Goal: Task Accomplishment & Management: Use online tool/utility

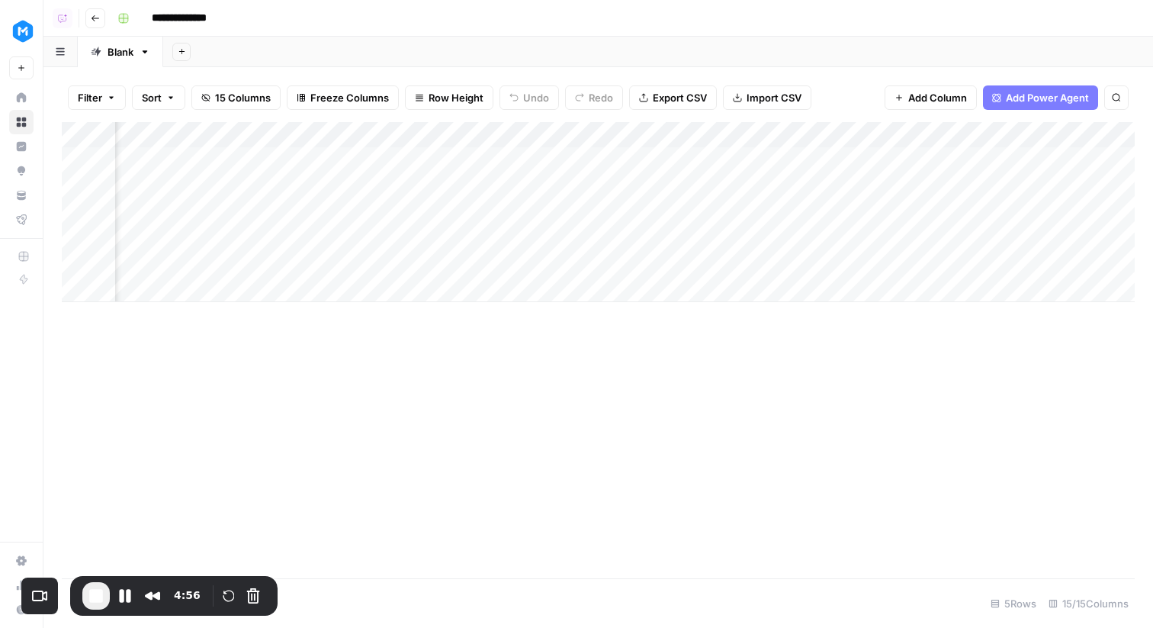
scroll to position [0, 206]
click at [272, 135] on div "Add Column" at bounding box center [598, 212] width 1073 height 180
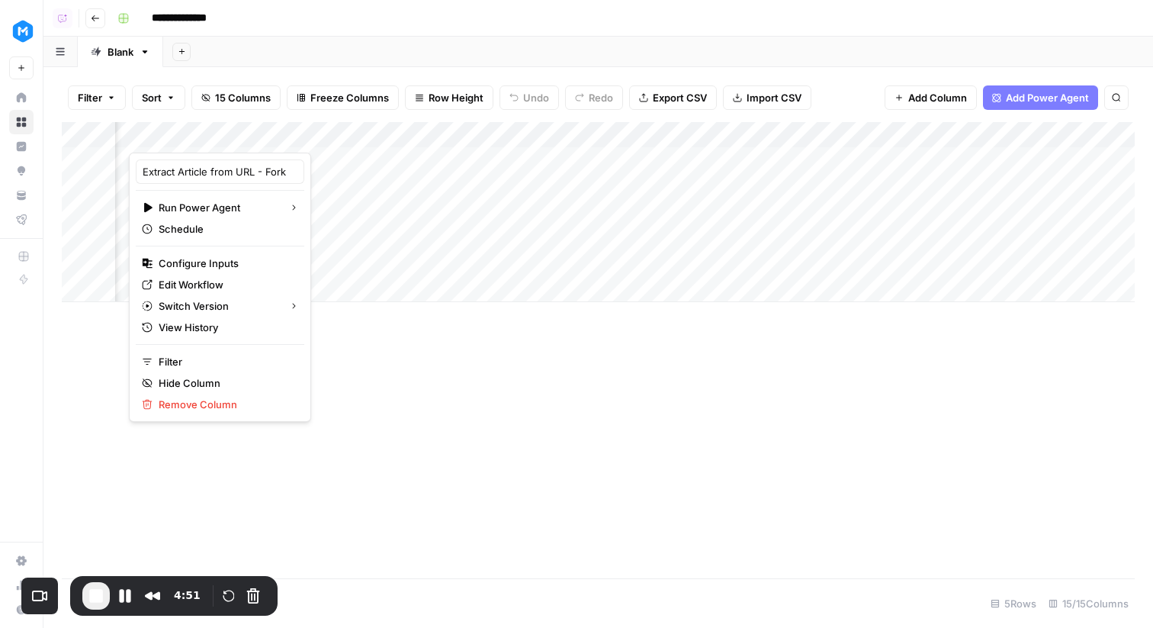
click at [491, 41] on div "Add Sheet" at bounding box center [658, 52] width 990 height 31
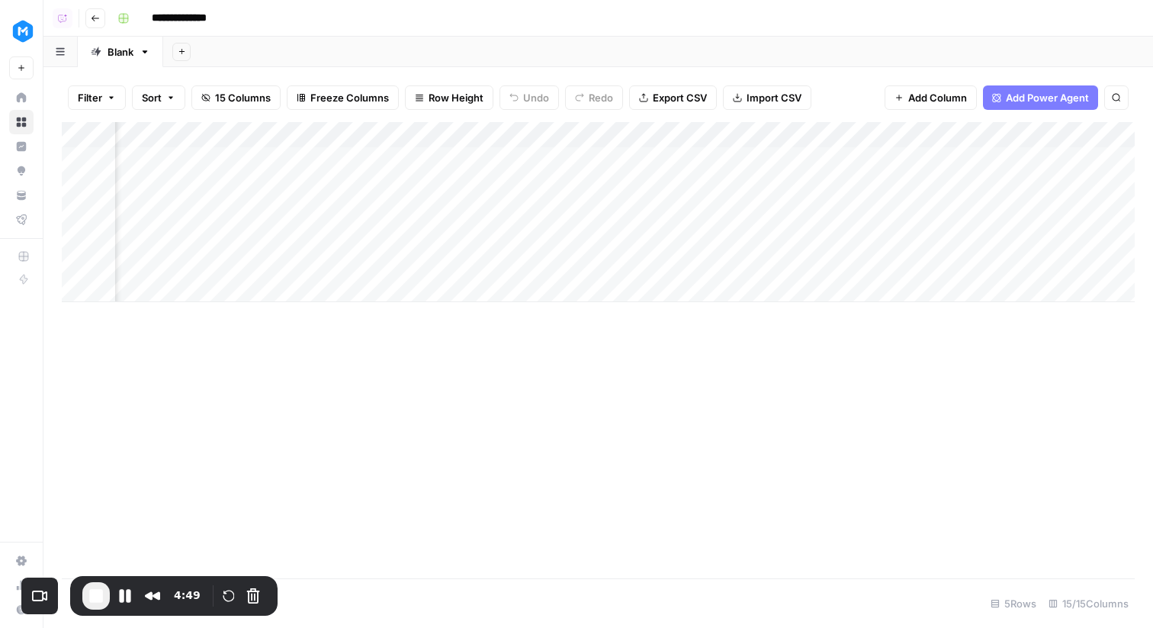
scroll to position [0, 0]
click at [499, 136] on div "Add Column" at bounding box center [598, 212] width 1073 height 180
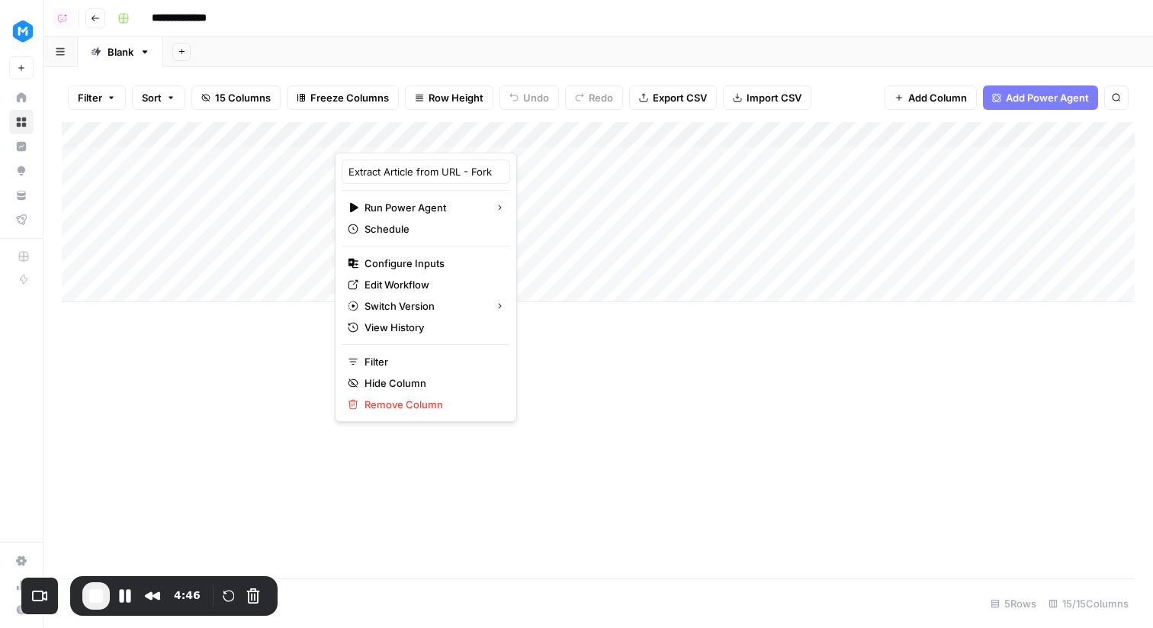
click at [519, 157] on div "Add Column" at bounding box center [598, 212] width 1073 height 180
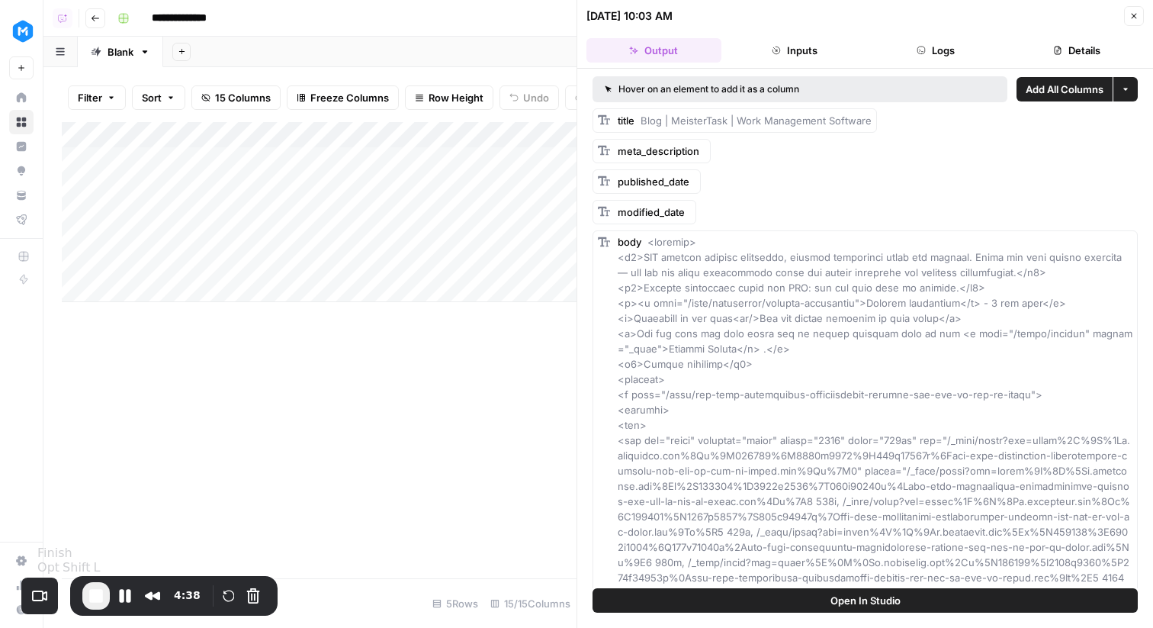
click at [95, 594] on span "End Recording" at bounding box center [96, 596] width 18 height 18
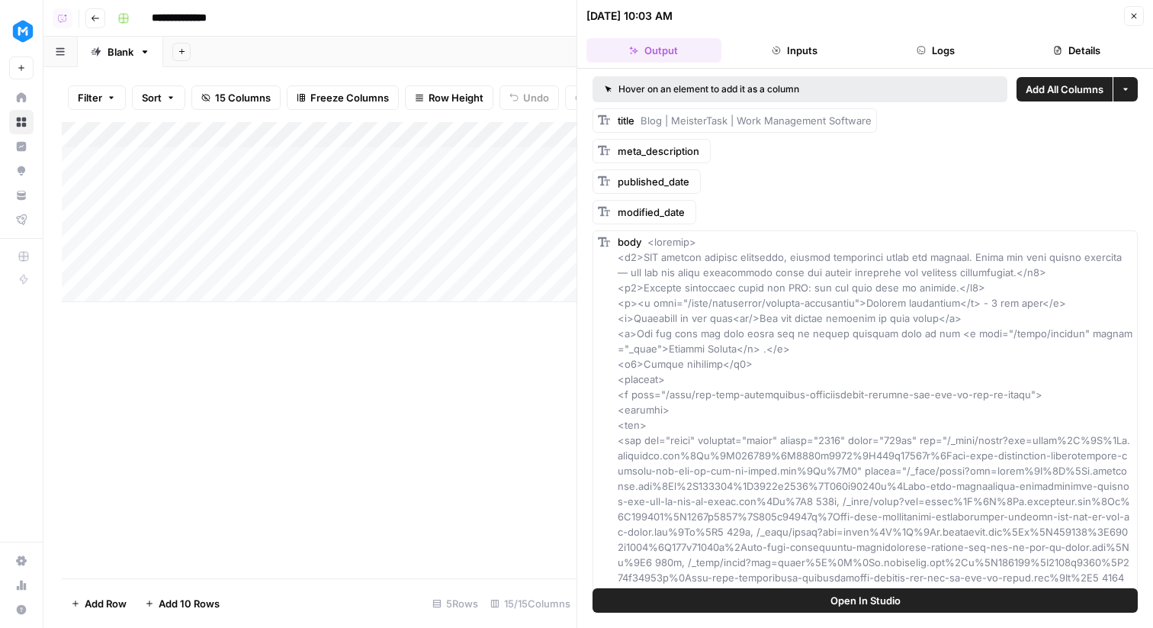
click at [1133, 12] on icon "button" at bounding box center [1134, 15] width 9 height 9
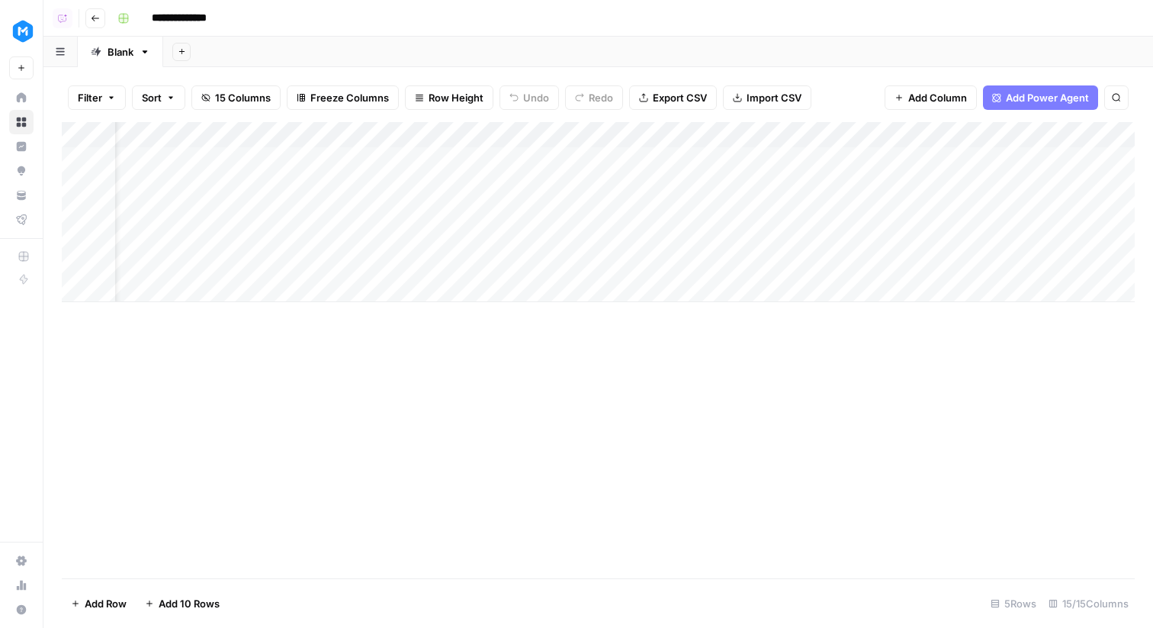
scroll to position [0, 96]
click at [571, 160] on div "Add Column" at bounding box center [598, 212] width 1073 height 180
click at [773, 161] on div "Add Column" at bounding box center [598, 212] width 1073 height 180
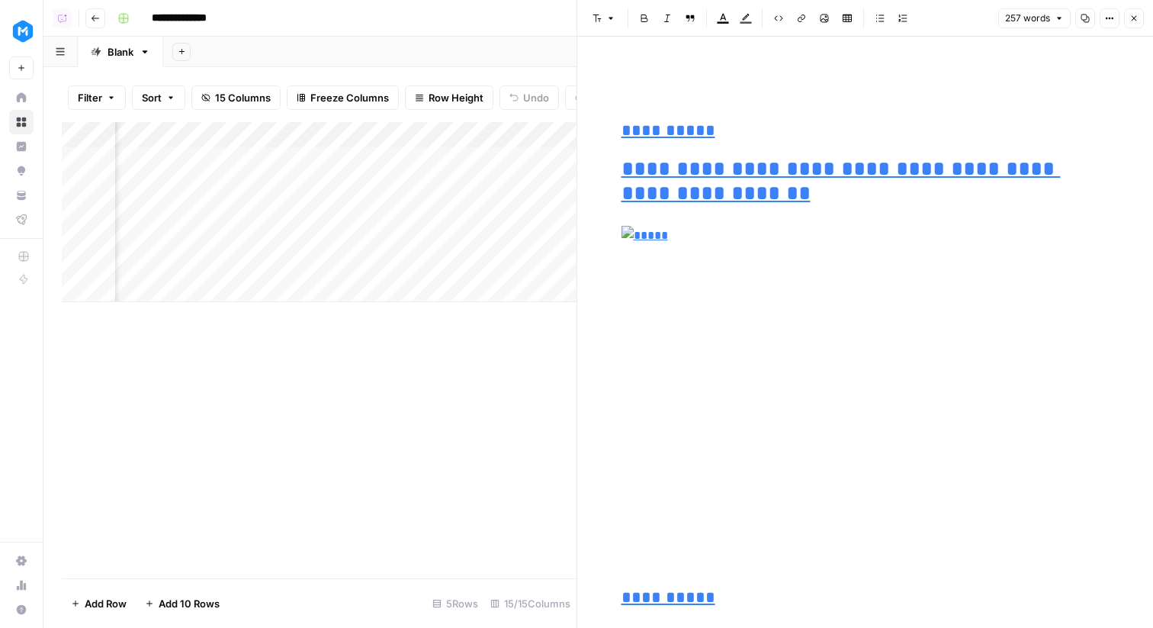
scroll to position [1969, 0]
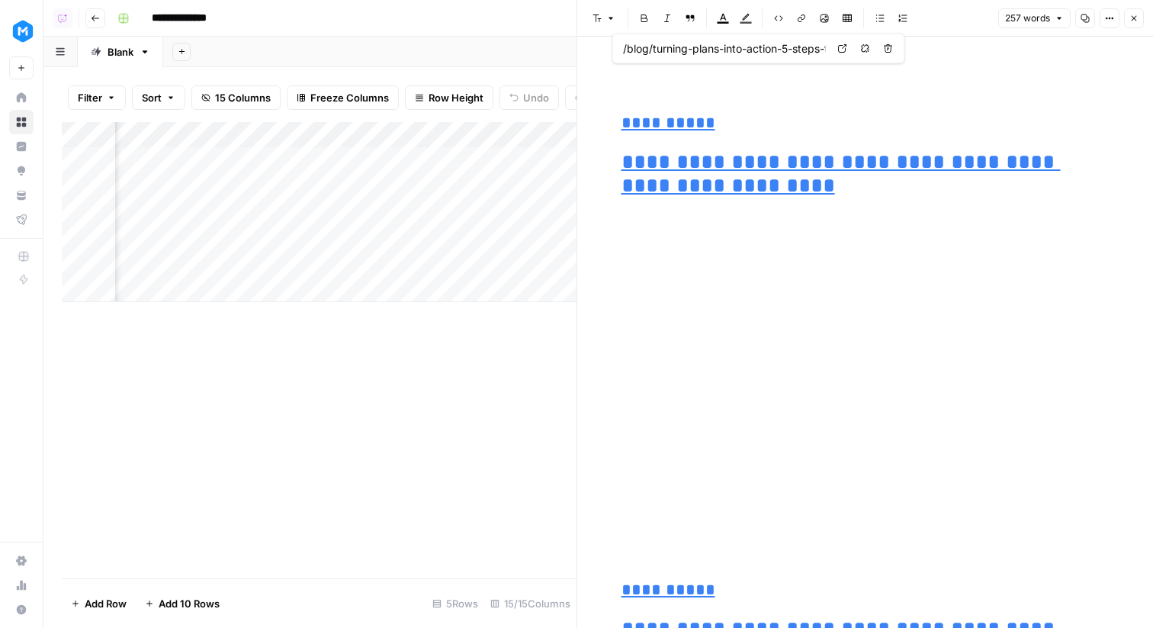
type input "/blog/kanban-vs-scrum"
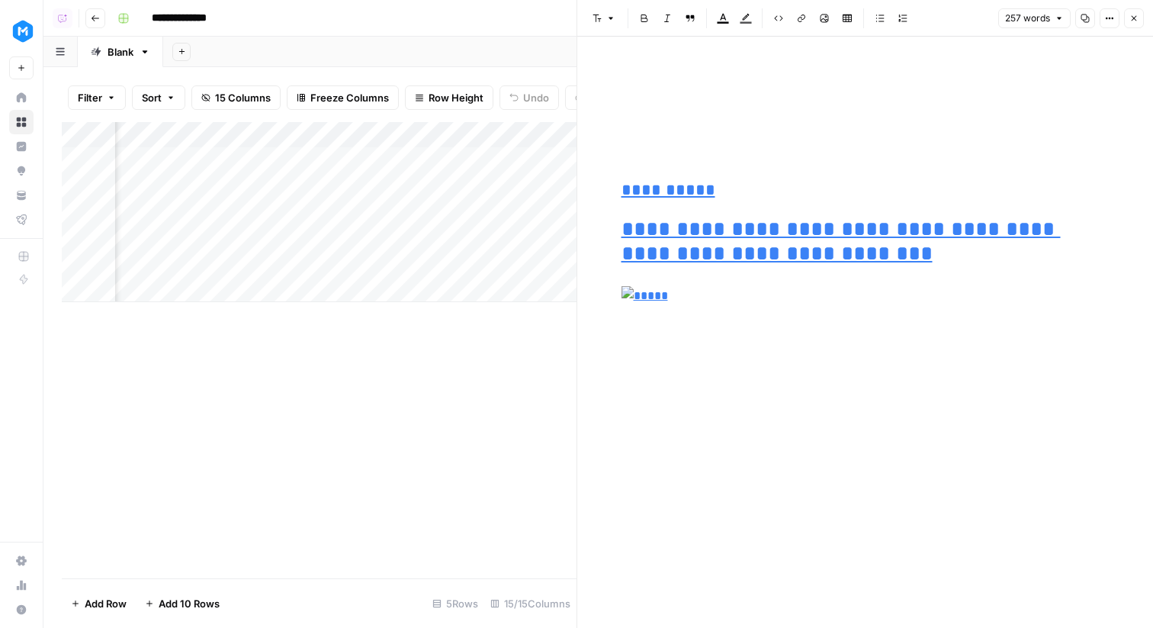
scroll to position [404, 0]
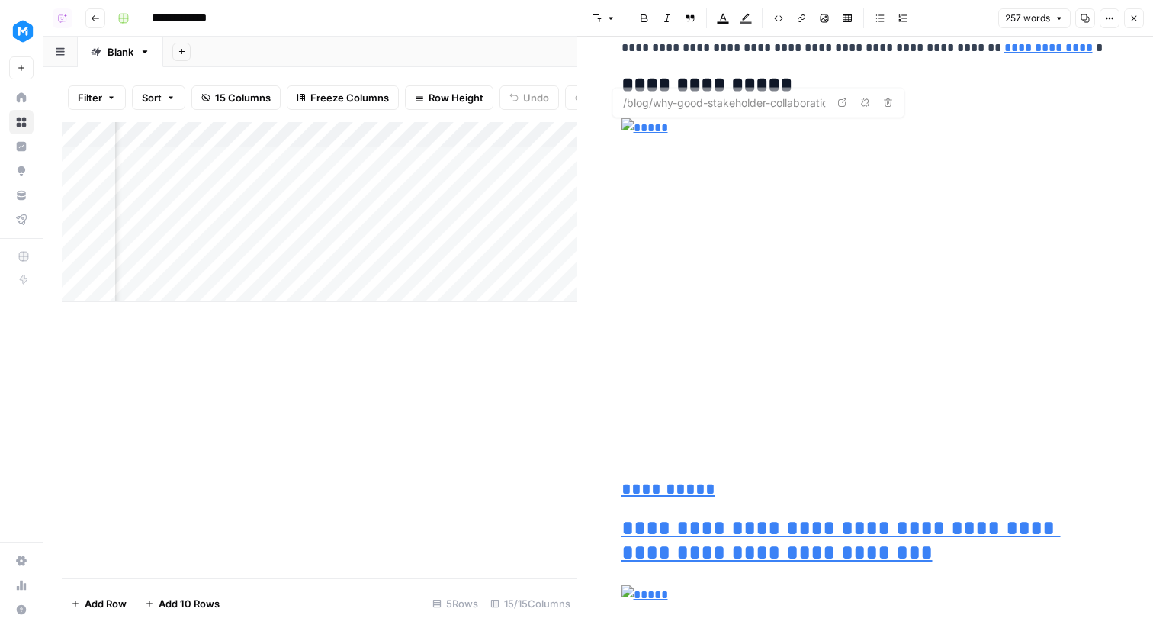
type input "/pages/privacy"
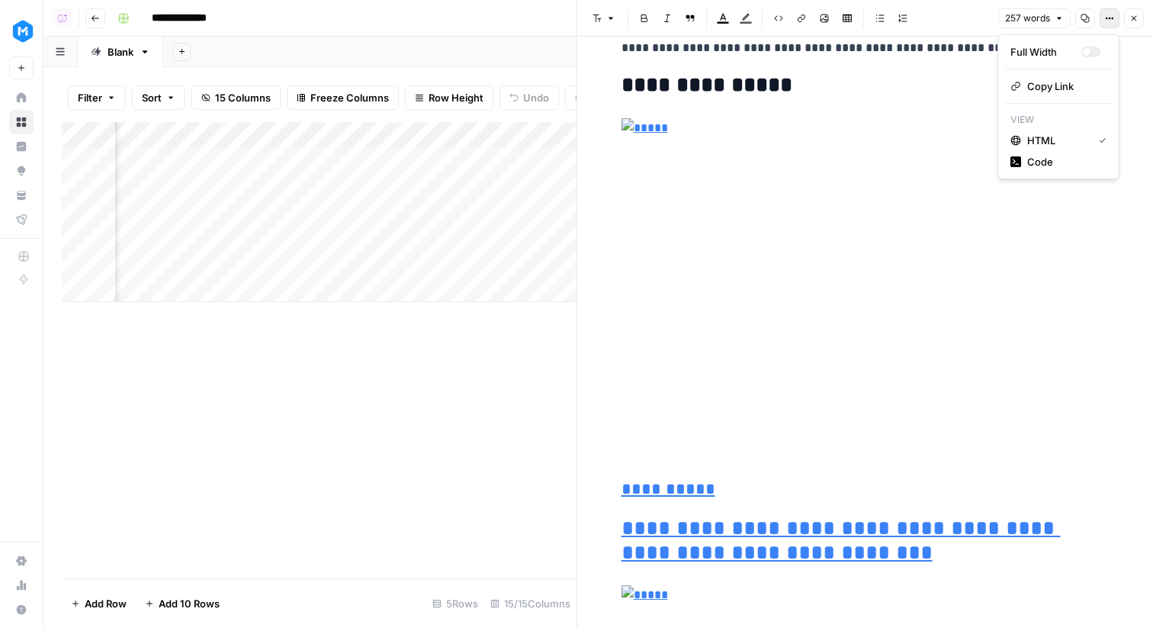
click at [1107, 17] on icon "button" at bounding box center [1109, 18] width 9 height 9
click at [1136, 14] on icon "button" at bounding box center [1134, 18] width 9 height 9
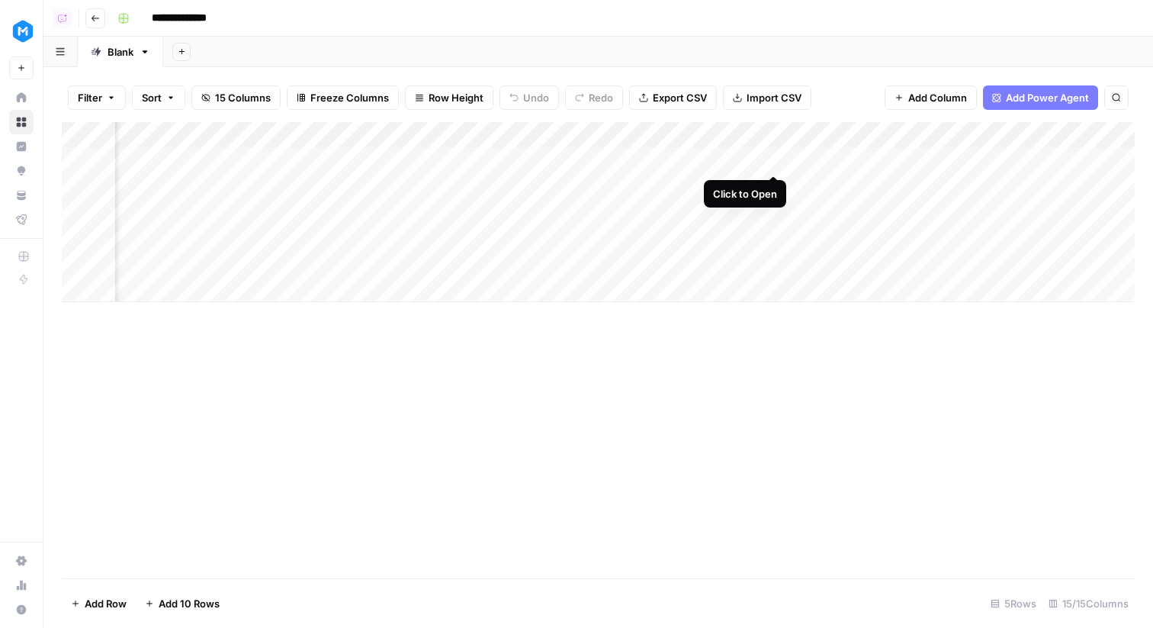
click at [773, 156] on div "Add Column" at bounding box center [598, 212] width 1073 height 180
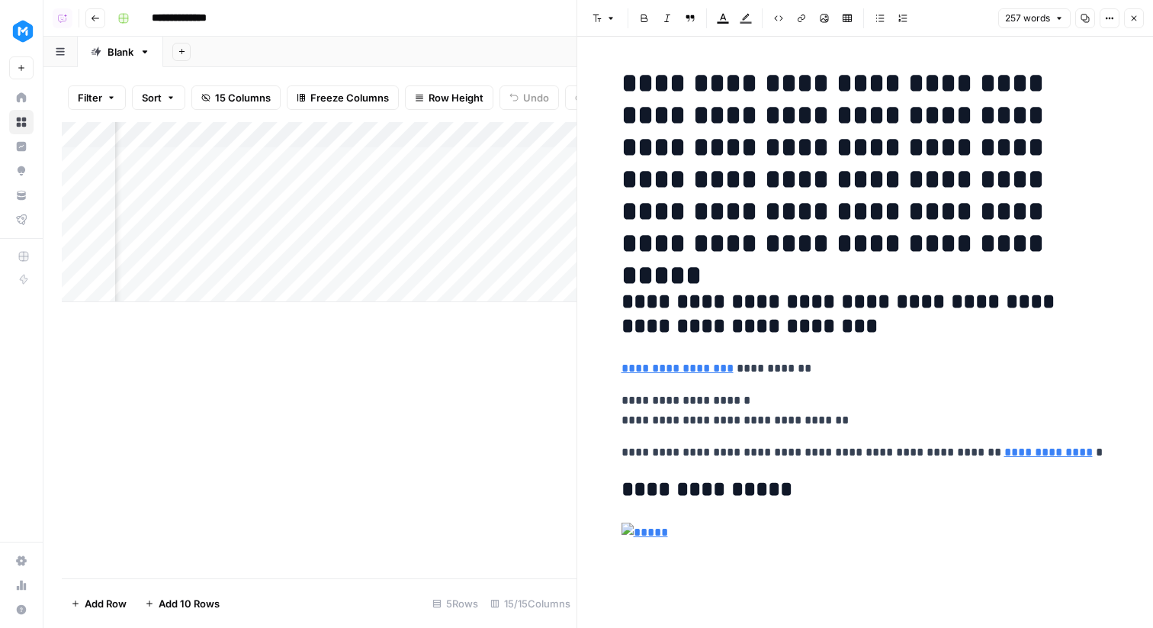
click at [1104, 18] on span "Options" at bounding box center [1104, 18] width 1 height 1
click at [1040, 166] on span "Code" at bounding box center [1063, 161] width 73 height 15
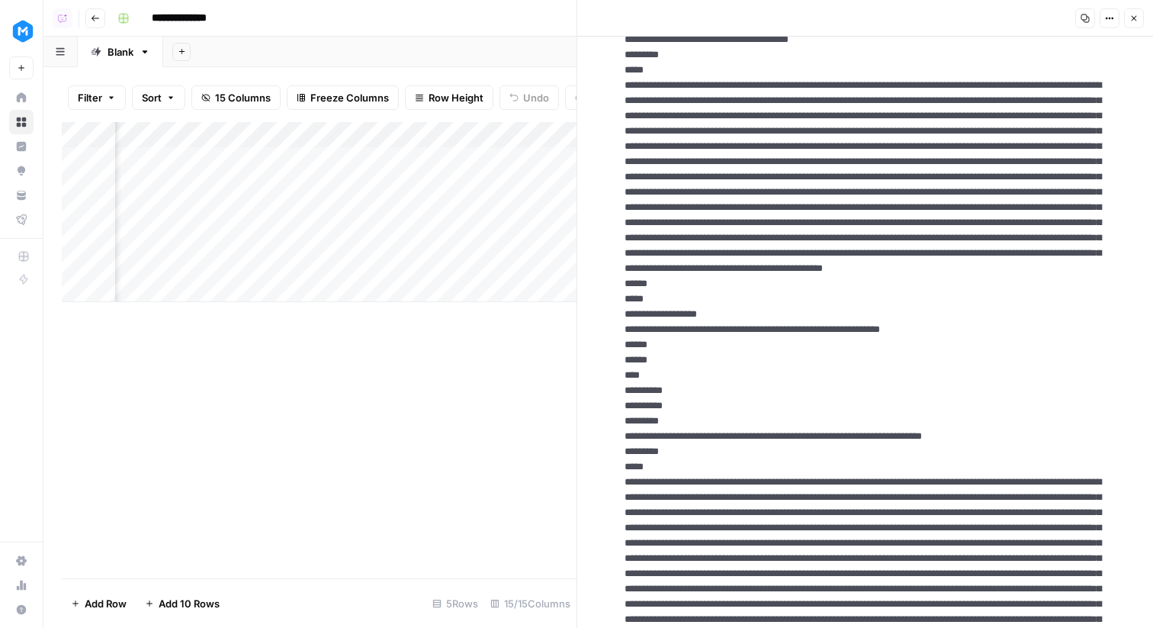
scroll to position [3440, 0]
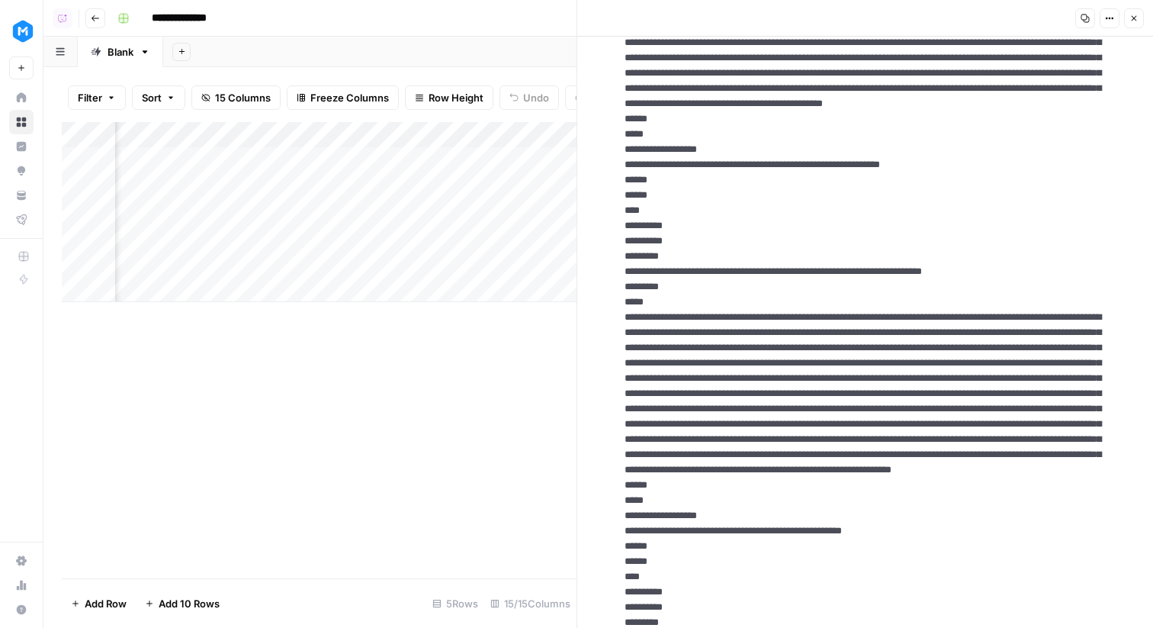
click at [1133, 11] on button "Close" at bounding box center [1134, 18] width 20 height 20
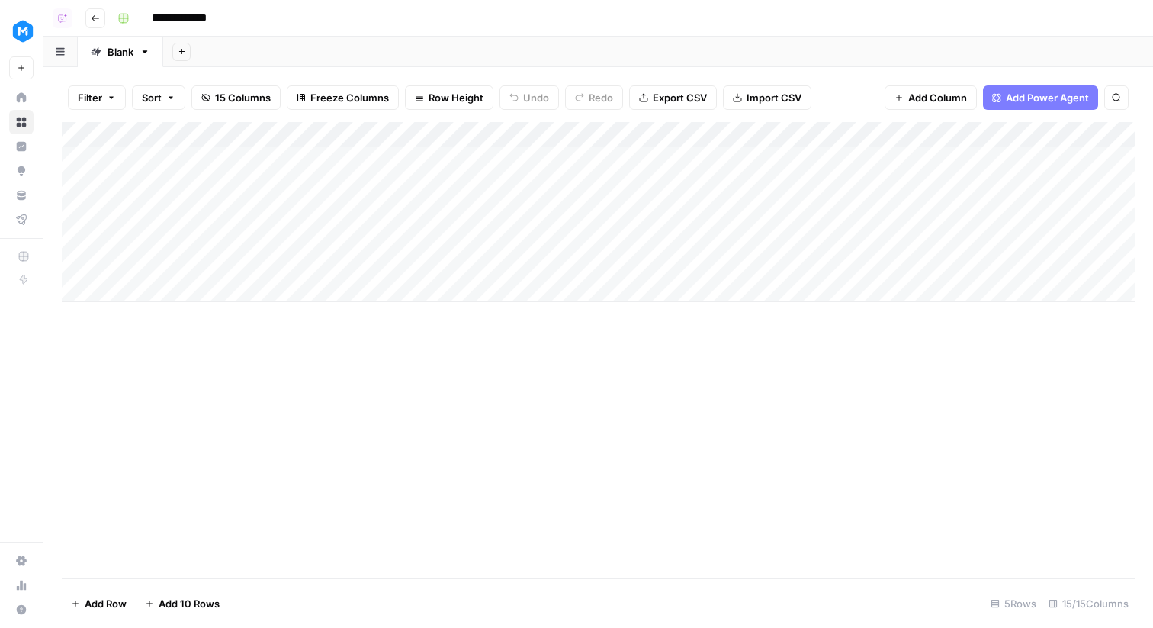
click at [278, 157] on div "Add Column" at bounding box center [598, 212] width 1073 height 180
click at [252, 174] on div "**********" at bounding box center [242, 163] width 256 height 26
click at [262, 182] on div "Add Column" at bounding box center [598, 212] width 1073 height 180
click at [410, 188] on div "Add Column" at bounding box center [598, 212] width 1073 height 180
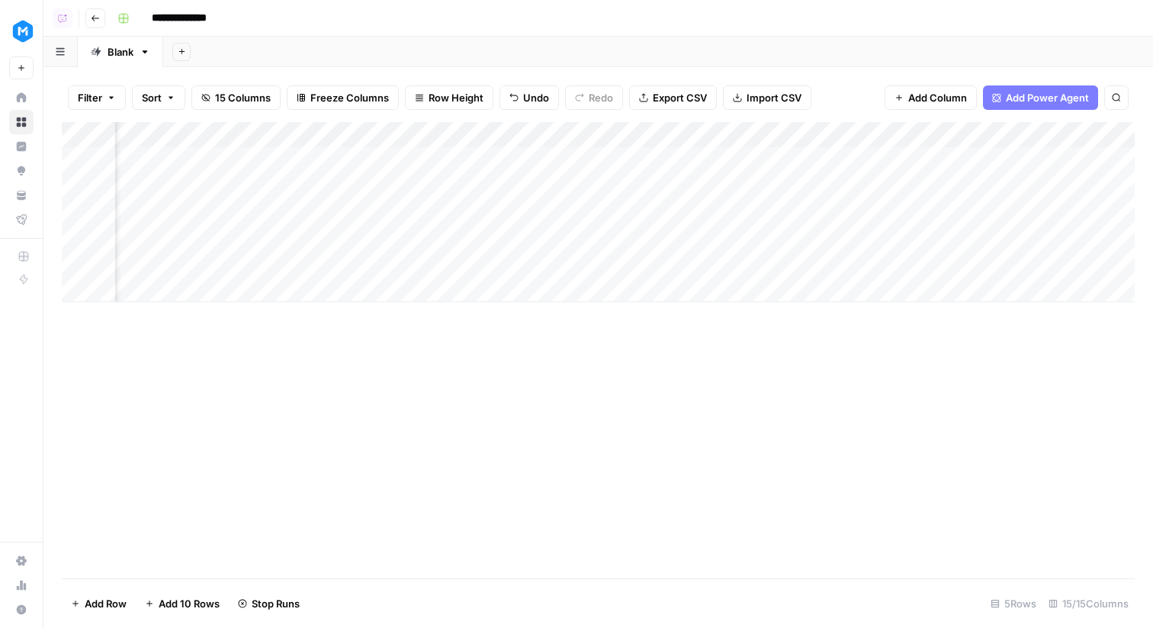
scroll to position [0, 109]
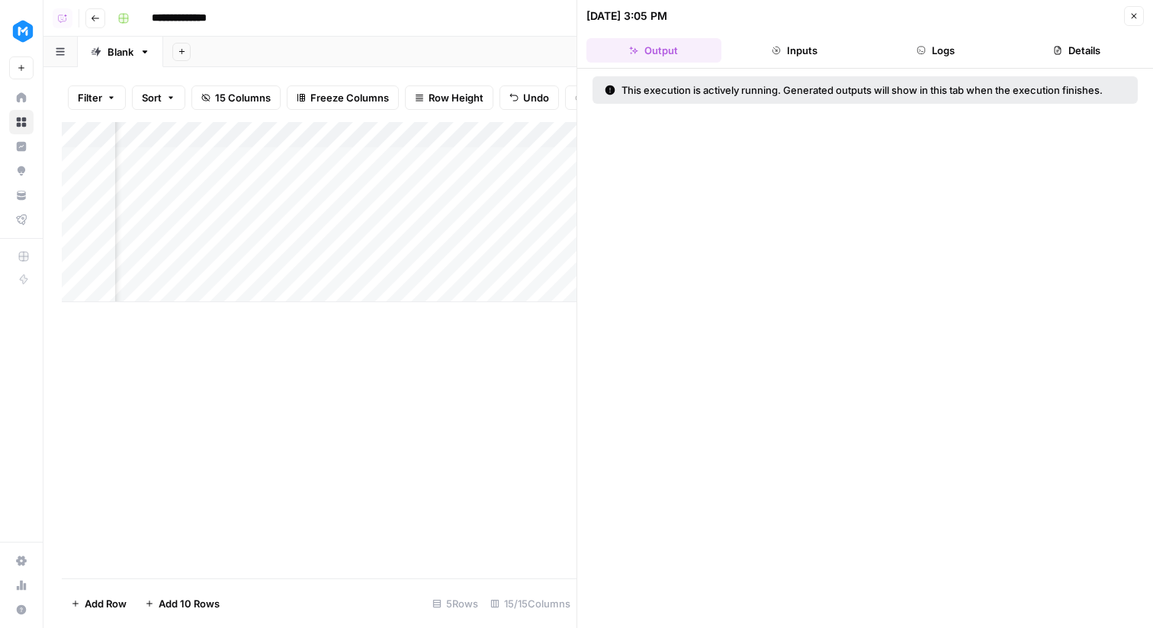
click at [1132, 19] on icon "button" at bounding box center [1134, 15] width 9 height 9
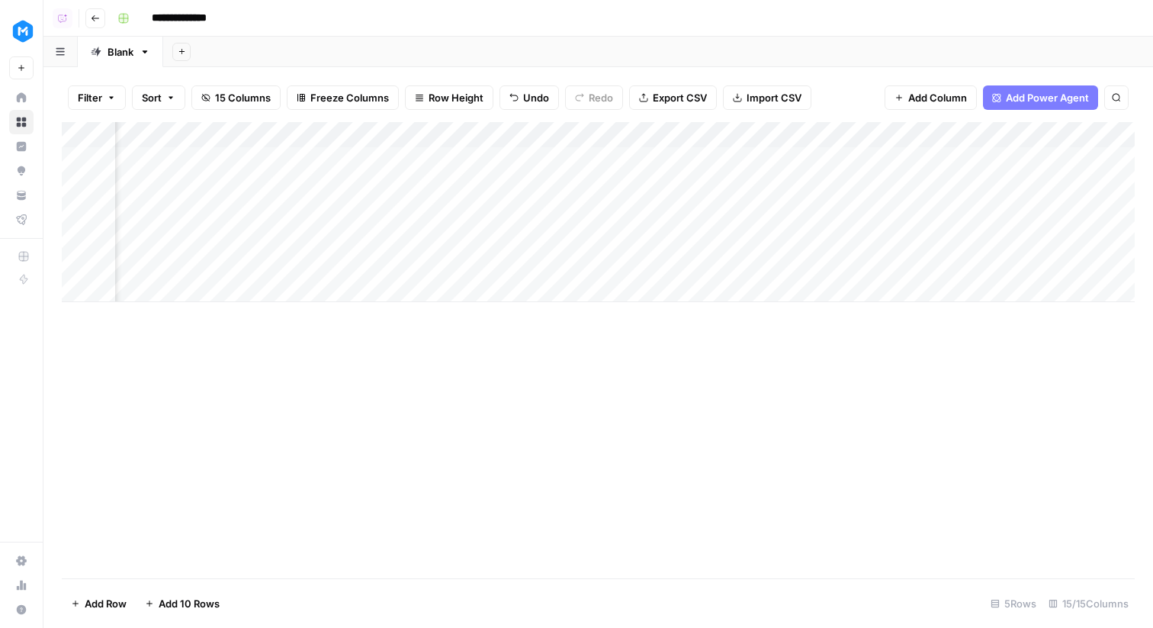
scroll to position [0, 1297]
click at [877, 140] on div "Add Column" at bounding box center [598, 212] width 1073 height 180
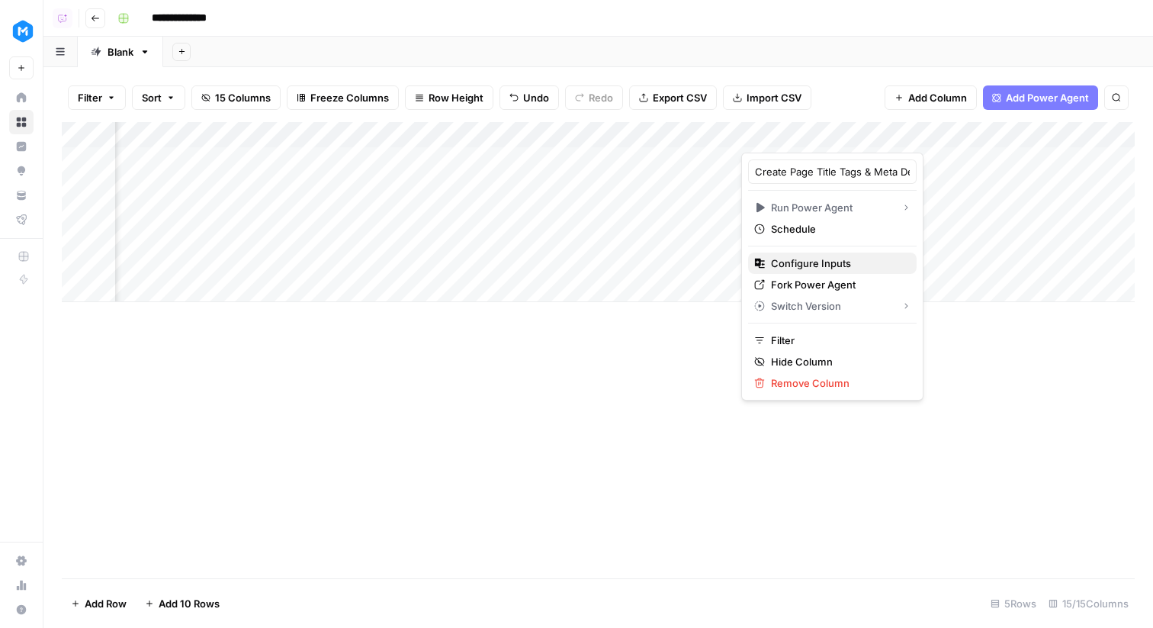
click at [838, 258] on span "Configure Inputs" at bounding box center [837, 263] width 133 height 15
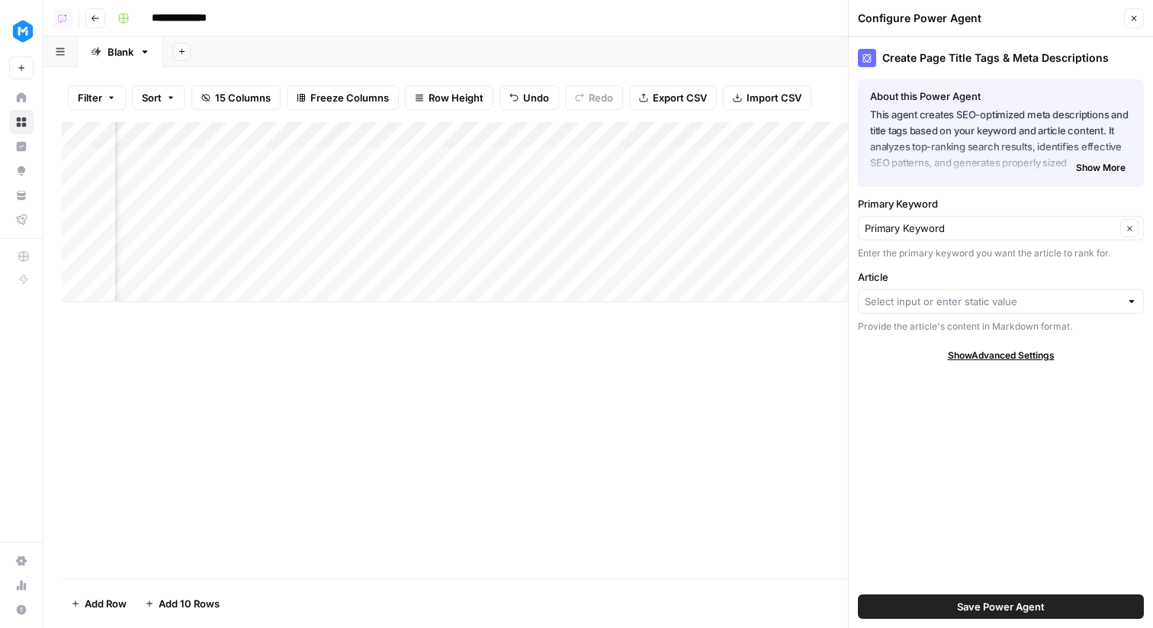
click at [1134, 19] on icon "button" at bounding box center [1134, 18] width 9 height 9
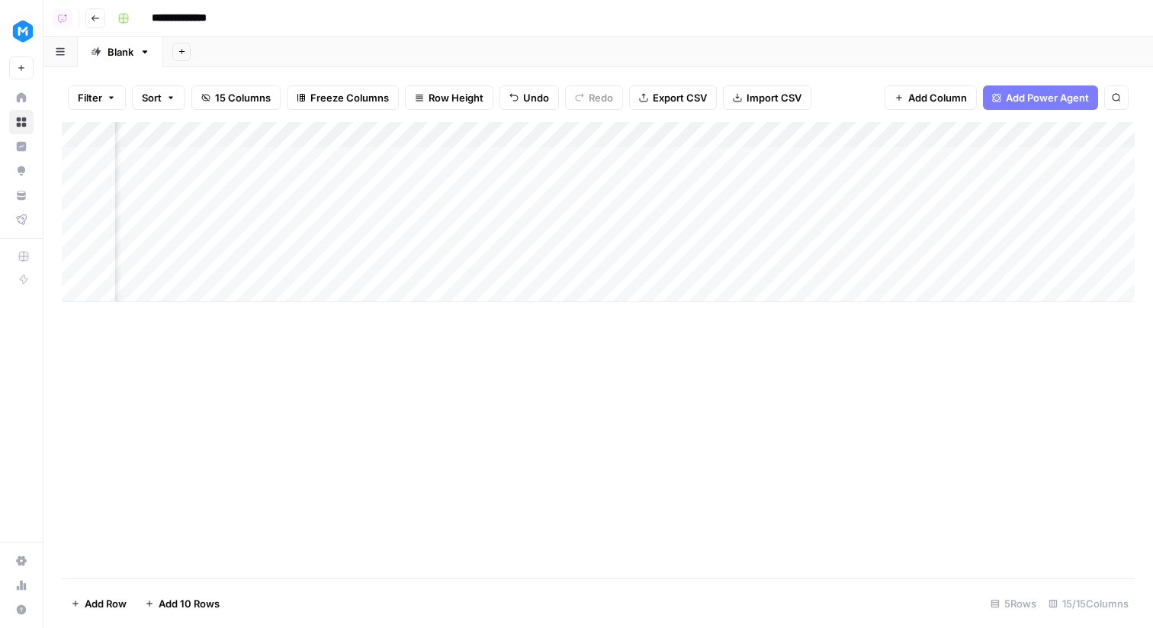
scroll to position [0, 0]
click at [470, 132] on div "Add Column" at bounding box center [598, 212] width 1073 height 180
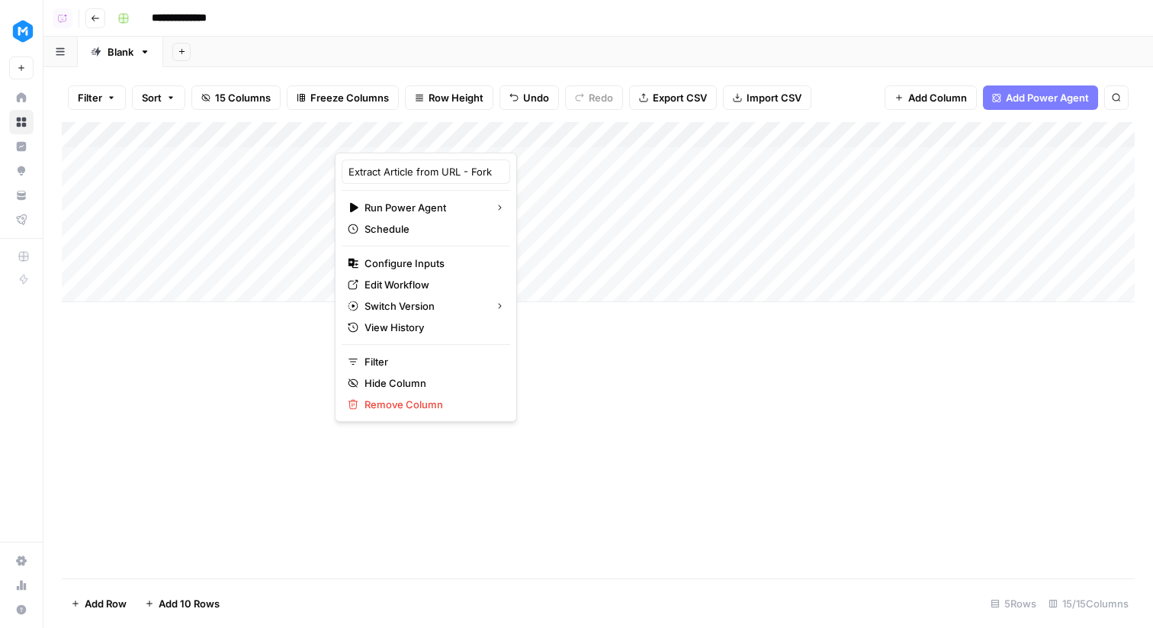
click at [632, 370] on div "Add Column" at bounding box center [598, 350] width 1073 height 456
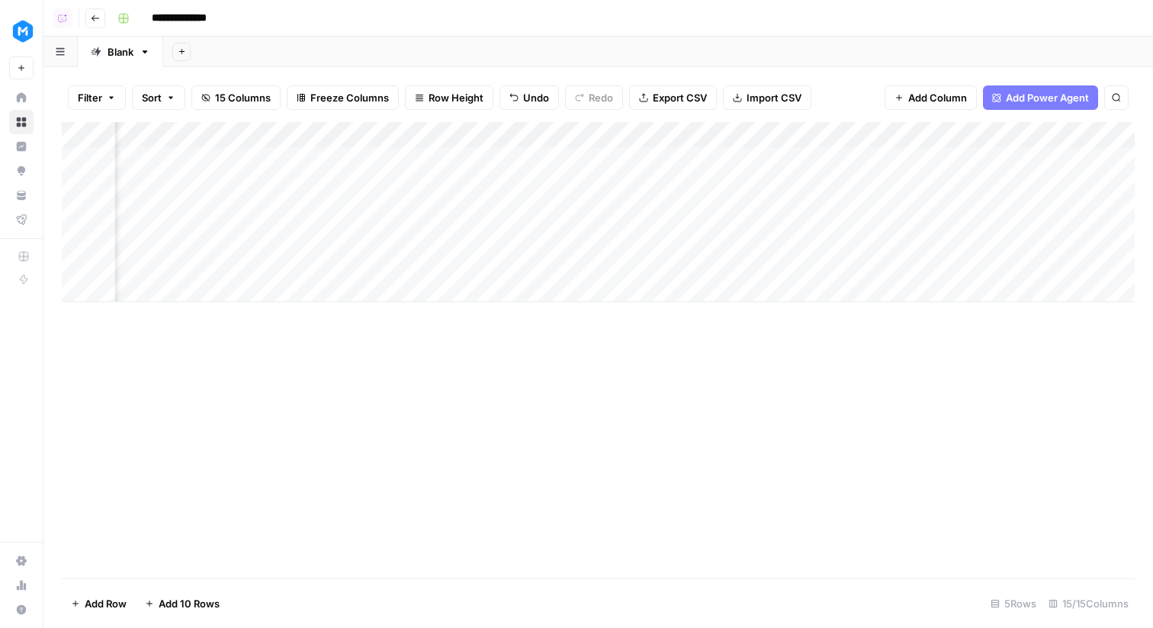
scroll to position [0, 525]
click at [702, 180] on div "Add Column" at bounding box center [598, 212] width 1073 height 180
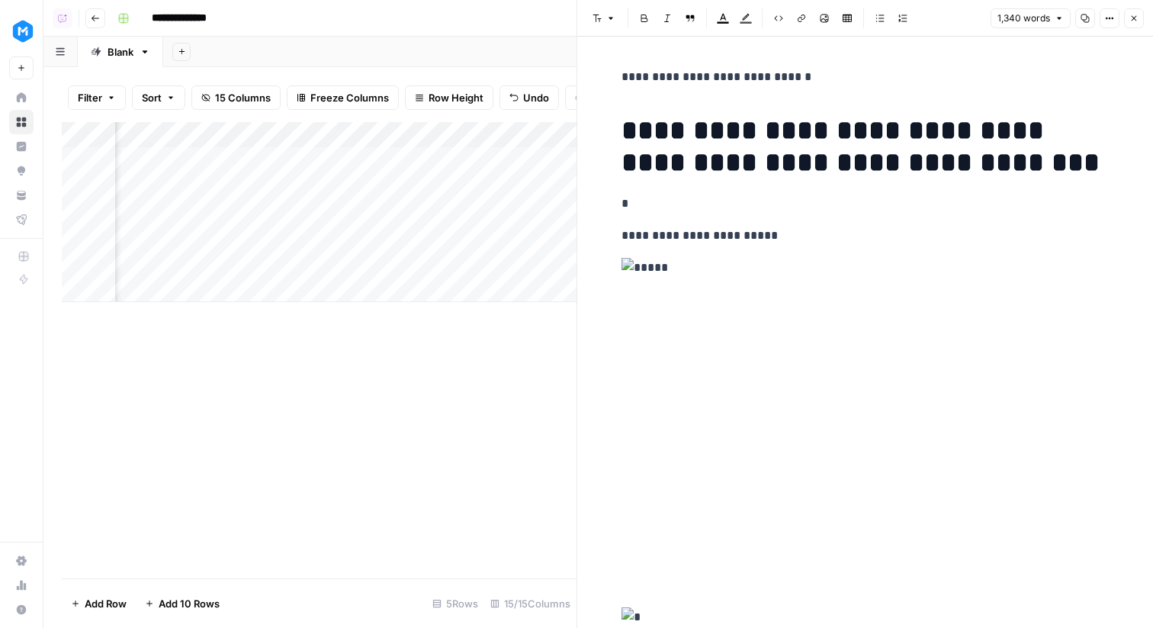
click at [1129, 21] on button "Close" at bounding box center [1134, 18] width 20 height 20
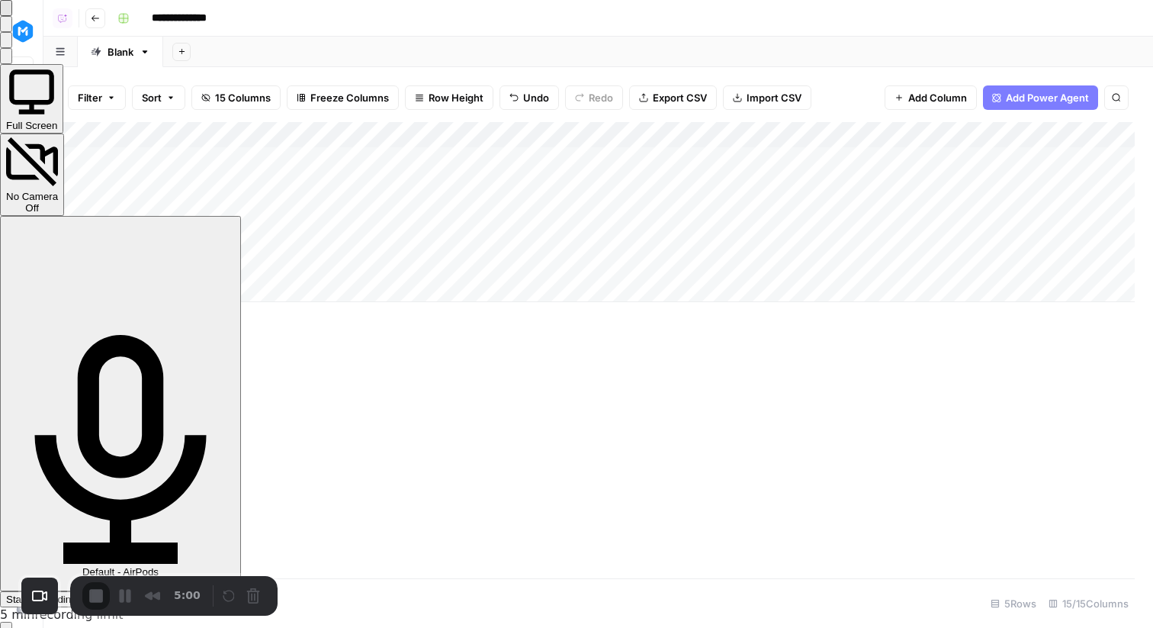
click at [77, 593] on span "Start Recording" at bounding box center [41, 598] width 71 height 11
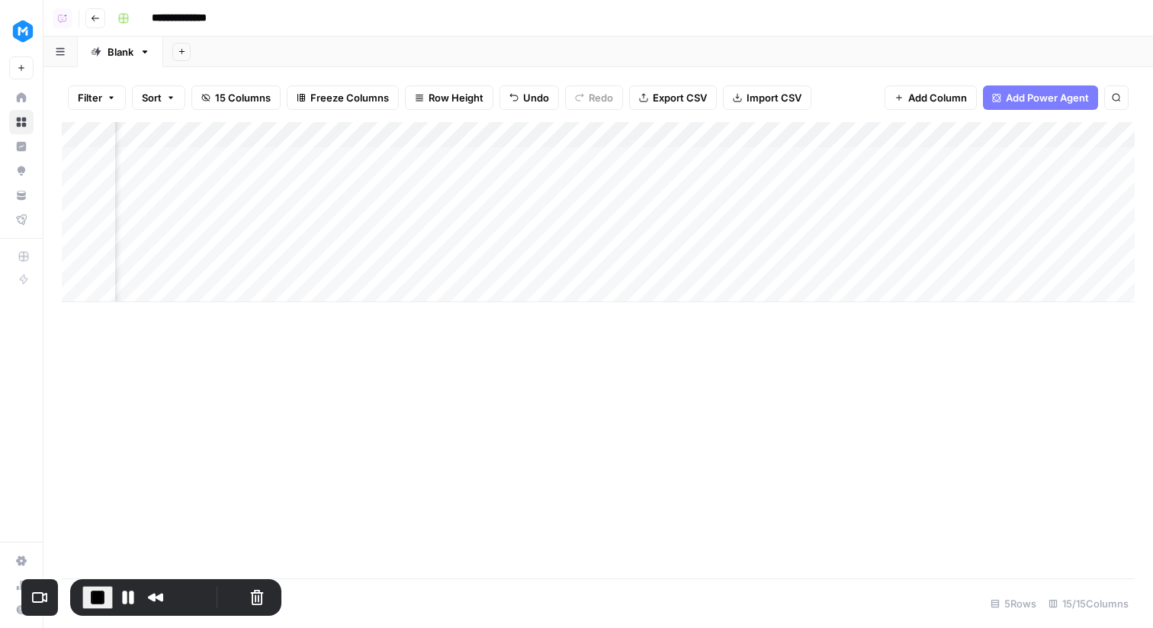
scroll to position [0, 114]
click at [407, 159] on div "Add Column" at bounding box center [598, 212] width 1073 height 180
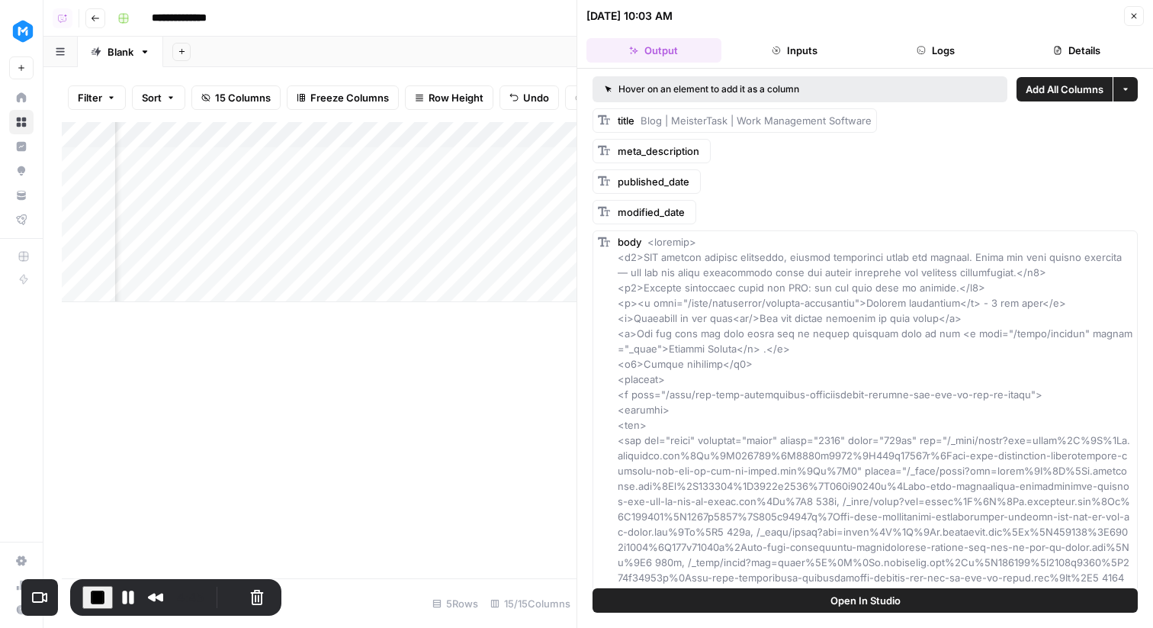
click at [792, 49] on button "Inputs" at bounding box center [795, 50] width 135 height 24
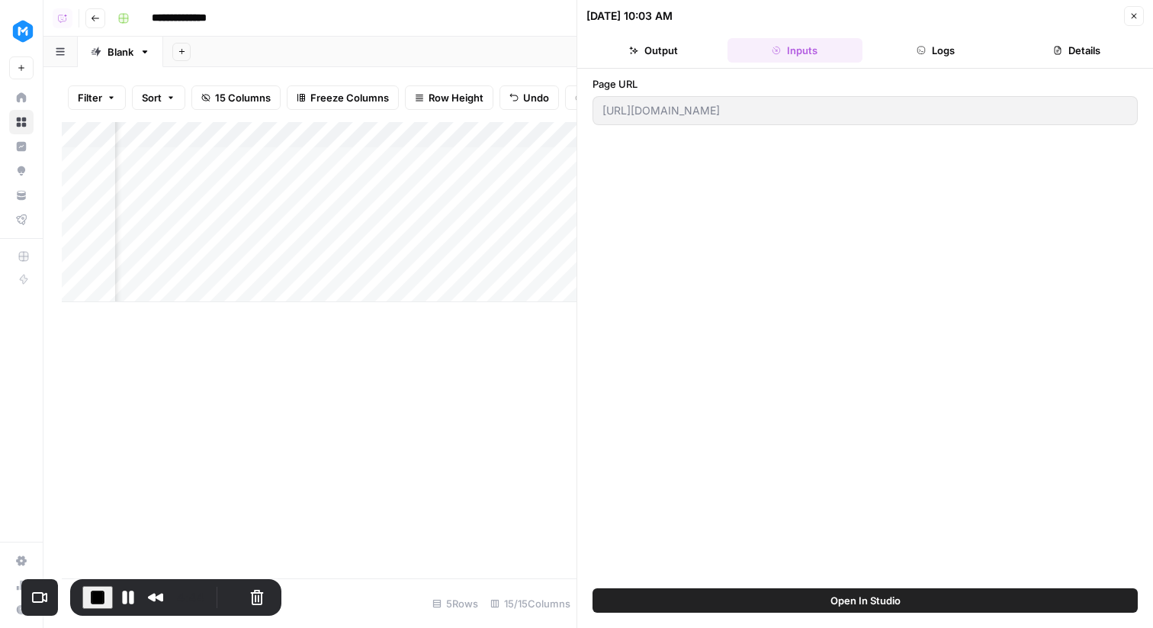
click at [937, 47] on button "Logs" at bounding box center [936, 50] width 135 height 24
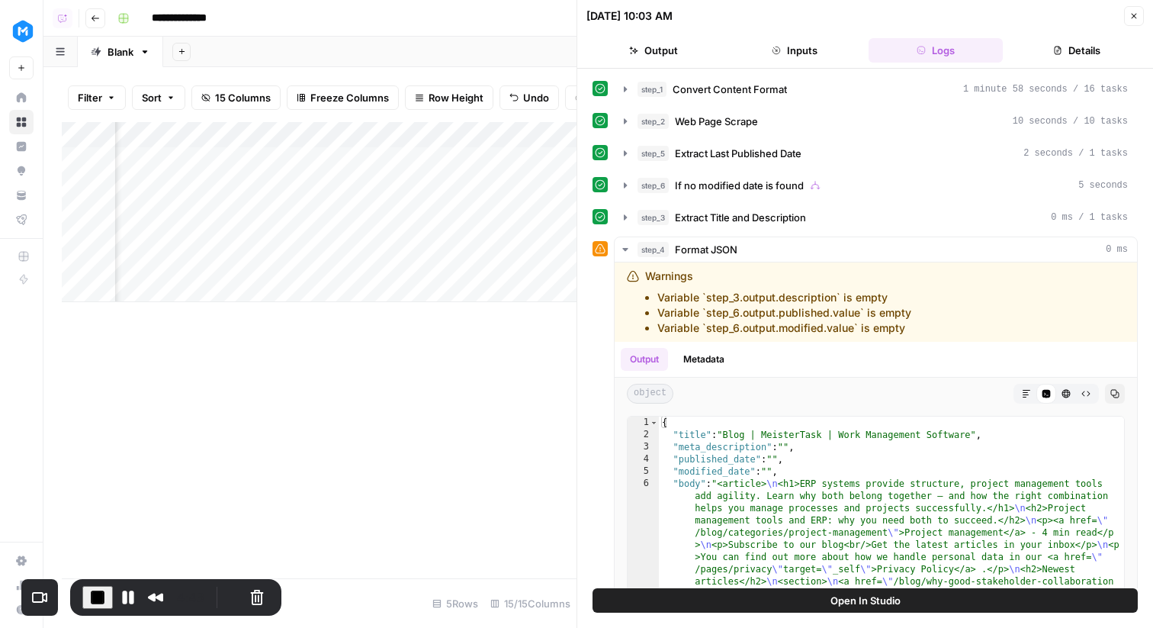
click at [1077, 50] on button "Details" at bounding box center [1076, 50] width 135 height 24
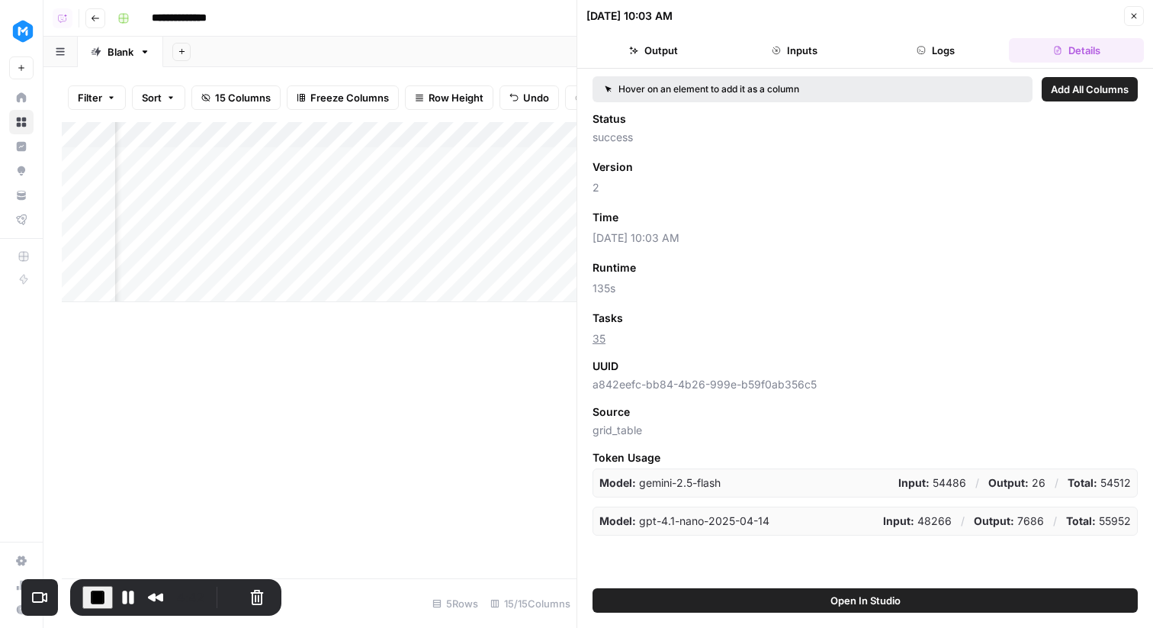
click at [699, 49] on button "Output" at bounding box center [654, 50] width 135 height 24
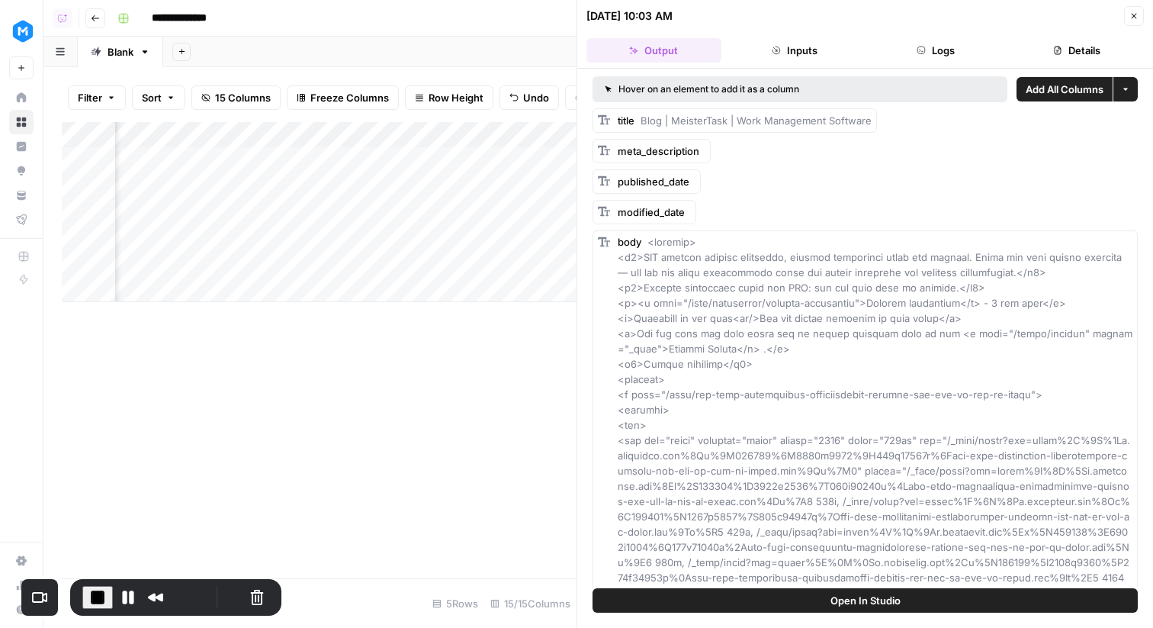
scroll to position [0, 204]
click at [742, 150] on span "Add as Column" at bounding box center [751, 150] width 56 height 12
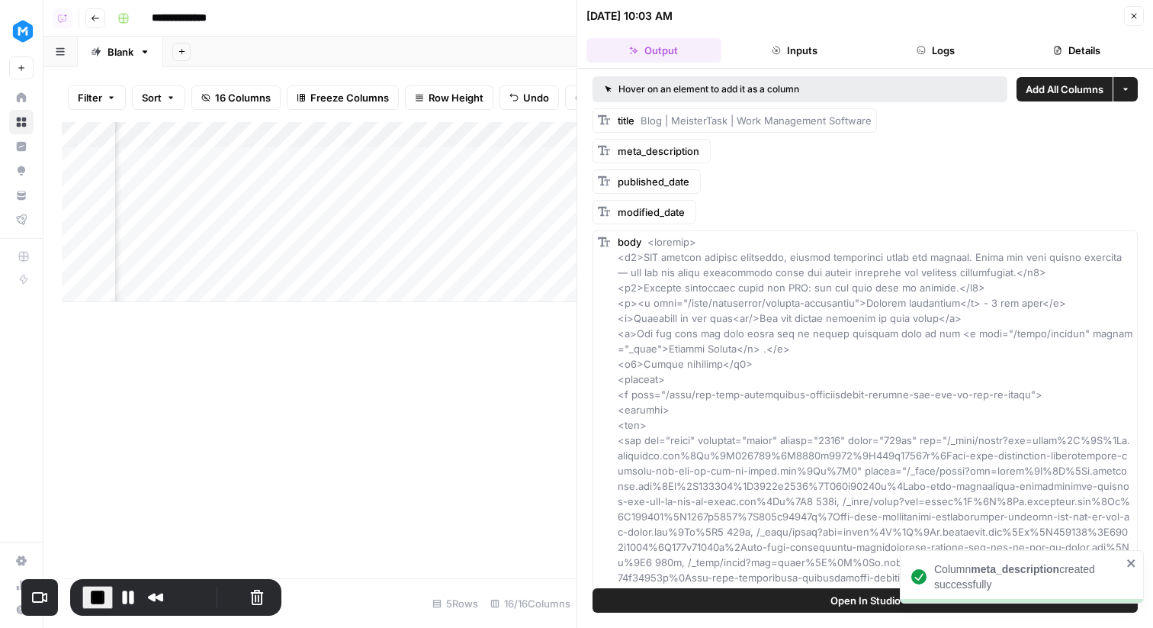
scroll to position [0, 223]
click at [391, 134] on div "Add Column" at bounding box center [319, 212] width 515 height 180
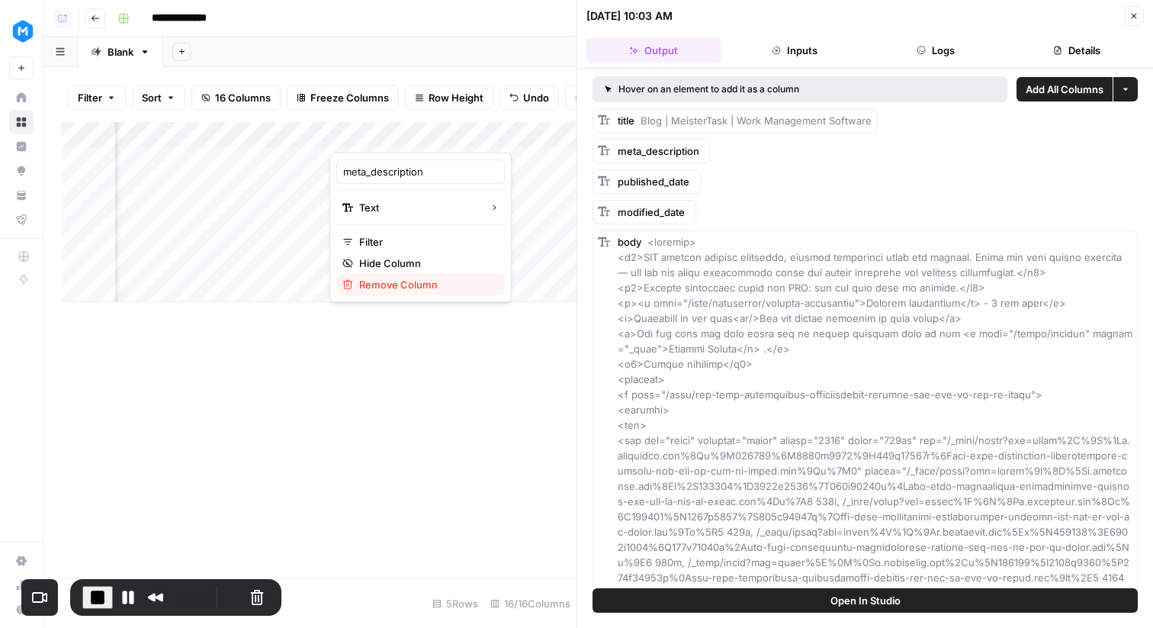
click at [426, 287] on span "Remove Column" at bounding box center [425, 284] width 133 height 15
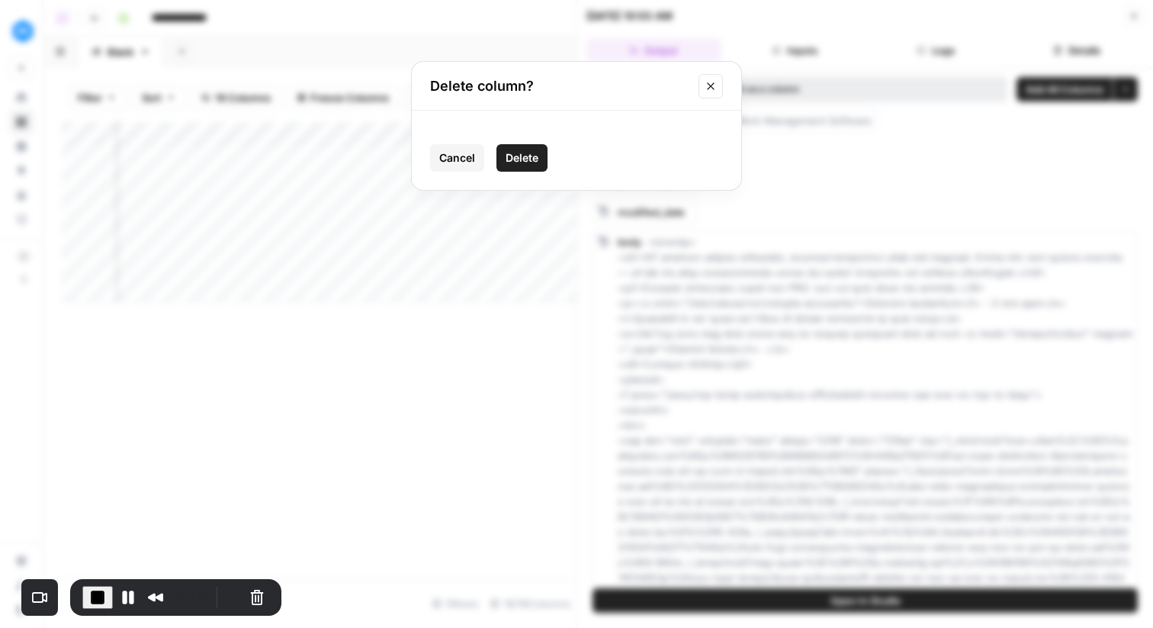
click at [520, 158] on span "Delete" at bounding box center [522, 157] width 33 height 15
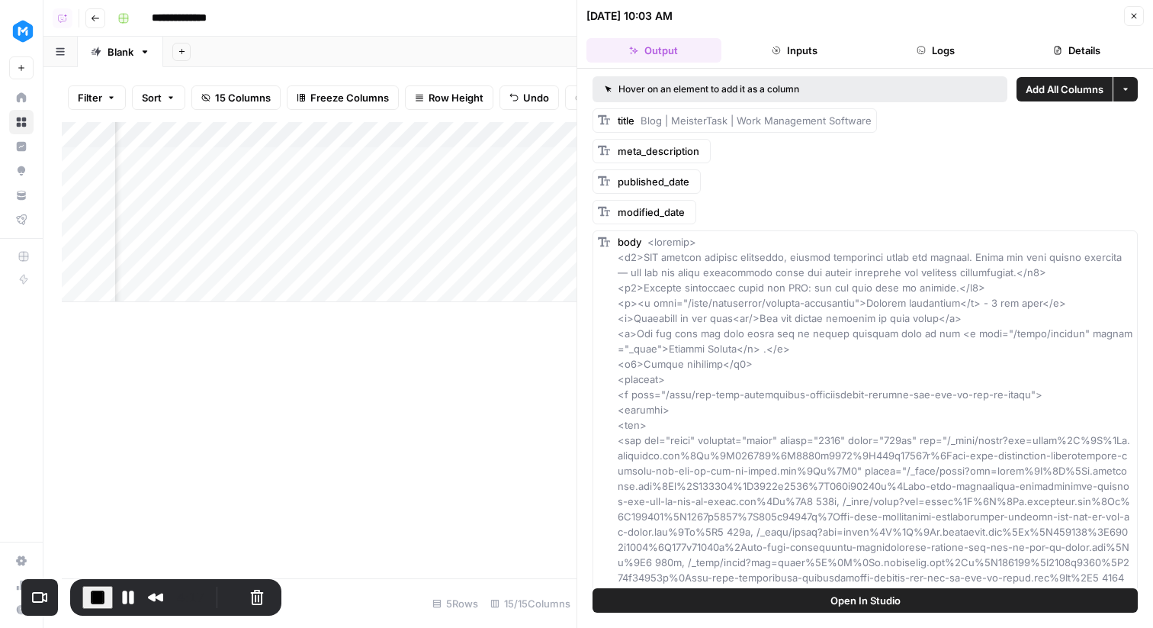
scroll to position [0, 767]
click at [1140, 14] on button "Close" at bounding box center [1134, 16] width 20 height 20
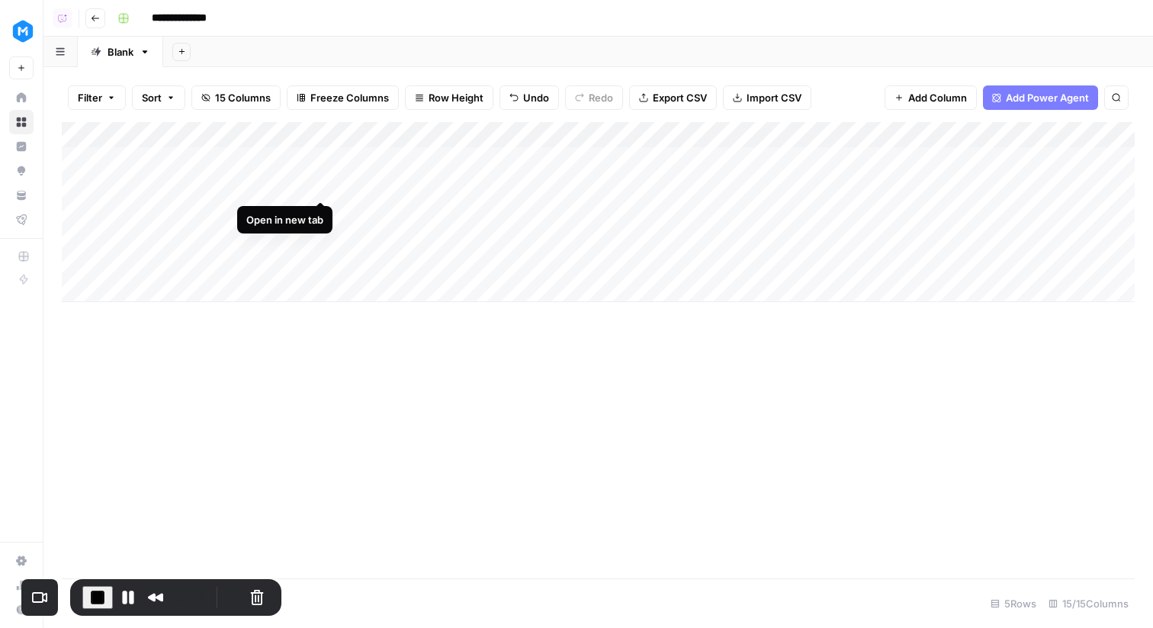
click at [321, 184] on div "Add Column" at bounding box center [598, 212] width 1073 height 180
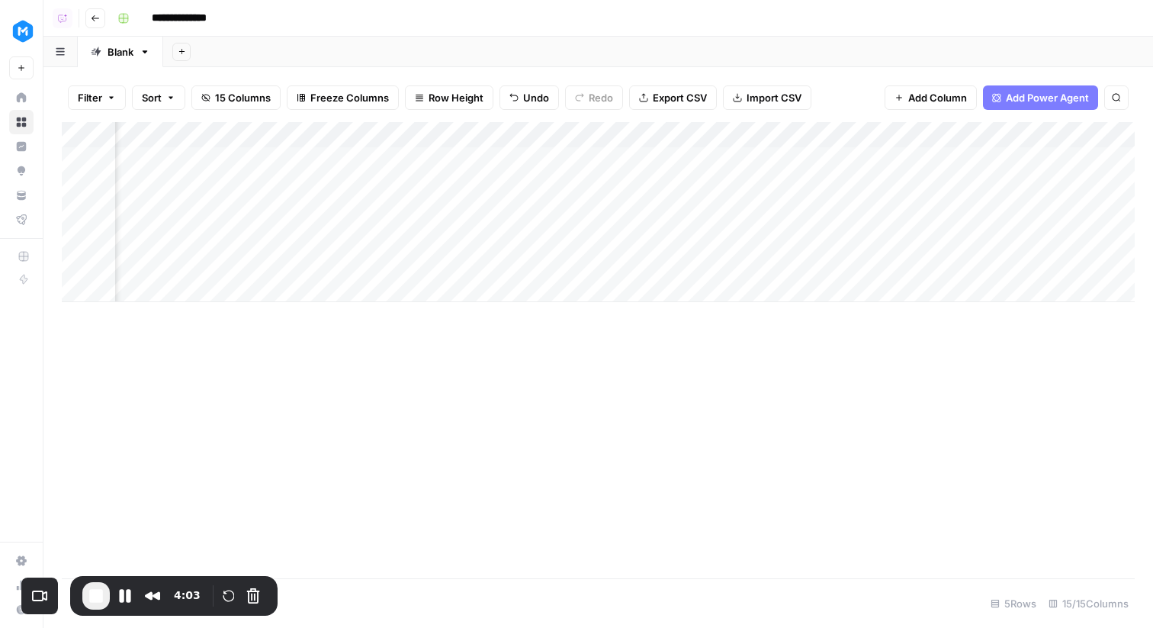
scroll to position [0, 1012]
click at [454, 185] on div "Add Column" at bounding box center [598, 212] width 1073 height 180
click at [684, 140] on div "Add Column" at bounding box center [598, 212] width 1073 height 180
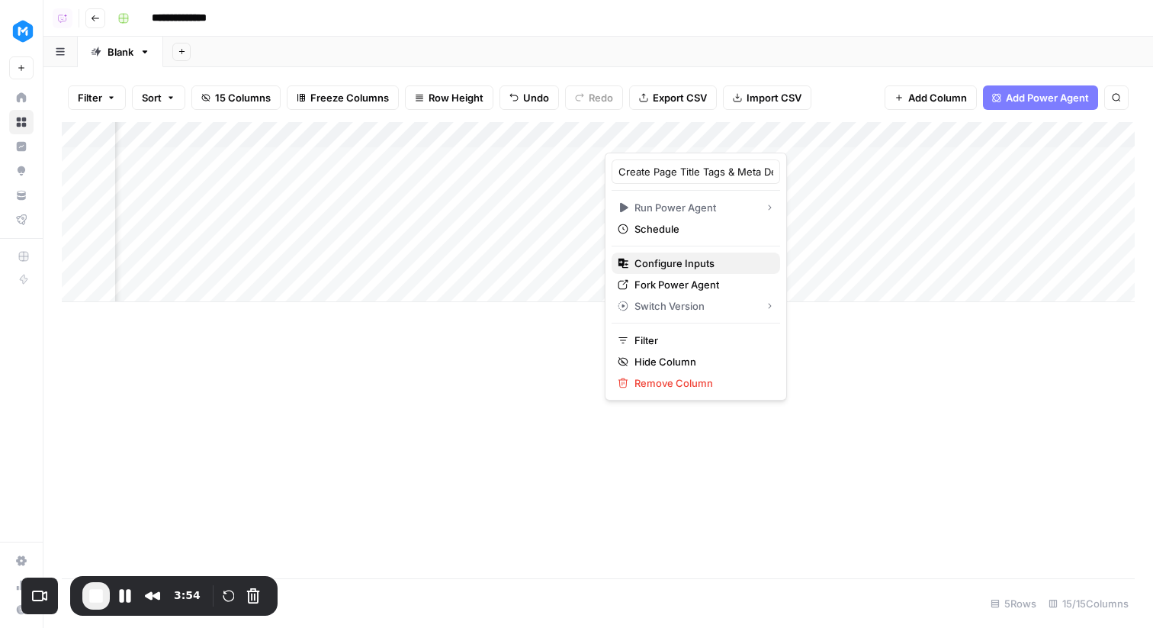
click at [709, 265] on span "Configure Inputs" at bounding box center [701, 263] width 133 height 15
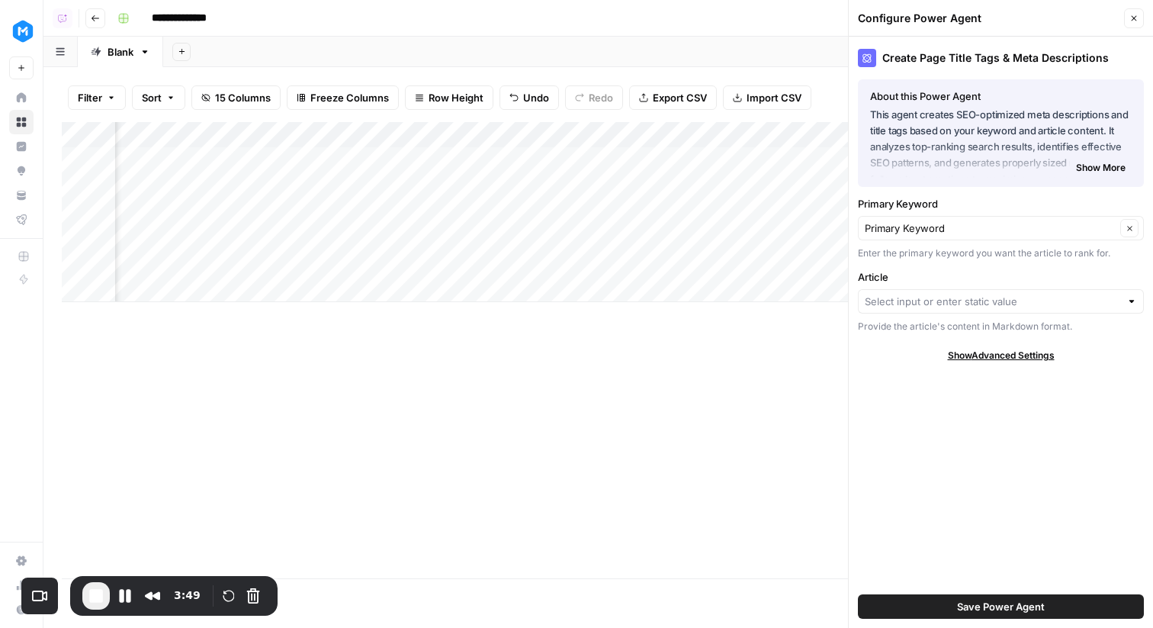
scroll to position [0, 1339]
click at [911, 291] on div at bounding box center [1001, 301] width 286 height 24
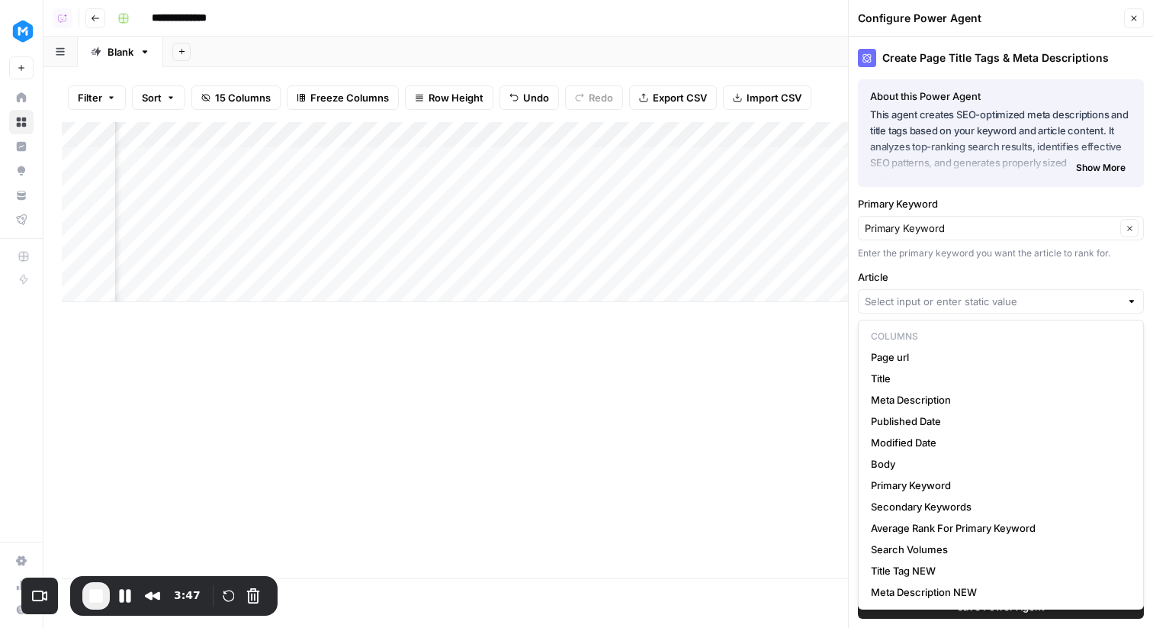
scroll to position [0, 776]
click at [940, 468] on span "Body" at bounding box center [998, 463] width 254 height 15
type input "Body"
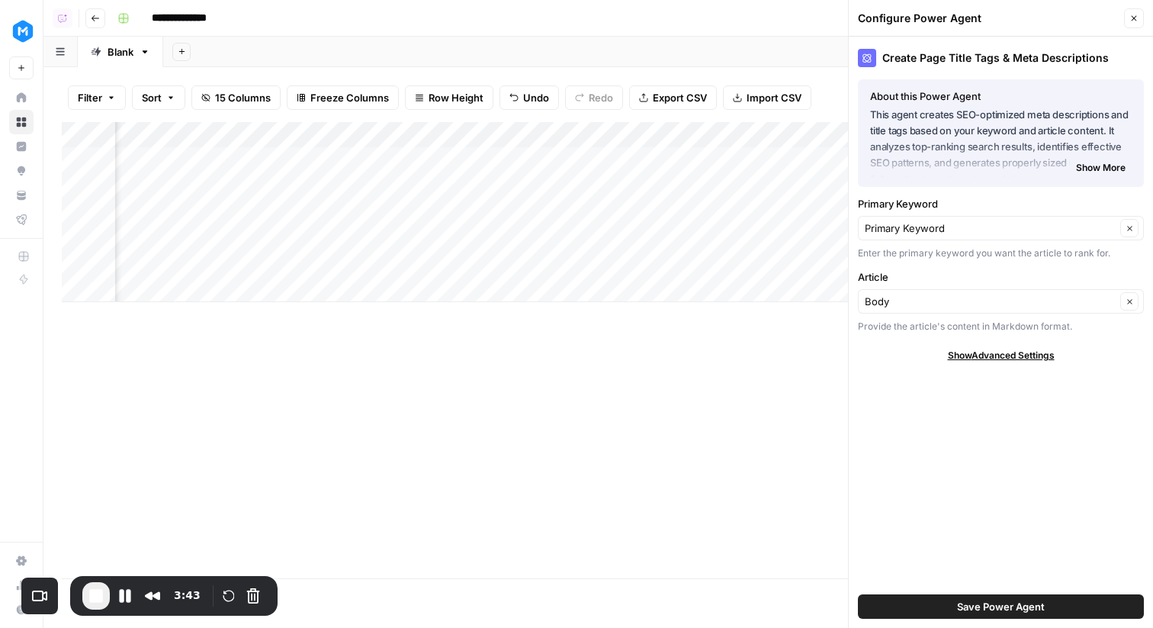
click at [995, 597] on button "Save Power Agent" at bounding box center [1001, 606] width 286 height 24
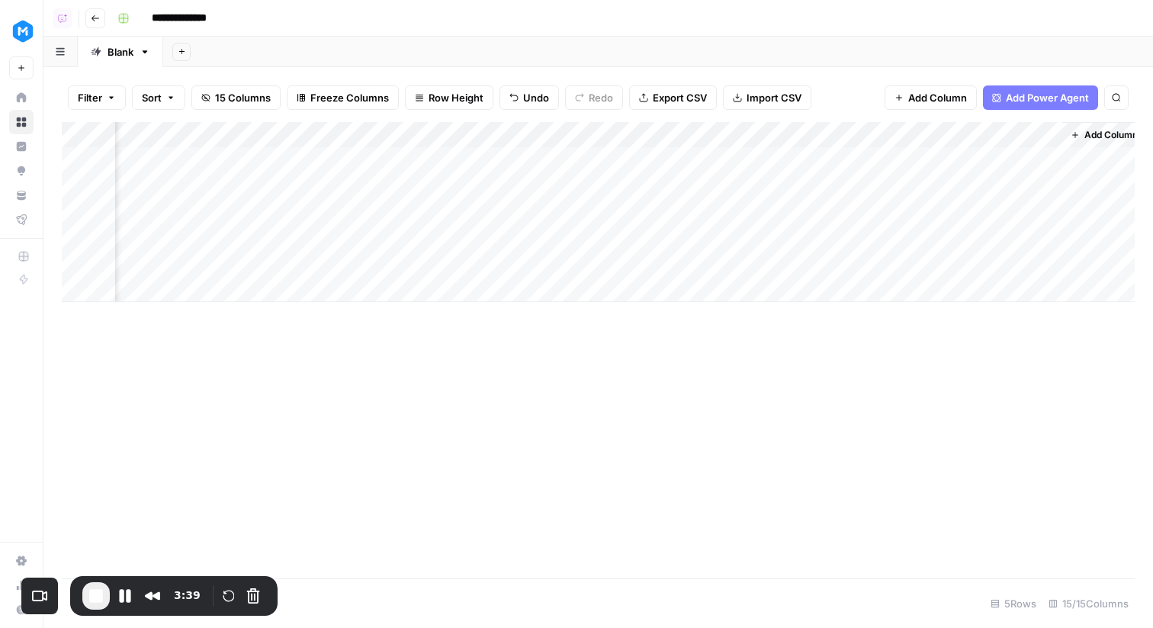
scroll to position [0, 1540]
click at [657, 162] on div "Add Column" at bounding box center [598, 212] width 1073 height 180
click at [95, 592] on span "End Recording" at bounding box center [96, 596] width 18 height 18
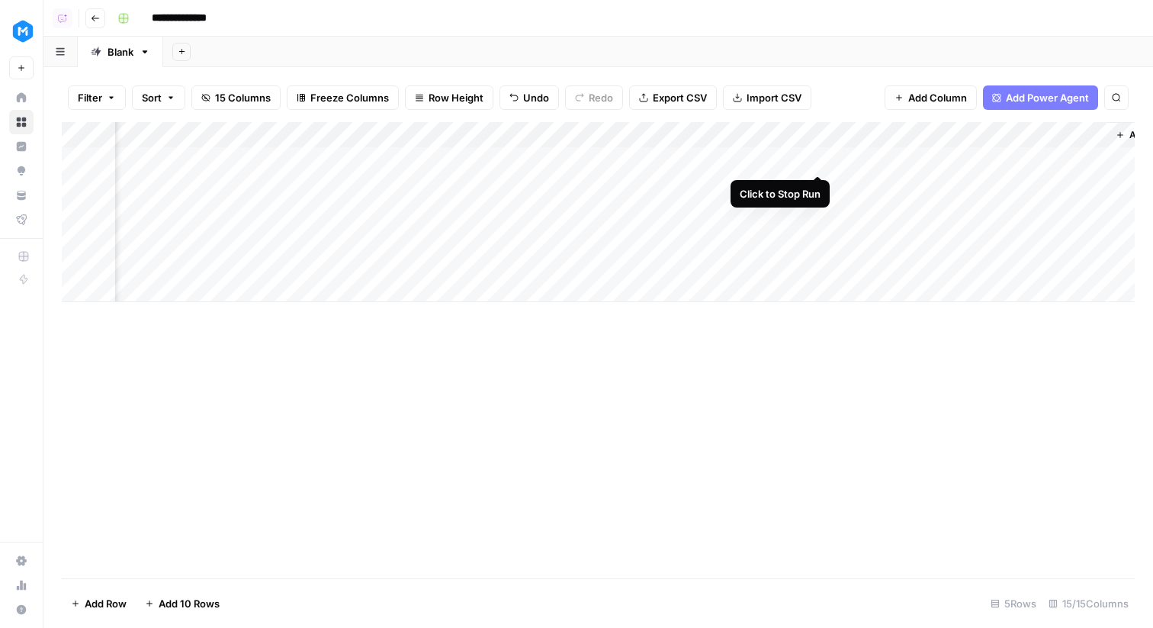
click at [817, 160] on div "Add Column" at bounding box center [598, 212] width 1073 height 180
click at [728, 130] on div "Add Column" at bounding box center [598, 212] width 1073 height 180
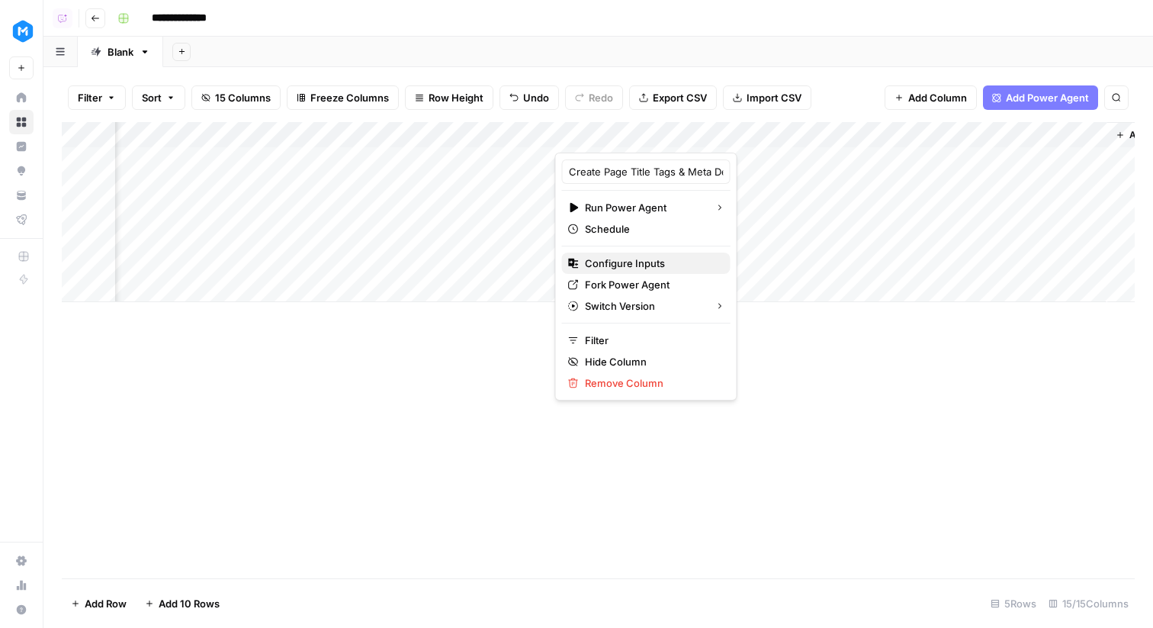
click at [663, 258] on span "Configure Inputs" at bounding box center [651, 263] width 133 height 15
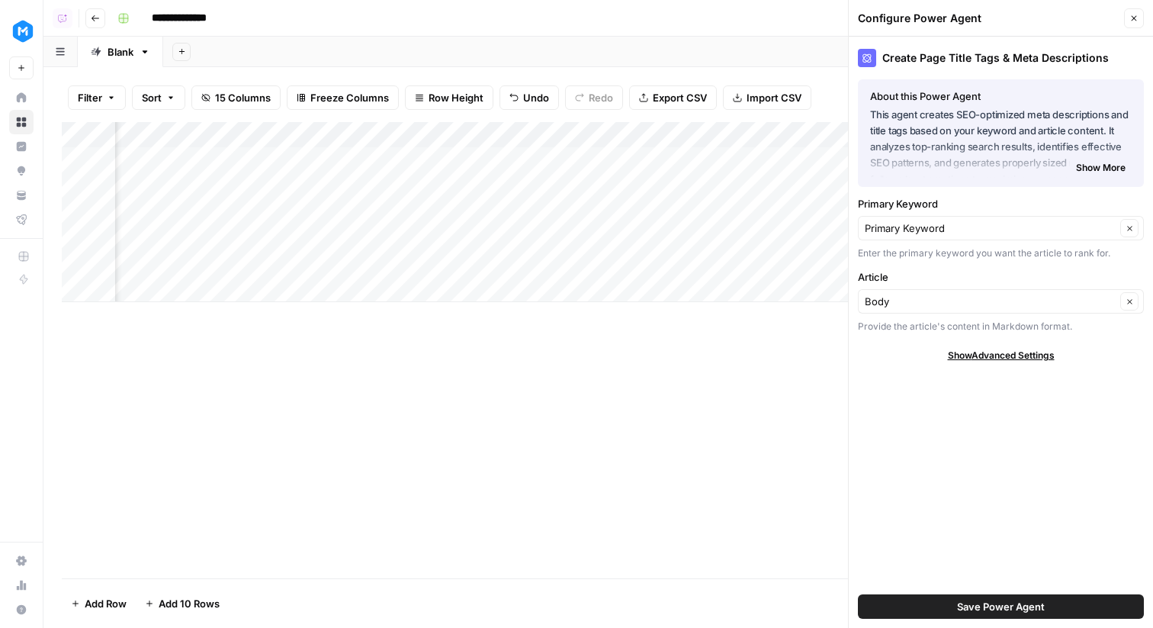
click at [941, 314] on div "Article Body Clear Provide the article's content in Markdown format." at bounding box center [1001, 301] width 286 height 64
click at [1128, 301] on icon "button" at bounding box center [1130, 301] width 8 height 8
click at [1133, 302] on icon "button" at bounding box center [1130, 301] width 8 height 8
click at [1060, 302] on input "Article" at bounding box center [990, 301] width 251 height 15
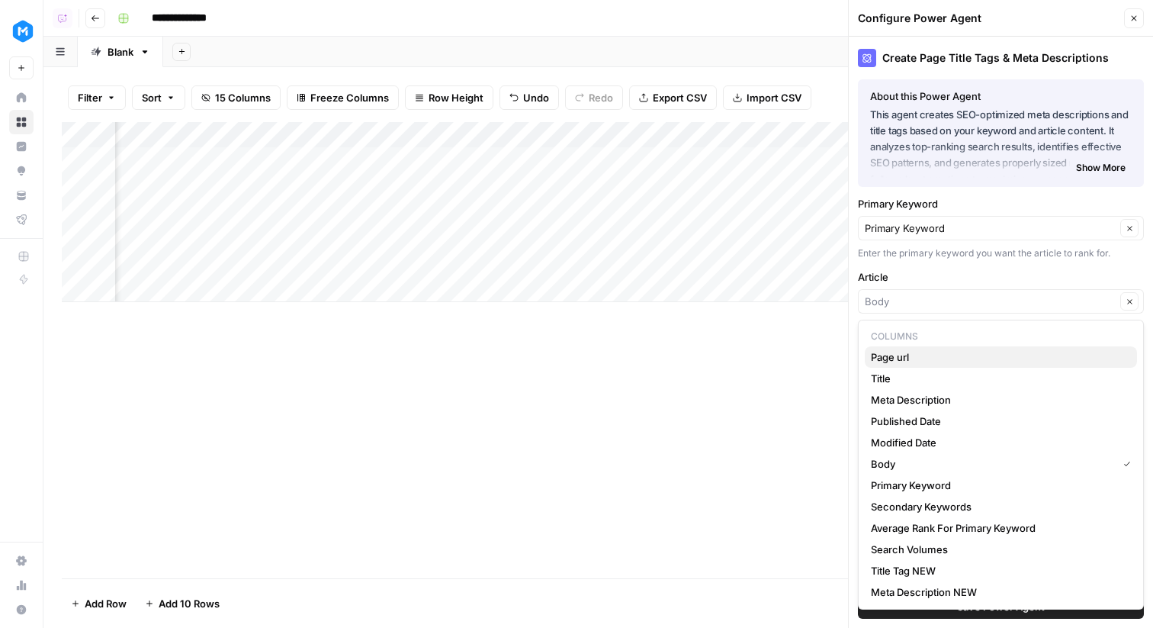
click at [938, 355] on span "Page url" at bounding box center [998, 356] width 254 height 15
type input "Page url"
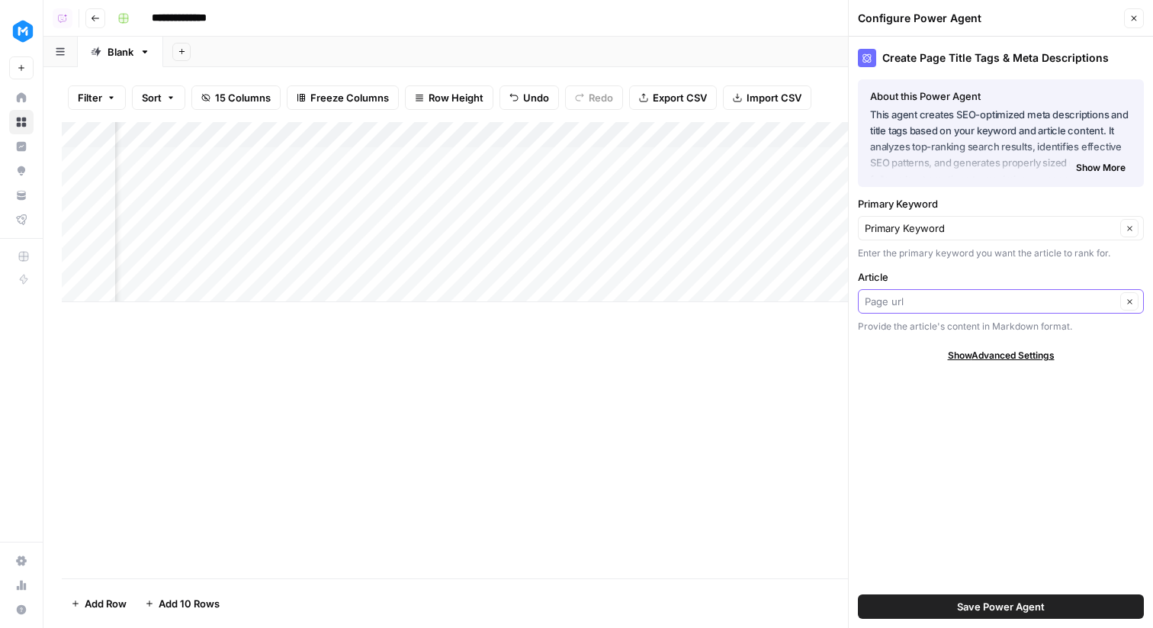
click at [932, 304] on input "Article" at bounding box center [990, 301] width 251 height 15
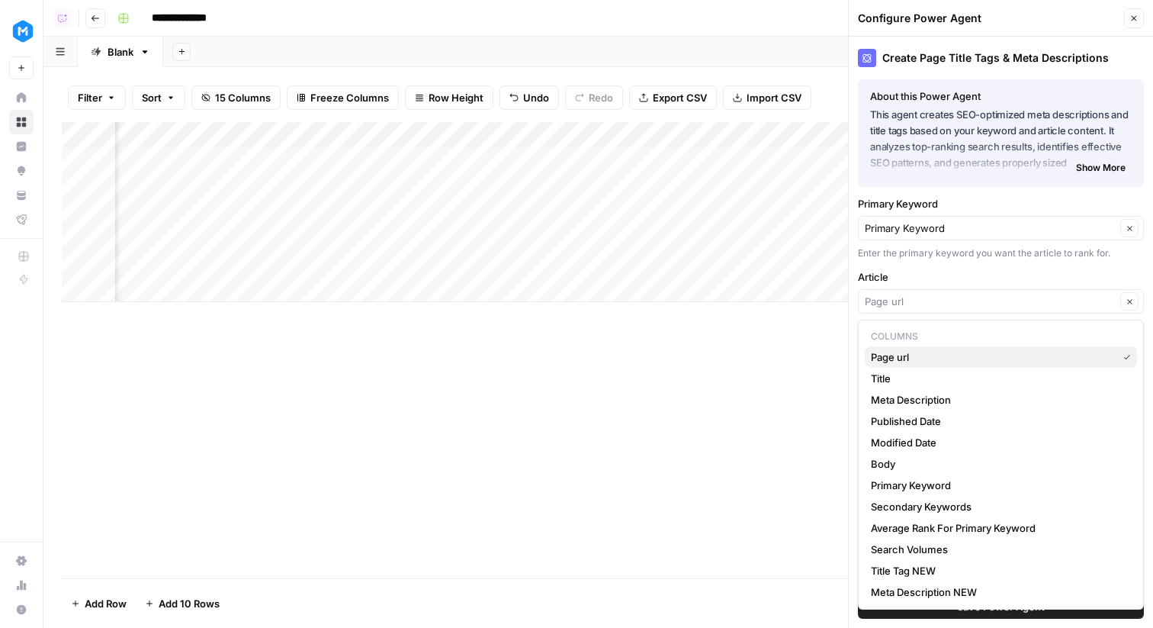
click at [931, 350] on span "Page url" at bounding box center [991, 356] width 240 height 15
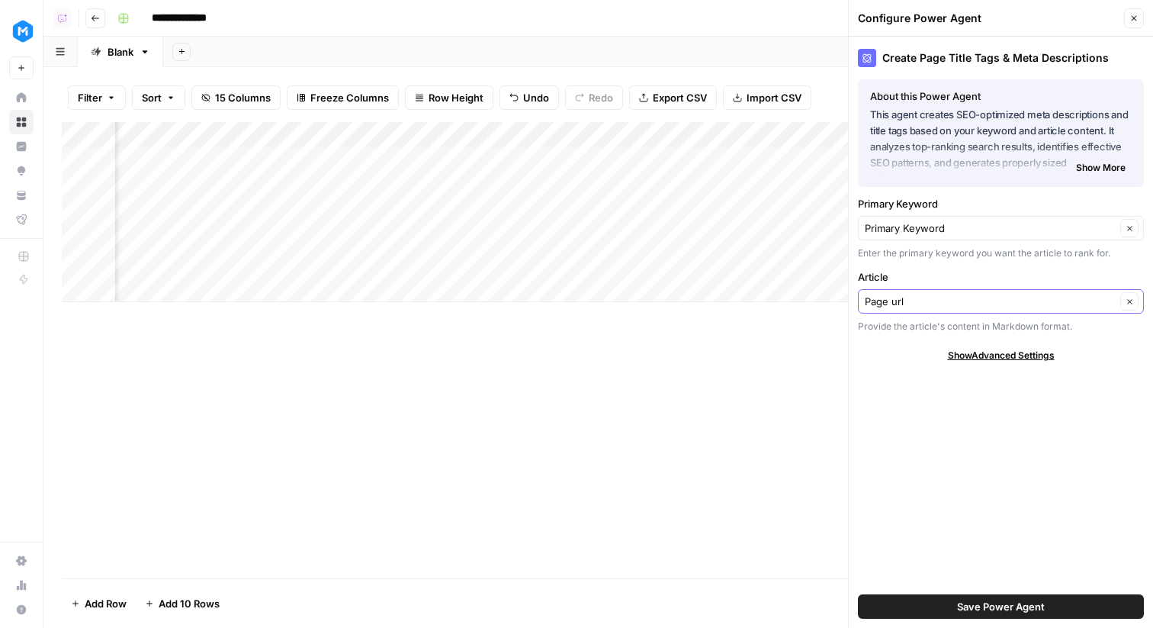
click at [1130, 304] on icon "button" at bounding box center [1130, 301] width 8 height 8
type input "Body"
click at [1130, 304] on icon "button" at bounding box center [1130, 301] width 8 height 8
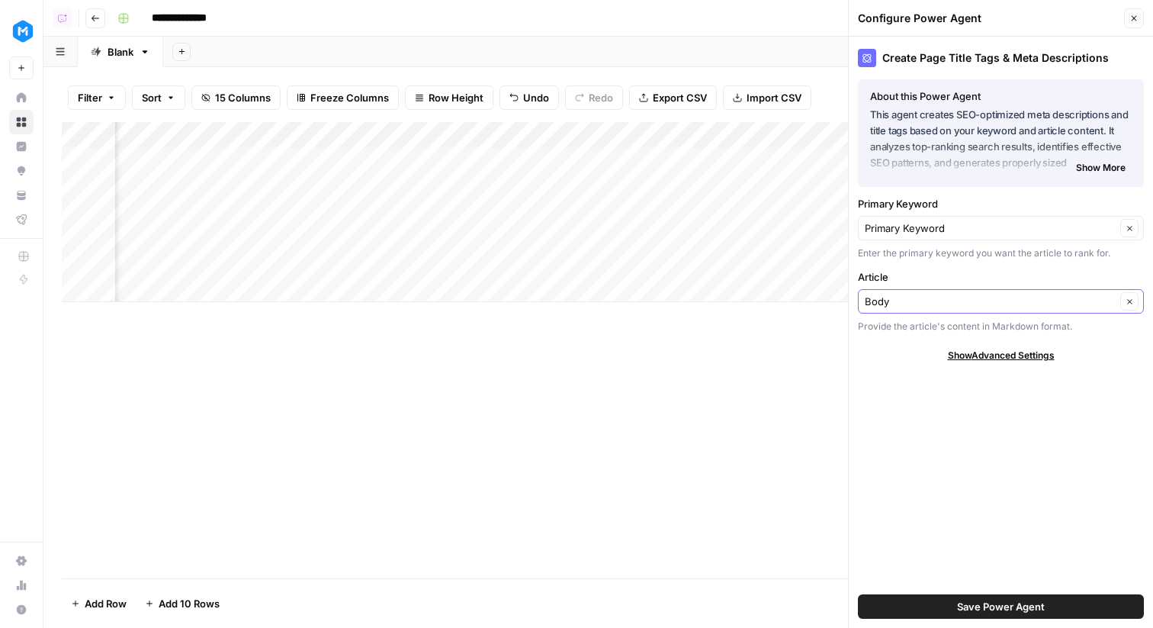
click at [1130, 304] on icon "button" at bounding box center [1130, 301] width 8 height 8
click at [1033, 352] on span "Show Advanced Settings" at bounding box center [1001, 356] width 107 height 14
click at [1030, 355] on span "Hide Advanced Settings" at bounding box center [1001, 356] width 103 height 14
click at [1135, 300] on button "Clear" at bounding box center [1129, 301] width 18 height 18
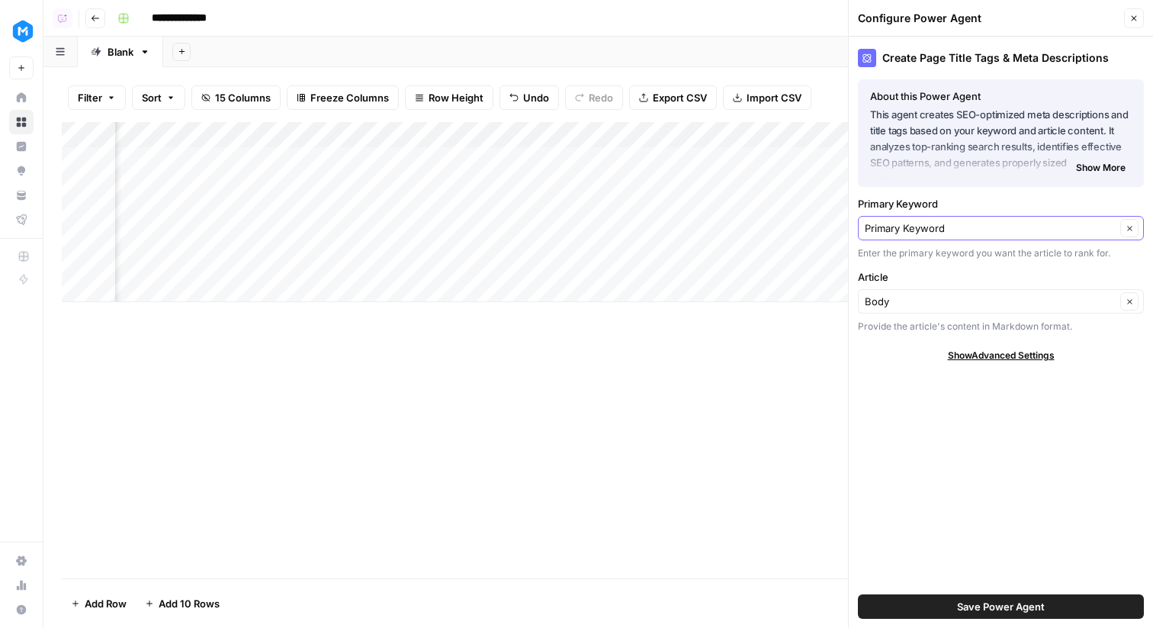
click at [1129, 230] on icon "button" at bounding box center [1130, 228] width 8 height 8
click at [1130, 306] on button "Clear" at bounding box center [1129, 301] width 18 height 18
click at [1068, 298] on input "Article" at bounding box center [990, 301] width 251 height 15
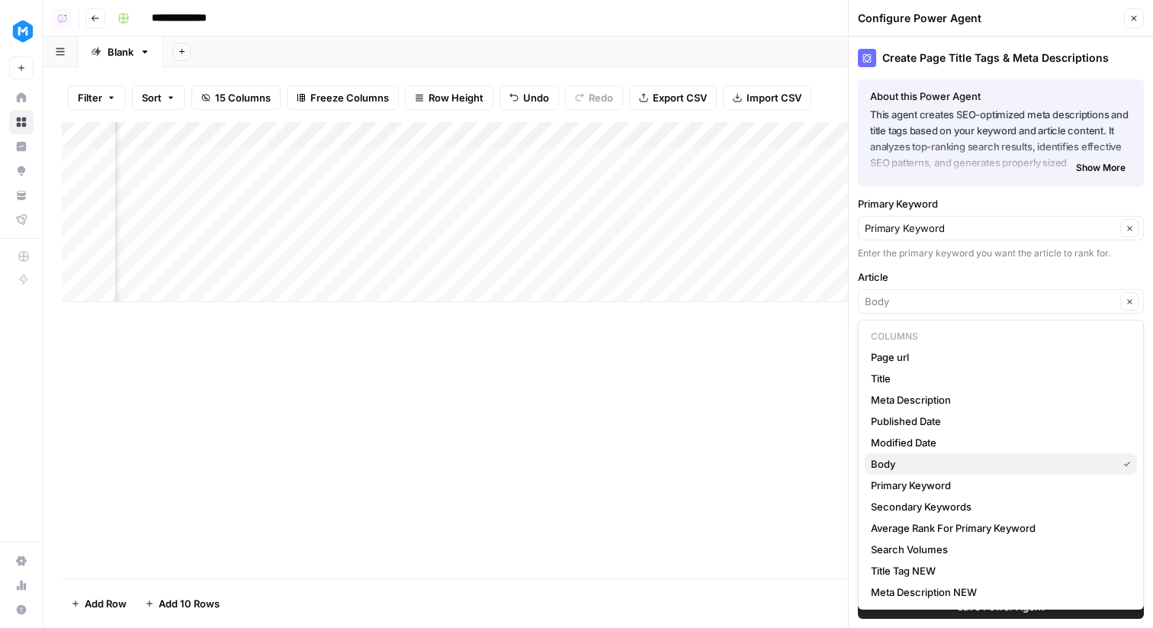
click at [947, 468] on span "Body" at bounding box center [991, 463] width 240 height 15
type input "Body"
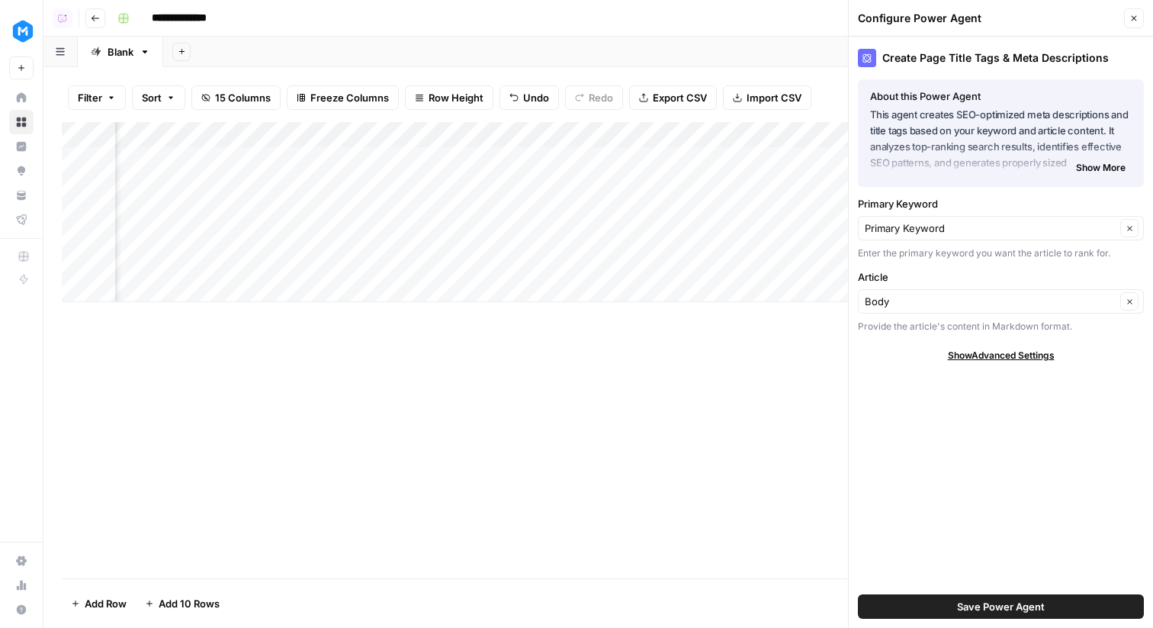
click at [989, 615] on button "Save Power Agent" at bounding box center [1001, 606] width 286 height 24
click at [982, 232] on input "Primary Keyword" at bounding box center [990, 227] width 251 height 15
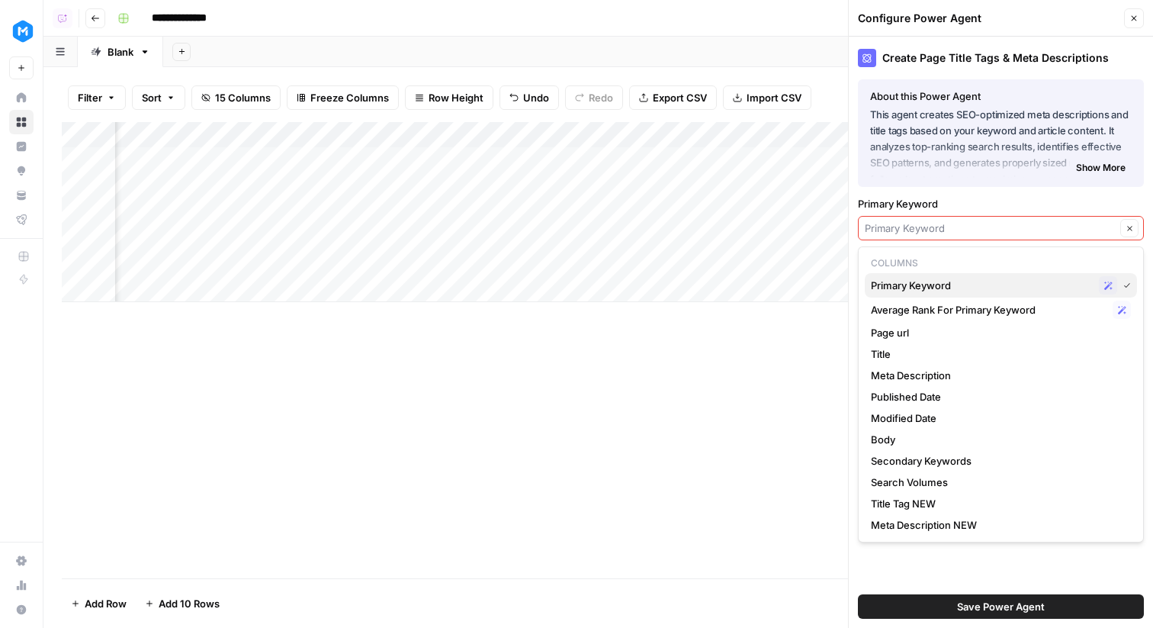
click at [971, 286] on span "Primary Keyword" at bounding box center [982, 285] width 222 height 15
type input "Primary Keyword"
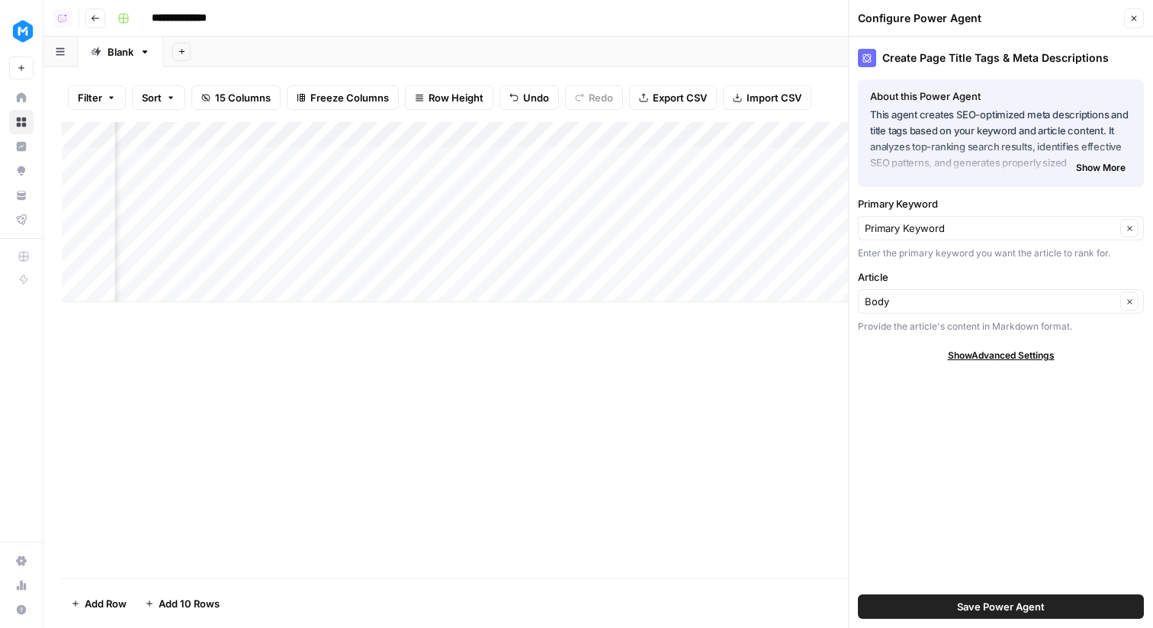
click at [1010, 605] on span "Save Power Agent" at bounding box center [1001, 606] width 88 height 15
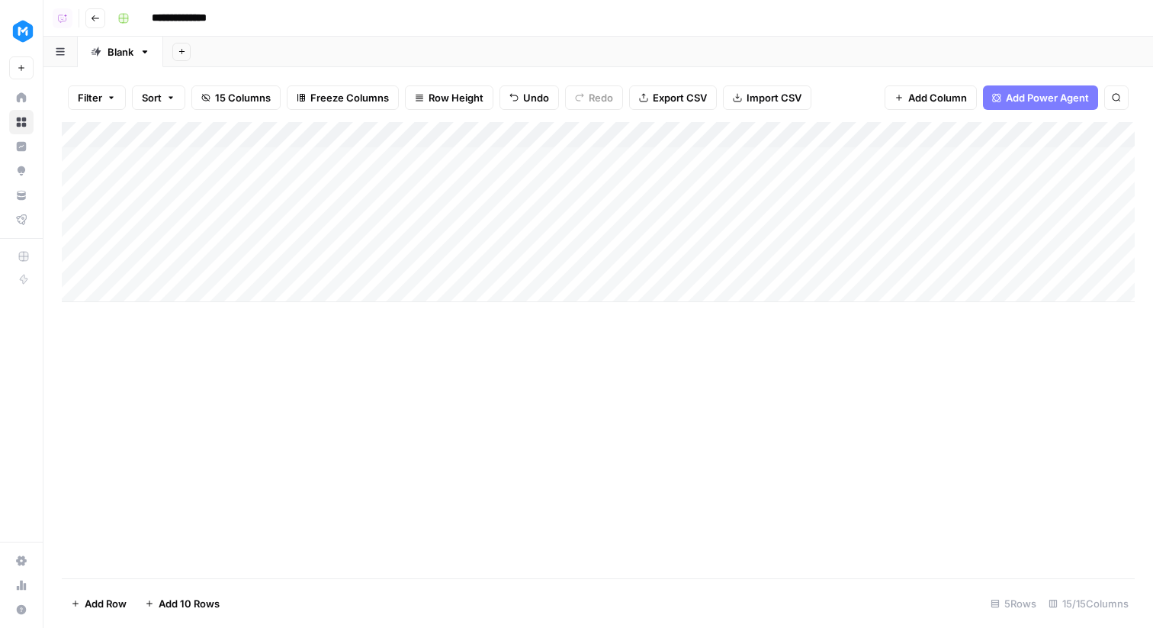
scroll to position [0, 0]
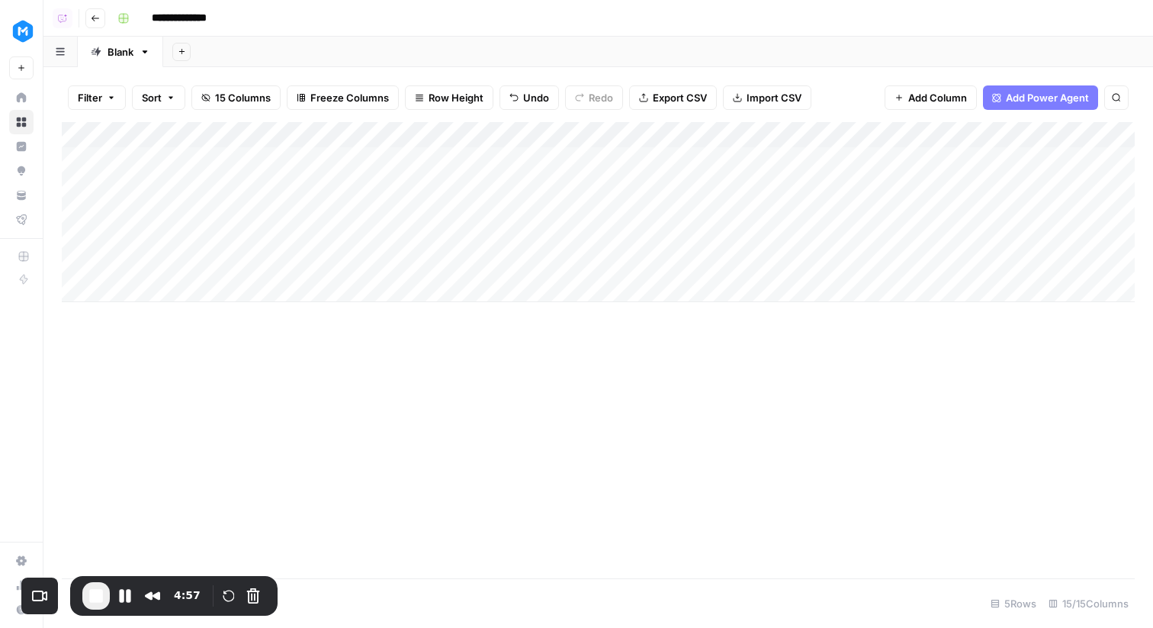
click at [98, 587] on span "End Recording" at bounding box center [96, 596] width 18 height 18
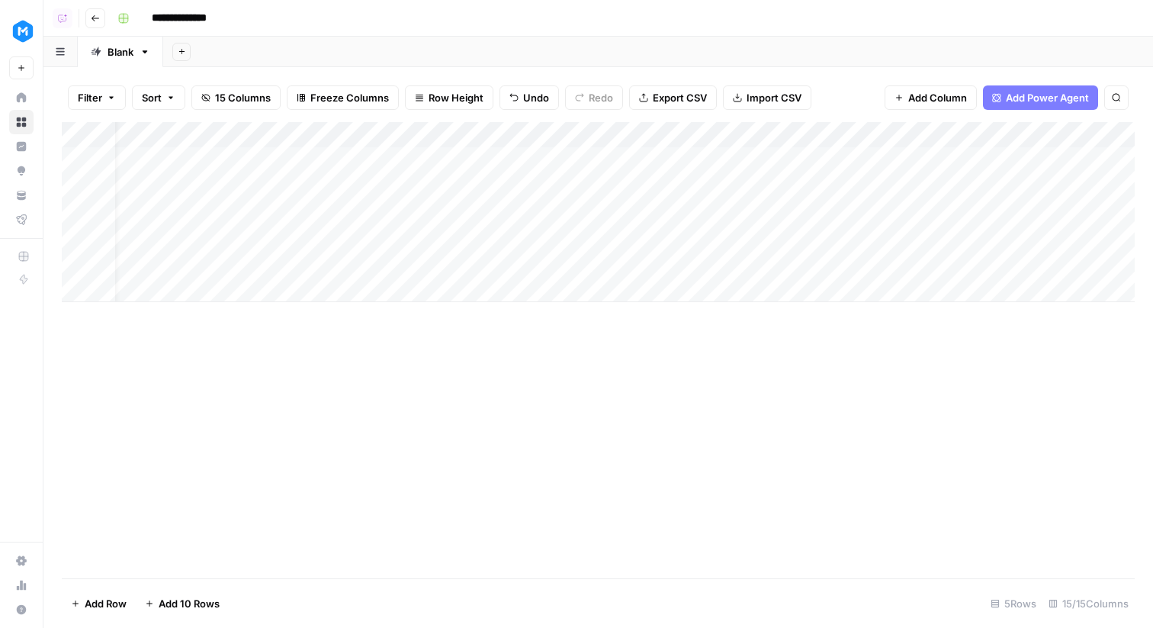
scroll to position [0, 18]
click at [503, 162] on div "Add Column" at bounding box center [598, 212] width 1073 height 180
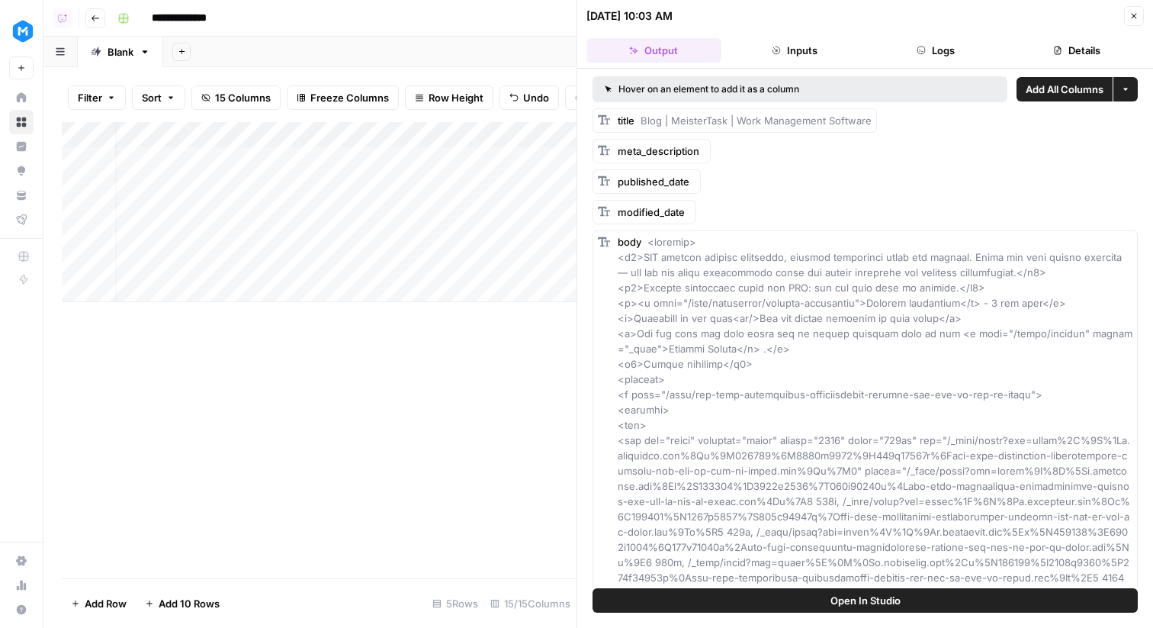
click at [1027, 44] on button "Details" at bounding box center [1076, 50] width 135 height 24
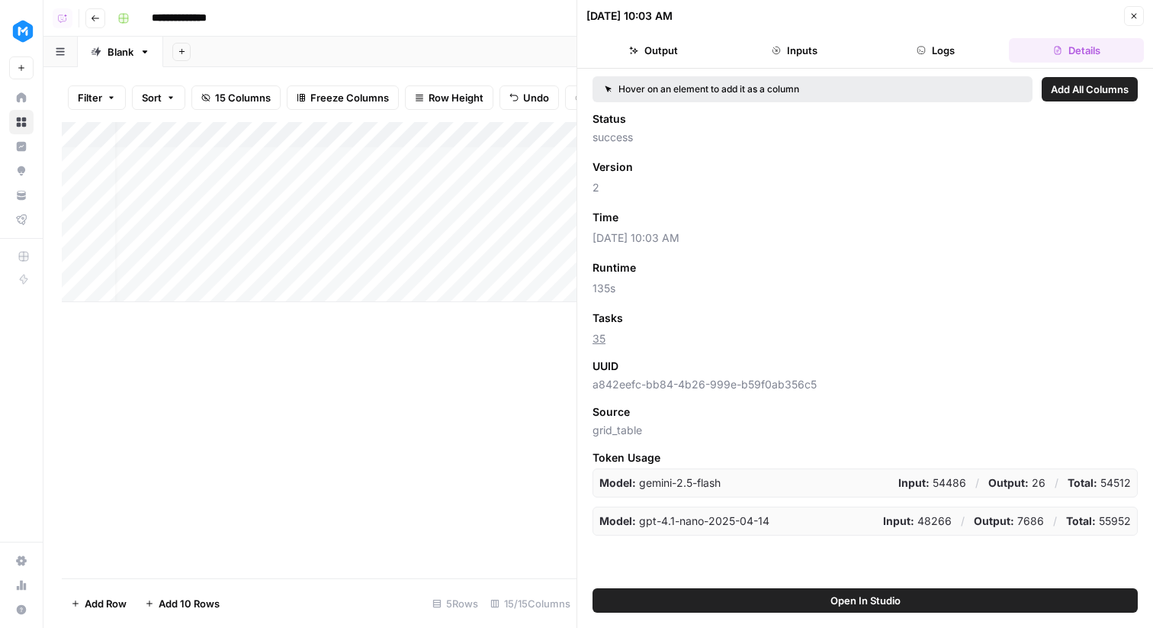
click at [840, 51] on button "Inputs" at bounding box center [795, 50] width 135 height 24
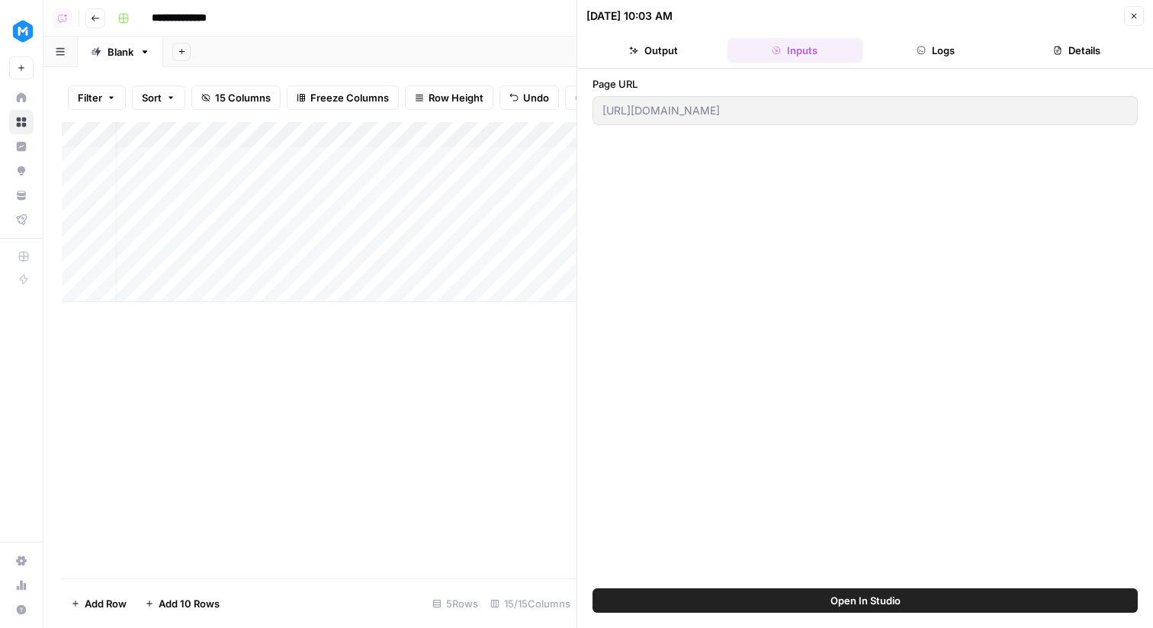
click at [680, 51] on button "Output" at bounding box center [654, 50] width 135 height 24
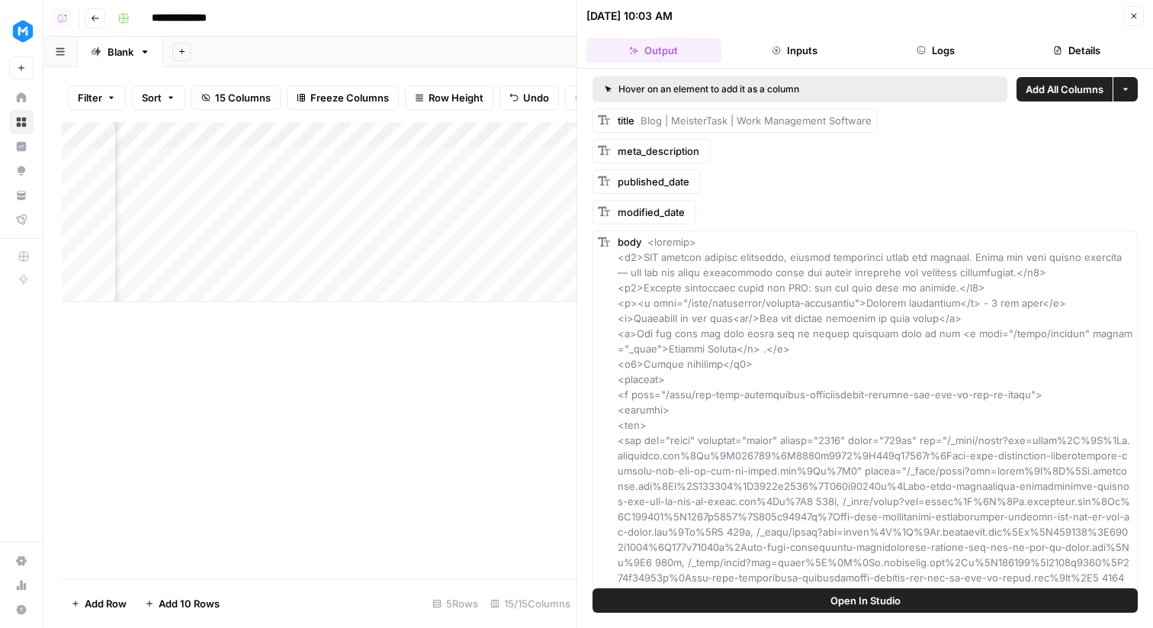
scroll to position [0, 249]
click at [901, 116] on span "Add as Column" at bounding box center [916, 120] width 56 height 12
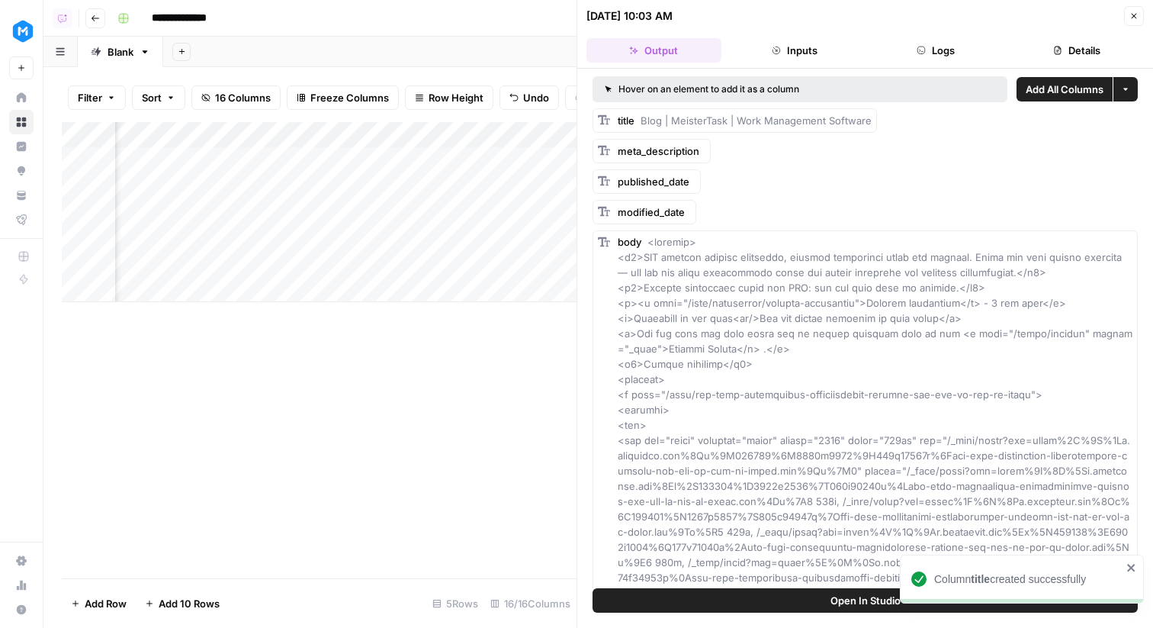
click at [411, 138] on div "Add Column" at bounding box center [319, 212] width 515 height 180
click at [399, 282] on span "Remove Column" at bounding box center [399, 284] width 133 height 15
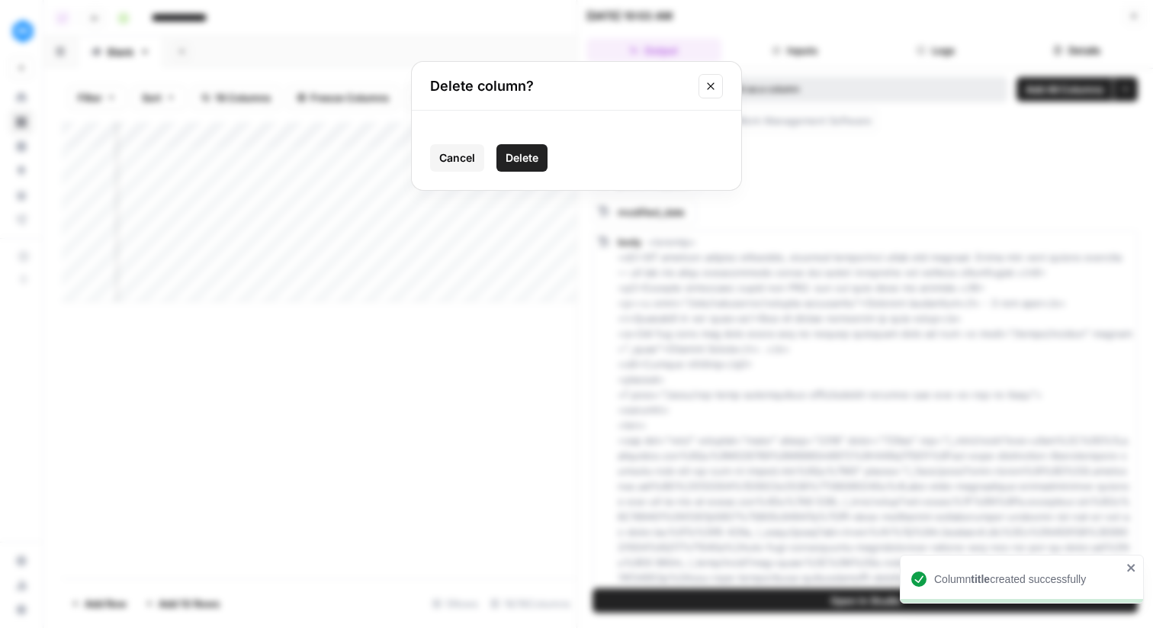
click at [536, 165] on span "Delete" at bounding box center [522, 157] width 33 height 15
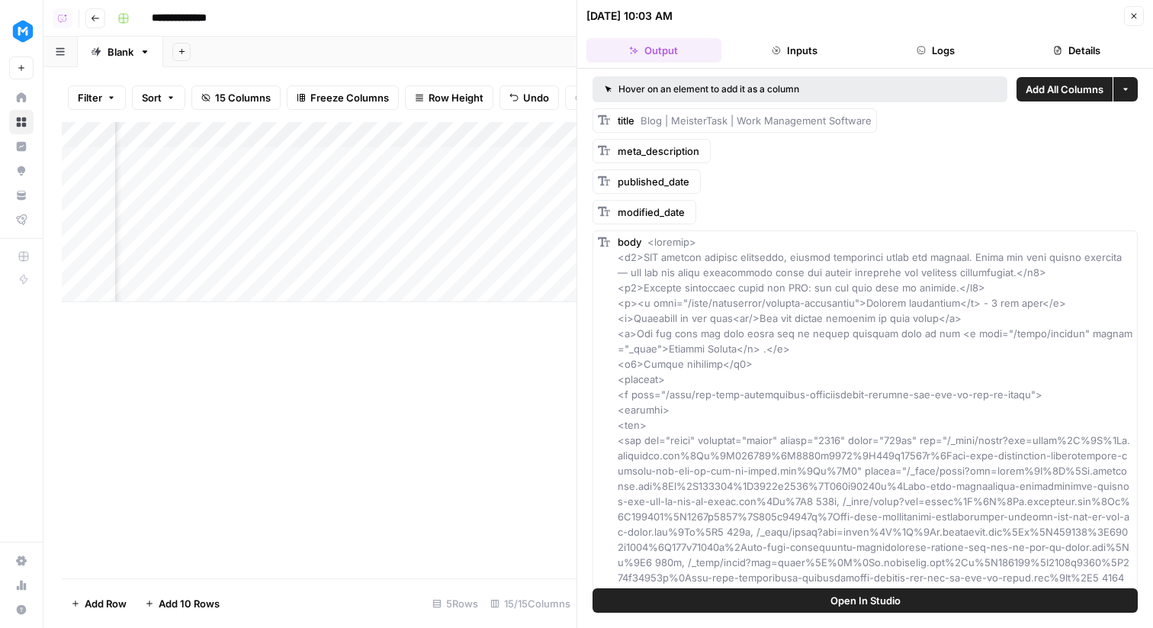
click at [1132, 12] on icon "button" at bounding box center [1134, 15] width 9 height 9
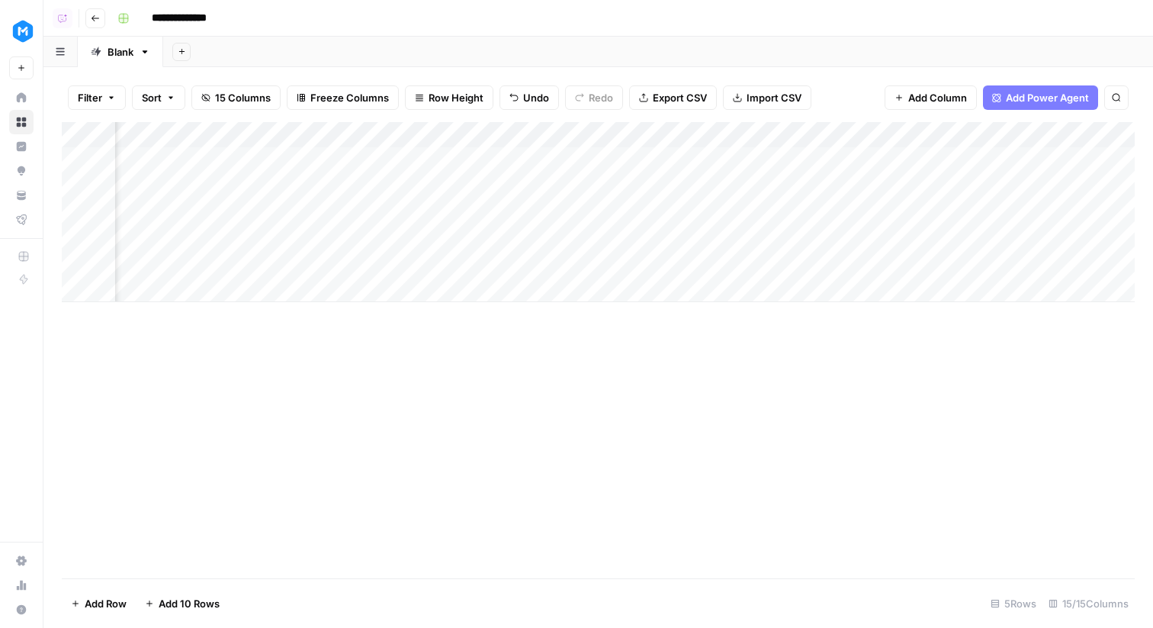
scroll to position [0, 1291]
click at [808, 132] on div "Add Column" at bounding box center [598, 212] width 1073 height 180
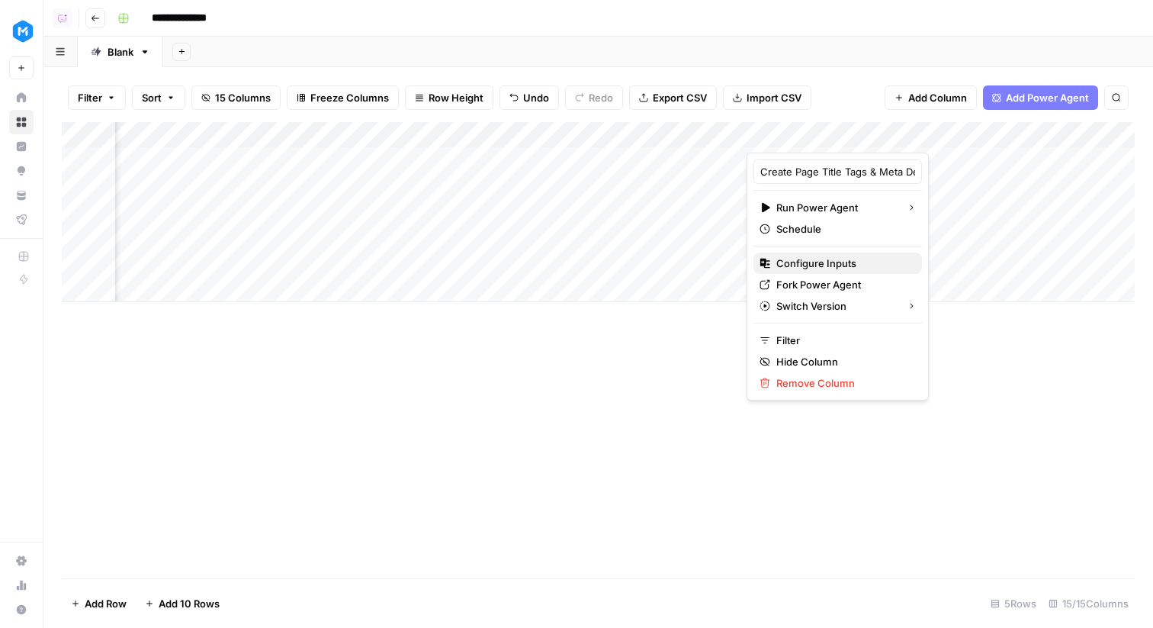
click at [819, 268] on span "Configure Inputs" at bounding box center [842, 263] width 133 height 15
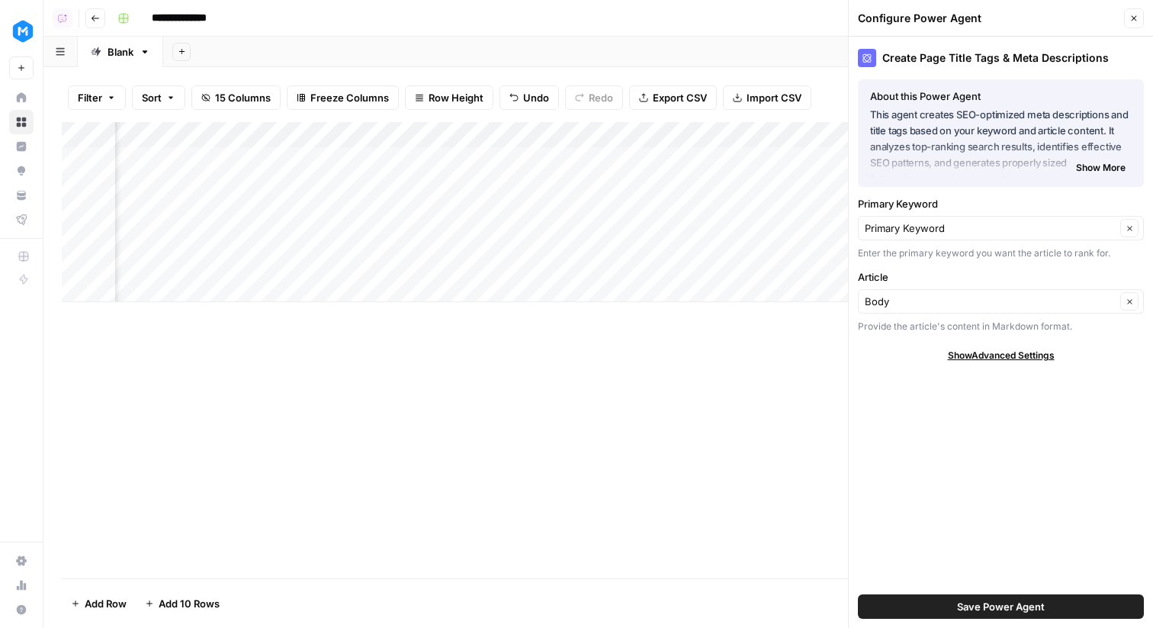
scroll to position [0, 1241]
click at [1062, 604] on button "Save Power Agent" at bounding box center [1001, 606] width 286 height 24
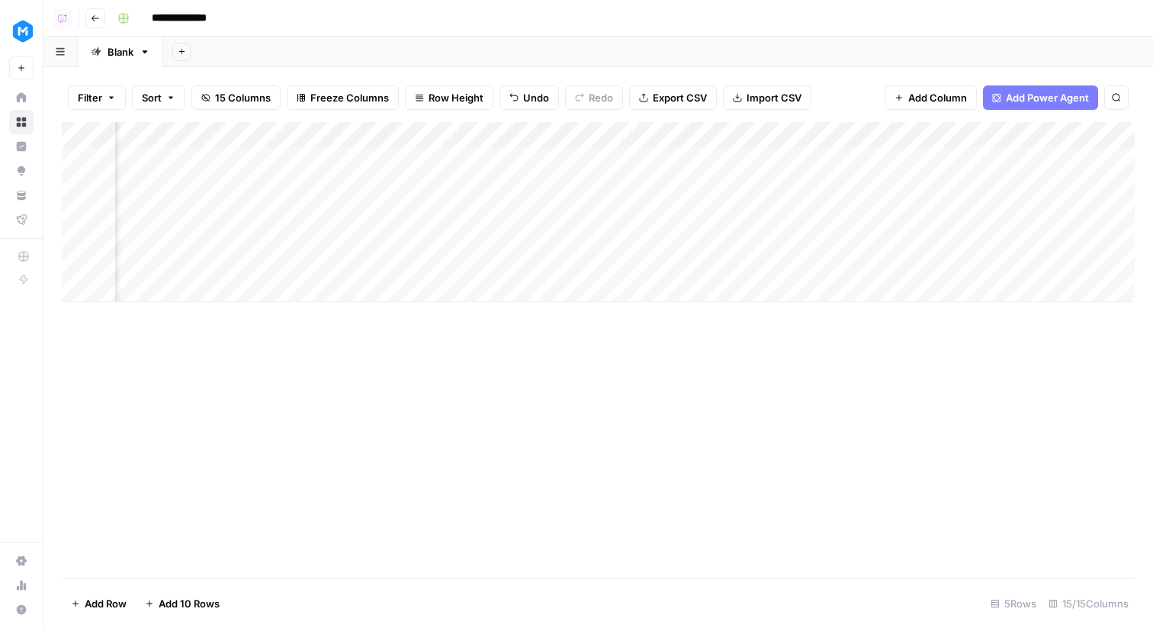
click at [933, 159] on div "Add Column" at bounding box center [598, 212] width 1073 height 180
click at [1059, 161] on div "Add Column" at bounding box center [598, 212] width 1073 height 180
click at [935, 182] on div "Add Column" at bounding box center [598, 212] width 1073 height 180
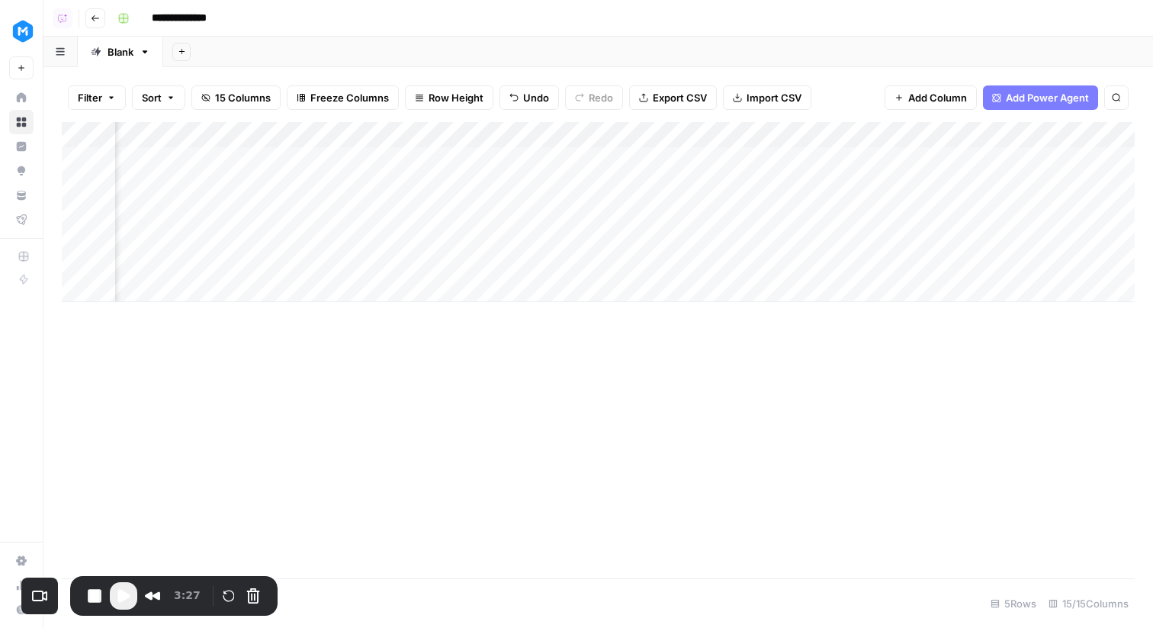
scroll to position [0, 1540]
click at [901, 187] on div "Add Column" at bounding box center [598, 212] width 1073 height 180
click at [966, 213] on div "Add Column" at bounding box center [598, 212] width 1073 height 180
click at [969, 189] on div "Add Column" at bounding box center [598, 212] width 1073 height 180
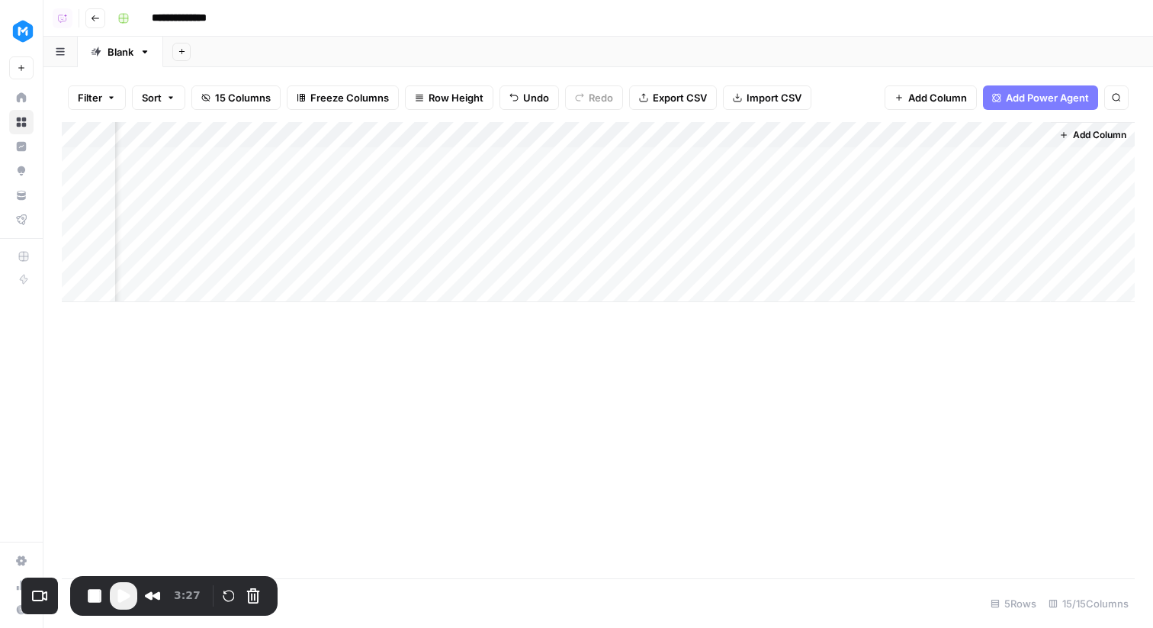
click at [969, 189] on div "Add Column" at bounding box center [598, 212] width 1073 height 180
click at [123, 591] on span "Play Recording" at bounding box center [123, 596] width 18 height 18
click at [888, 181] on div "Add Column" at bounding box center [598, 212] width 1073 height 180
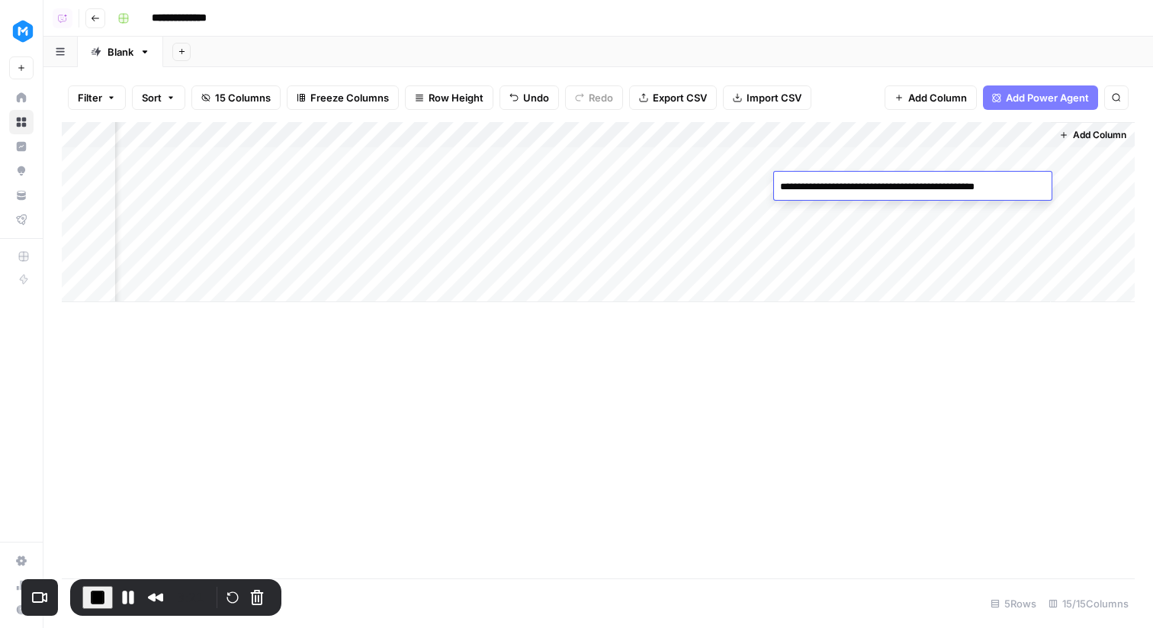
click at [994, 156] on div "Add Column" at bounding box center [598, 212] width 1073 height 180
click at [986, 159] on div "Add Column" at bounding box center [598, 212] width 1073 height 180
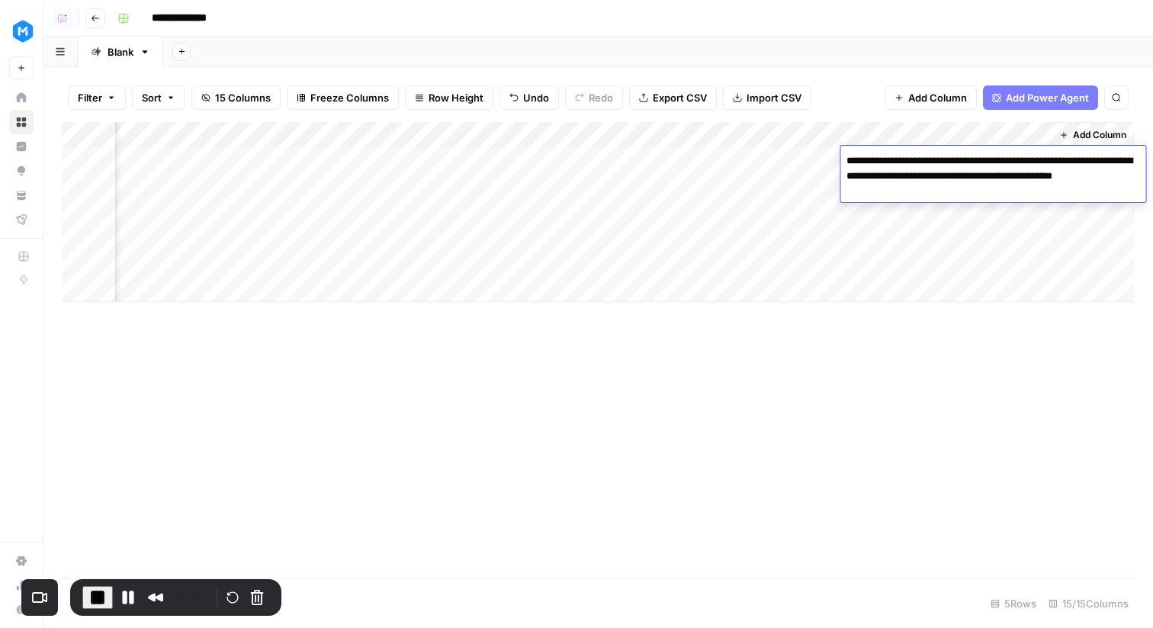
click at [925, 205] on div "Add Column" at bounding box center [598, 212] width 1073 height 180
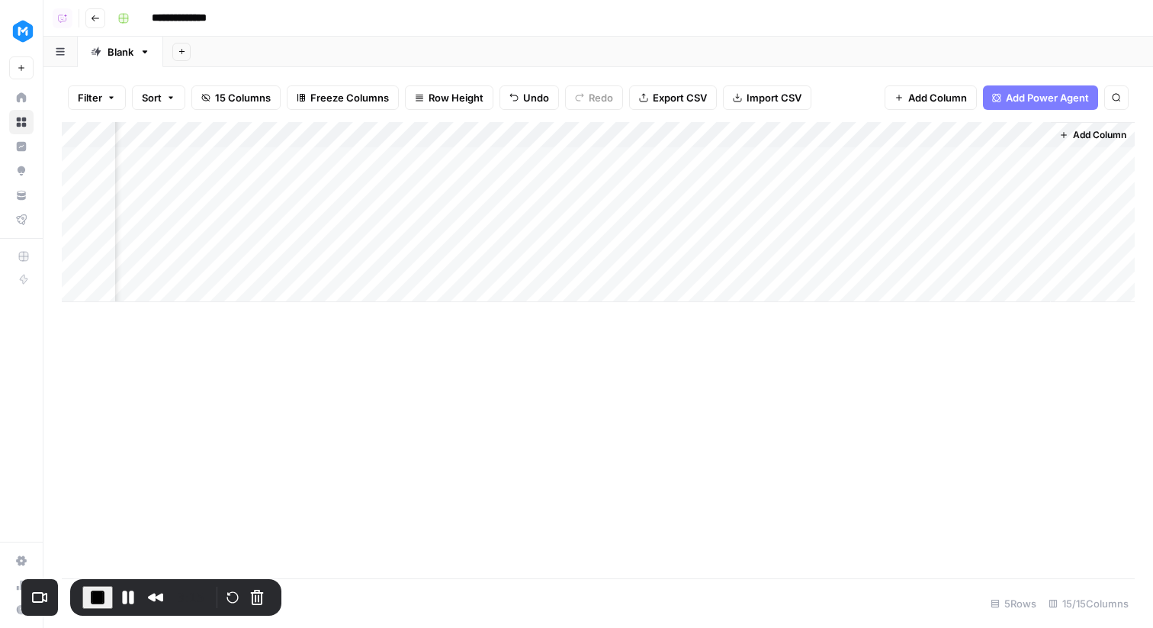
click at [976, 159] on div "Add Column" at bounding box center [598, 212] width 1073 height 180
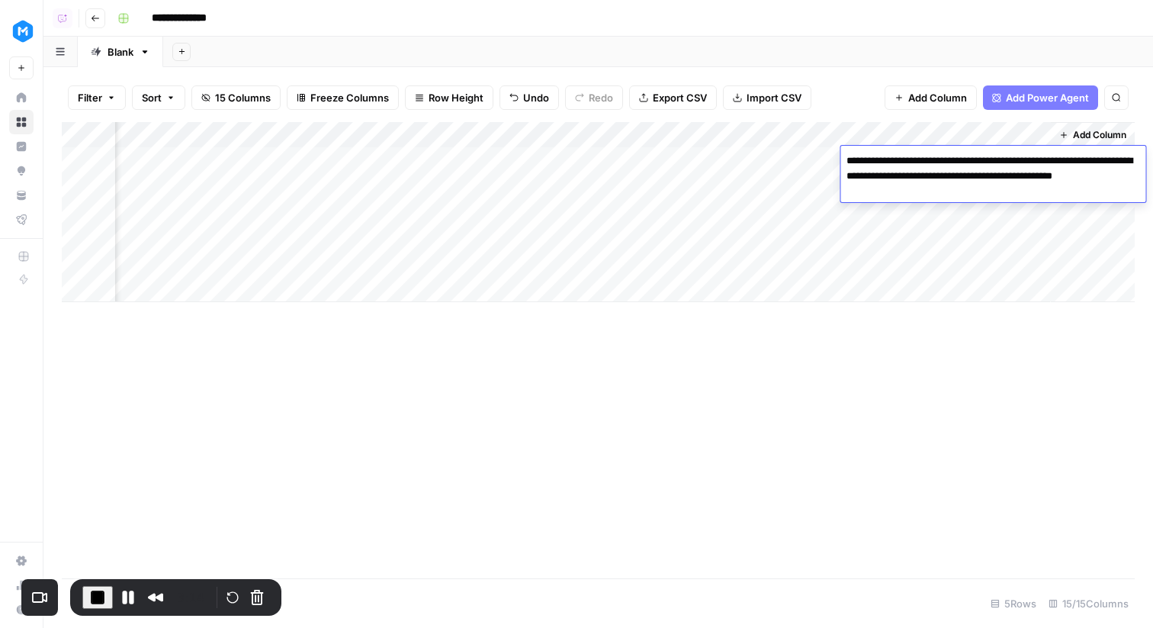
click at [976, 159] on textarea "**********" at bounding box center [993, 176] width 305 height 52
click at [979, 171] on textarea "**********" at bounding box center [993, 176] width 305 height 52
click at [941, 214] on div "Add Column" at bounding box center [598, 212] width 1073 height 180
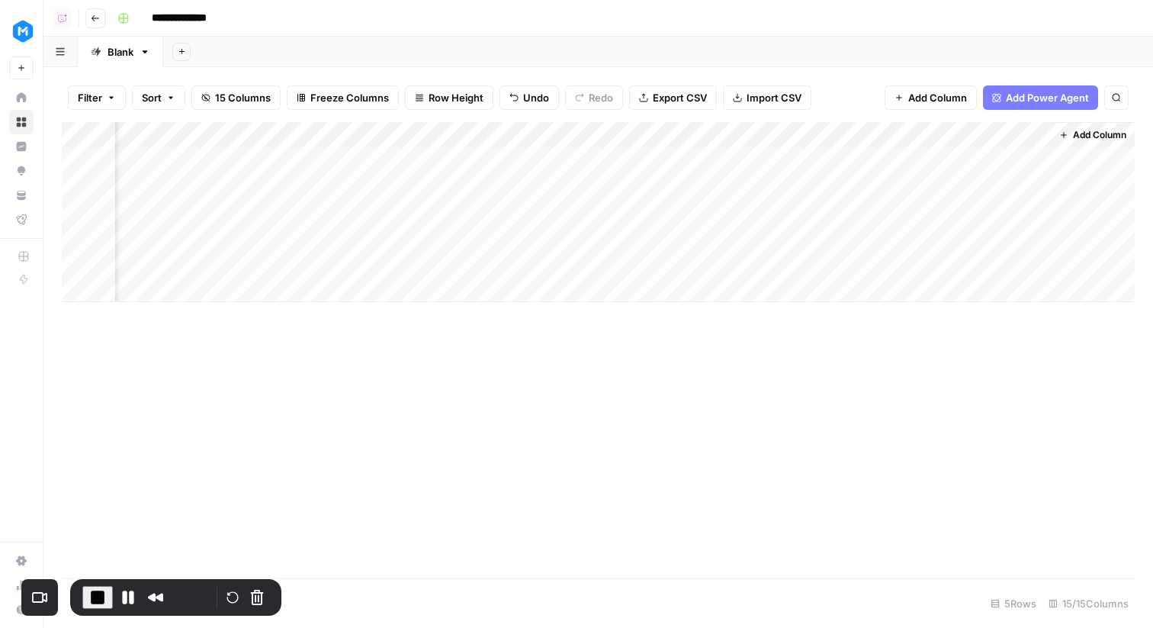
click at [831, 191] on div "Add Column" at bounding box center [598, 212] width 1073 height 180
click at [989, 205] on div "Add Column" at bounding box center [598, 212] width 1073 height 180
click at [979, 185] on div "Add Column" at bounding box center [598, 212] width 1073 height 180
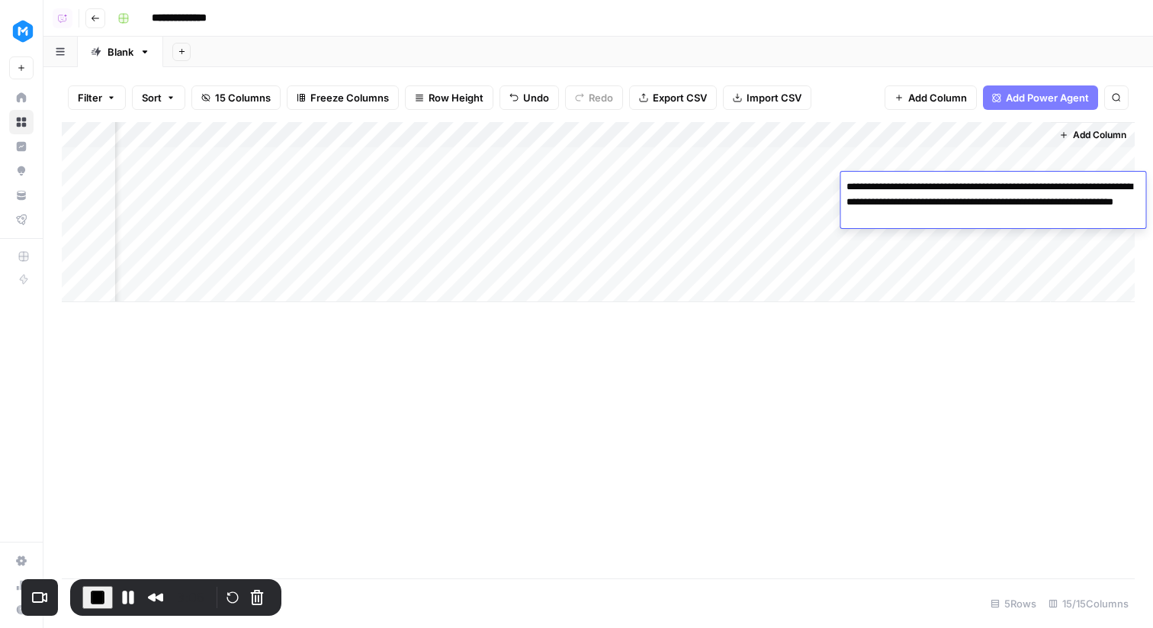
drag, startPoint x: 853, startPoint y: 188, endPoint x: 1014, endPoint y: 187, distance: 160.9
click at [1014, 187] on textarea "**********" at bounding box center [993, 202] width 305 height 52
click at [1015, 211] on textarea "**********" at bounding box center [993, 202] width 305 height 52
click at [834, 266] on div "Add Column" at bounding box center [598, 212] width 1073 height 180
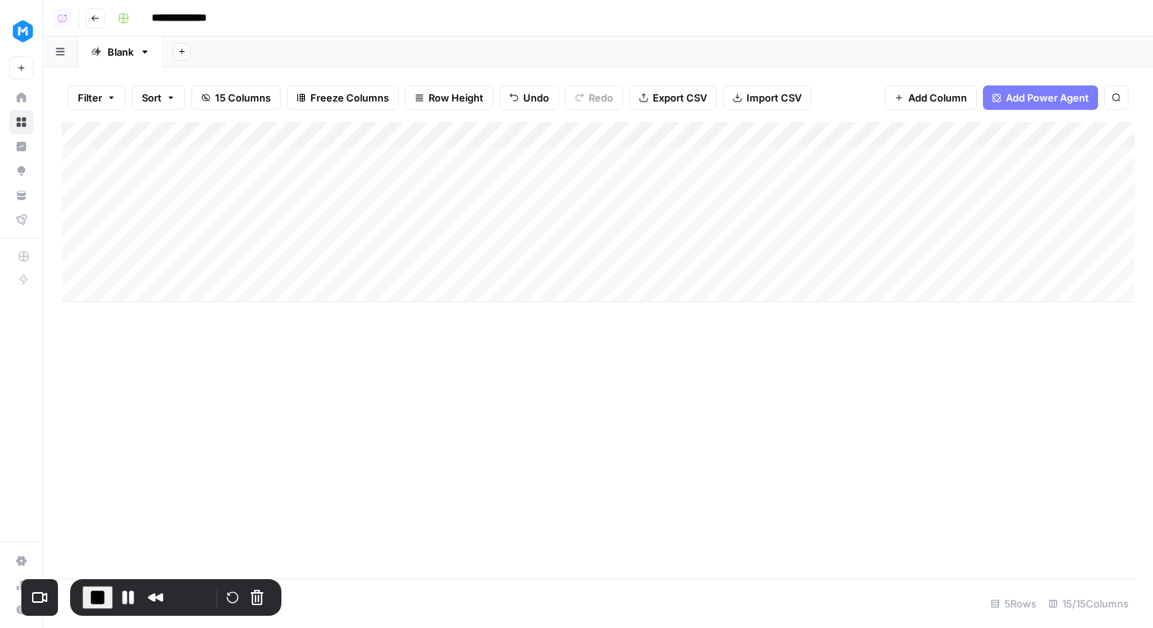
scroll to position [0, 0]
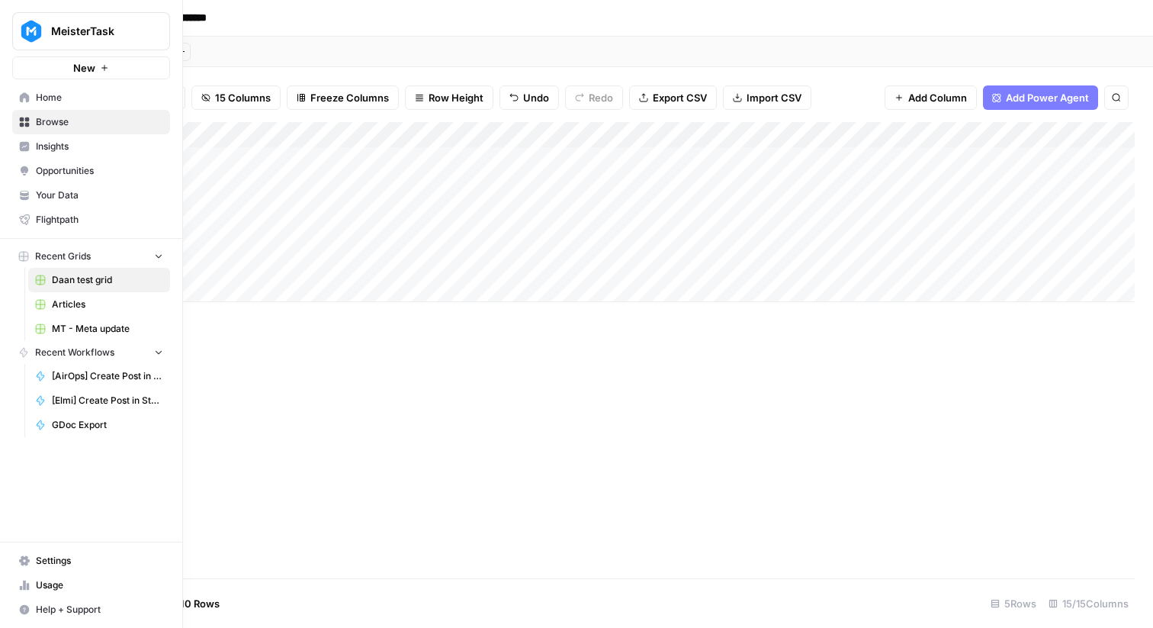
click at [45, 153] on span "Insights" at bounding box center [99, 147] width 127 height 14
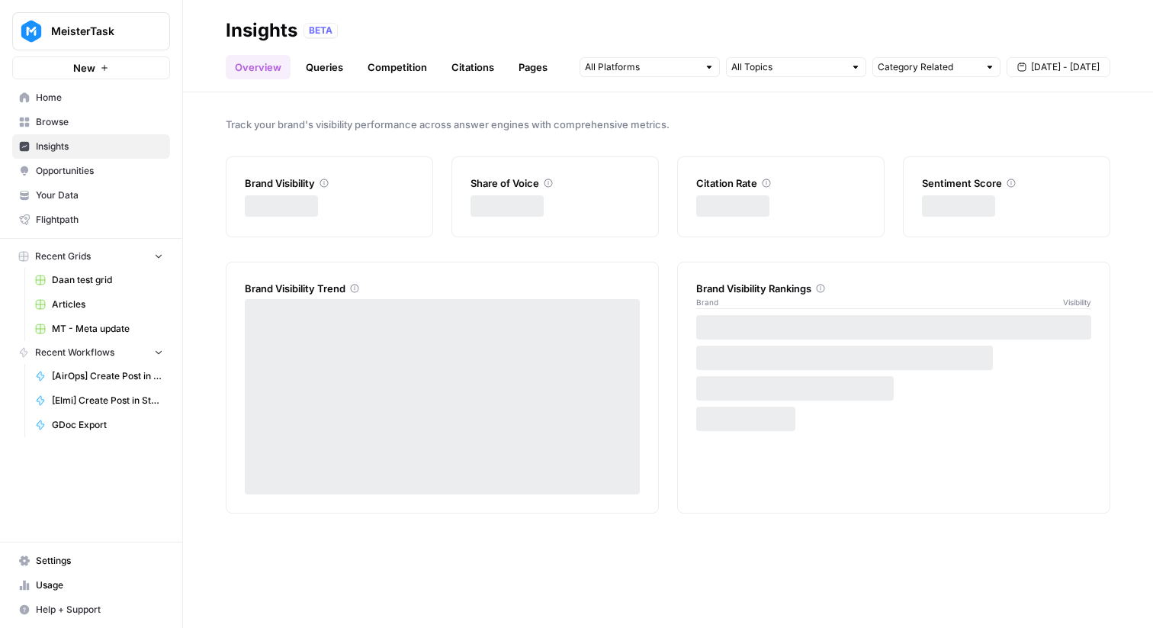
click at [64, 187] on link "Your Data" at bounding box center [91, 195] width 158 height 24
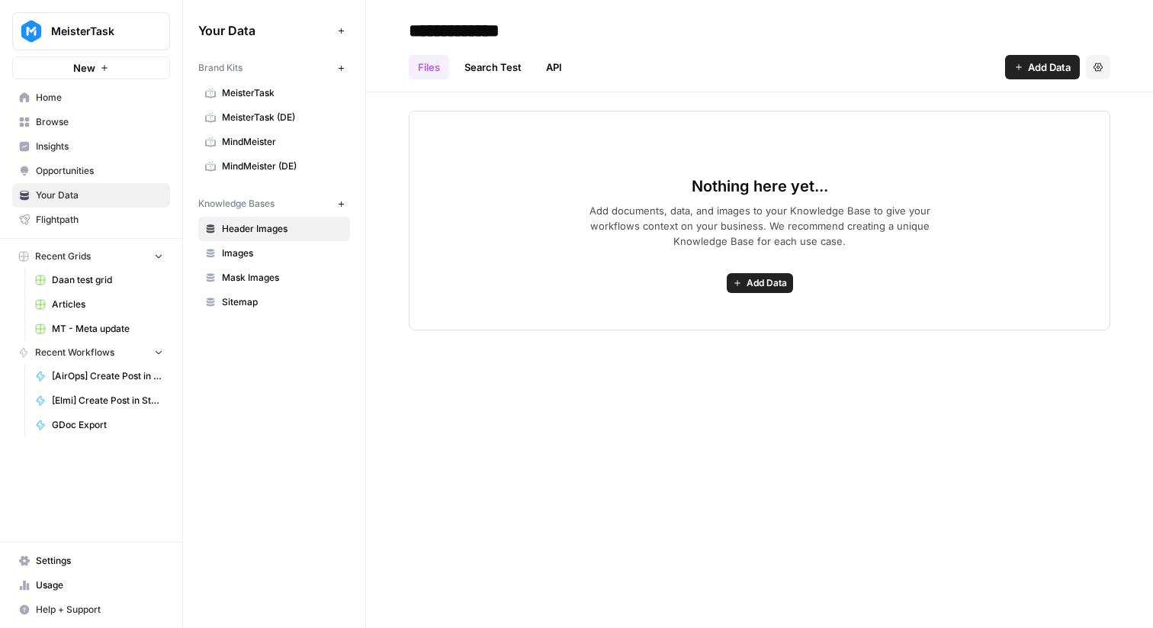
click at [269, 293] on link "Sitemap" at bounding box center [274, 302] width 152 height 24
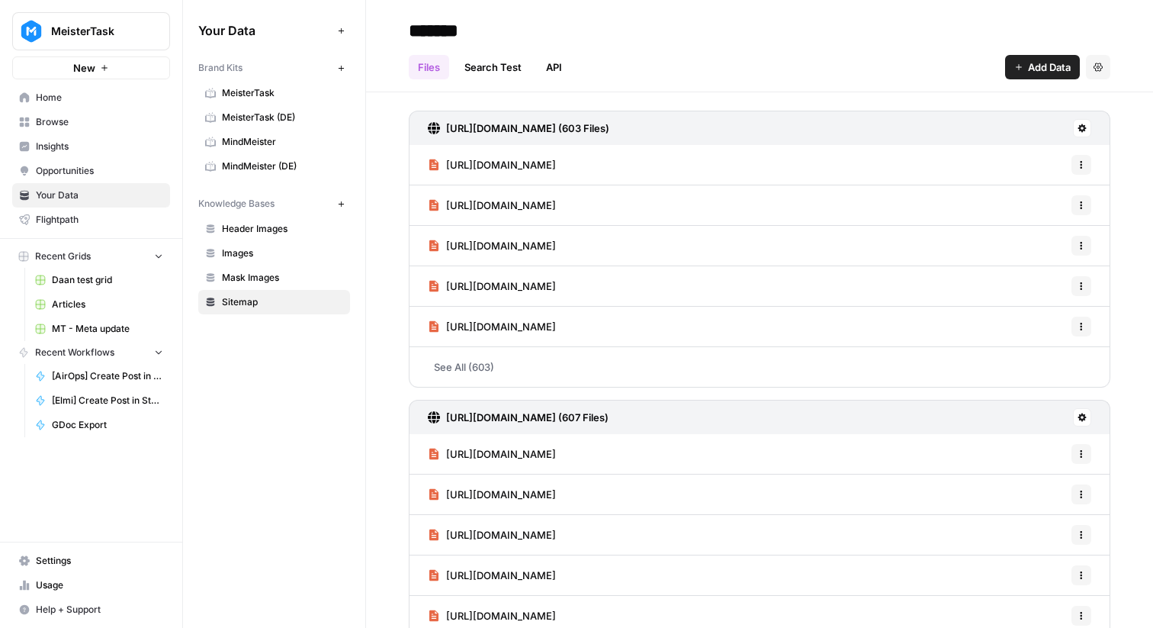
click at [1085, 130] on icon at bounding box center [1082, 128] width 9 height 9
click at [839, 74] on div "Files Search Test API Add Data Settings" at bounding box center [760, 61] width 702 height 37
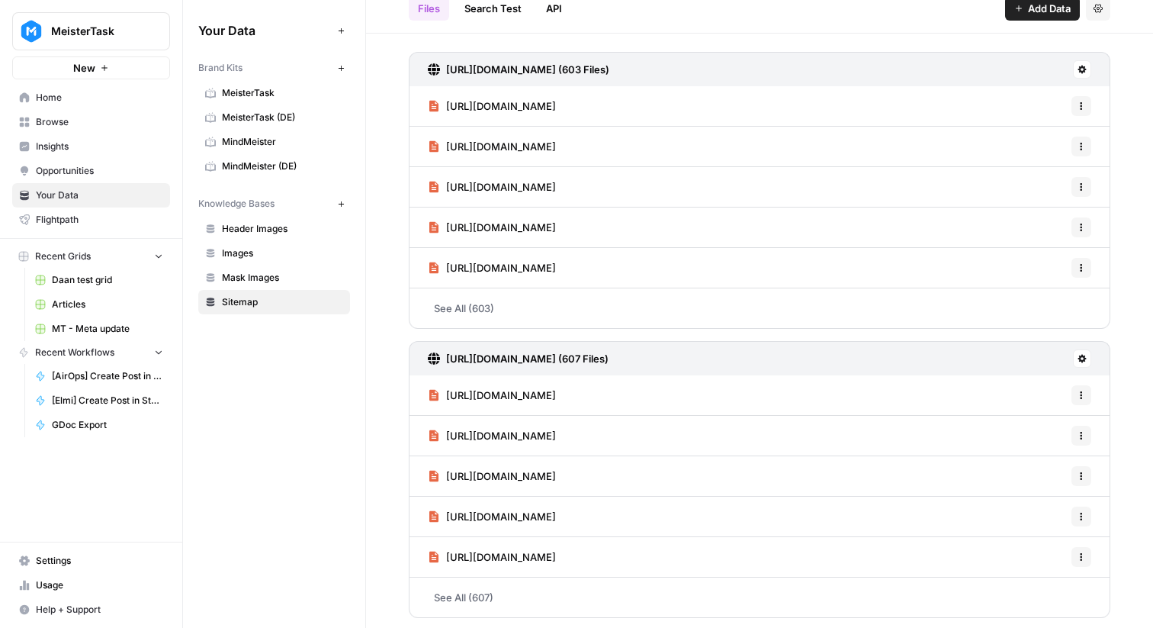
scroll to position [61, 0]
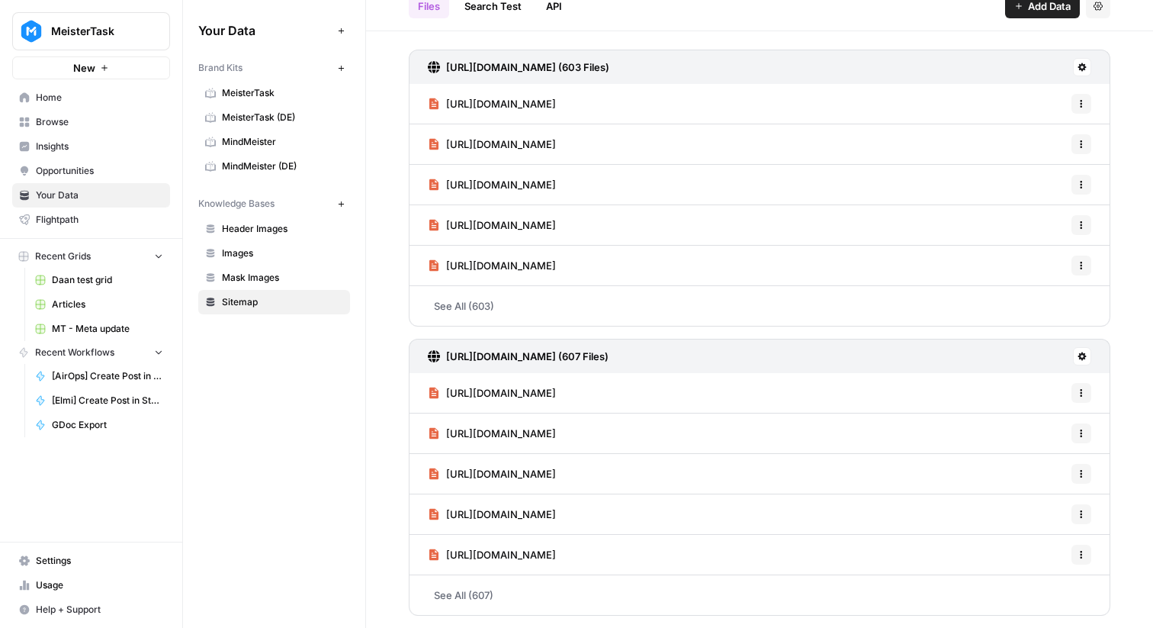
click at [556, 284] on link "https://www.meistertask.com/blog/de/work-efficiency" at bounding box center [492, 266] width 128 height 40
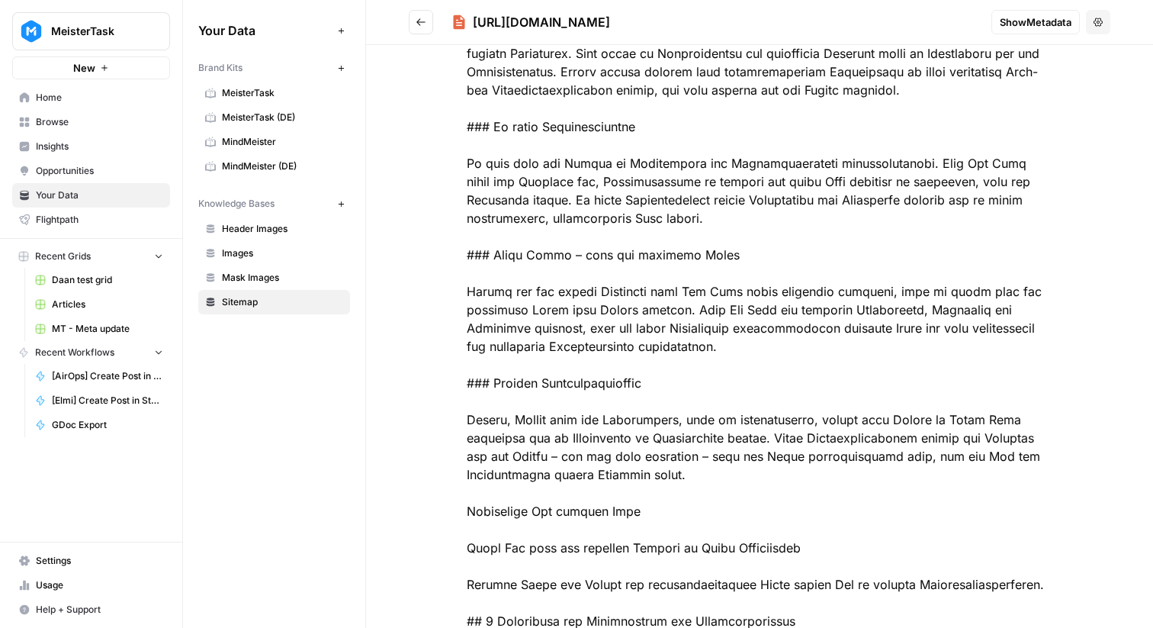
scroll to position [1505, 0]
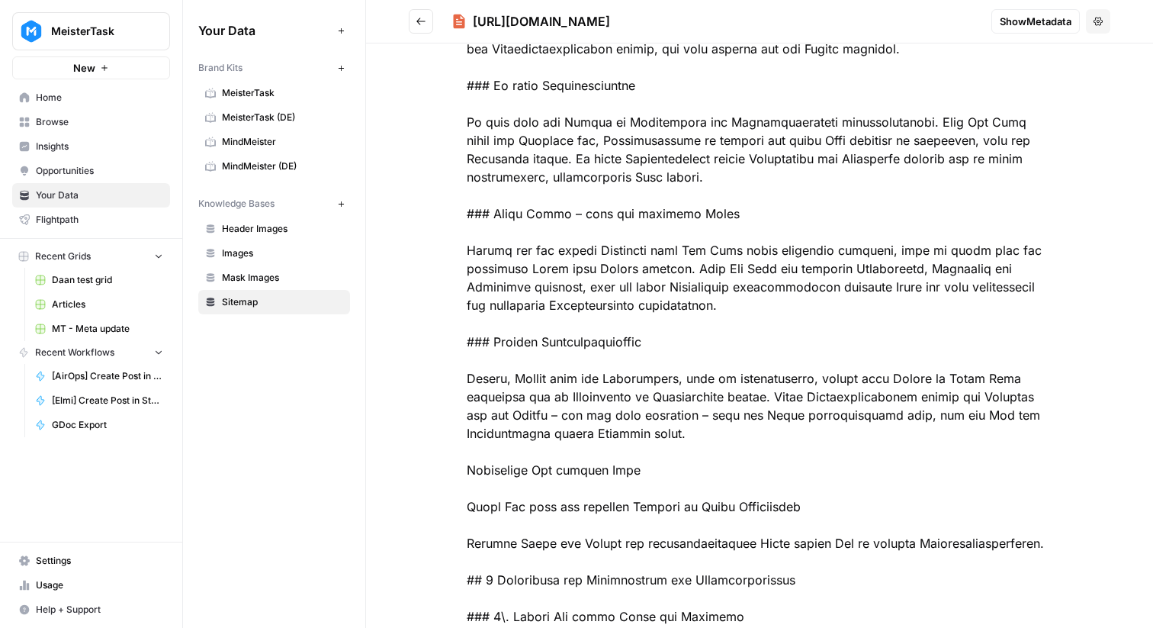
click at [423, 14] on button "Go back" at bounding box center [421, 21] width 24 height 24
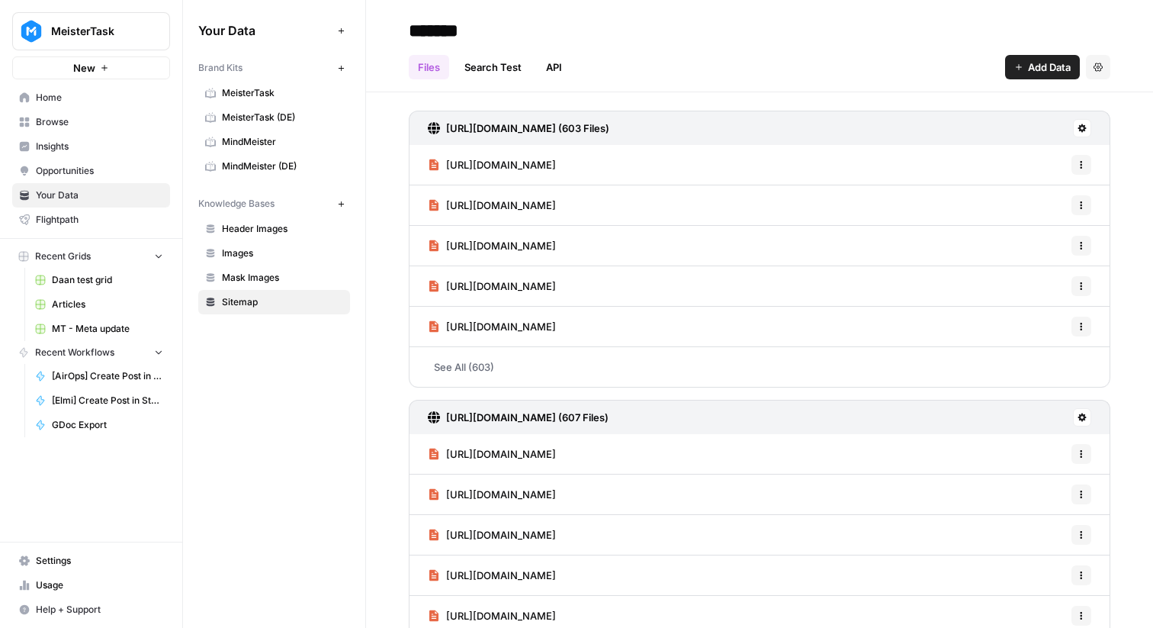
click at [795, 362] on link "See All (603)" at bounding box center [760, 367] width 702 height 40
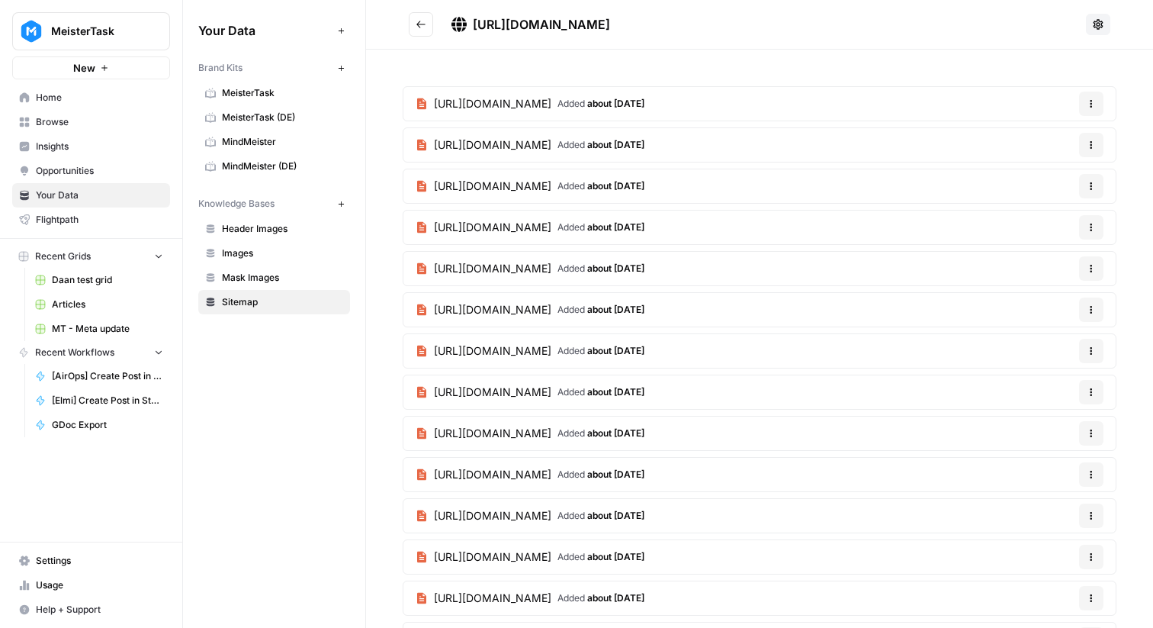
click at [1091, 36] on div at bounding box center [1098, 24] width 24 height 24
click at [1095, 30] on icon at bounding box center [1098, 24] width 12 height 12
click at [778, 5] on header "https://meisterlabs-website.vercel.app/sitemap.xml" at bounding box center [759, 25] width 787 height 50
click at [416, 17] on button "Go back" at bounding box center [421, 24] width 24 height 24
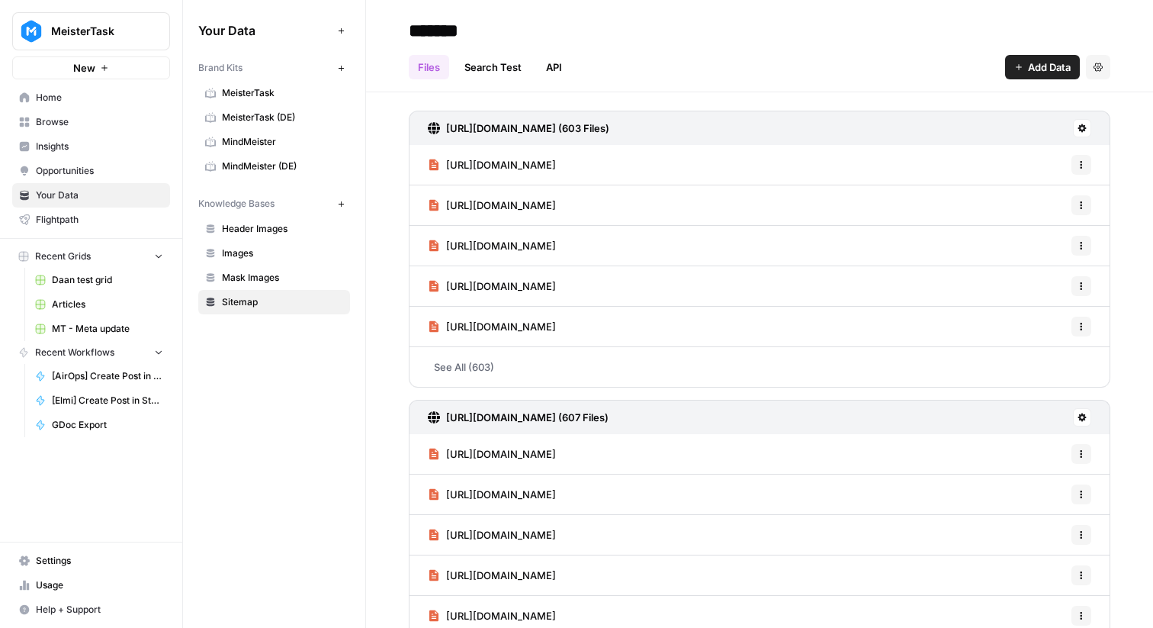
click at [98, 98] on span "Home" at bounding box center [99, 98] width 127 height 14
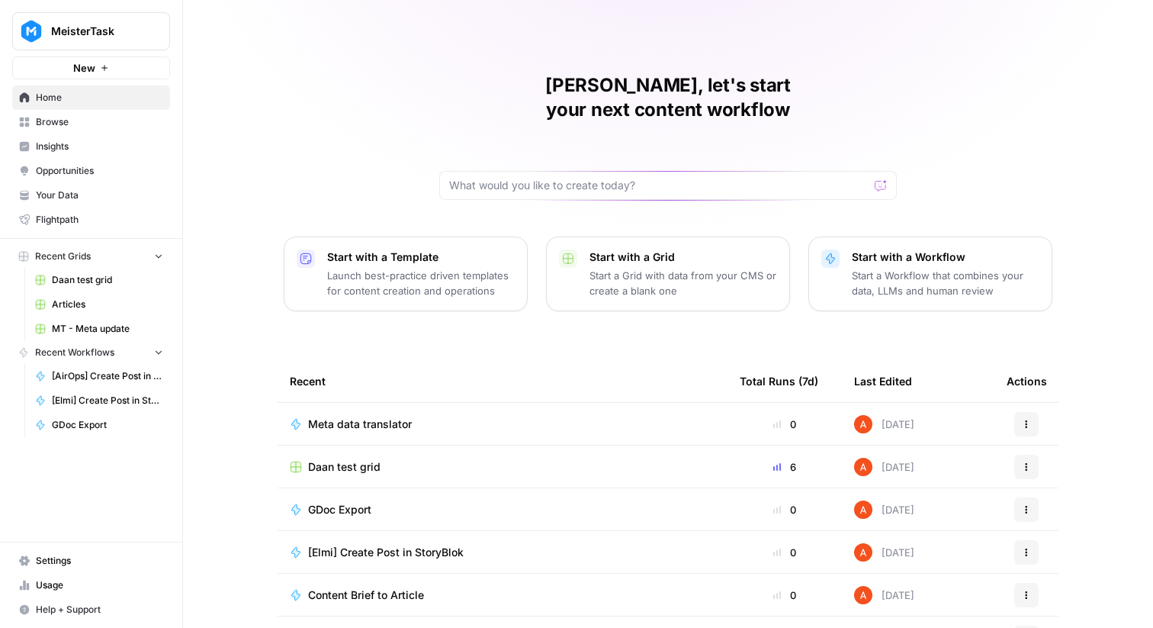
click at [114, 119] on span "Browse" at bounding box center [99, 122] width 127 height 14
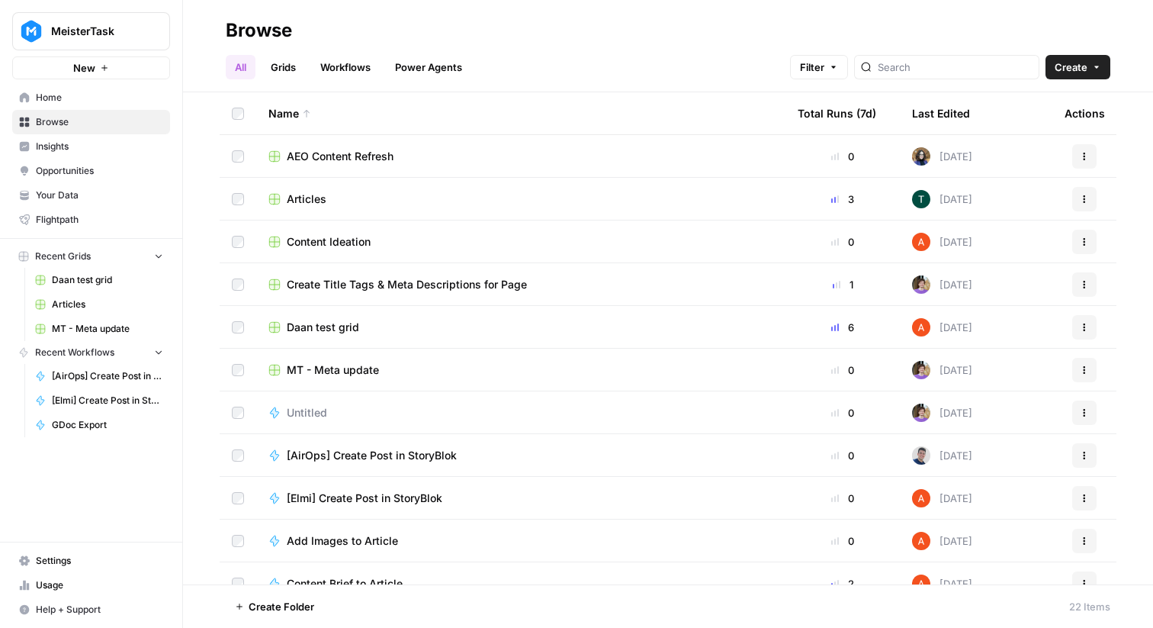
click at [1071, 63] on span "Create" at bounding box center [1071, 66] width 33 height 15
click at [343, 367] on span "MT - Meta update" at bounding box center [333, 369] width 92 height 15
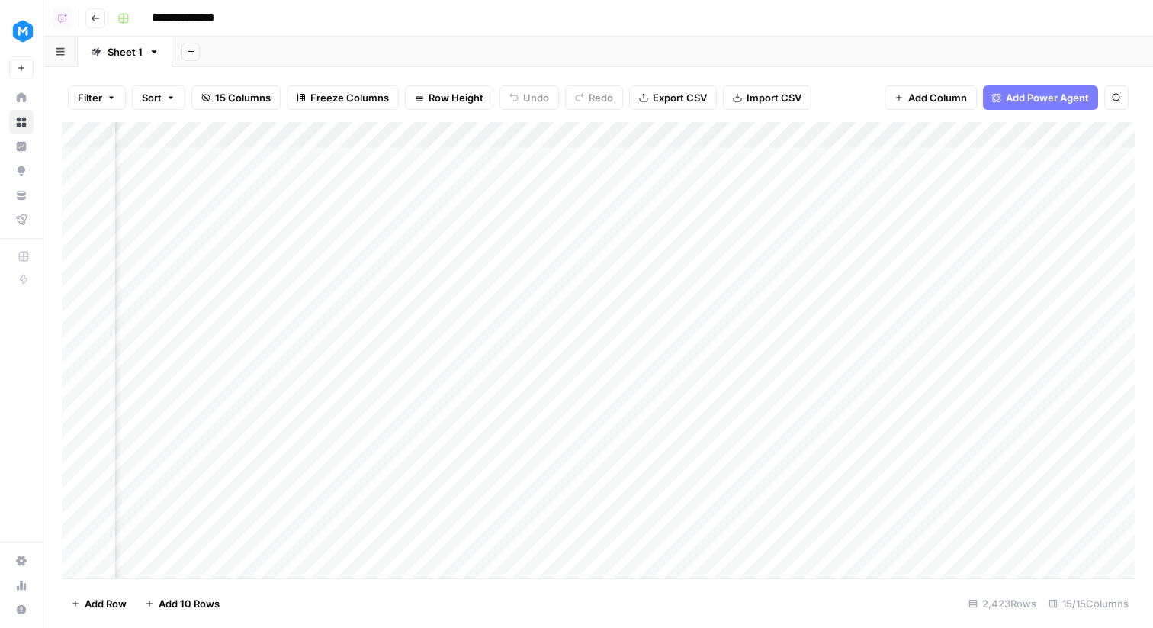
scroll to position [0, 381]
click at [499, 160] on div "Add Column" at bounding box center [598, 350] width 1073 height 456
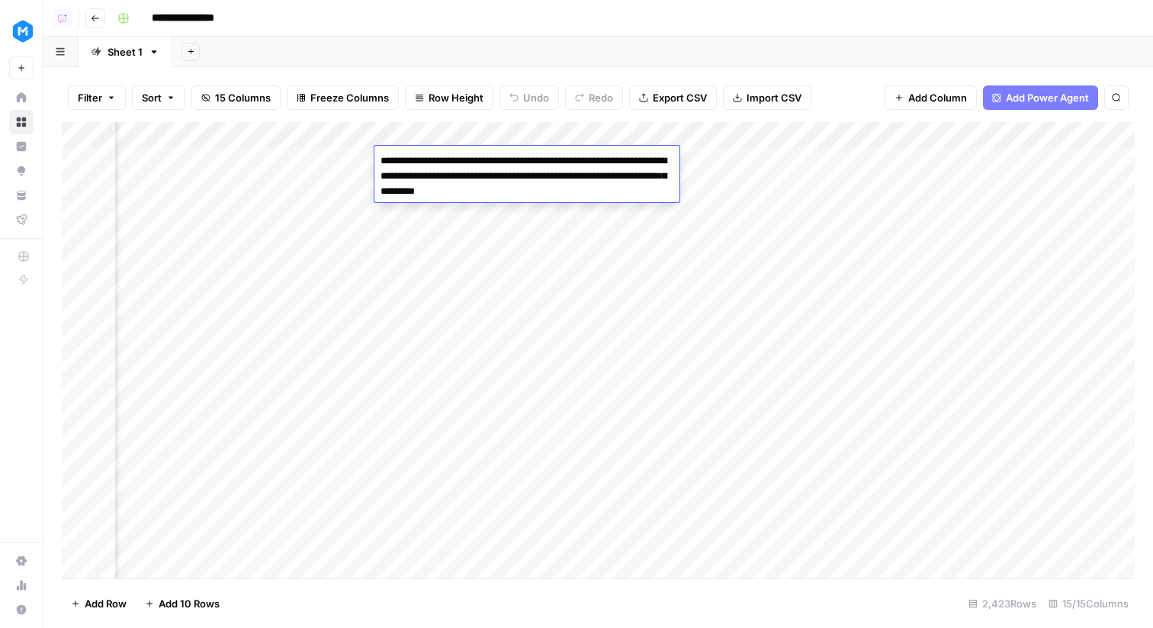
click at [490, 213] on div "Add Column" at bounding box center [598, 350] width 1073 height 456
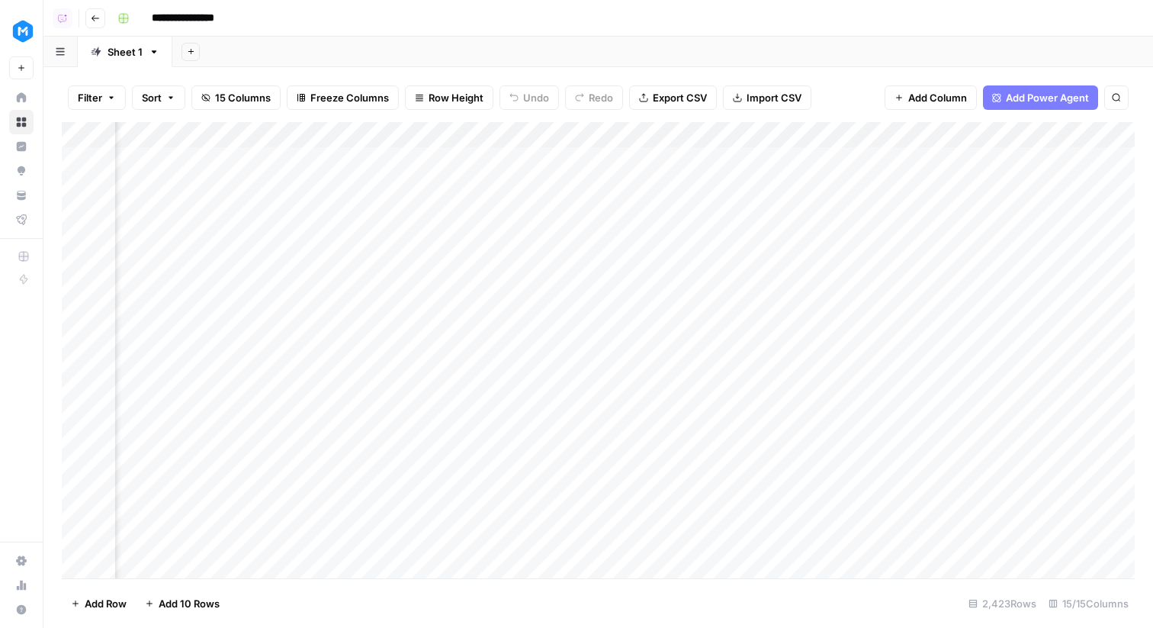
scroll to position [0, 352]
click at [1000, 99] on icon "button" at bounding box center [996, 98] width 8 height 8
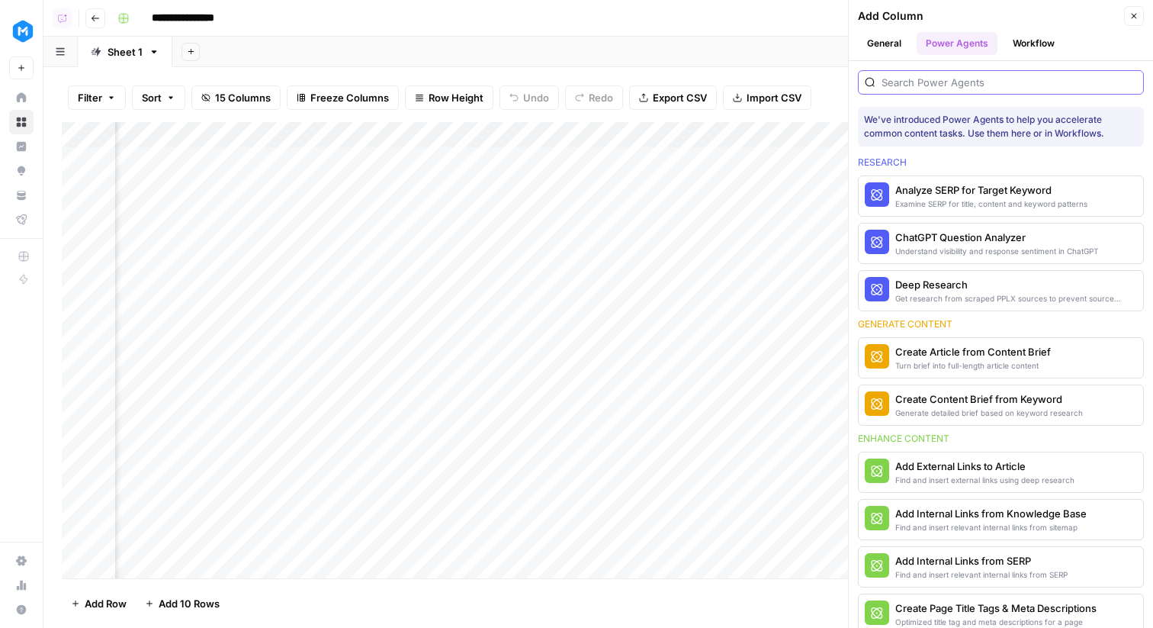
click at [967, 82] on input "search" at bounding box center [1010, 82] width 256 height 15
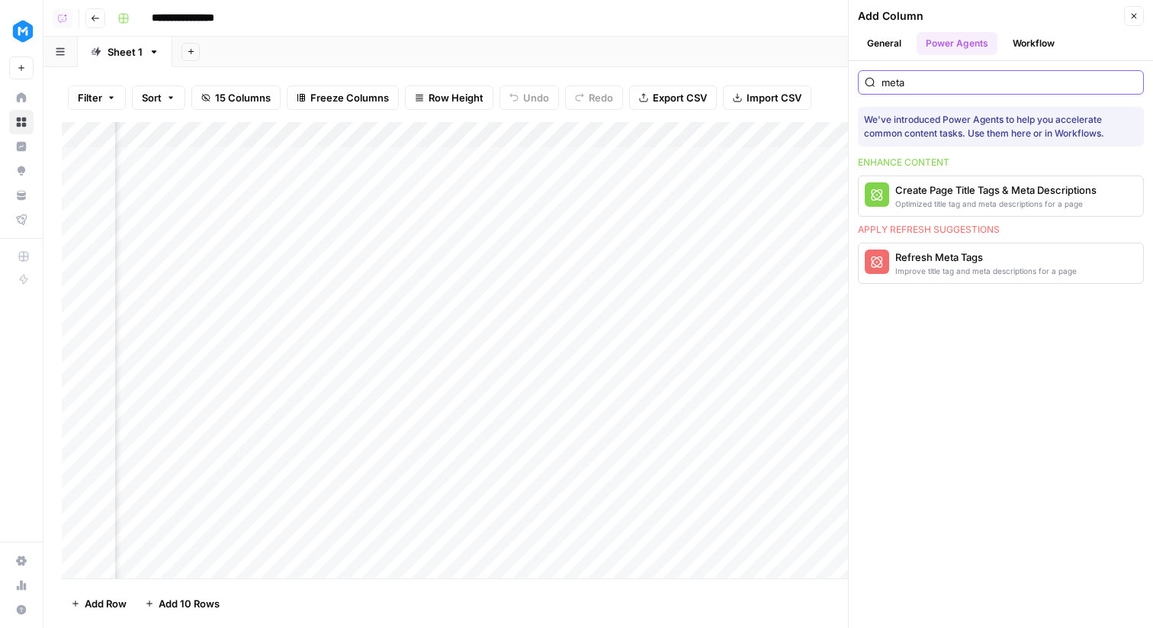
scroll to position [0, 1644]
type input "meta"
click at [1094, 268] on span "More Info" at bounding box center [1096, 263] width 42 height 14
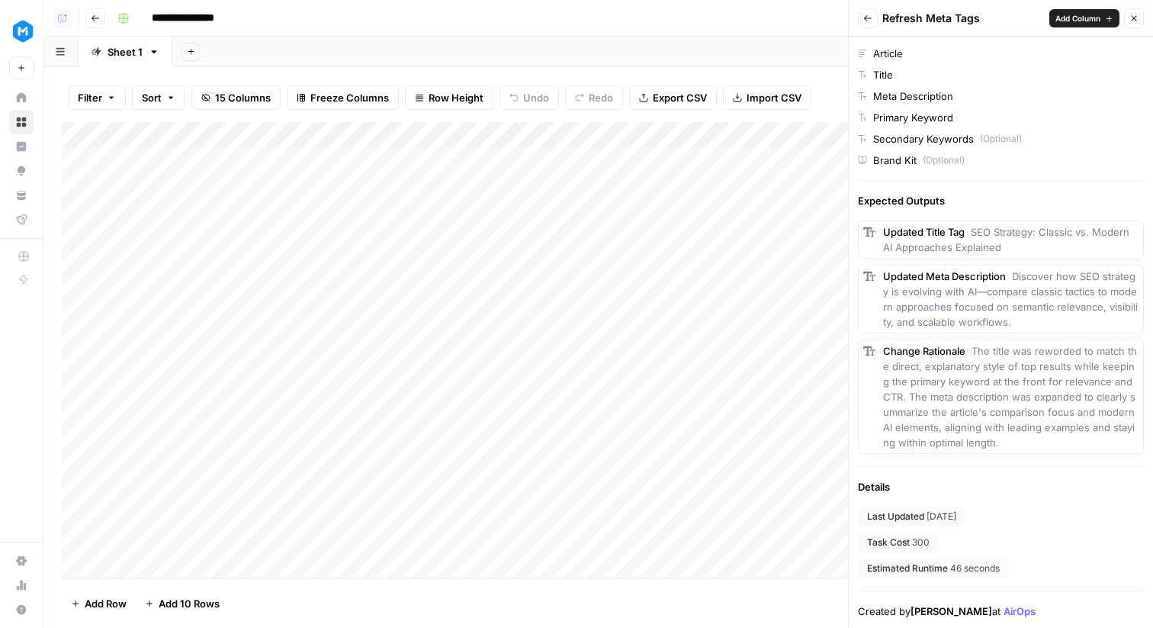
scroll to position [0, 0]
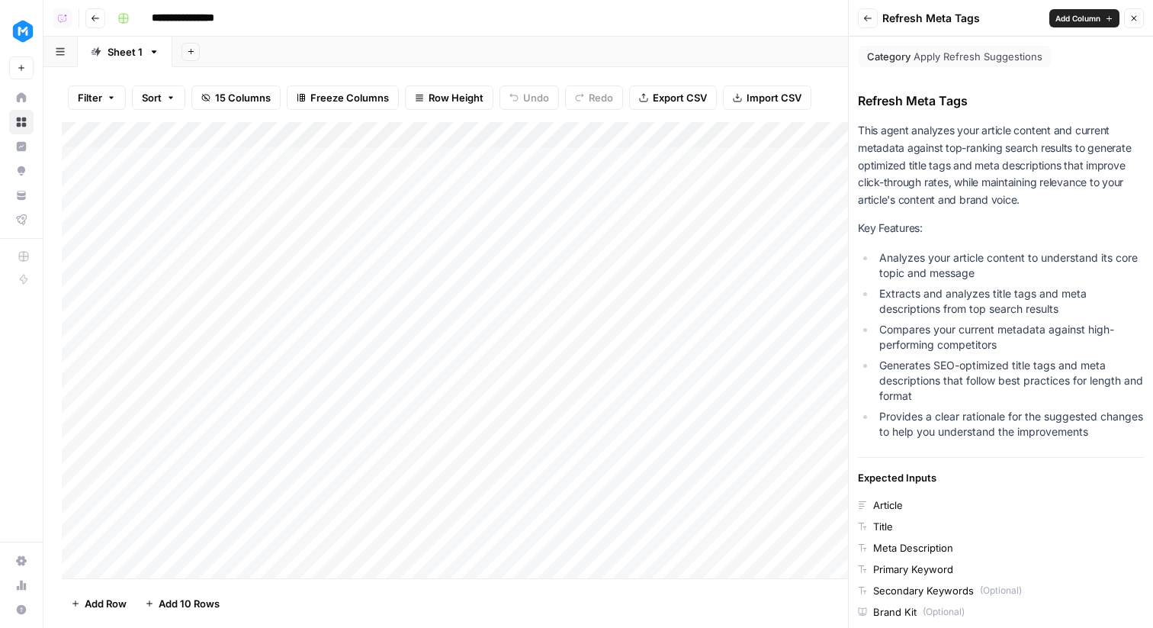
click at [870, 20] on icon "button" at bounding box center [867, 18] width 9 height 9
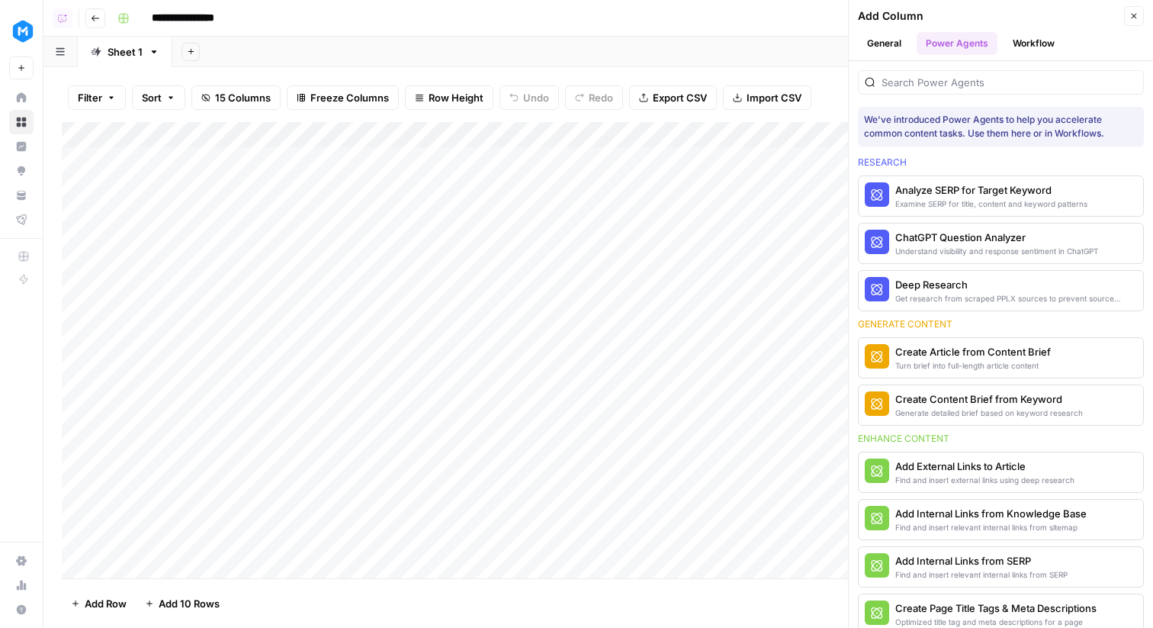
click at [1138, 12] on icon "button" at bounding box center [1134, 15] width 9 height 9
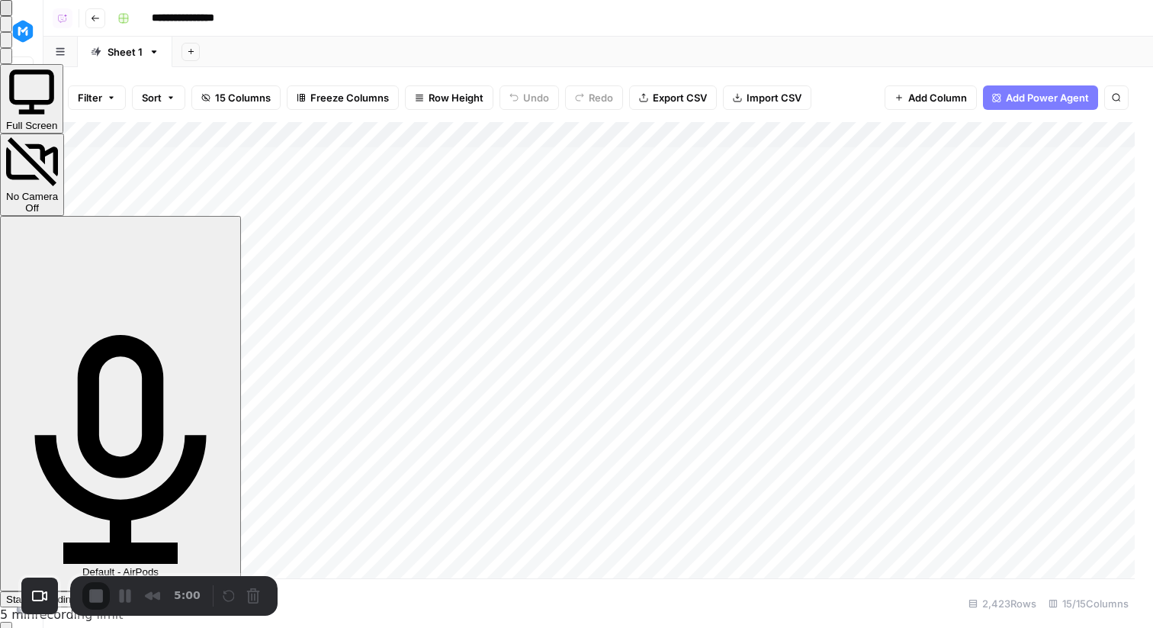
click at [77, 593] on span "Start Recording" at bounding box center [41, 598] width 71 height 11
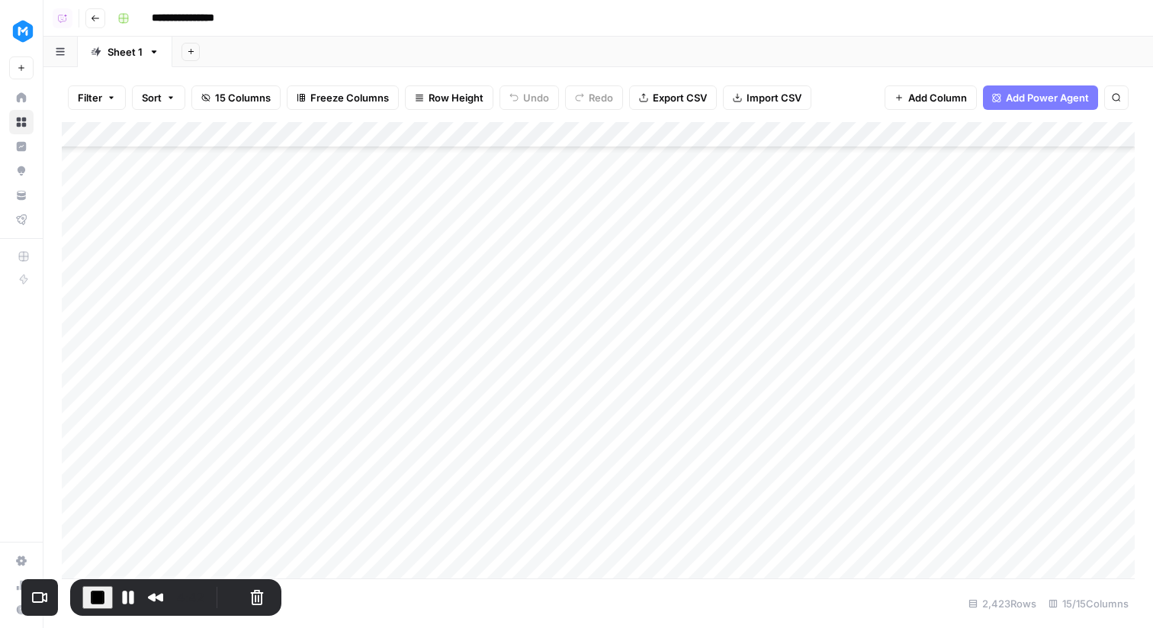
scroll to position [1207, 0]
click at [93, 95] on span "Filter" at bounding box center [90, 97] width 24 height 15
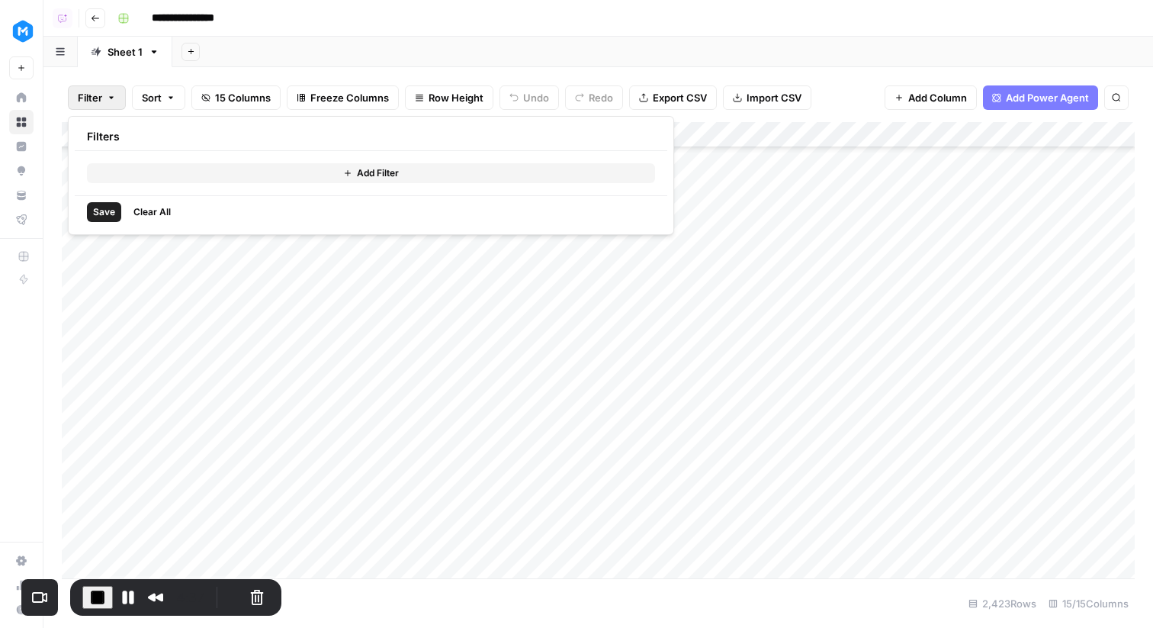
click at [191, 175] on button "Add Filter" at bounding box center [371, 173] width 568 height 20
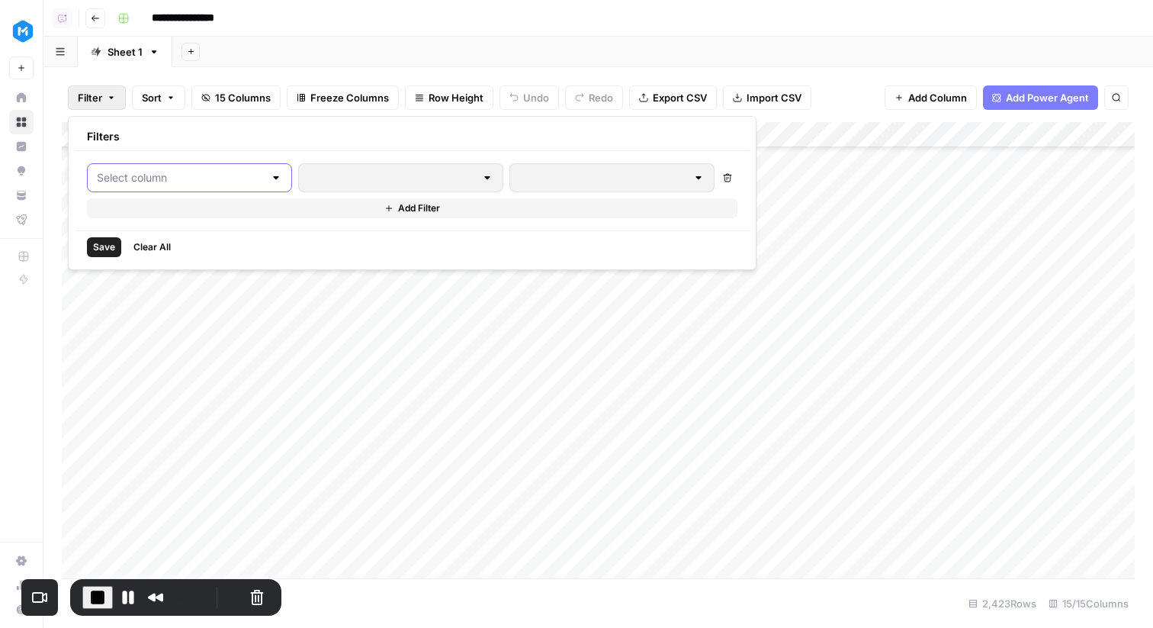
click at [178, 179] on input "text" at bounding box center [180, 177] width 167 height 15
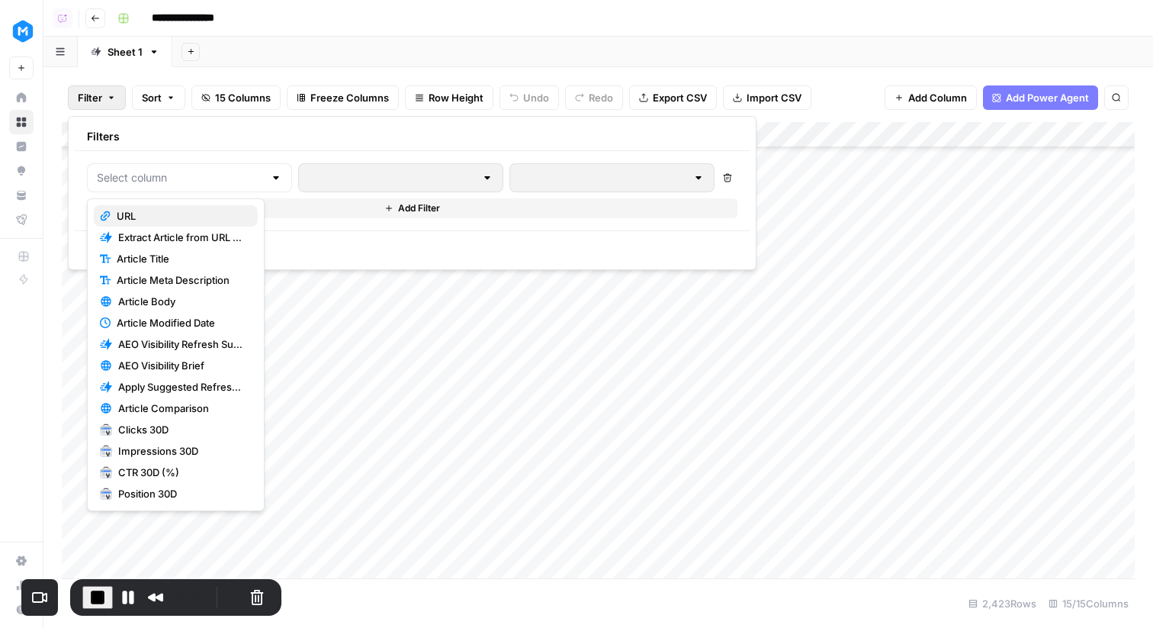
click at [176, 214] on span "URL" at bounding box center [181, 215] width 129 height 15
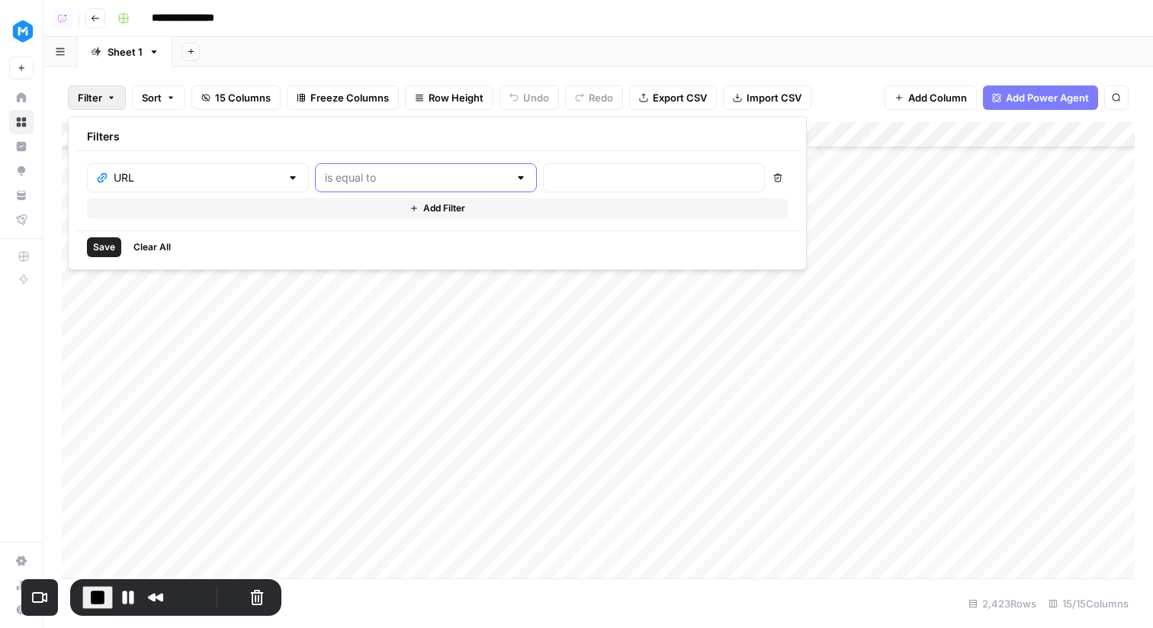
click at [363, 184] on input "text" at bounding box center [417, 177] width 184 height 15
click at [336, 262] on span "contains" at bounding box center [357, 258] width 146 height 15
type input "contains"
click at [543, 190] on div at bounding box center [654, 177] width 222 height 29
type input "/blog"
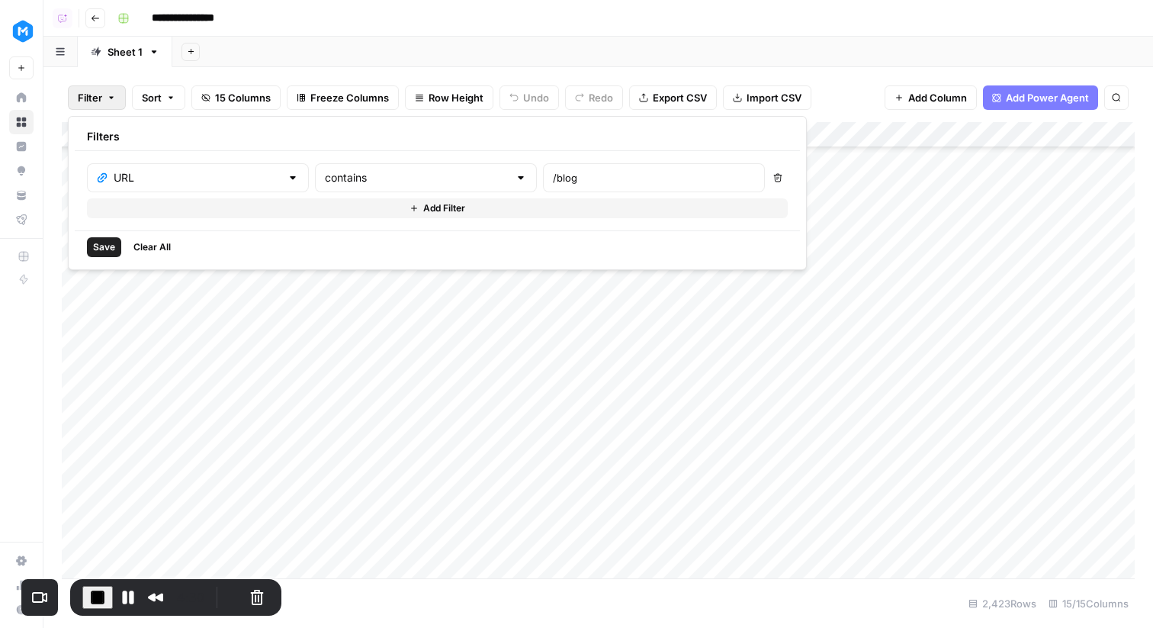
click at [105, 244] on span "Save" at bounding box center [104, 247] width 22 height 14
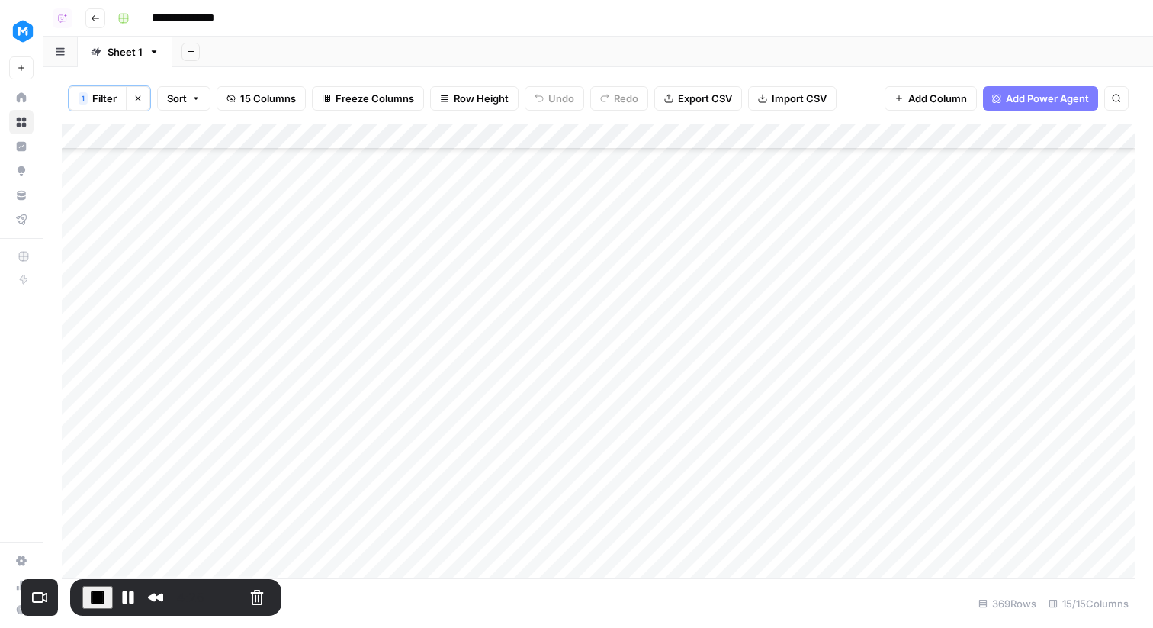
scroll to position [1393, 0]
click at [143, 95] on button "Clear filters" at bounding box center [138, 98] width 24 height 24
click at [152, 48] on icon "button" at bounding box center [154, 52] width 11 height 11
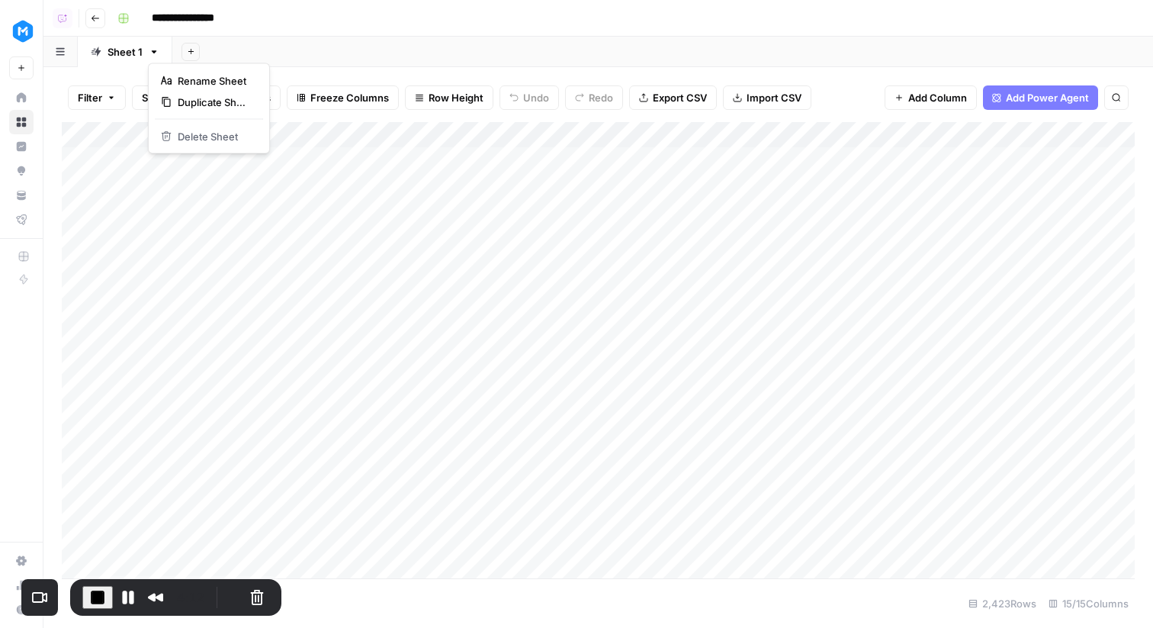
click at [316, 40] on div "Add Sheet" at bounding box center [662, 52] width 981 height 31
click at [162, 47] on link "Sheet 1" at bounding box center [125, 52] width 95 height 31
click at [153, 49] on icon "button" at bounding box center [154, 52] width 11 height 11
click at [198, 105] on span "Duplicate Sheet" at bounding box center [214, 102] width 73 height 15
click at [222, 50] on div "Sheet 1" at bounding box center [219, 51] width 35 height 15
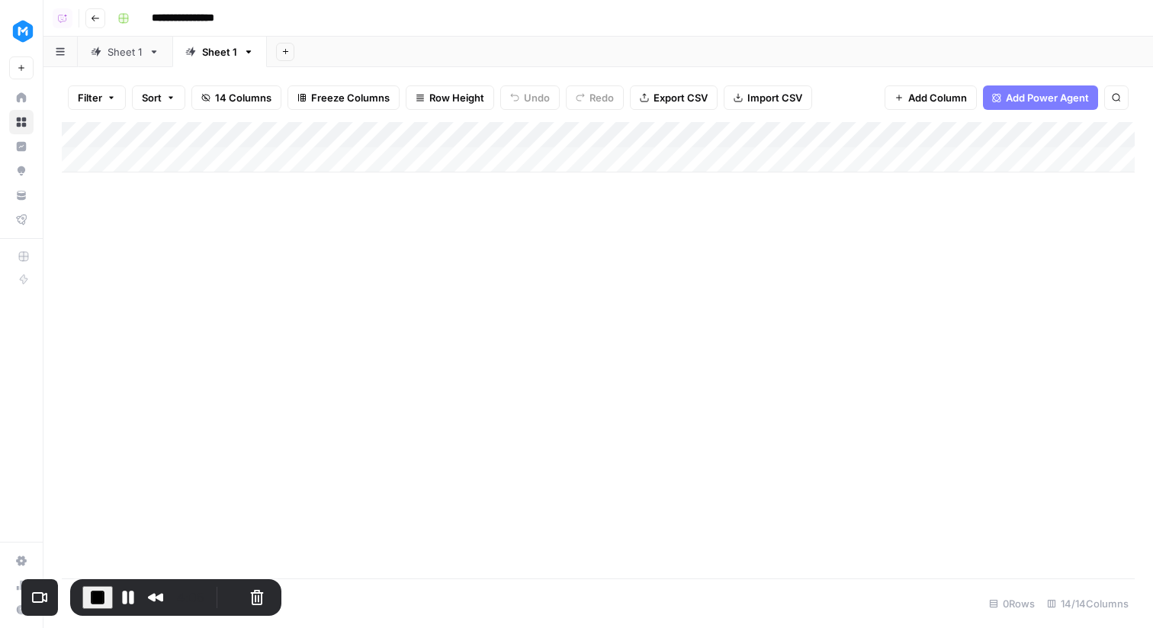
click at [222, 50] on div "Sheet 1" at bounding box center [219, 51] width 35 height 15
type input "********"
click at [432, 68] on div "Filter Sort 14 Columns Freeze Columns Row Height Undo Redo Export CSV Import CS…" at bounding box center [598, 347] width 1110 height 561
click at [1090, 140] on span "Add Column" at bounding box center [1099, 135] width 53 height 14
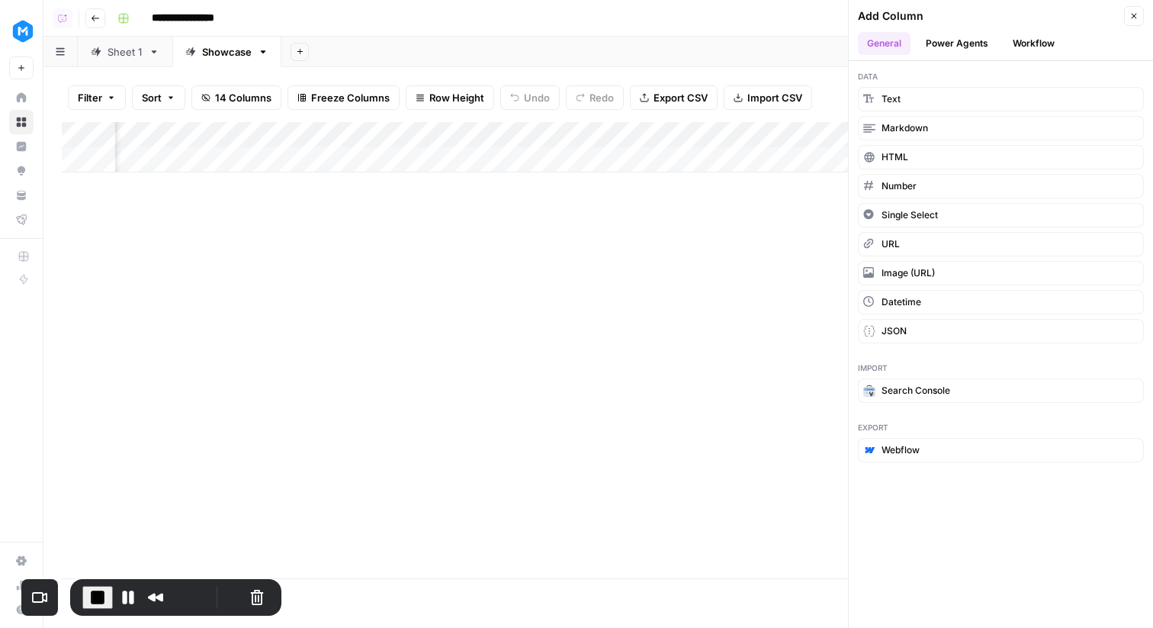
click at [991, 40] on button "Power Agents" at bounding box center [957, 43] width 81 height 23
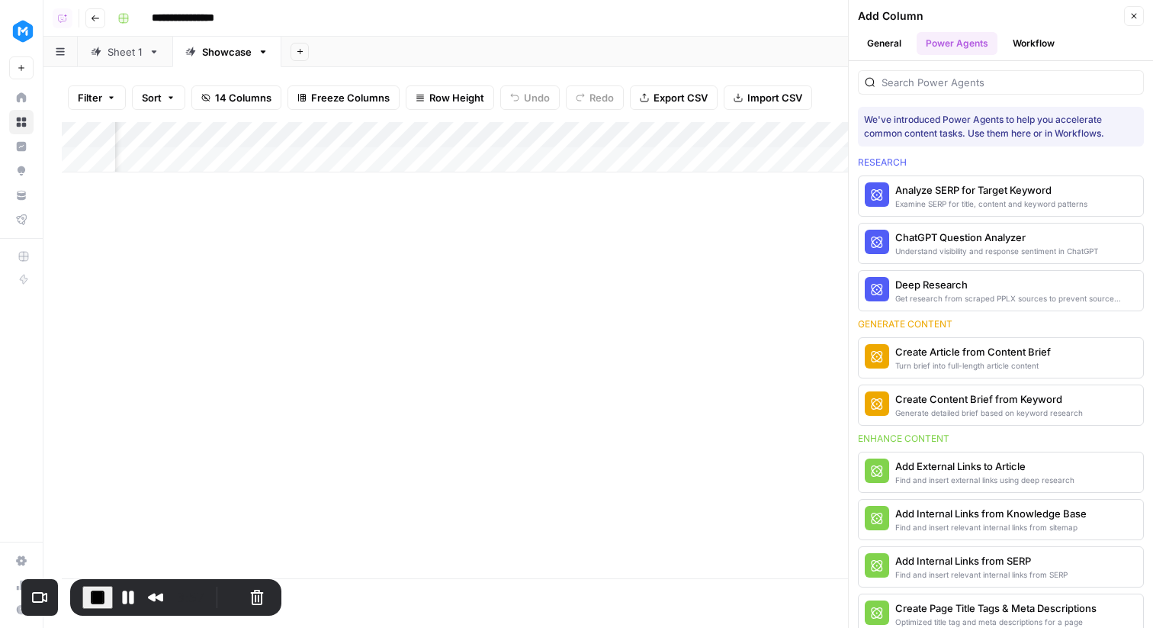
click at [919, 98] on div "We've introduced Power Agents to help you accelerate common content tasks. Use …" at bounding box center [1001, 344] width 304 height 567
click at [918, 81] on input "search" at bounding box center [1010, 82] width 256 height 15
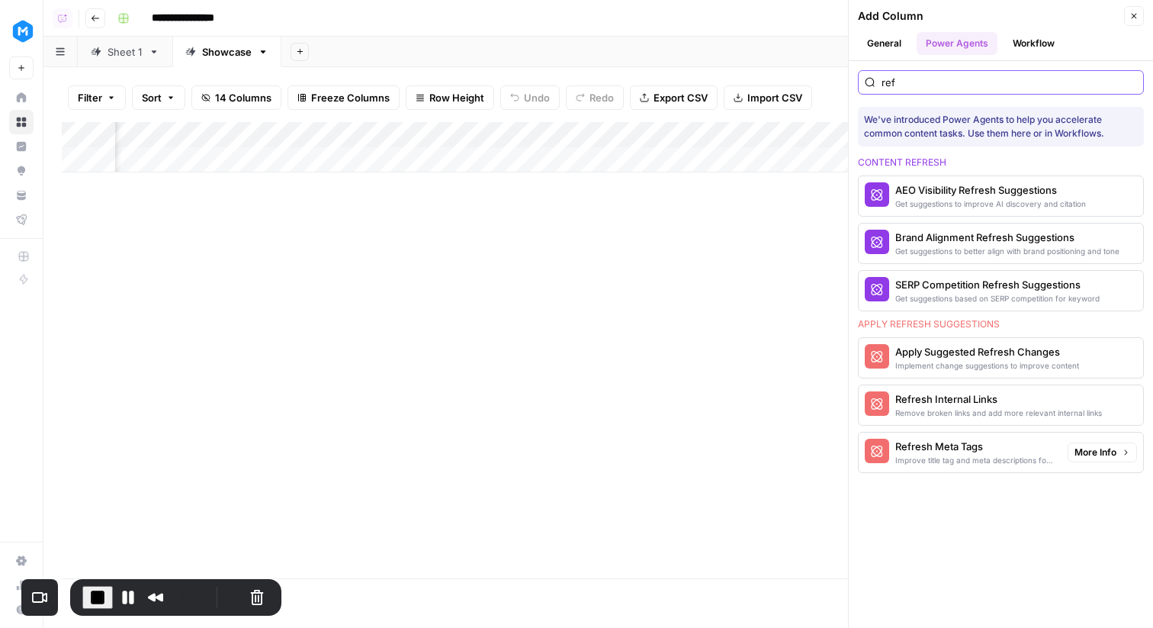
type input "ref"
click at [1027, 468] on button "Refresh Meta Tags Improve title tag and meta descriptions for a page" at bounding box center [960, 452] width 203 height 40
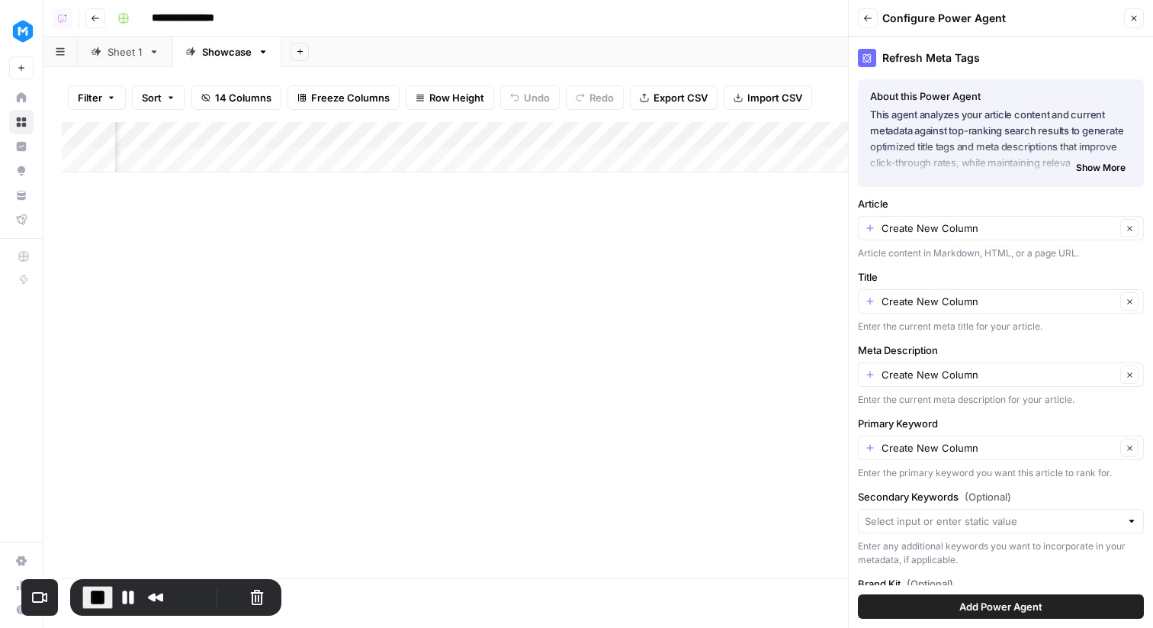
click at [1085, 166] on span "Show More" at bounding box center [1101, 168] width 50 height 14
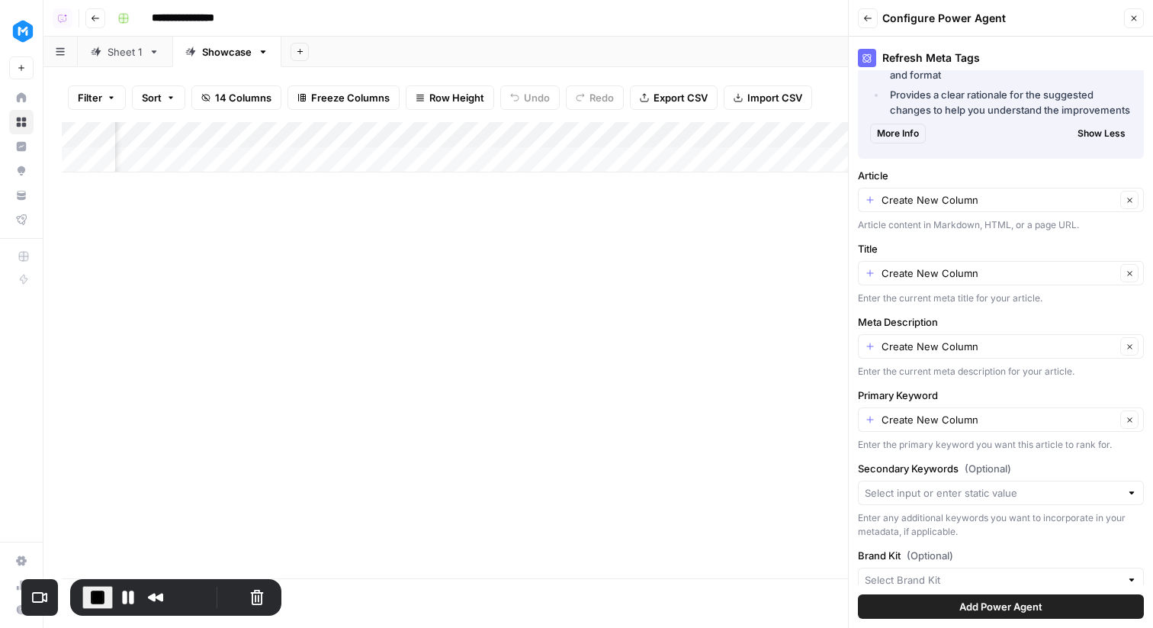
scroll to position [312, 0]
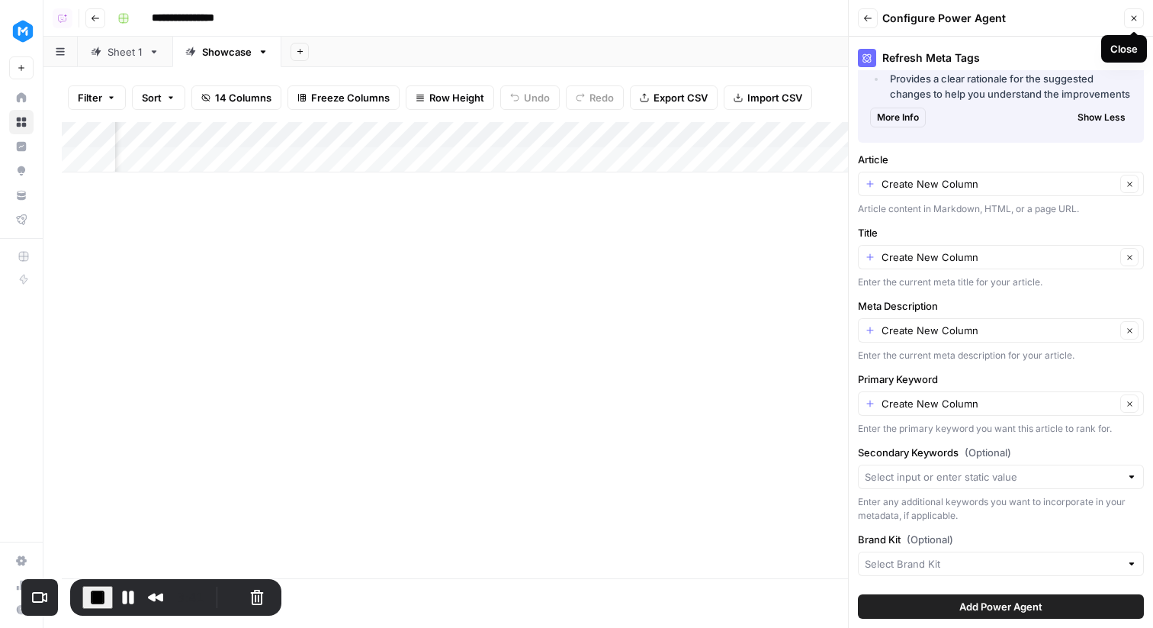
click at [1125, 17] on button "Close" at bounding box center [1134, 18] width 20 height 20
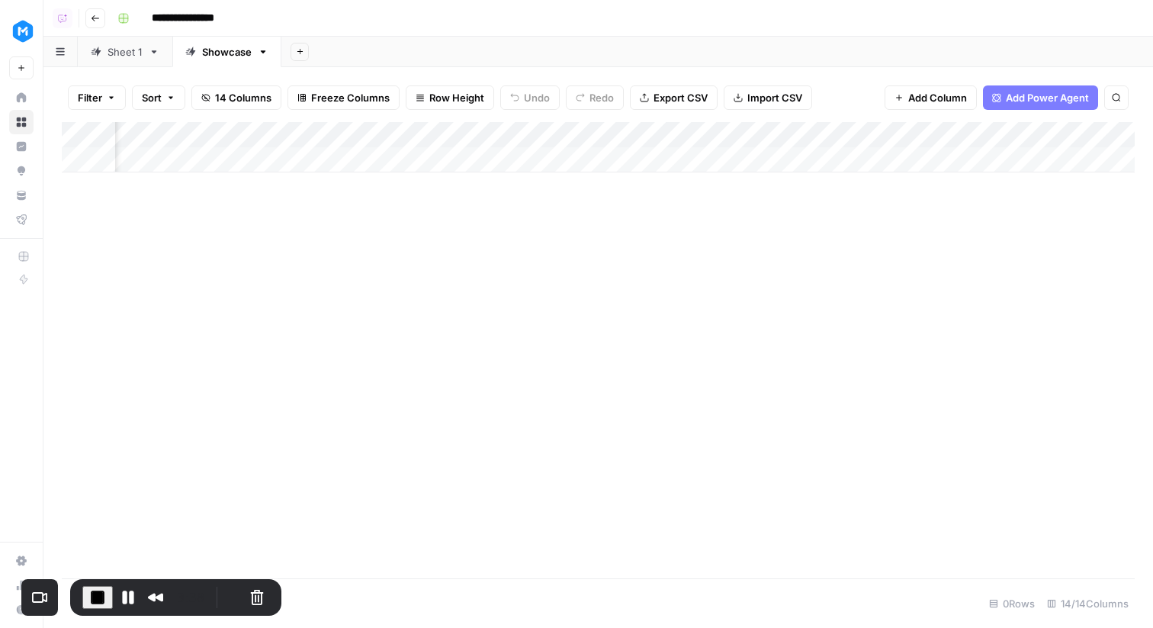
scroll to position [0, 0]
click at [108, 46] on div "Sheet 1" at bounding box center [125, 51] width 35 height 15
click at [725, 190] on div "Add Column" at bounding box center [598, 350] width 1073 height 456
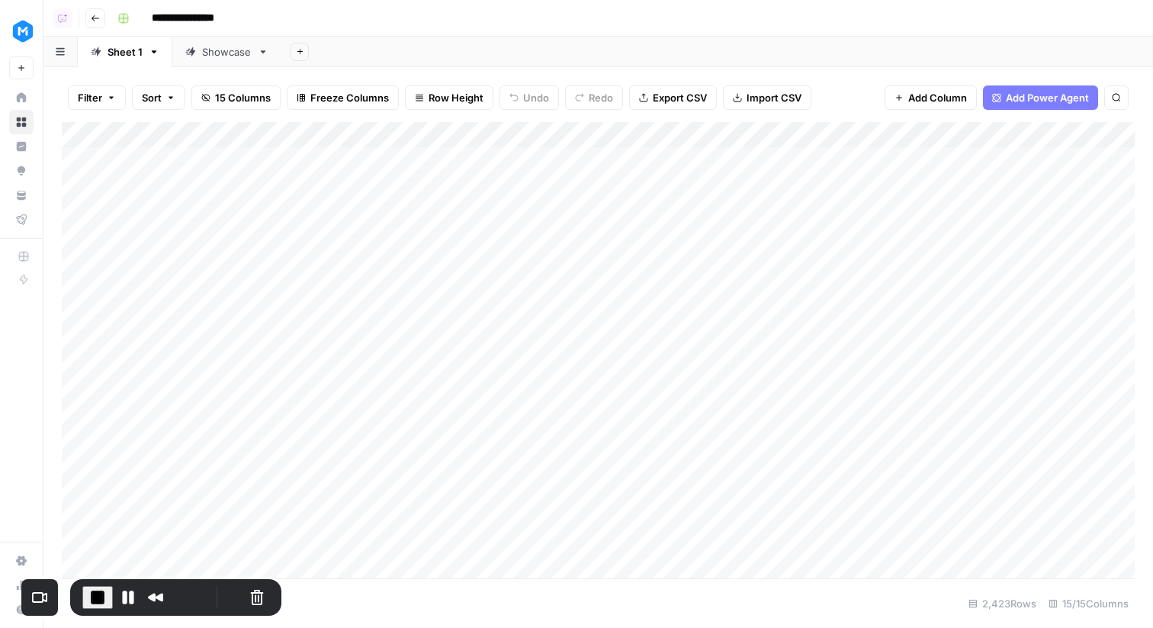
click at [292, 220] on div "Add Column" at bounding box center [598, 350] width 1073 height 456
click at [100, 596] on span "End Recording" at bounding box center [97, 597] width 18 height 18
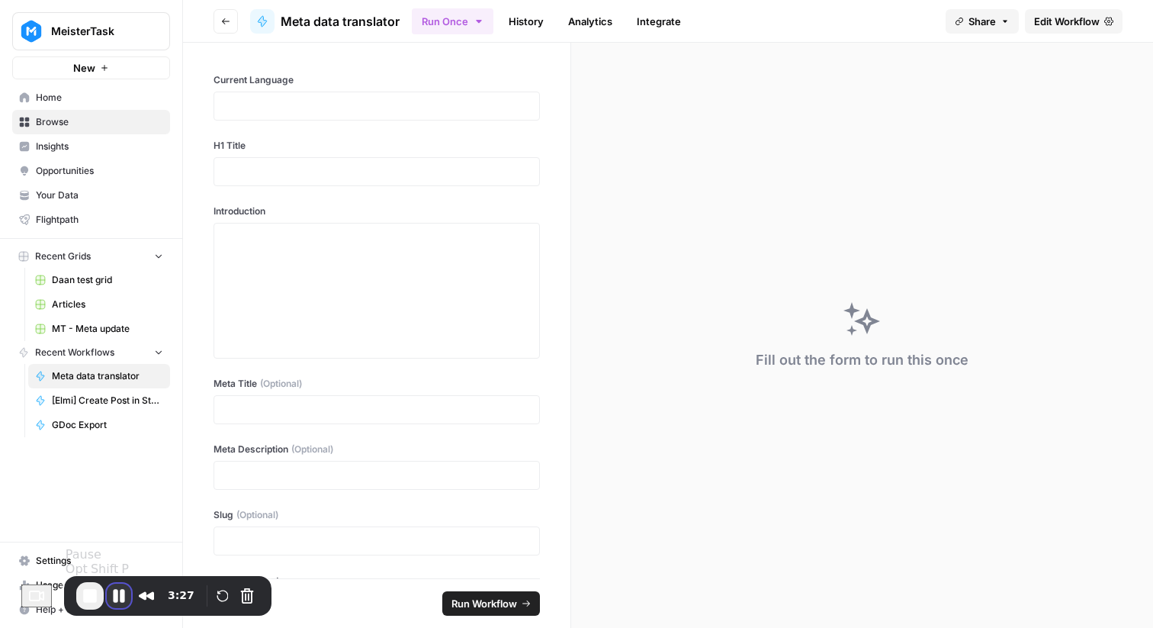
click at [117, 594] on button "Pause Recording" at bounding box center [119, 595] width 24 height 24
click at [1072, 26] on span "Edit Workflow" at bounding box center [1067, 21] width 66 height 15
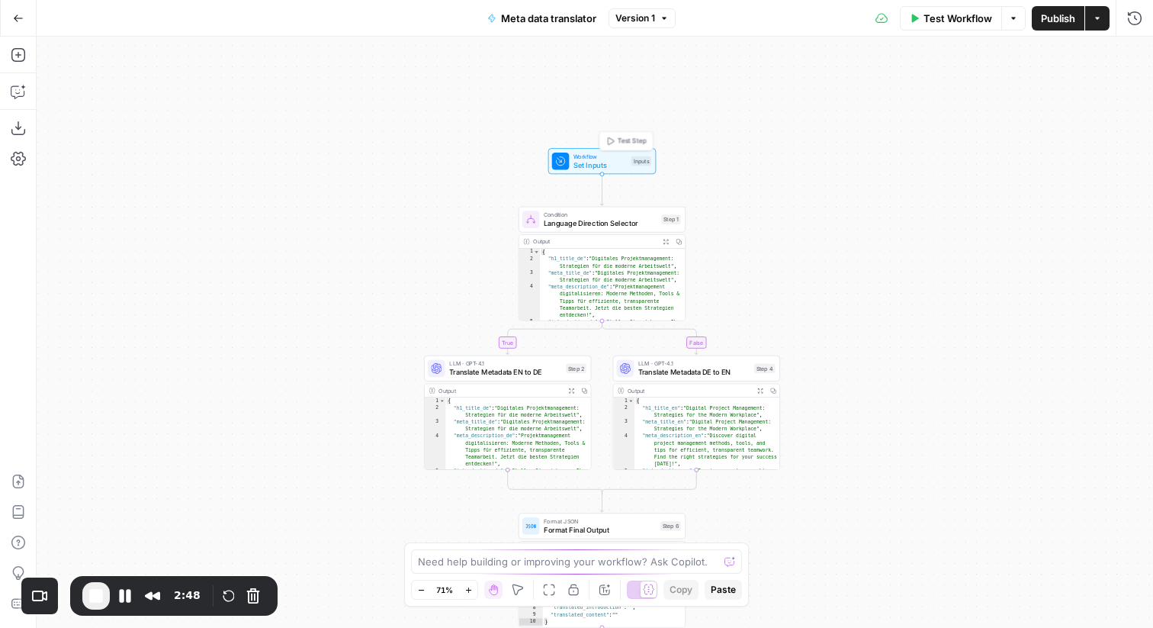
click at [603, 162] on span "Set Inputs" at bounding box center [600, 164] width 53 height 11
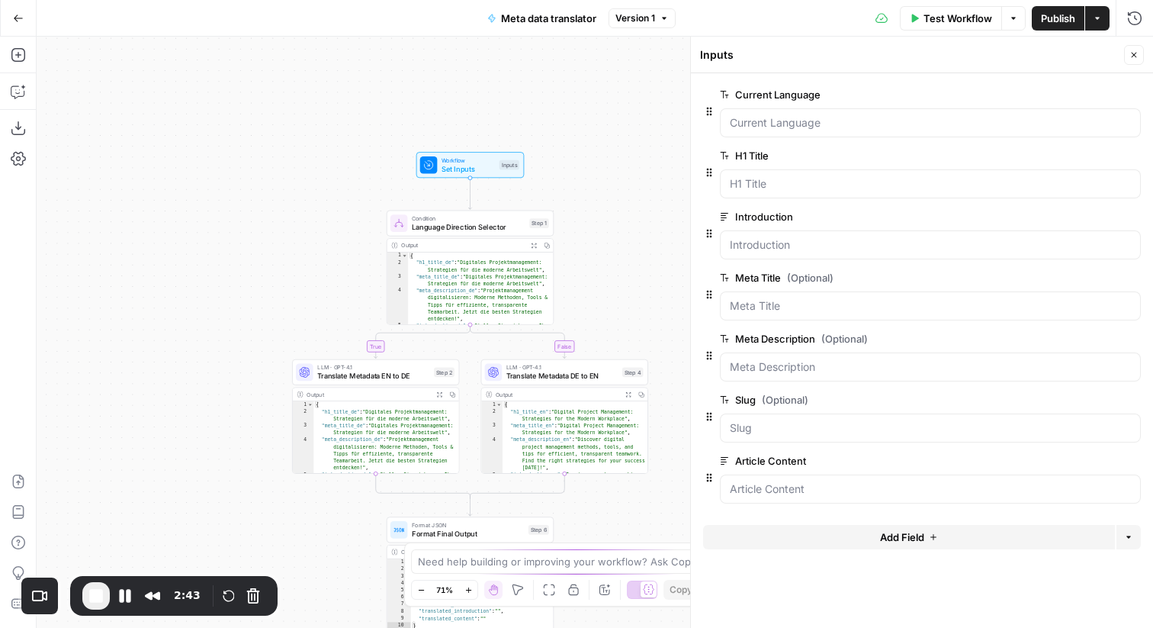
click at [625, 18] on span "Version 1" at bounding box center [636, 18] width 40 height 14
click at [1130, 403] on icon "button" at bounding box center [1132, 400] width 8 height 8
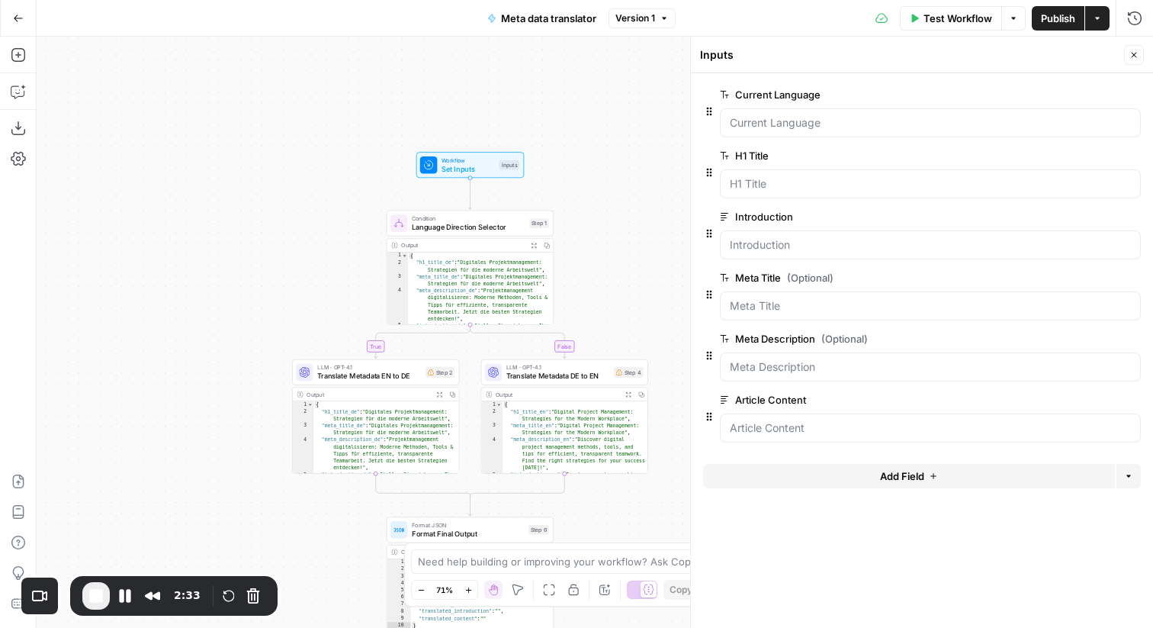
click at [1130, 403] on icon "button" at bounding box center [1132, 400] width 8 height 8
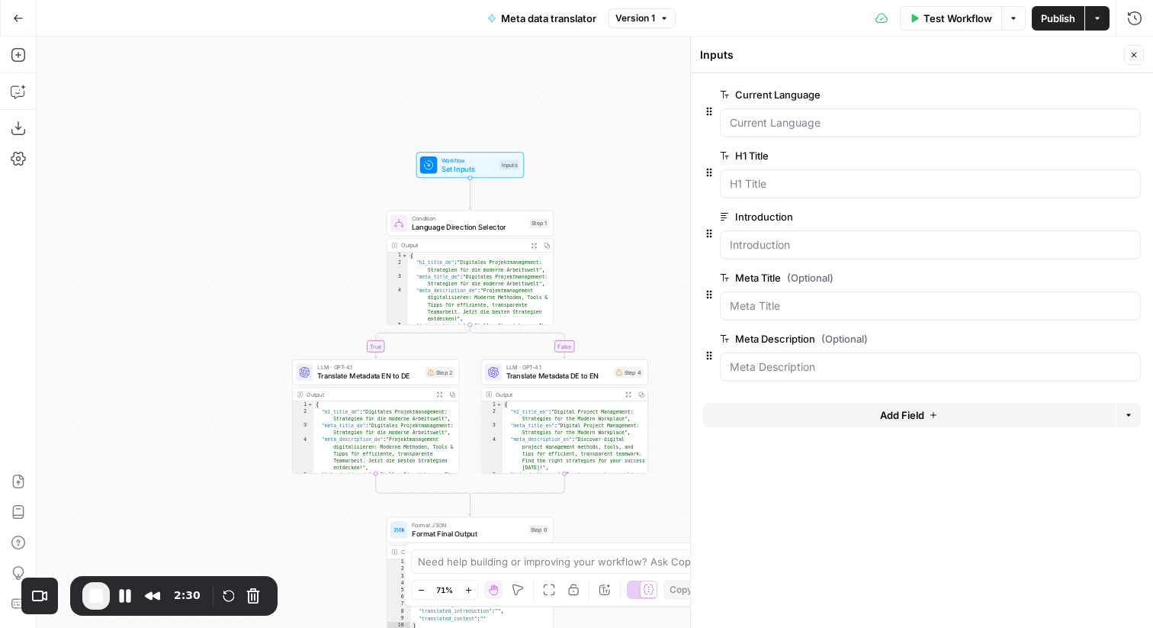
click at [1128, 156] on icon "button" at bounding box center [1132, 156] width 8 height 8
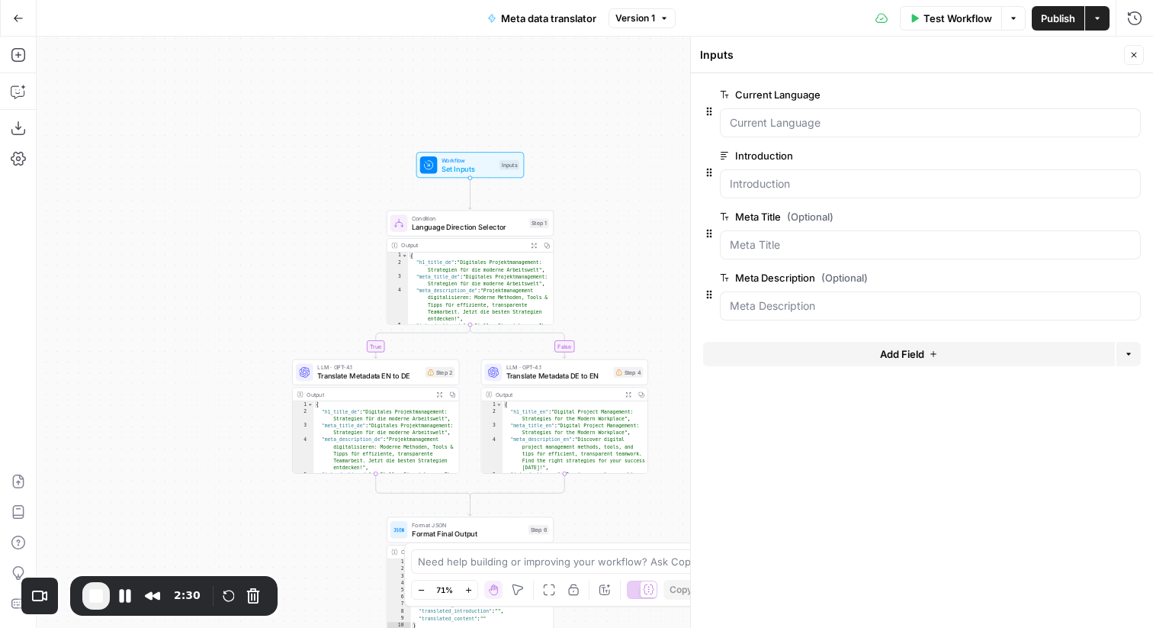
click at [1128, 156] on icon "button" at bounding box center [1132, 156] width 8 height 8
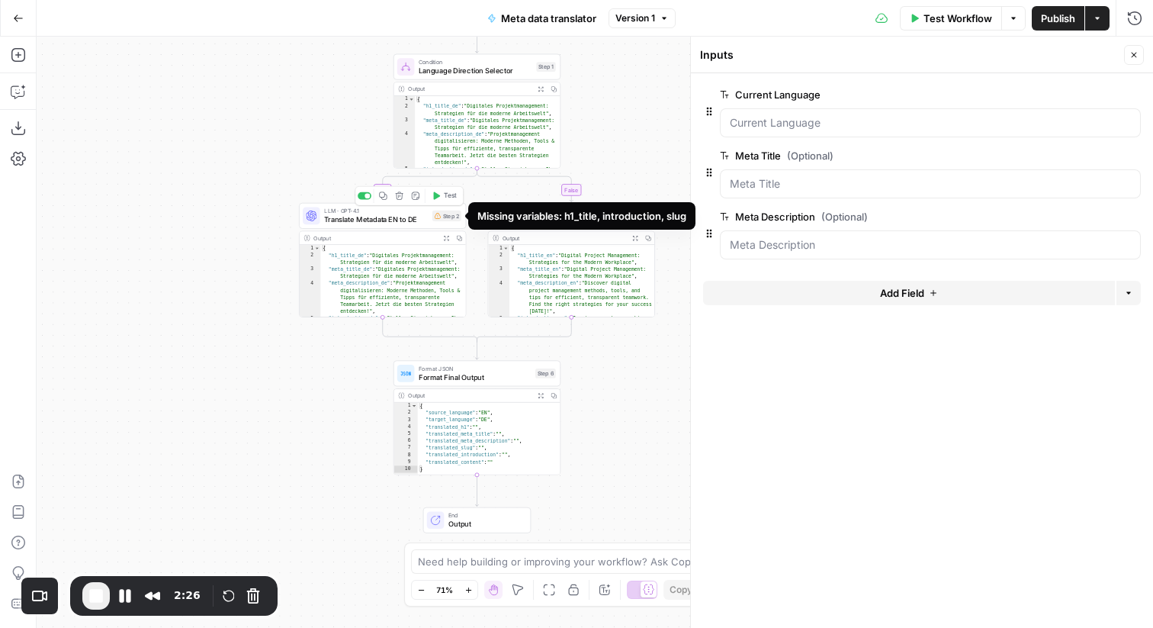
click at [407, 217] on span "Translate Metadata EN to DE" at bounding box center [376, 219] width 104 height 11
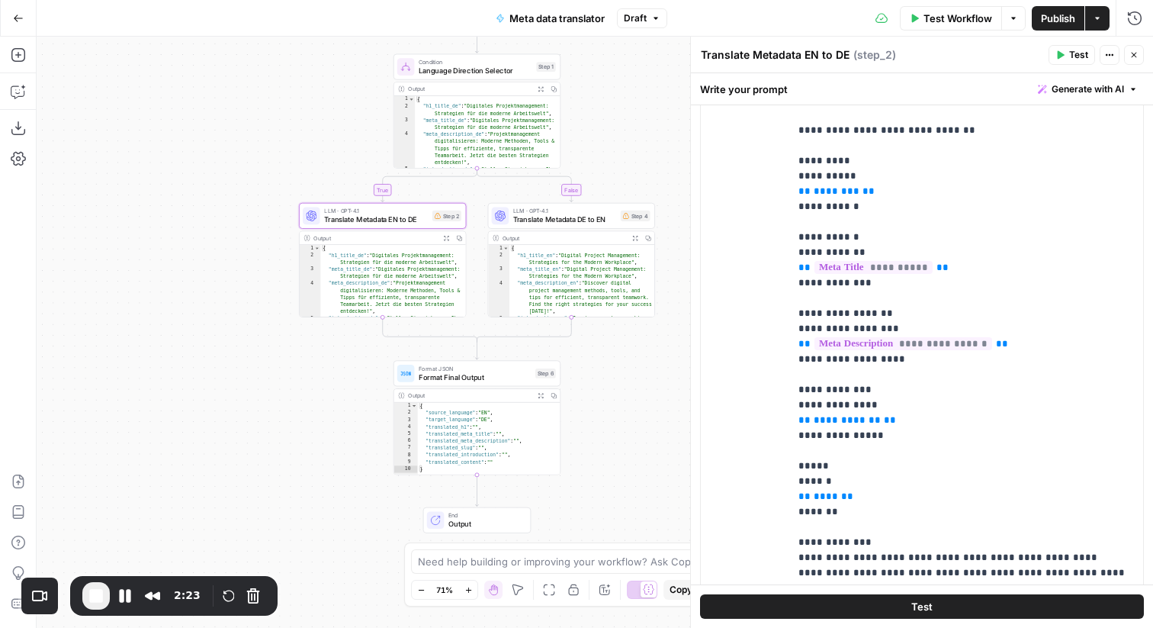
scroll to position [138, 0]
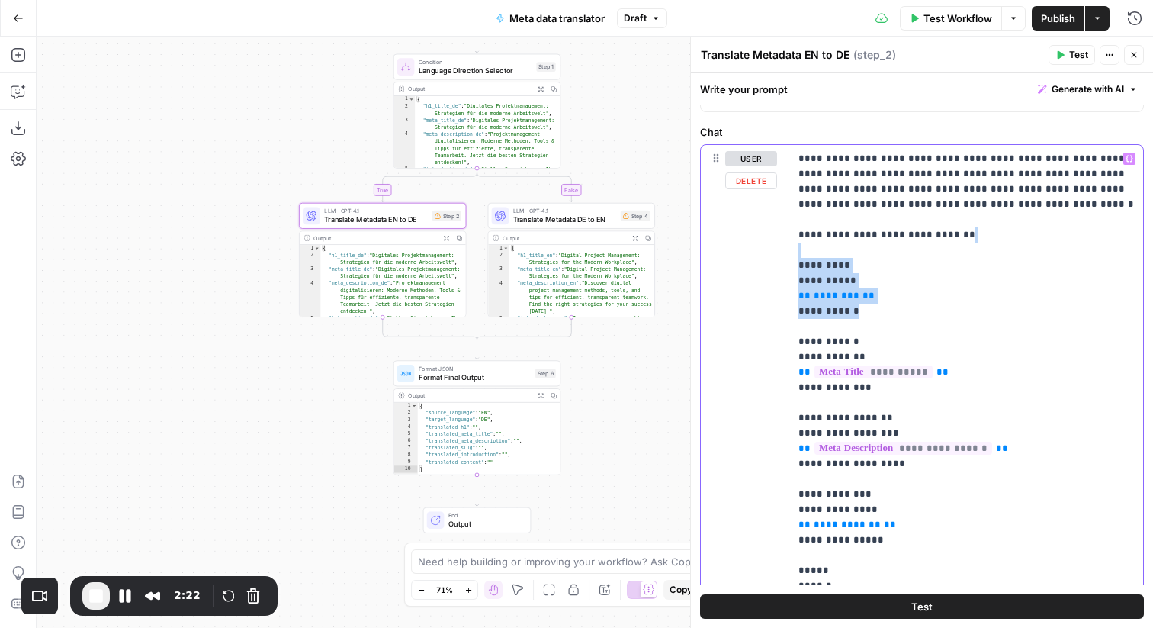
drag, startPoint x: 856, startPoint y: 317, endPoint x: 805, endPoint y: 246, distance: 87.4
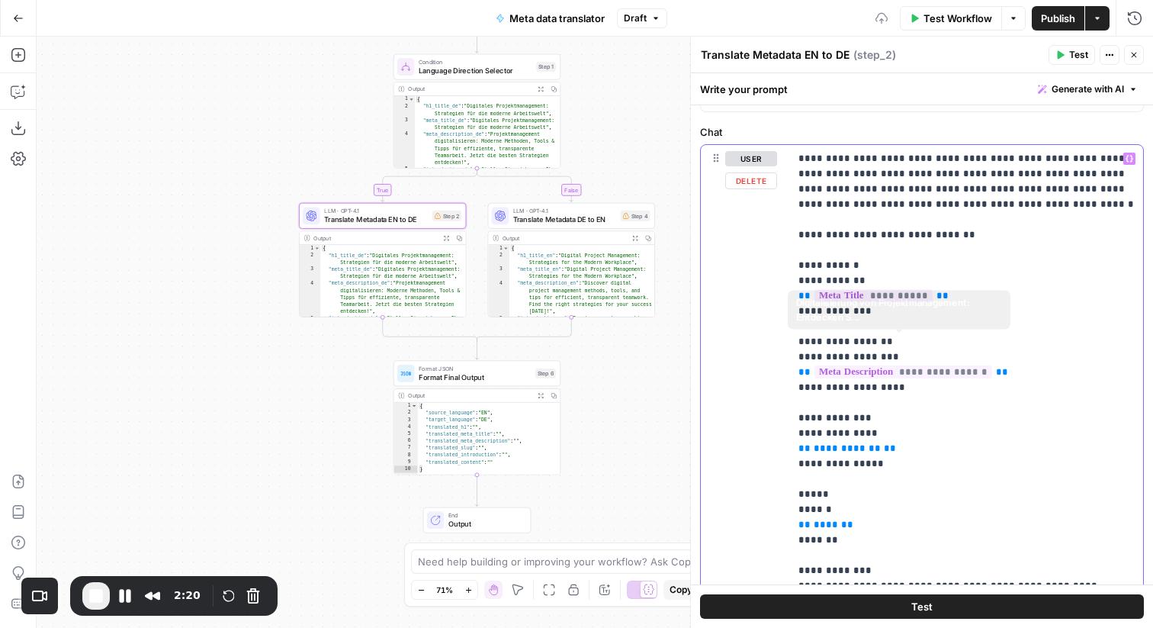
scroll to position [63, 0]
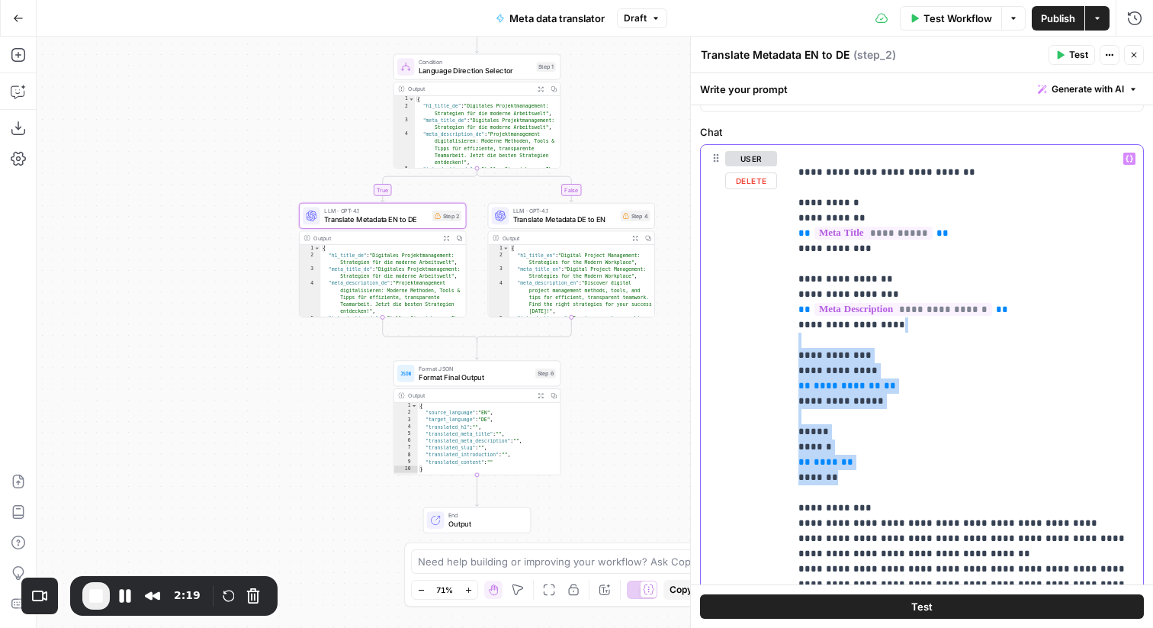
drag, startPoint x: 863, startPoint y: 481, endPoint x: 808, endPoint y: 342, distance: 149.6
click at [808, 342] on p "**********" at bounding box center [967, 576] width 336 height 976
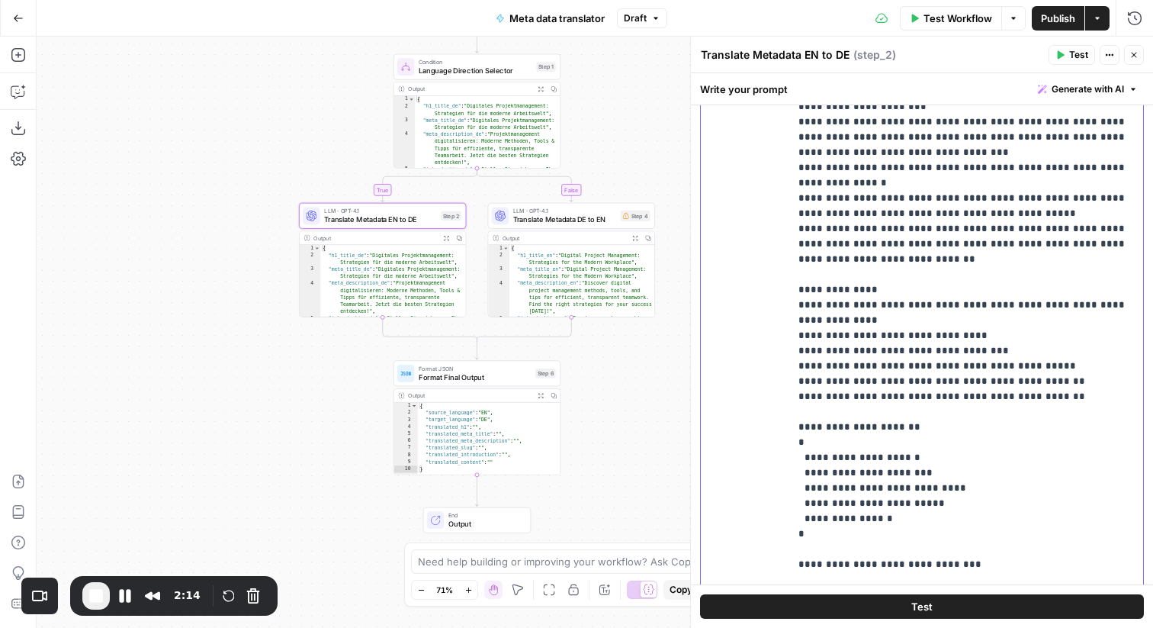
scroll to position [401, 0]
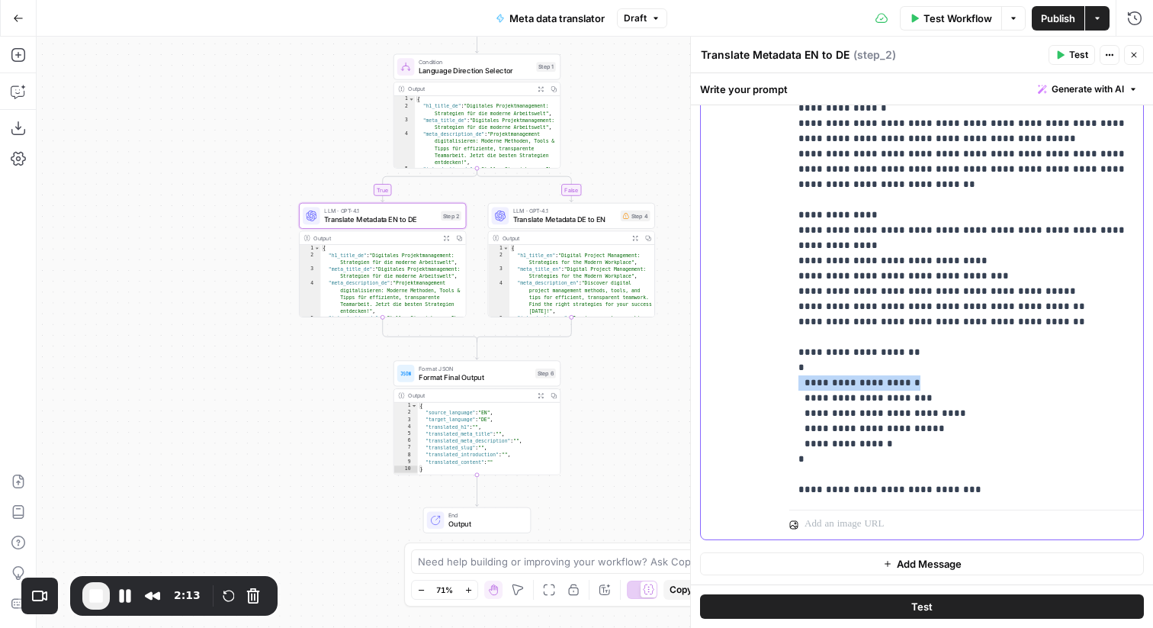
drag, startPoint x: 908, startPoint y: 386, endPoint x: 755, endPoint y: 389, distance: 153.3
click at [755, 389] on div "**********" at bounding box center [922, 210] width 442 height 657
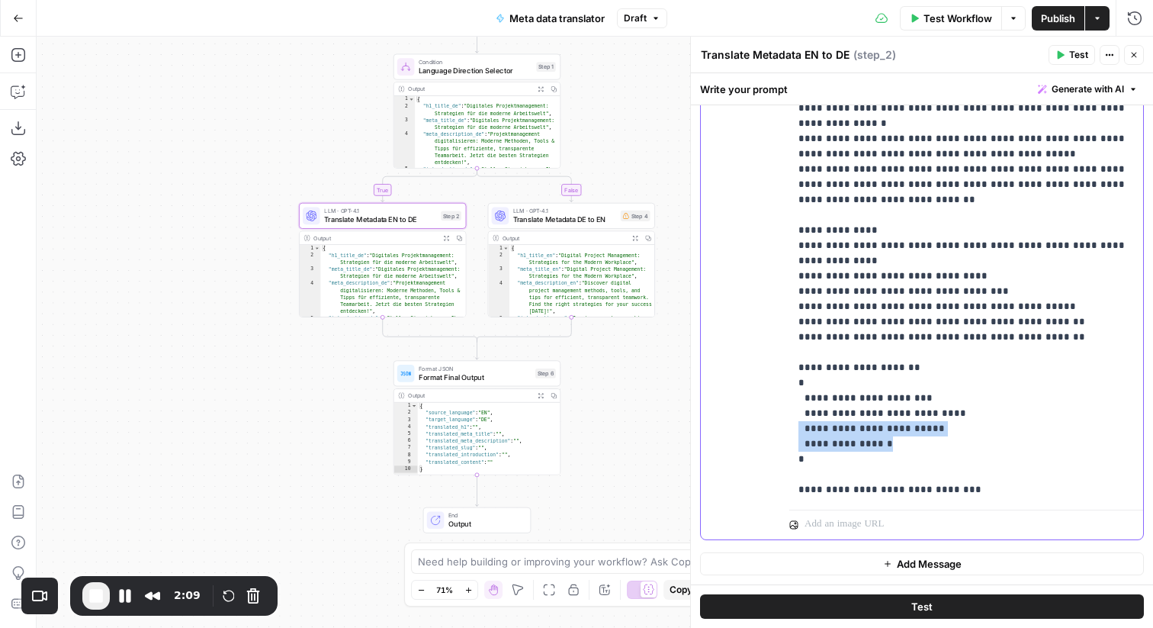
drag, startPoint x: 889, startPoint y: 439, endPoint x: 776, endPoint y: 426, distance: 113.6
click at [776, 426] on div "**********" at bounding box center [922, 210] width 442 height 657
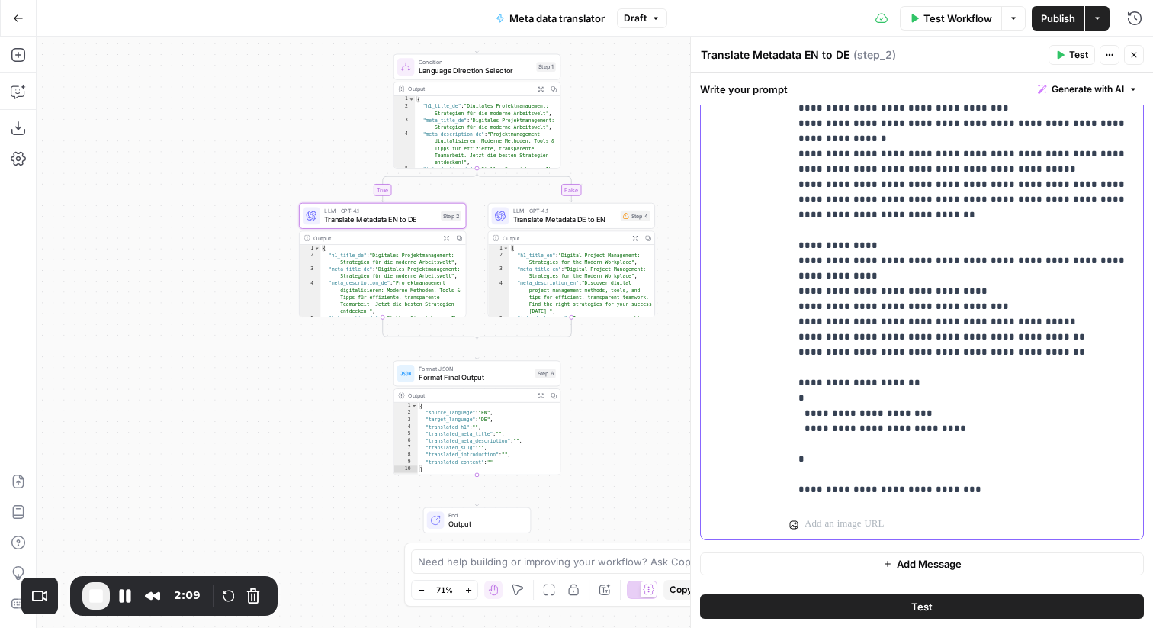
scroll to position [169, 0]
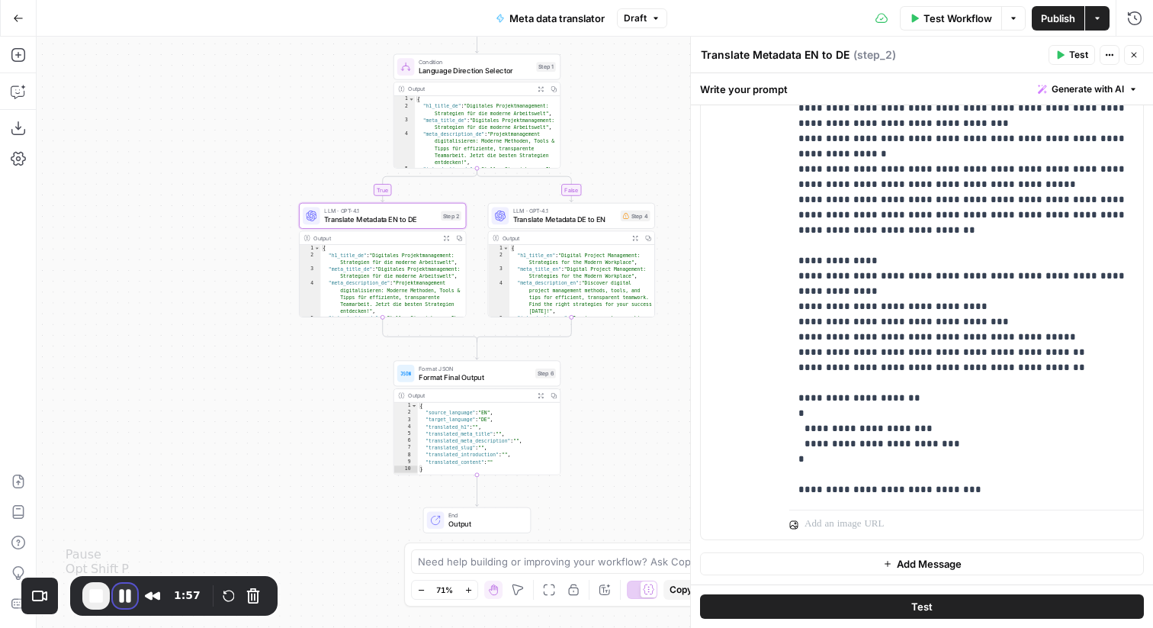
click at [128, 588] on button "Pause Recording" at bounding box center [125, 595] width 24 height 24
click at [560, 222] on span "Translate Metadata DE to EN" at bounding box center [564, 219] width 103 height 11
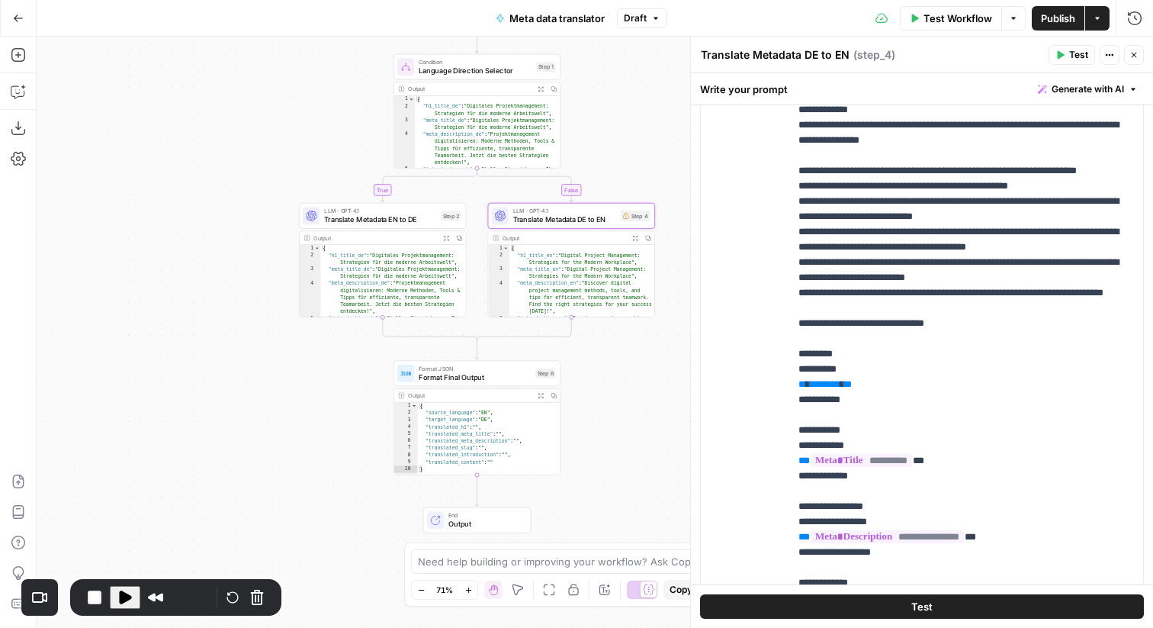
scroll to position [401, 0]
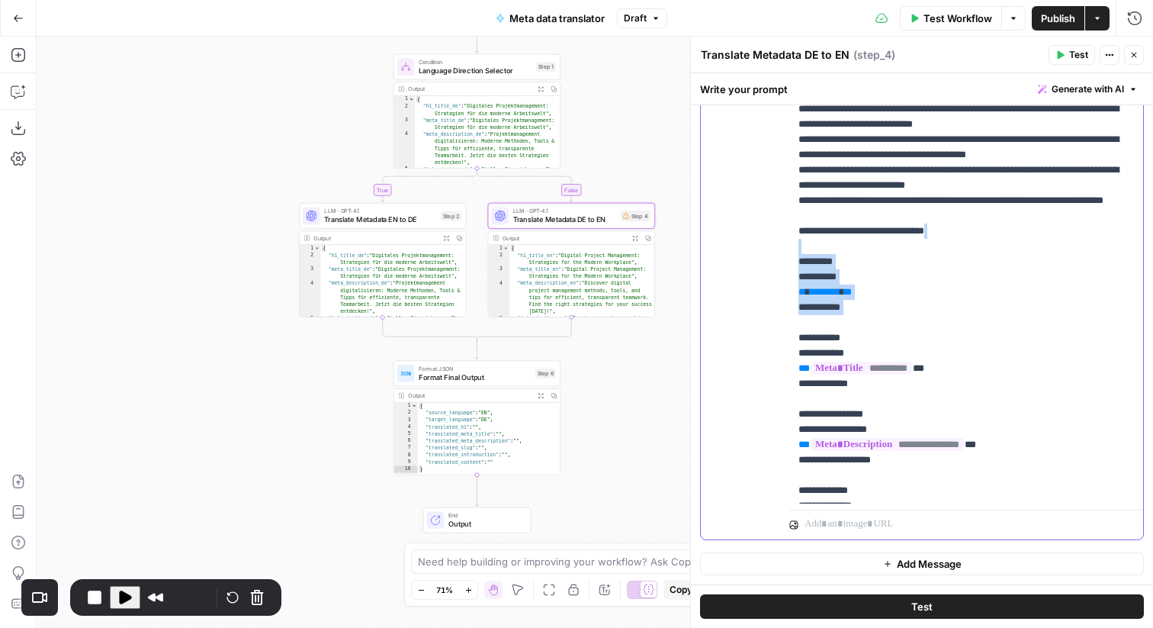
drag, startPoint x: 827, startPoint y: 364, endPoint x: 815, endPoint y: 292, distance: 72.6
click at [815, 292] on p "**********" at bounding box center [967, 277] width 336 height 778
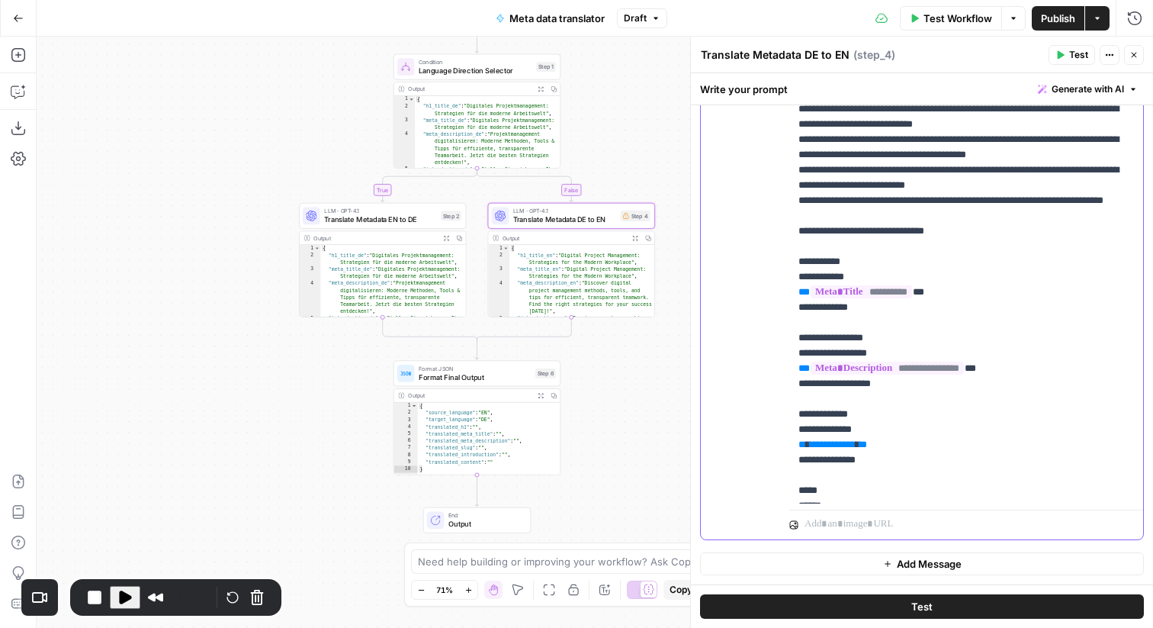
scroll to position [92, 0]
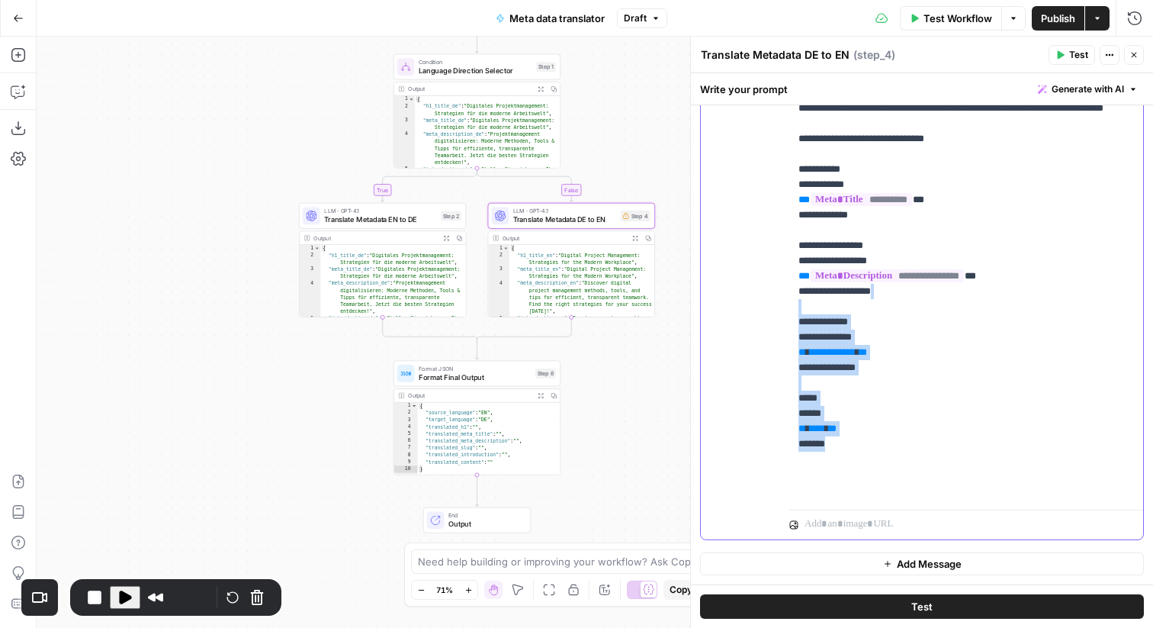
drag, startPoint x: 851, startPoint y: 490, endPoint x: 798, endPoint y: 349, distance: 151.6
click at [798, 349] on div "**********" at bounding box center [966, 193] width 354 height 622
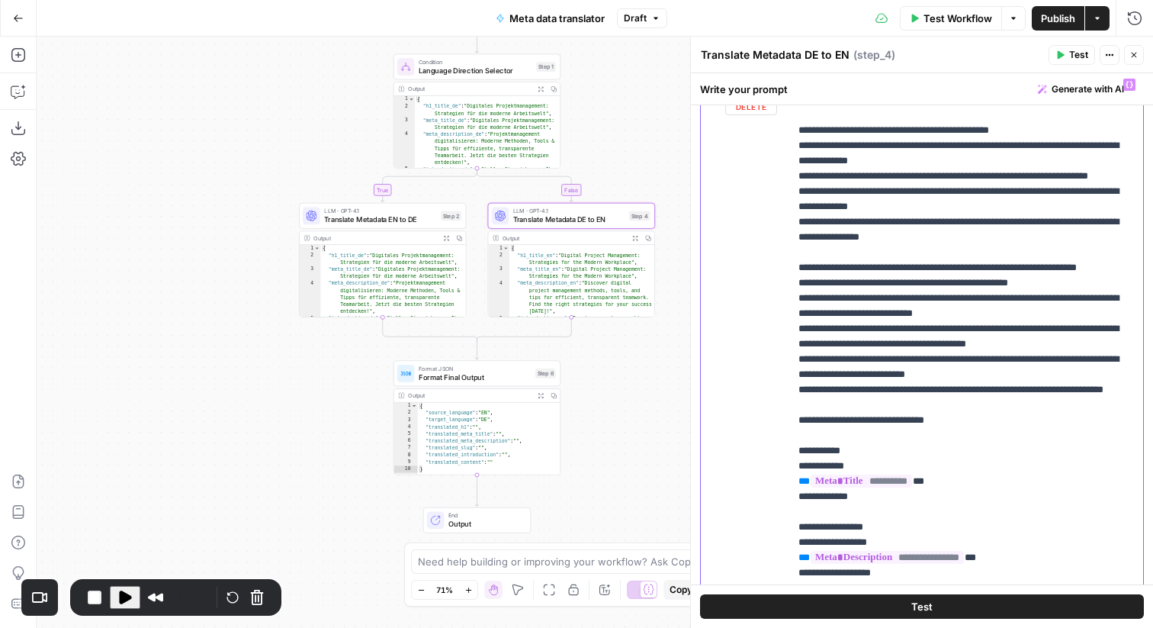
scroll to position [213, 0]
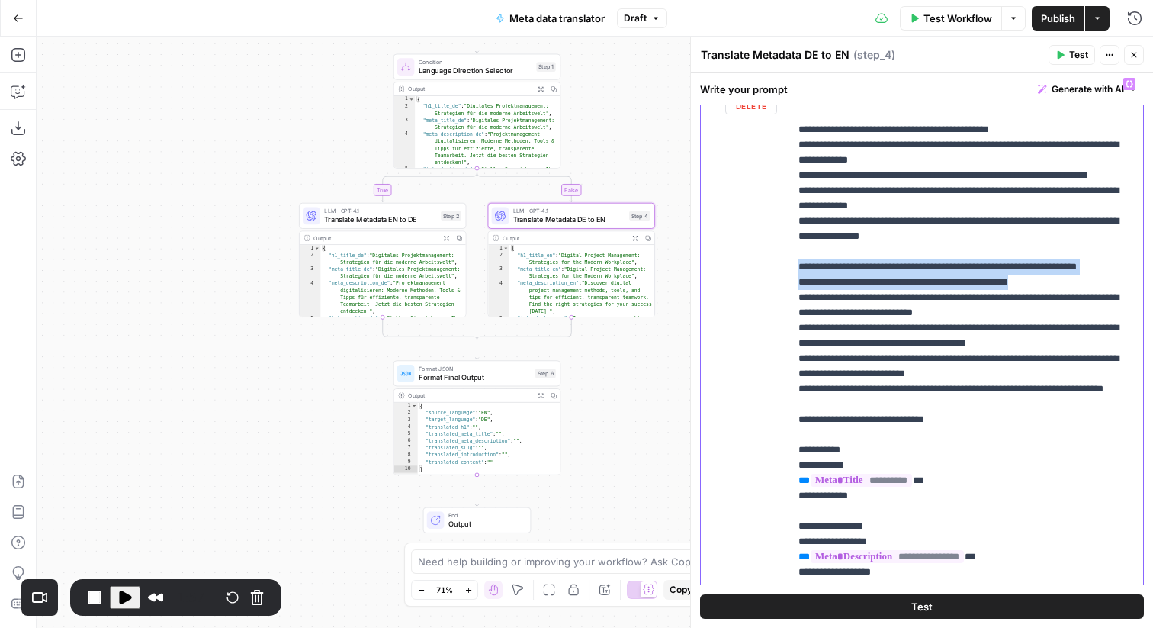
drag, startPoint x: 1054, startPoint y: 313, endPoint x: 1037, endPoint y: 299, distance: 22.8
click at [1037, 299] on p "**********" at bounding box center [967, 350] width 336 height 549
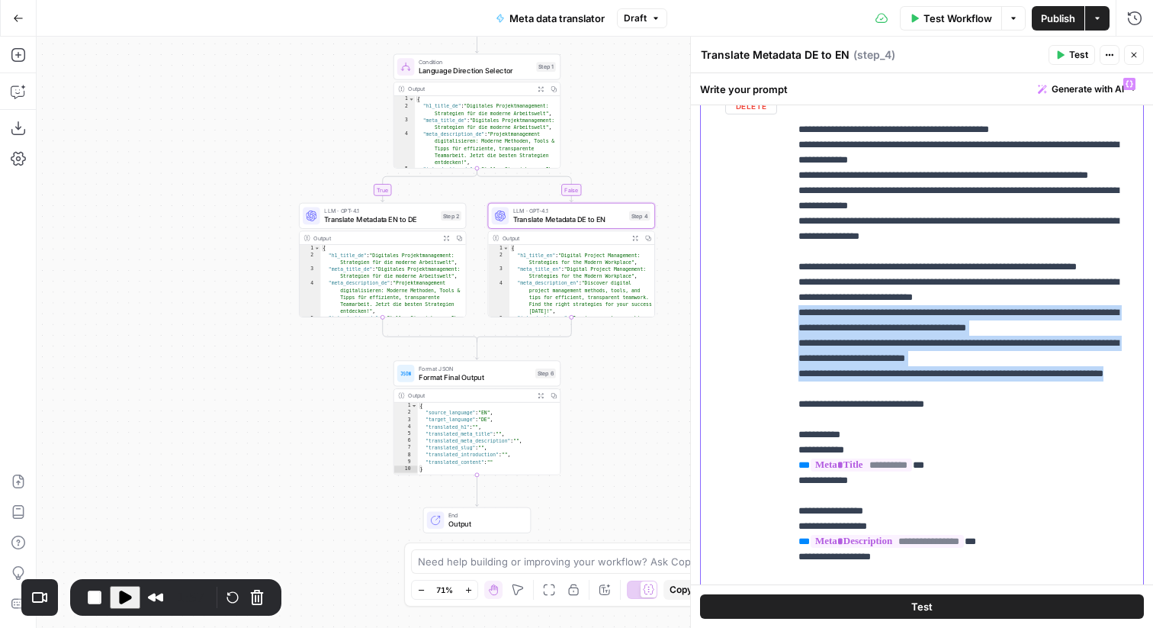
drag, startPoint x: 880, startPoint y: 421, endPoint x: 1079, endPoint y: 363, distance: 207.3
click at [1079, 363] on p "**********" at bounding box center [967, 343] width 336 height 534
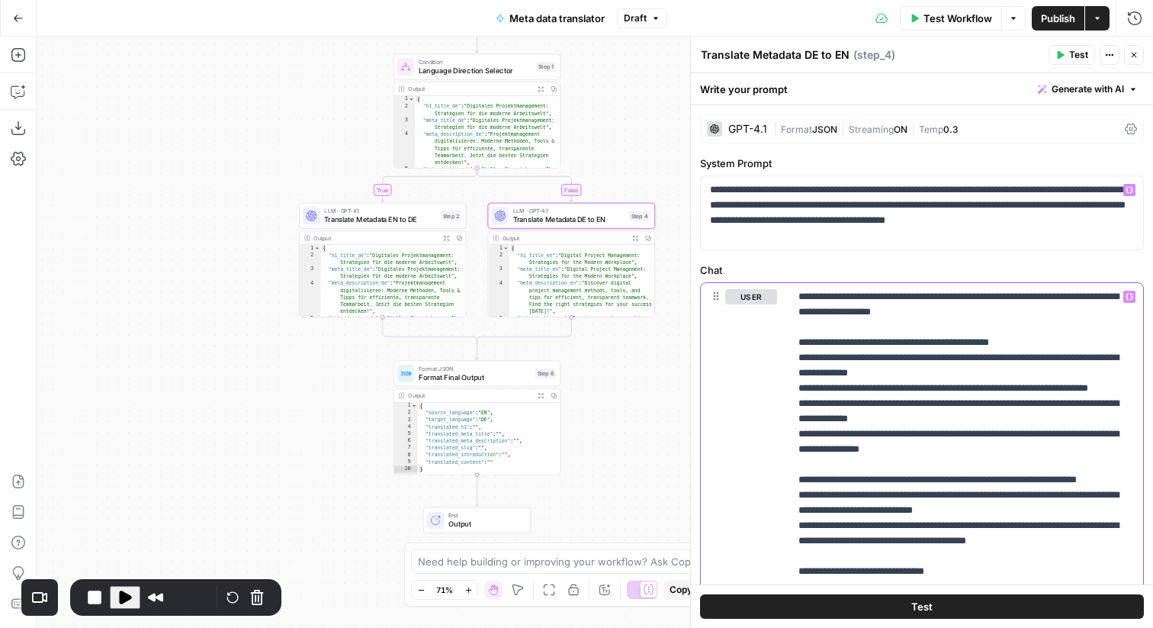
scroll to position [265, 0]
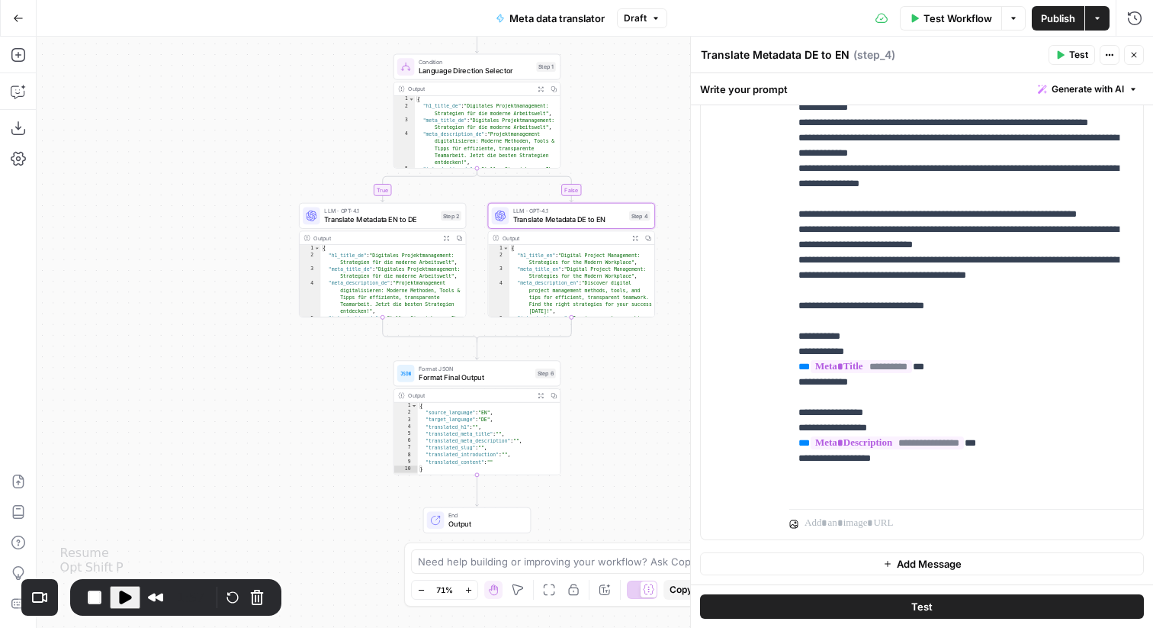
click at [128, 594] on span "Play Recording" at bounding box center [125, 597] width 18 height 18
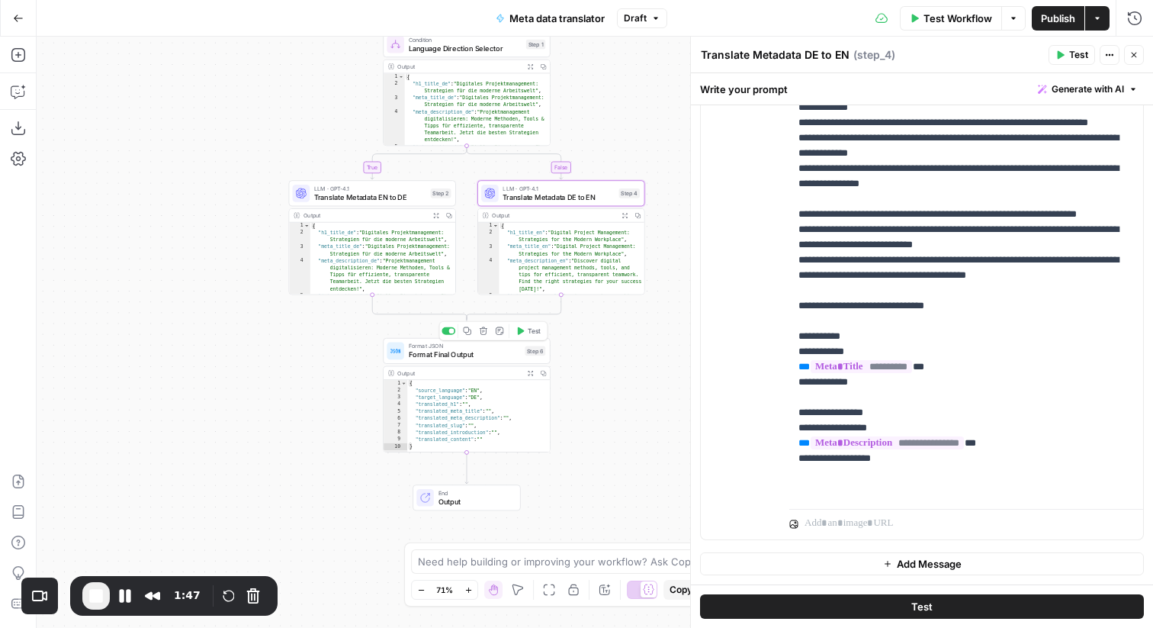
click at [483, 353] on span "Format Final Output" at bounding box center [465, 354] width 112 height 11
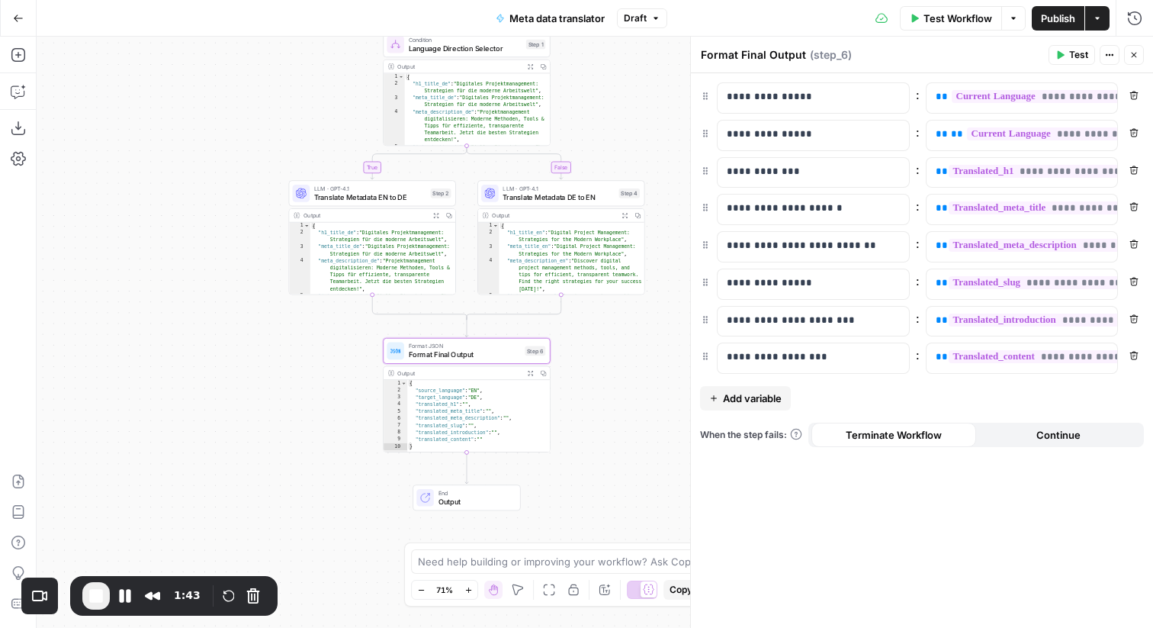
click at [1132, 166] on icon "button" at bounding box center [1134, 170] width 9 height 9
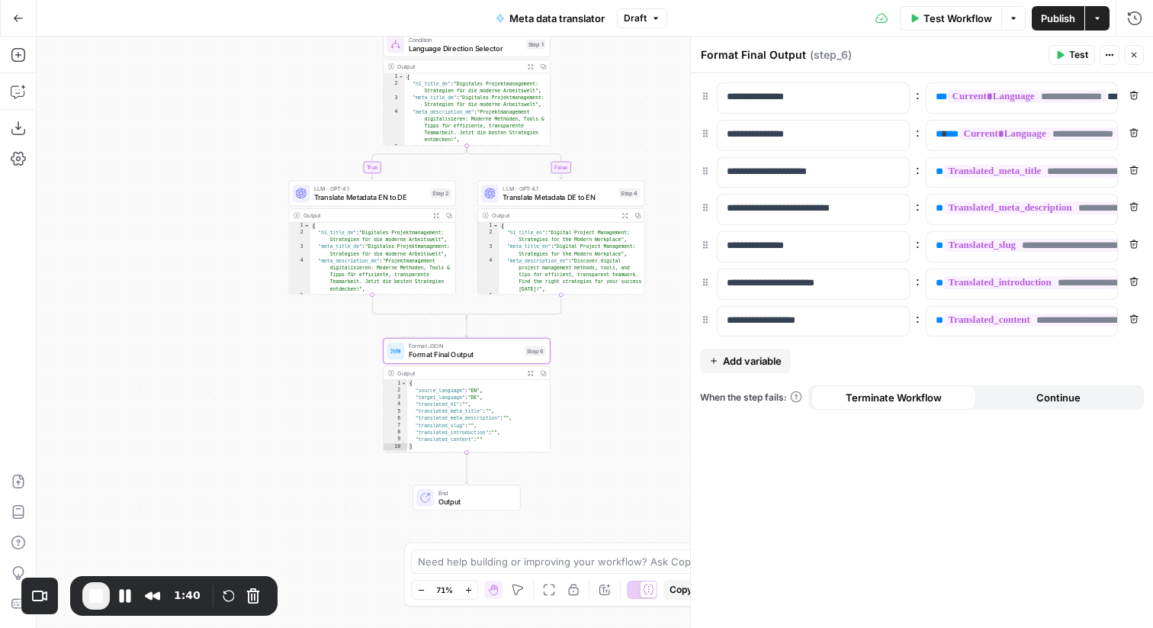
click at [1133, 246] on icon "button" at bounding box center [1134, 243] width 9 height 9
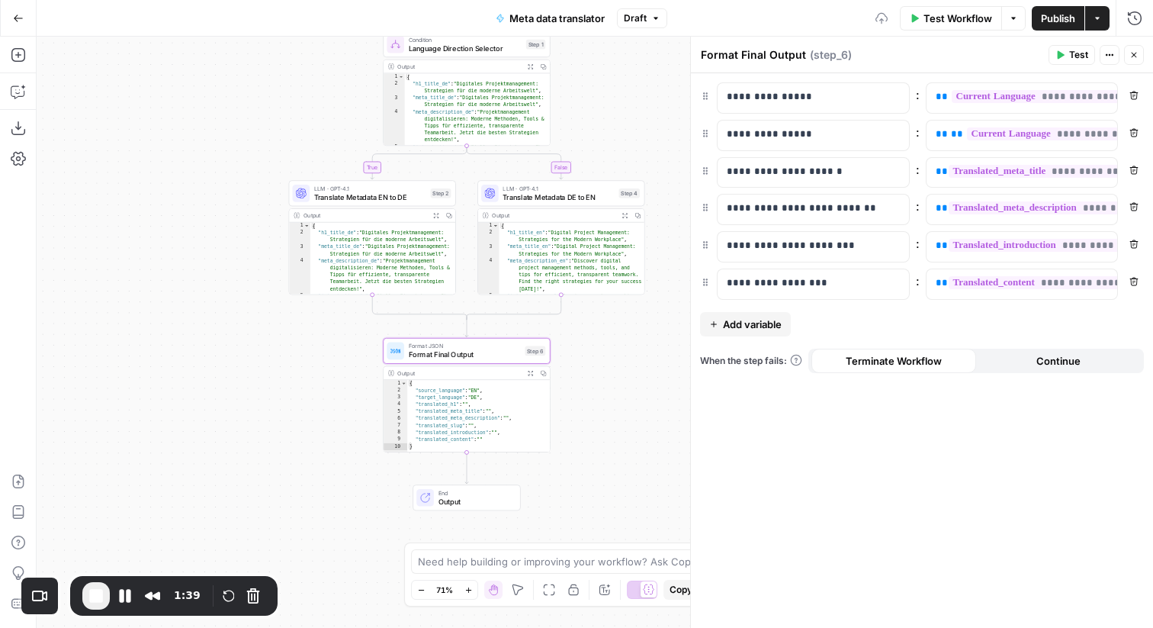
click at [1133, 246] on icon "button" at bounding box center [1134, 243] width 9 height 9
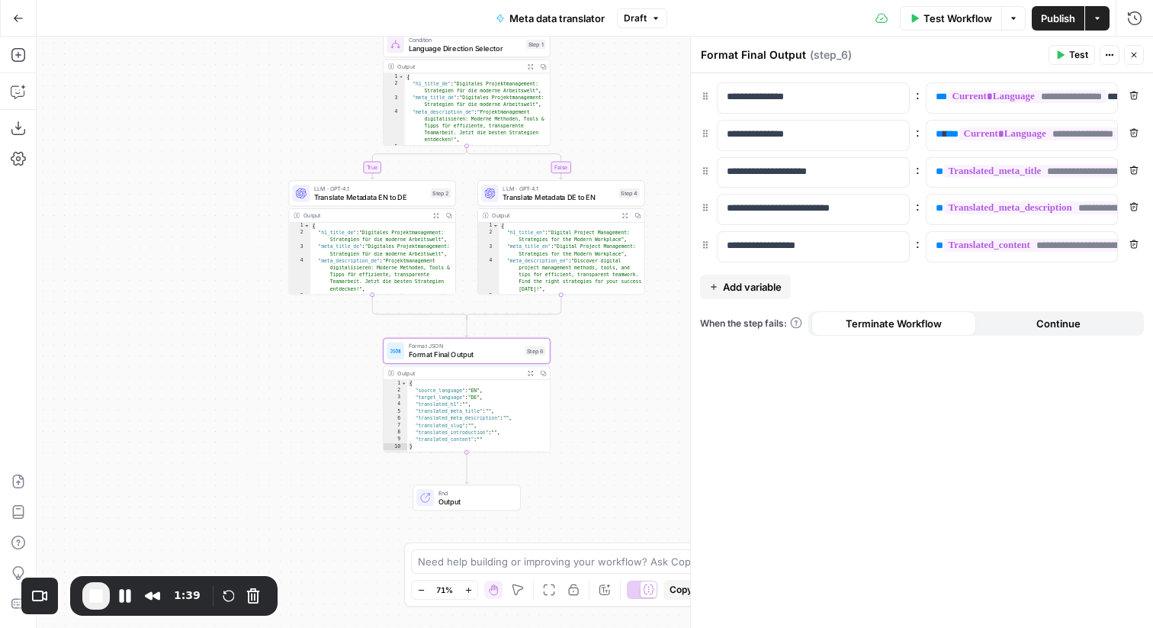
click at [1133, 246] on icon "button" at bounding box center [1134, 243] width 9 height 9
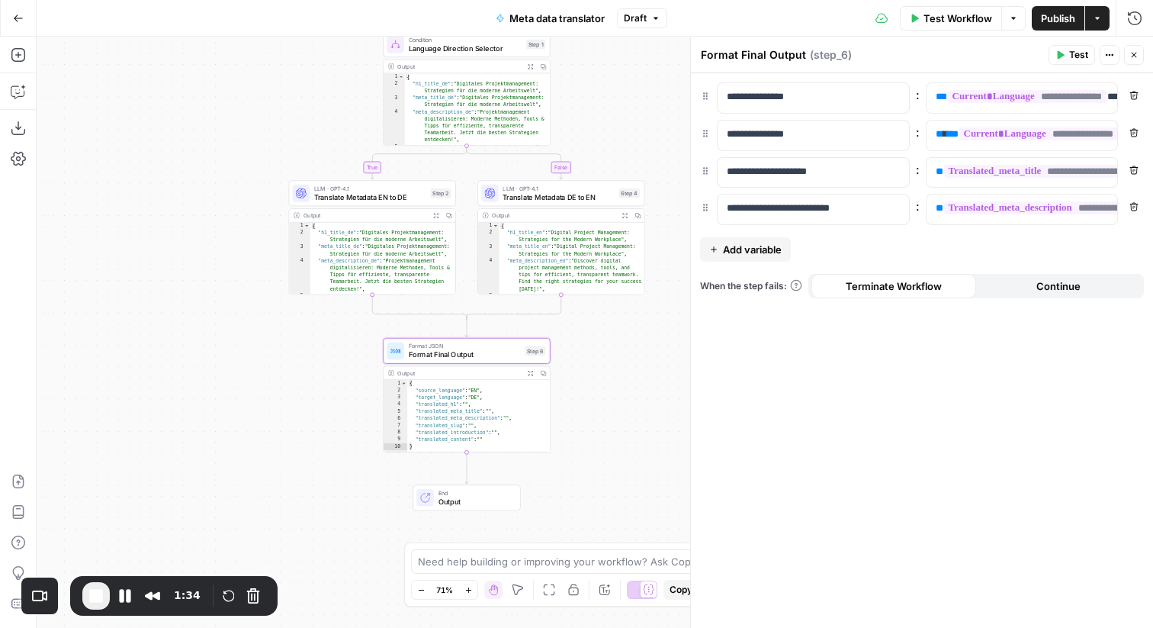
click at [1140, 61] on button "Close" at bounding box center [1134, 55] width 20 height 20
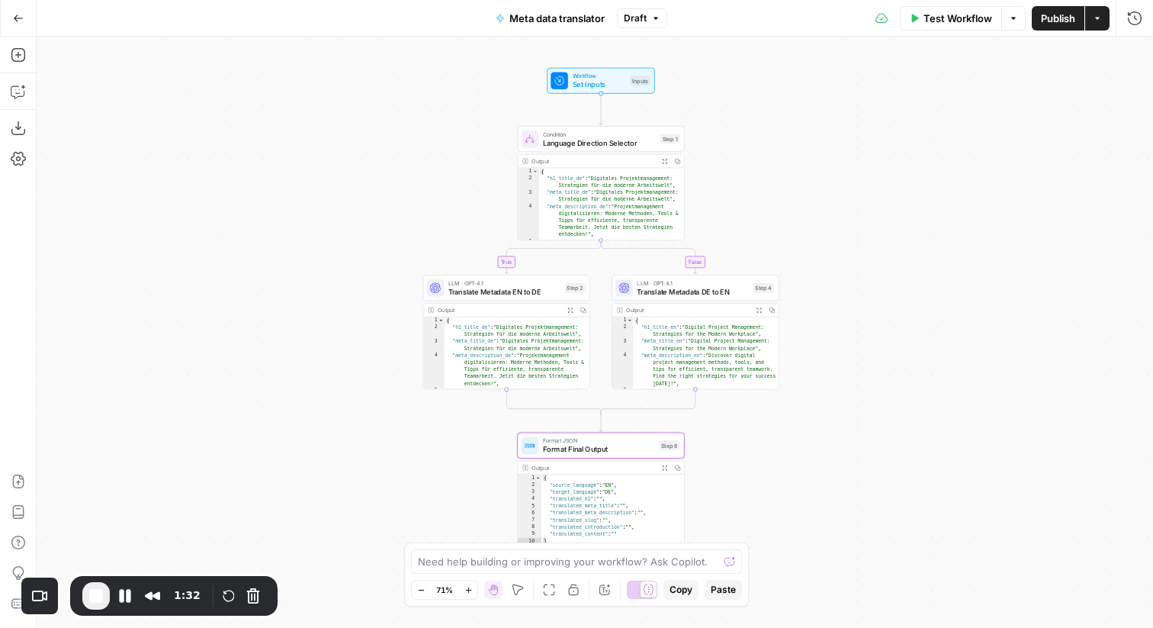
click at [978, 21] on span "Test Workflow" at bounding box center [958, 18] width 69 height 15
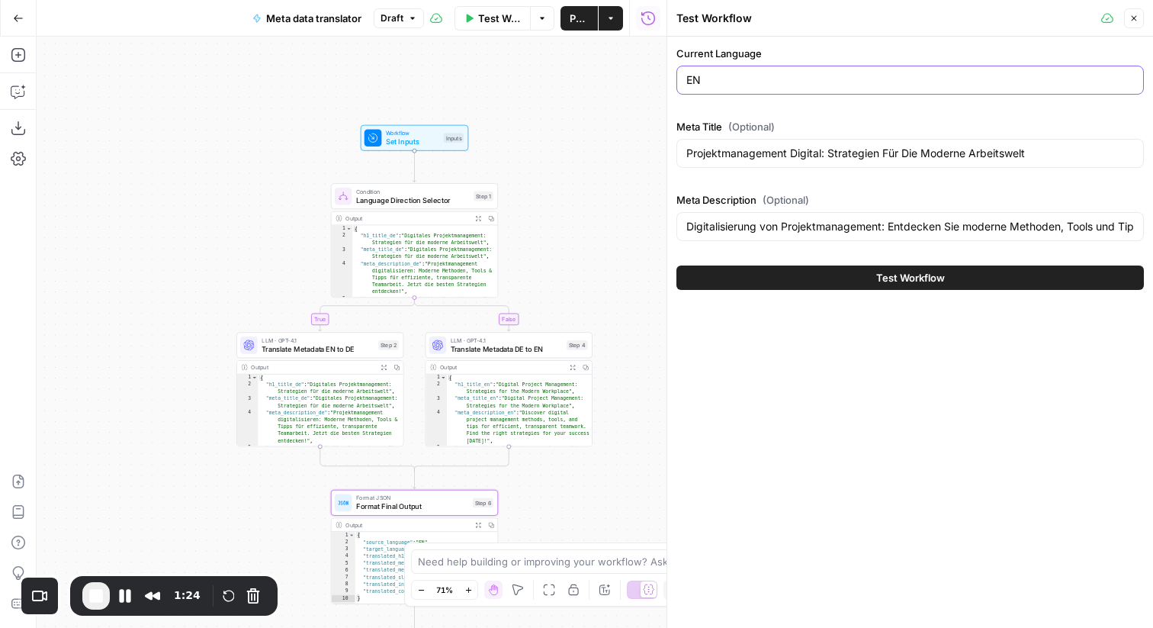
click at [776, 74] on input "EN" at bounding box center [910, 79] width 448 height 15
type input "DE"
click at [127, 591] on button "Pause Recording" at bounding box center [125, 595] width 24 height 24
click at [731, 284] on button "Test Workflow" at bounding box center [911, 277] width 468 height 24
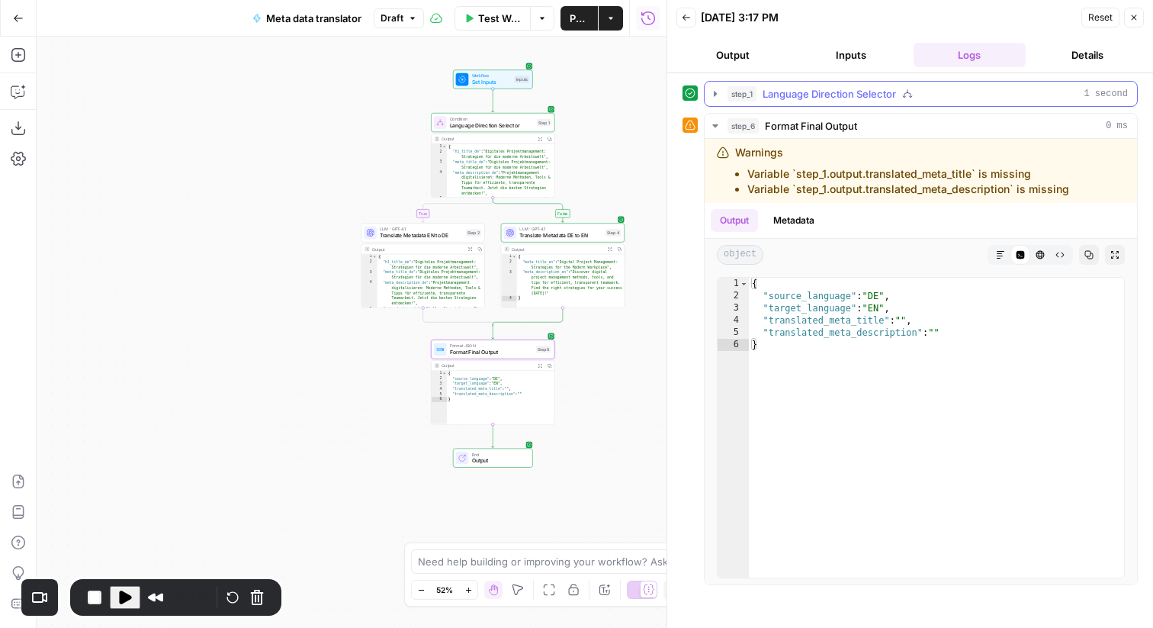
click at [723, 95] on button "step_1 Language Direction Selector 1 second" at bounding box center [921, 94] width 432 height 24
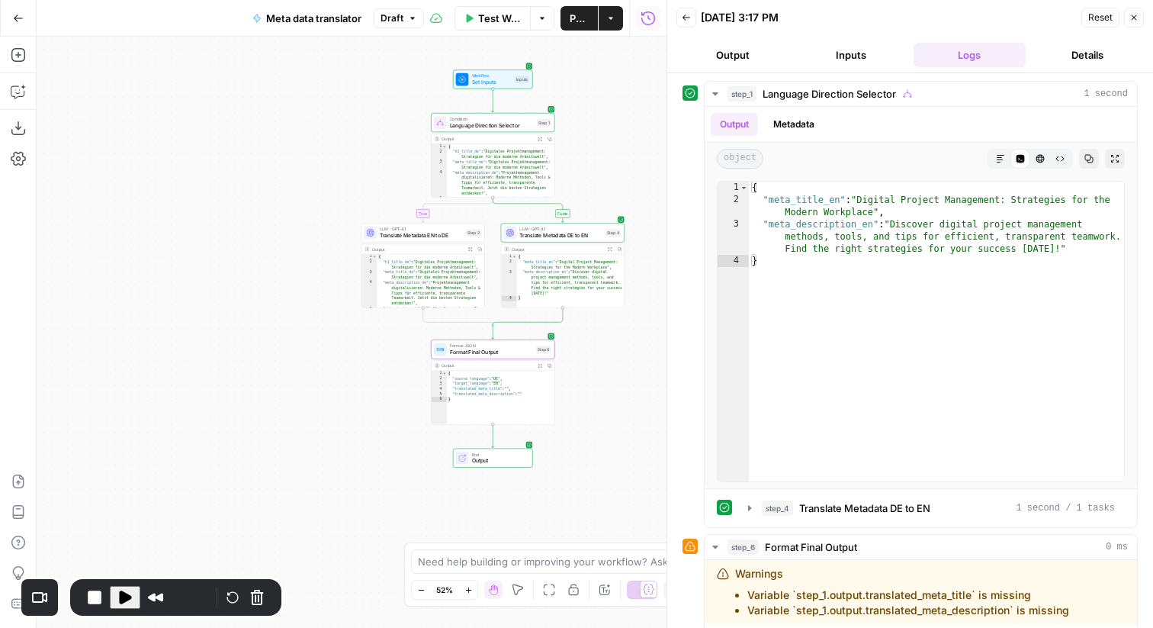
click at [499, 352] on span "Format Final Output" at bounding box center [491, 352] width 83 height 8
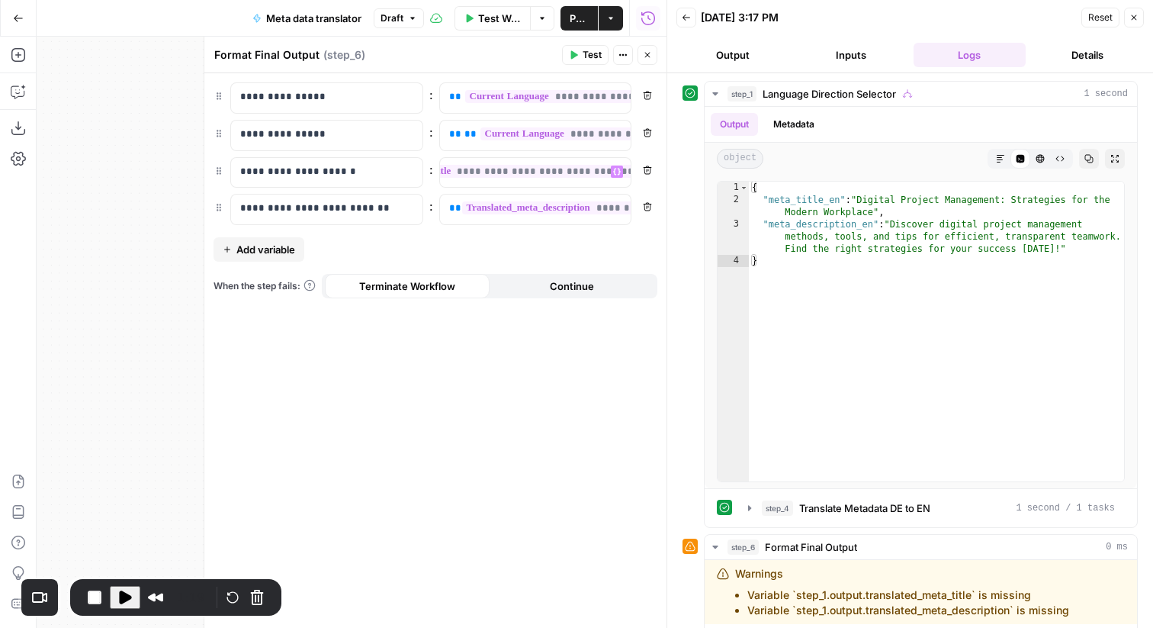
scroll to position [0, 121]
click at [548, 172] on span "**********" at bounding box center [493, 171] width 304 height 13
copy span "**********"
click at [653, 52] on button "Close" at bounding box center [648, 55] width 20 height 20
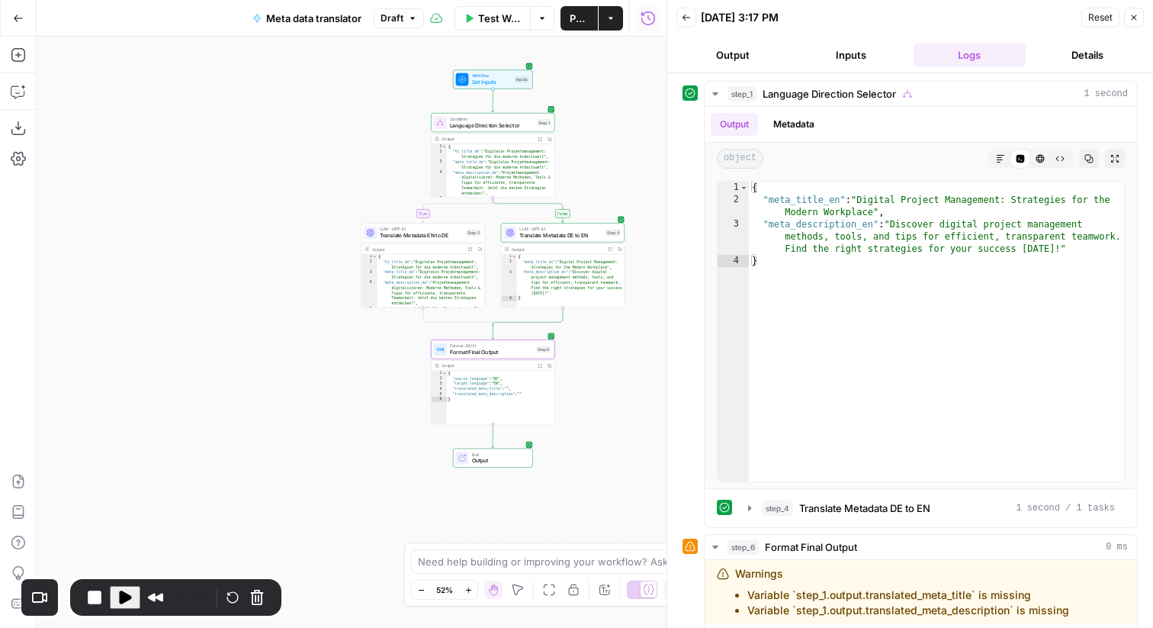
click at [423, 230] on span "LLM · GPT-4.1" at bounding box center [421, 229] width 83 height 6
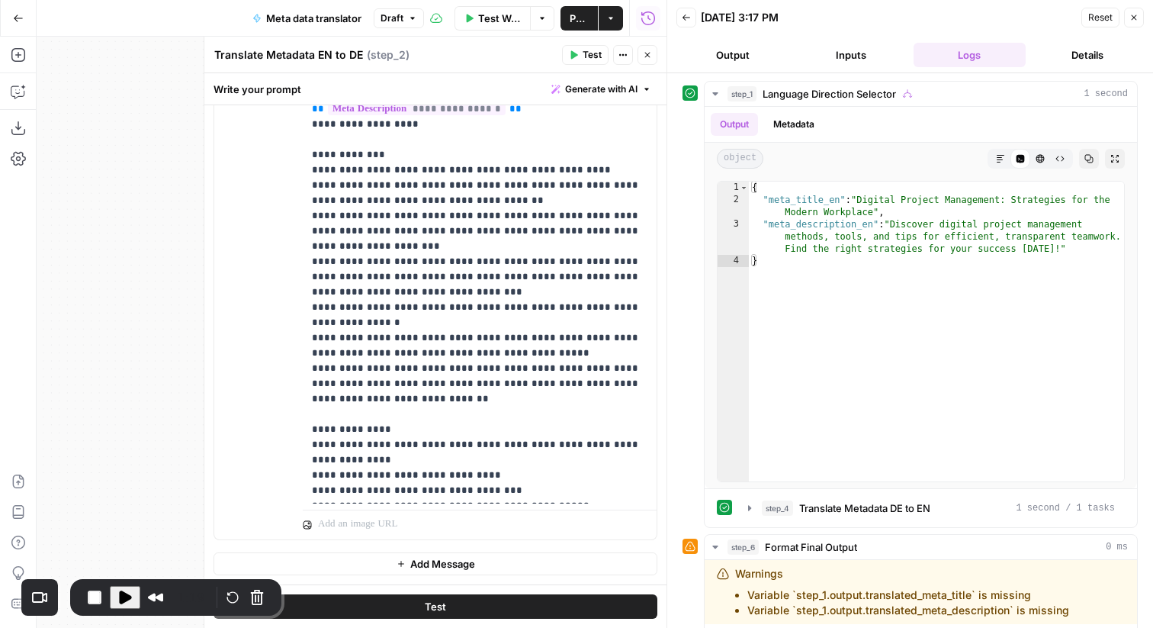
scroll to position [169, 0]
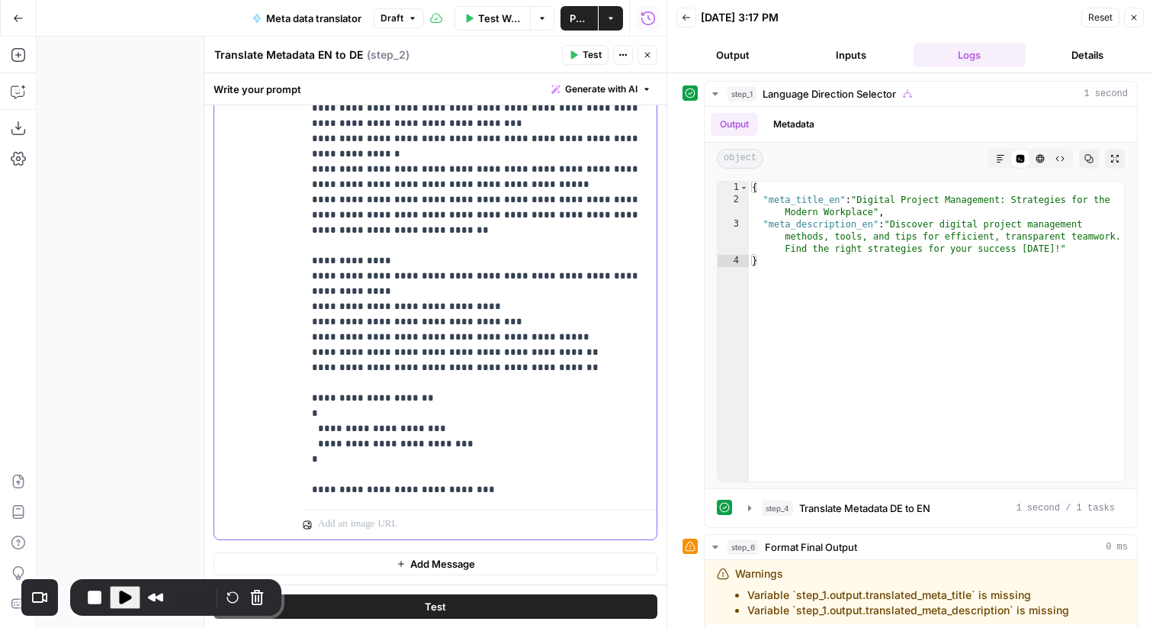
drag, startPoint x: 499, startPoint y: 310, endPoint x: 489, endPoint y: 296, distance: 16.9
click at [489, 296] on p "**********" at bounding box center [480, 108] width 336 height 778
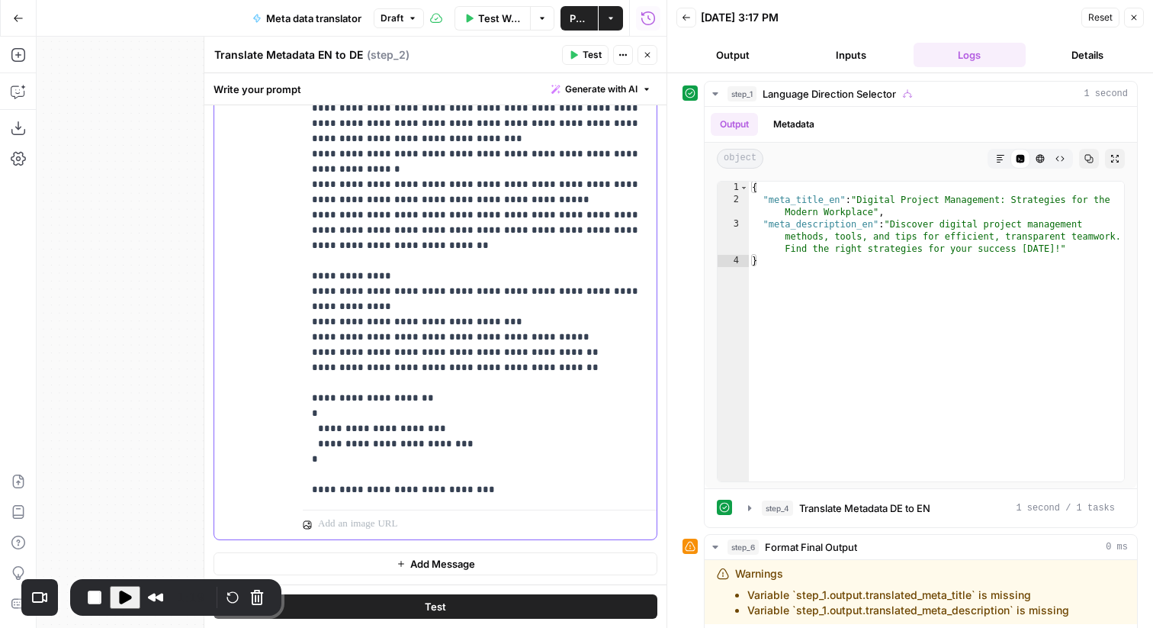
scroll to position [153, 0]
drag, startPoint x: 575, startPoint y: 370, endPoint x: 577, endPoint y: 340, distance: 29.8
click at [577, 340] on p "**********" at bounding box center [480, 116] width 336 height 763
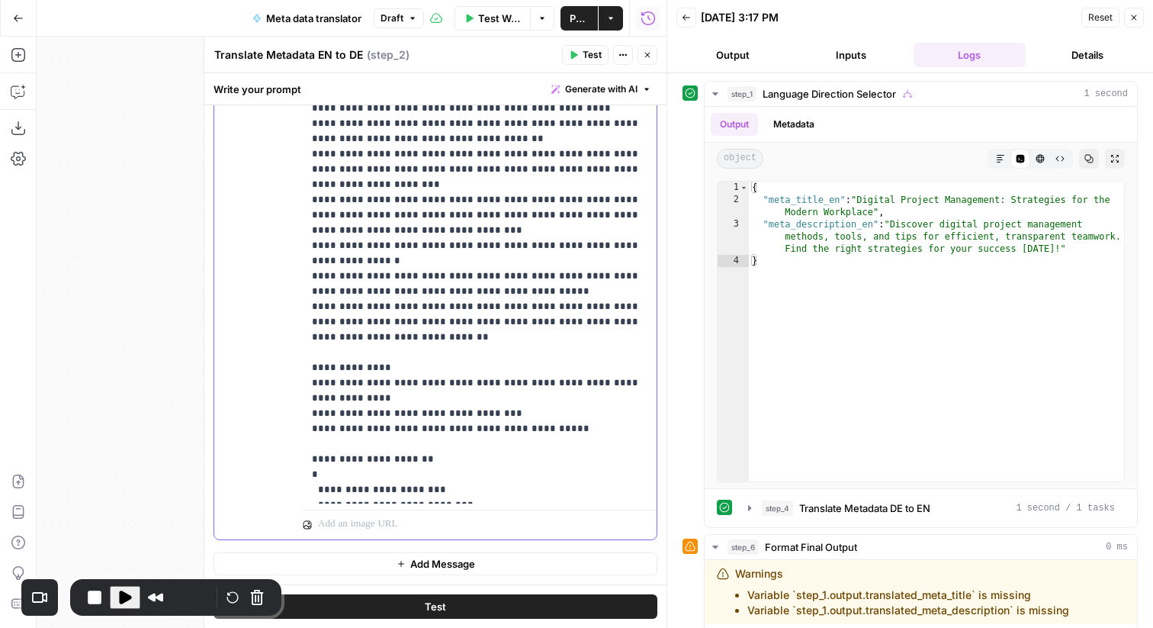
scroll to position [0, 0]
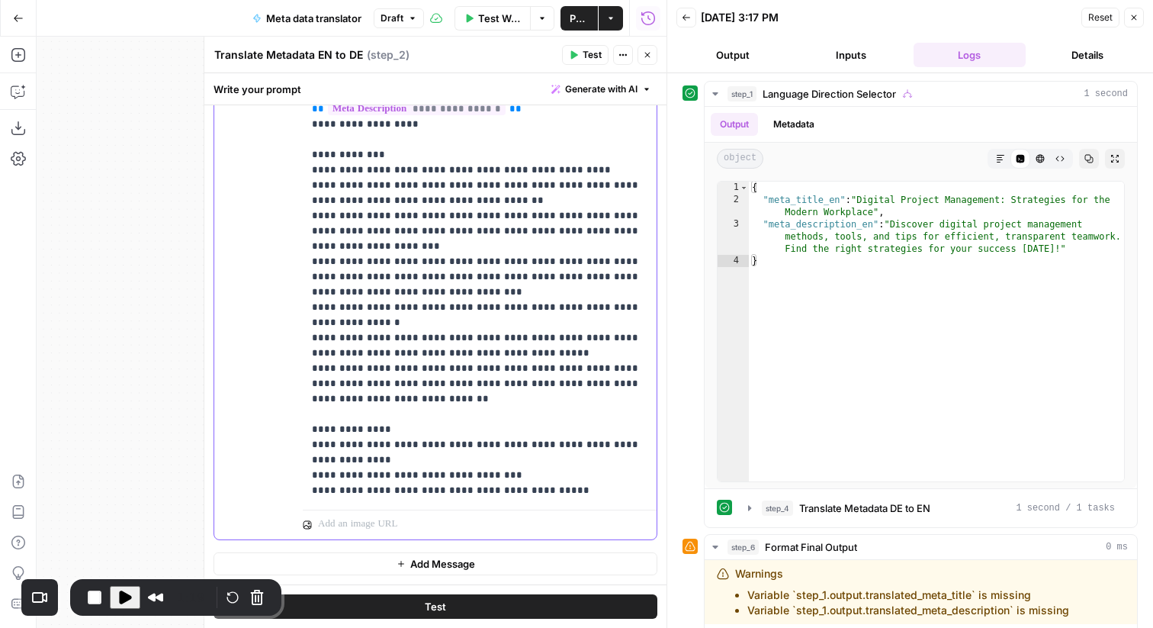
drag, startPoint x: 424, startPoint y: 288, endPoint x: 277, endPoint y: 256, distance: 150.6
click at [277, 256] on div "**********" at bounding box center [435, 210] width 442 height 657
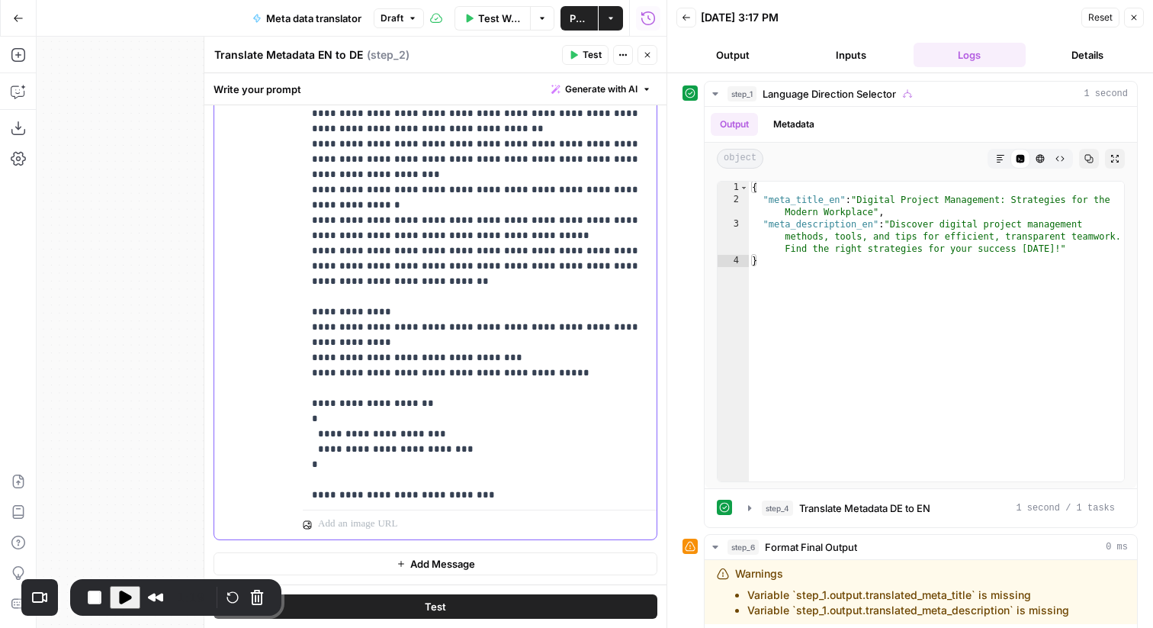
scroll to position [77, 0]
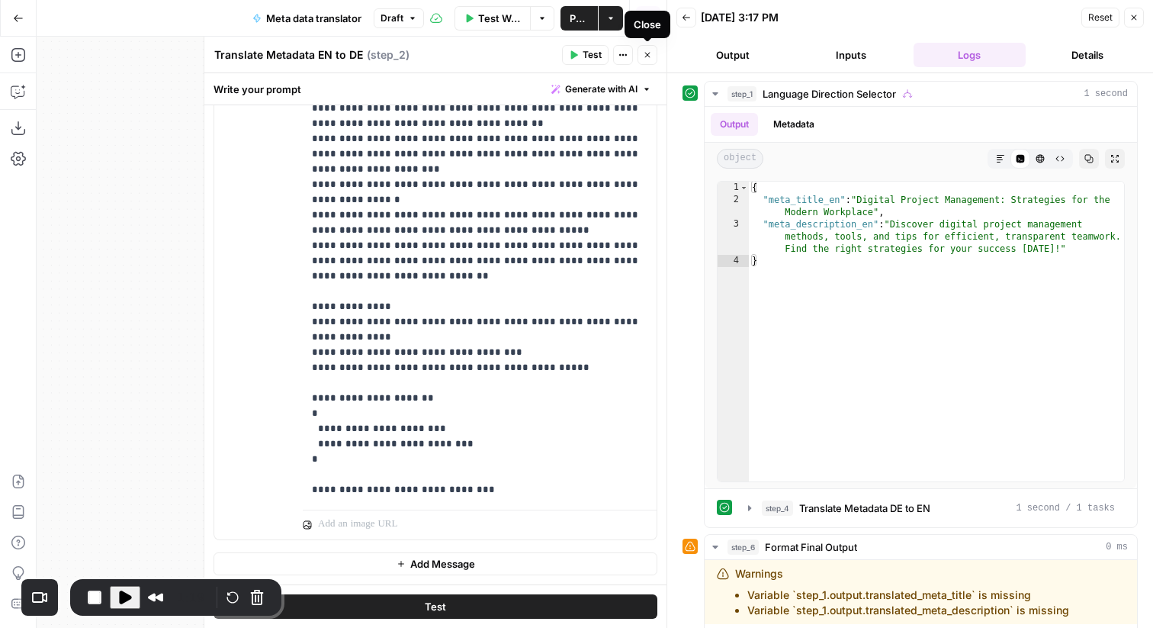
click at [648, 63] on button "Close" at bounding box center [648, 55] width 20 height 20
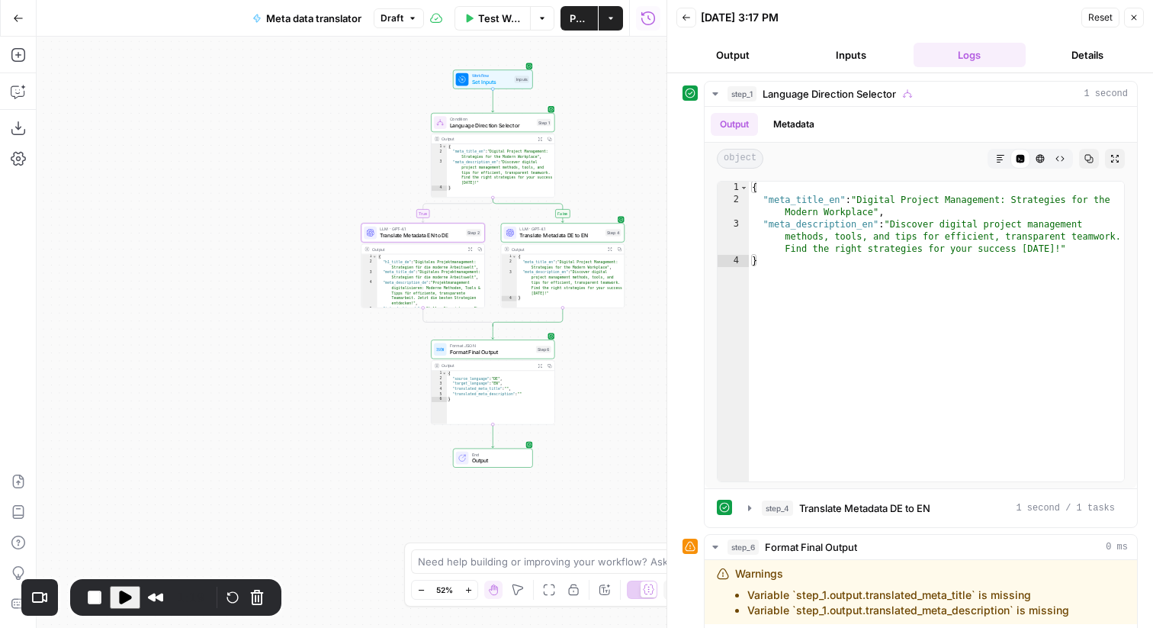
click at [564, 235] on span "Translate Metadata DE to EN" at bounding box center [560, 235] width 82 height 8
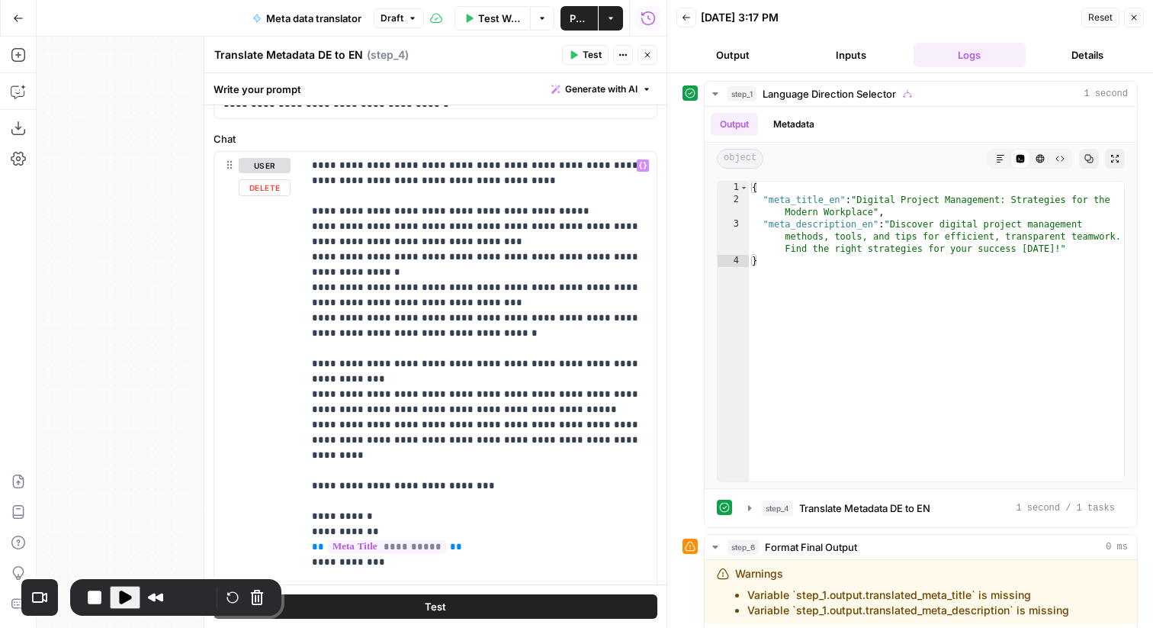
scroll to position [129, 0]
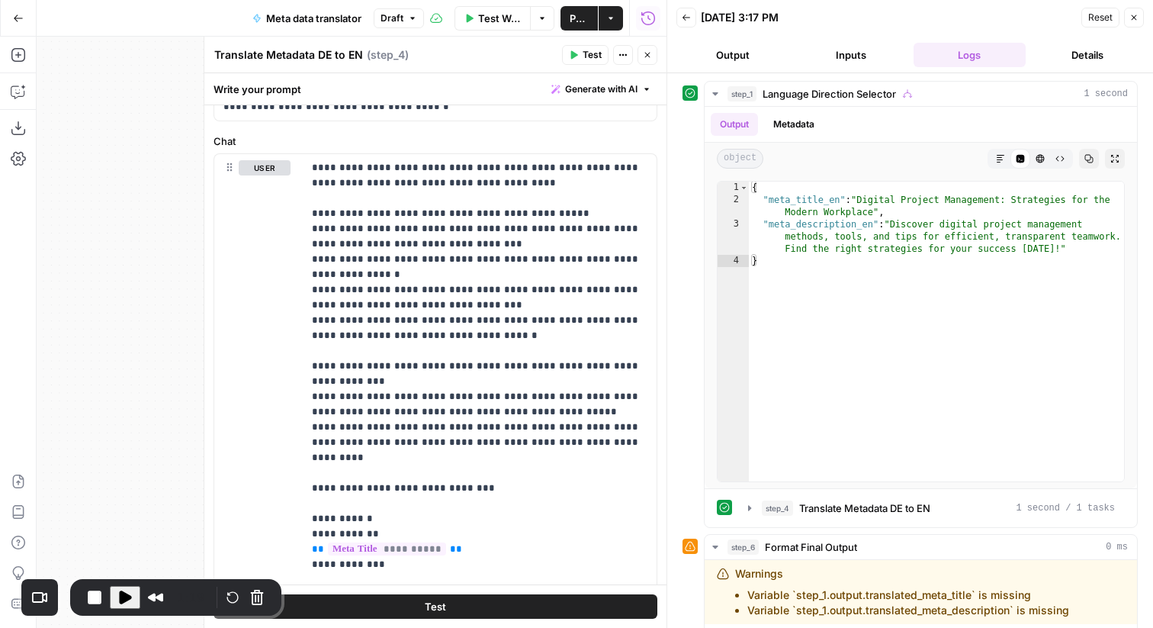
click at [649, 50] on icon "button" at bounding box center [647, 54] width 9 height 9
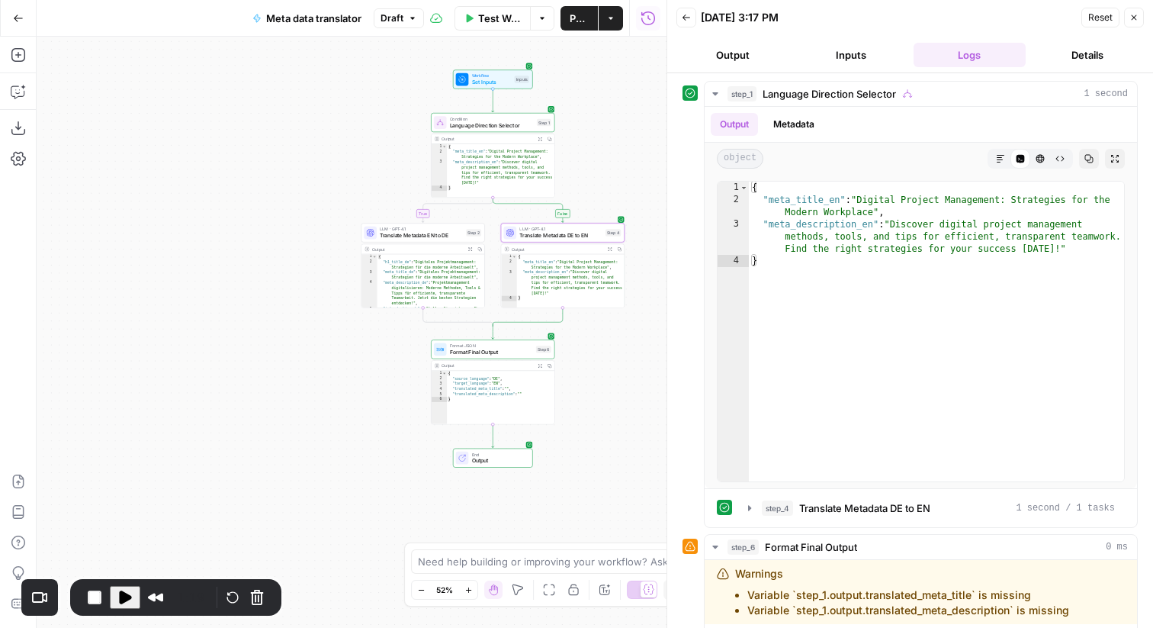
click at [537, 239] on div "LLM · GPT-4.1 Translate Metadata DE to EN Step 4 Copy step Delete step Add Note…" at bounding box center [563, 232] width 124 height 19
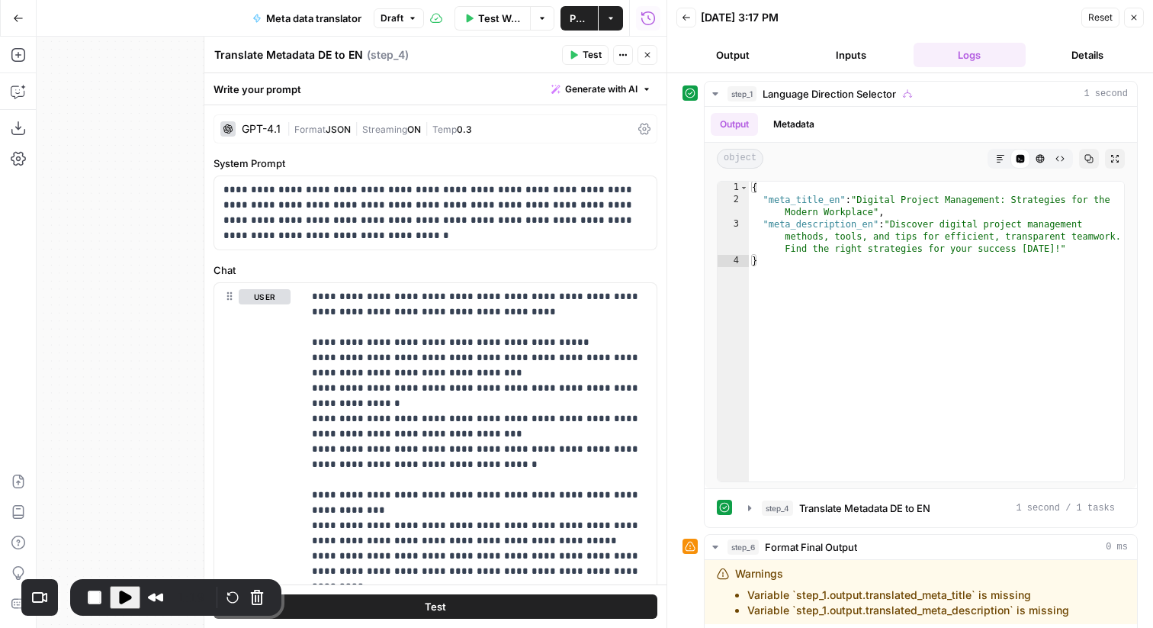
click at [643, 58] on icon "button" at bounding box center [647, 54] width 9 height 9
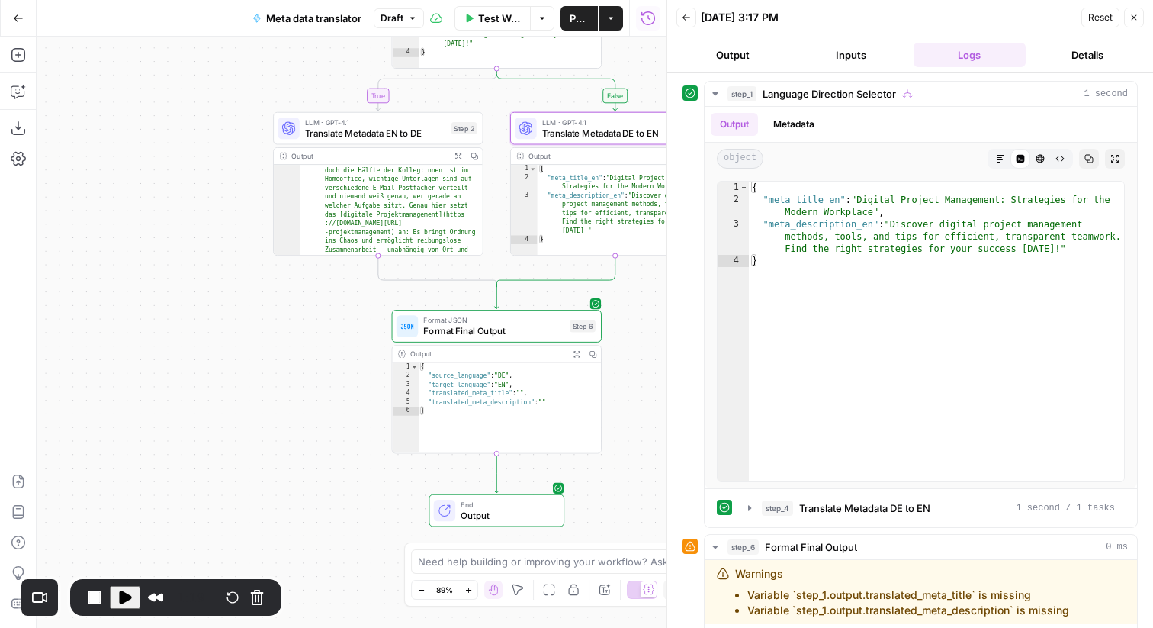
scroll to position [119, 0]
click at [455, 334] on span "Format Final Output" at bounding box center [493, 331] width 141 height 14
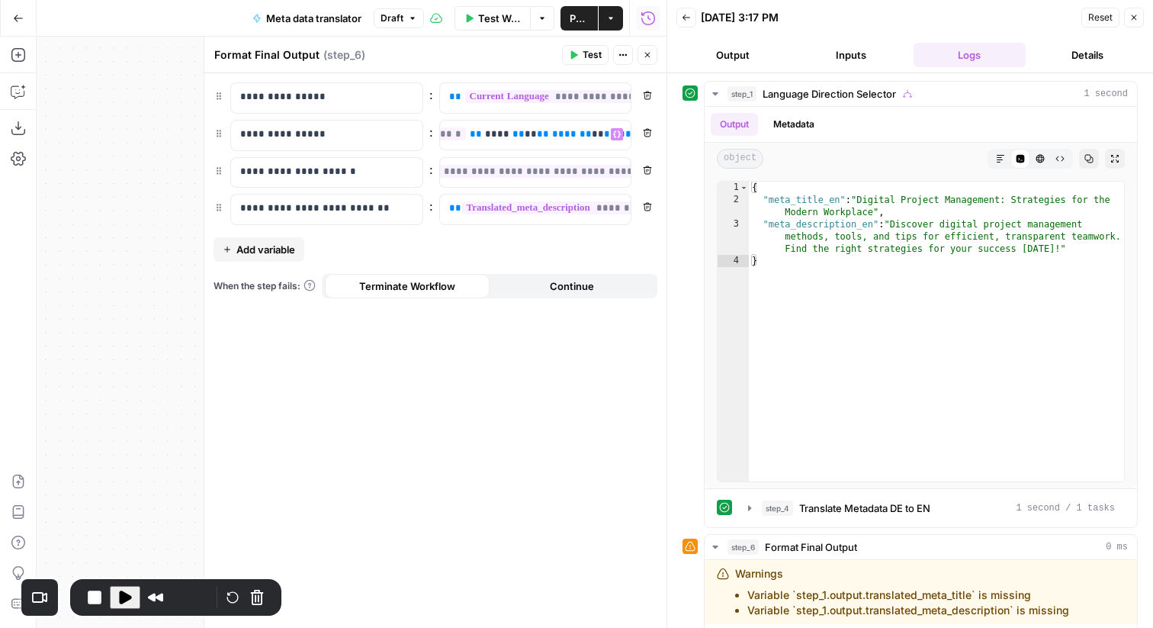
scroll to position [0, 220]
click at [541, 173] on span "**********" at bounding box center [493, 171] width 304 height 13
copy span "**********"
click at [650, 47] on button "Close" at bounding box center [648, 55] width 20 height 20
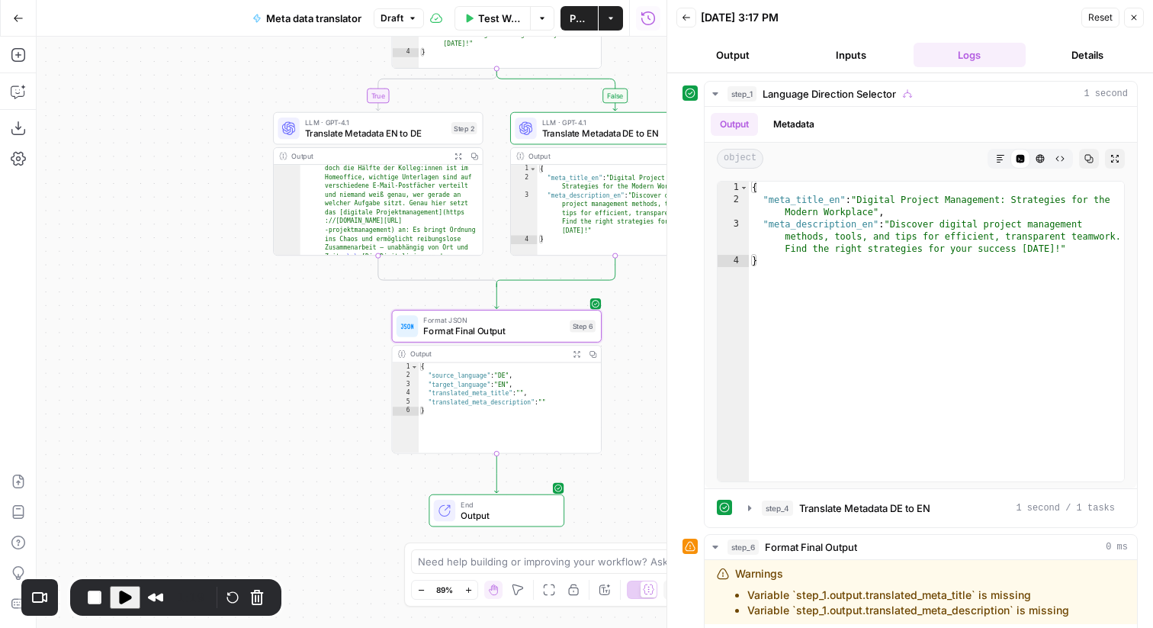
click at [387, 137] on span "Translate Metadata EN to DE" at bounding box center [375, 133] width 141 height 14
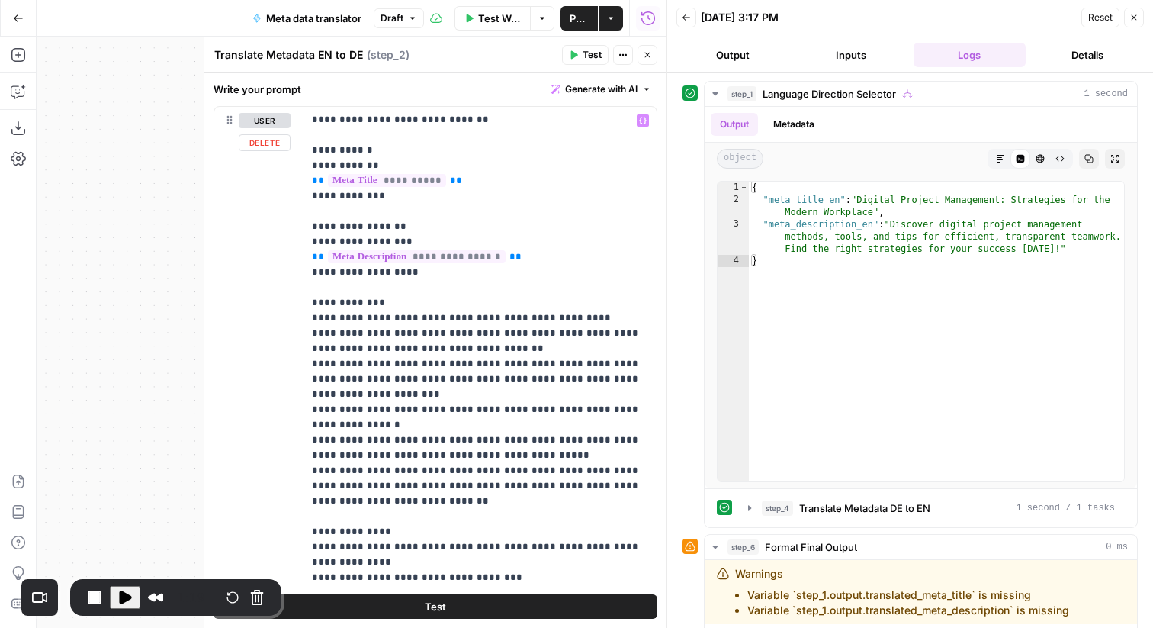
scroll to position [401, 0]
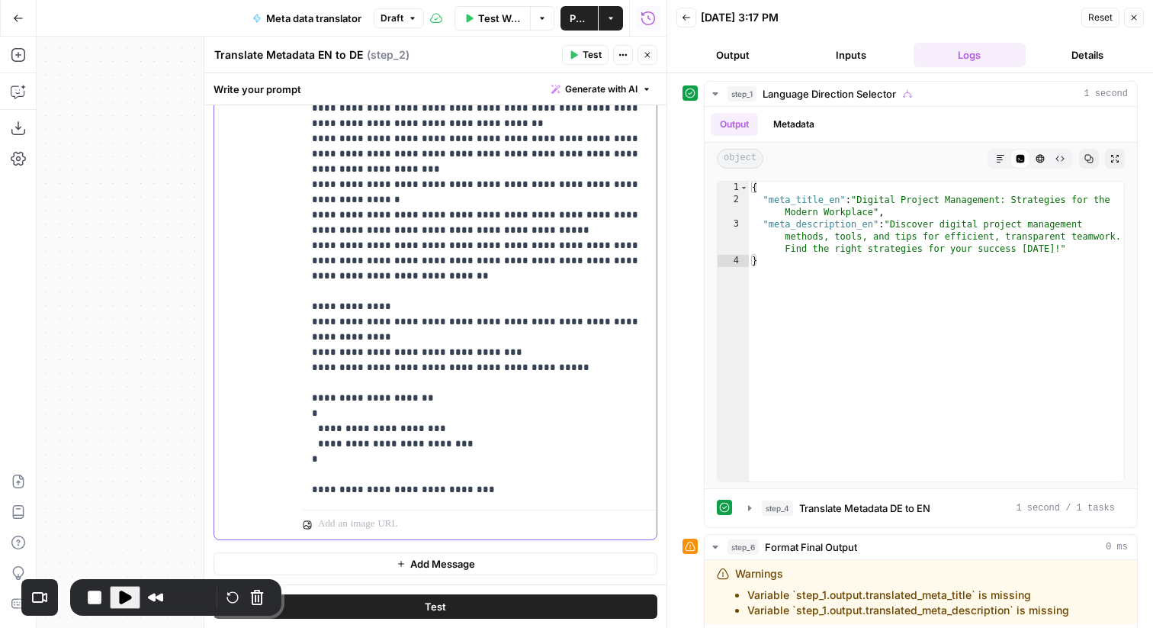
click at [363, 424] on p "**********" at bounding box center [480, 154] width 336 height 686
click at [641, 53] on button "Close" at bounding box center [648, 55] width 20 height 20
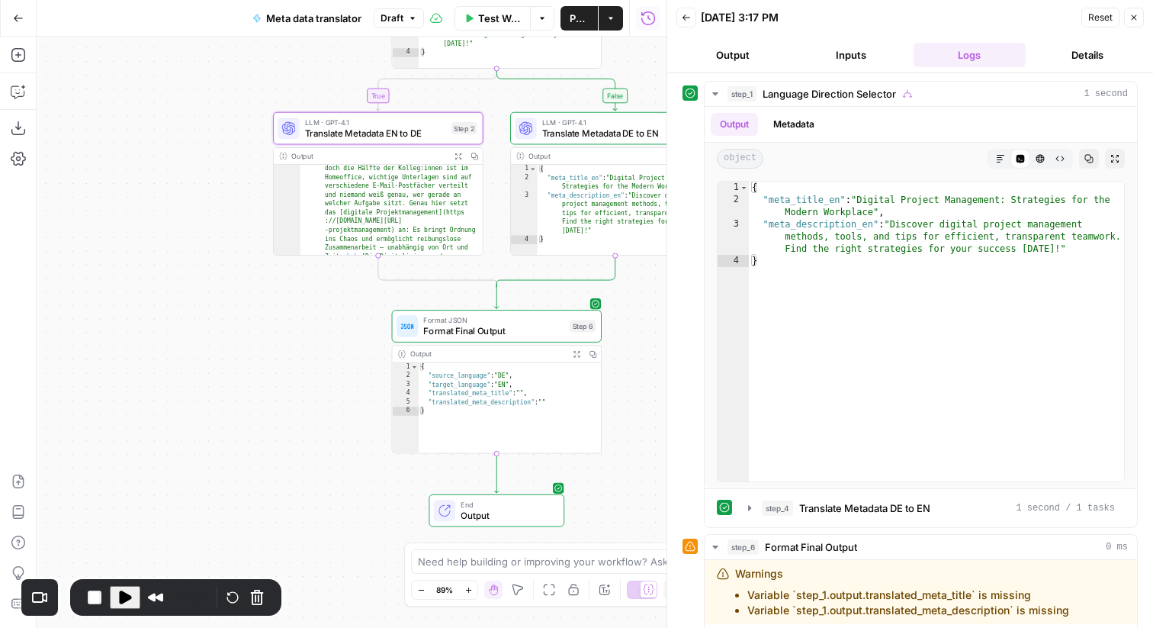
click at [514, 325] on span "Format Final Output" at bounding box center [493, 331] width 141 height 14
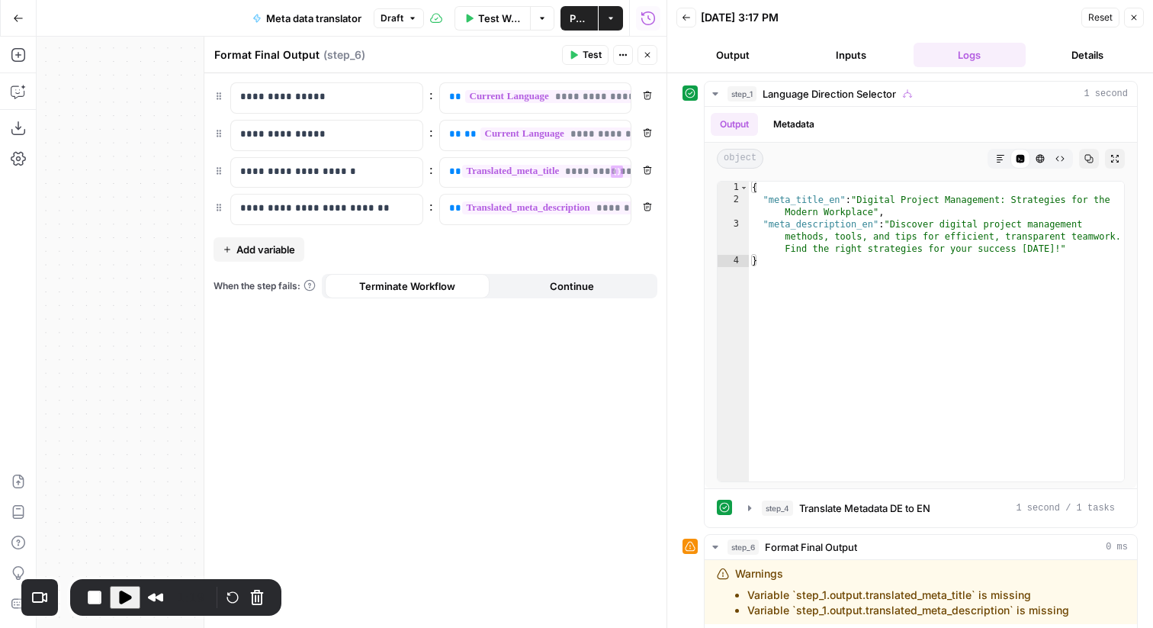
scroll to position [0, 191]
click at [547, 211] on span "**********" at bounding box center [454, 207] width 365 height 13
click at [646, 56] on div "Remove" at bounding box center [648, 65] width 52 height 24
click at [646, 50] on button "Close" at bounding box center [648, 55] width 20 height 20
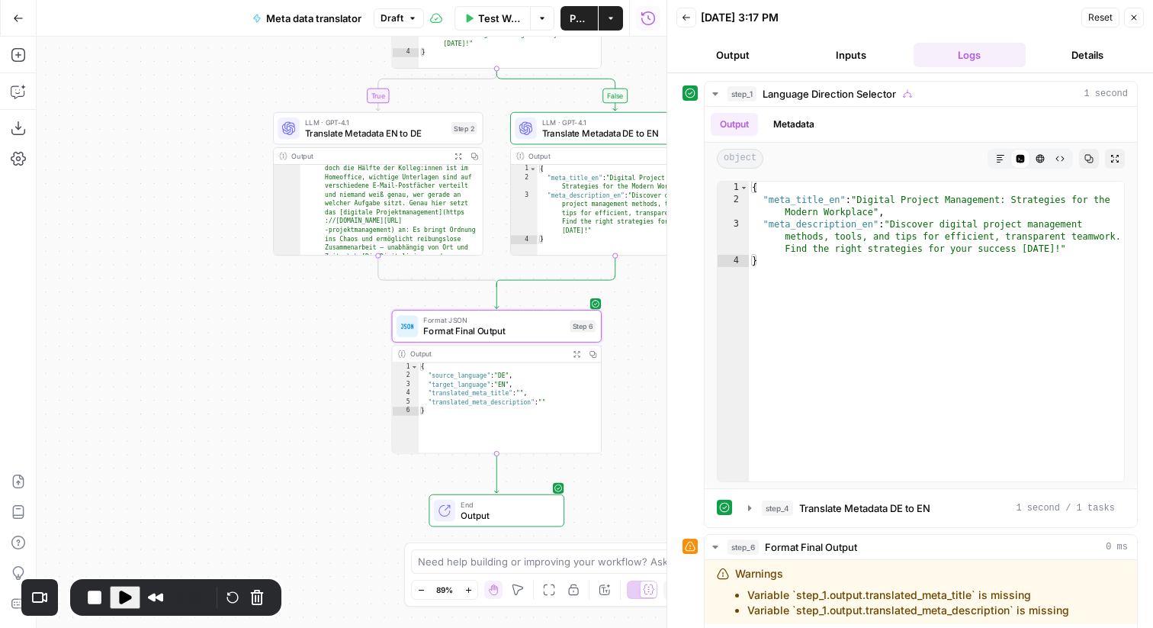
click at [405, 142] on div "LLM · GPT-4.1 Translate Metadata EN to DE Step 2 Copy step Delete step Add Note…" at bounding box center [378, 128] width 210 height 33
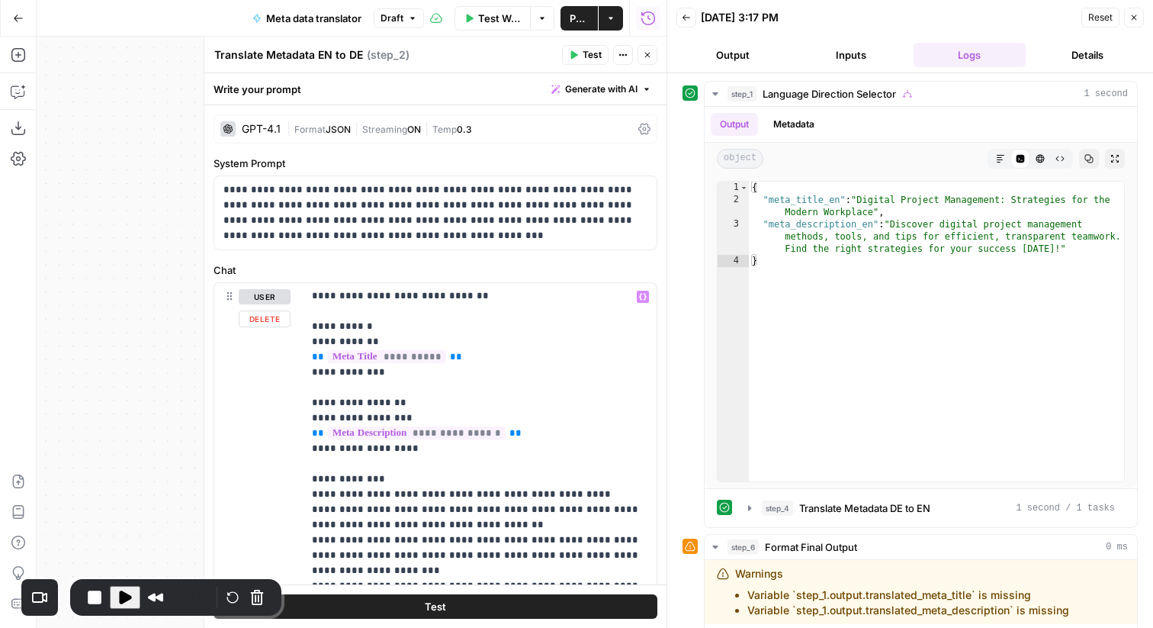
scroll to position [401, 0]
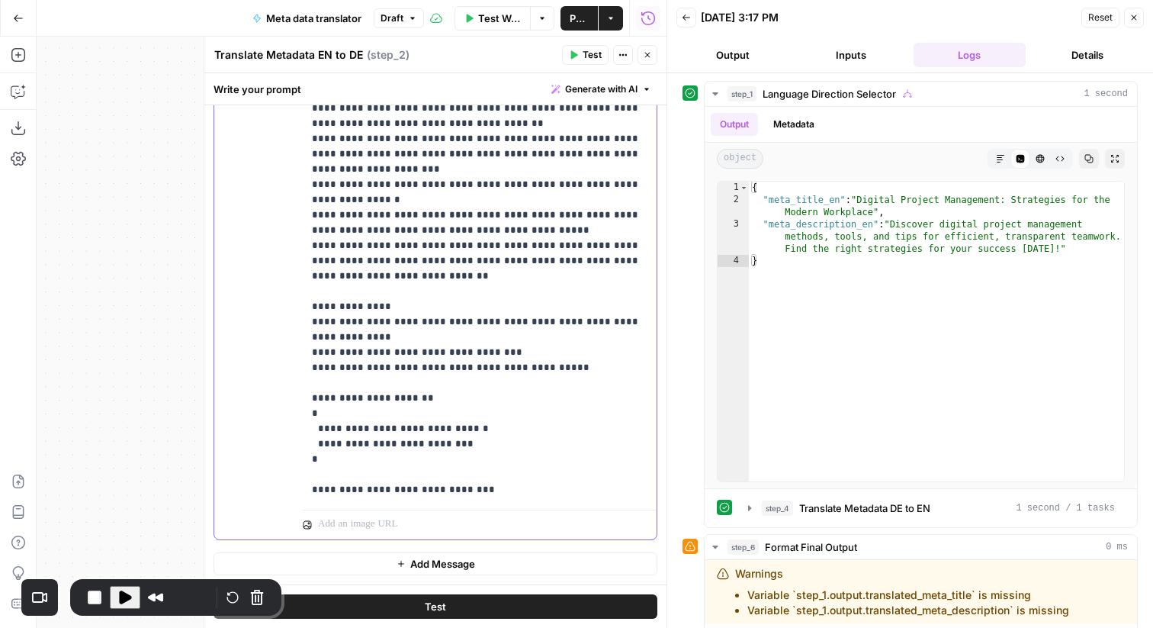
click at [395, 445] on p "**********" at bounding box center [480, 154] width 336 height 686
click at [641, 56] on button "Close" at bounding box center [648, 55] width 20 height 20
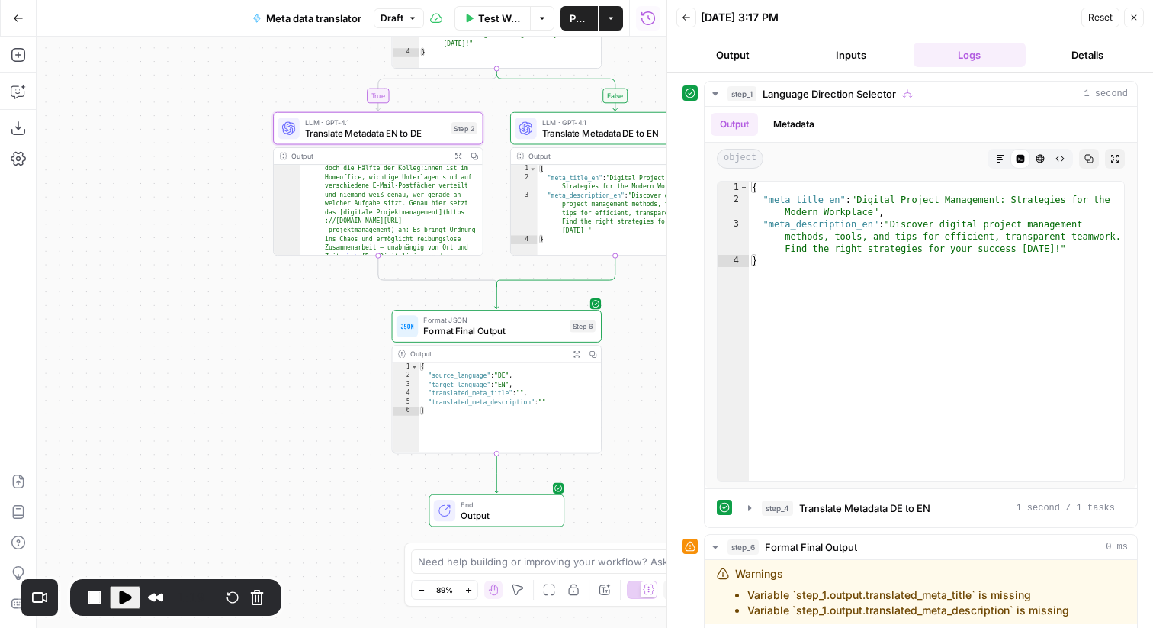
click at [555, 124] on span "LLM · GPT-4.1" at bounding box center [612, 122] width 140 height 11
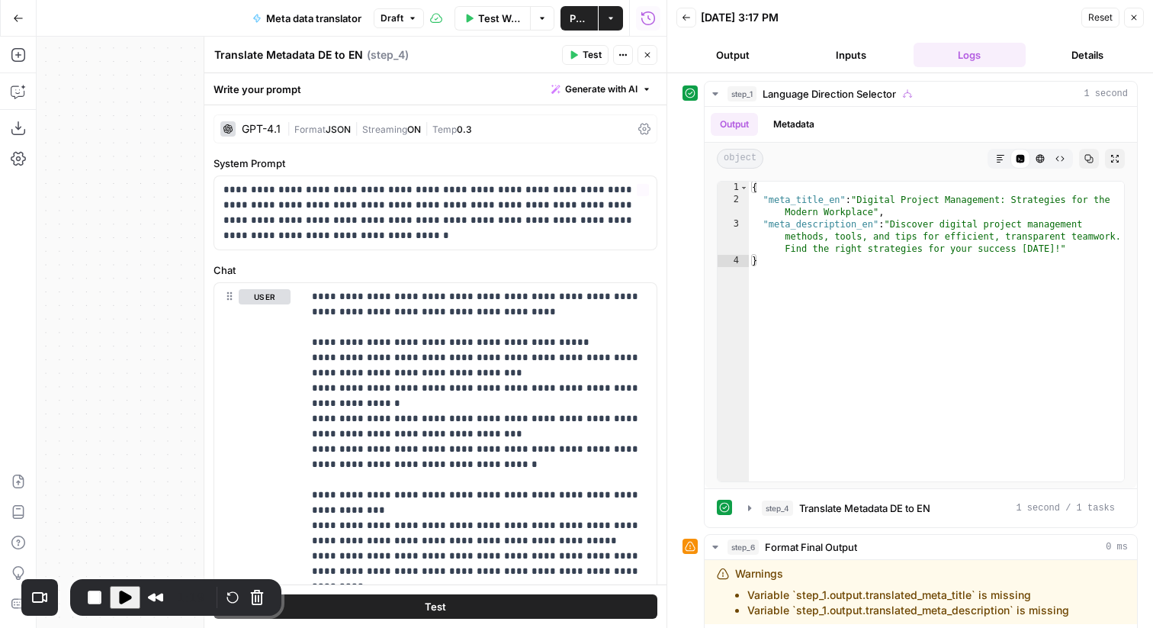
scroll to position [265, 0]
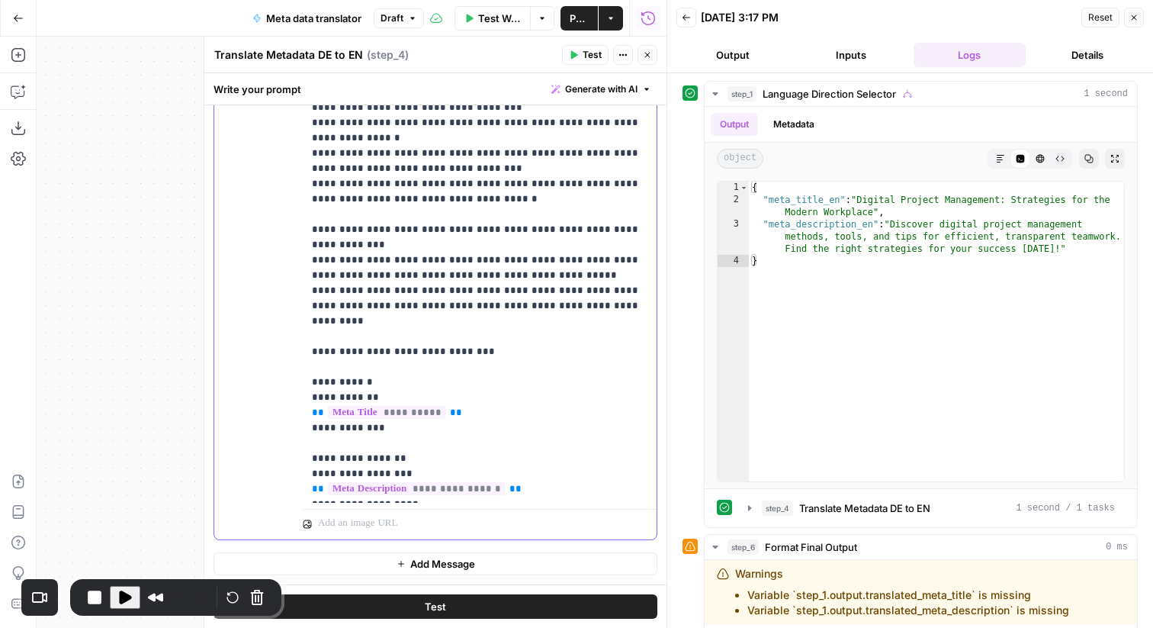
click at [352, 291] on p "**********" at bounding box center [480, 260] width 336 height 473
click at [647, 50] on icon "button" at bounding box center [647, 54] width 9 height 9
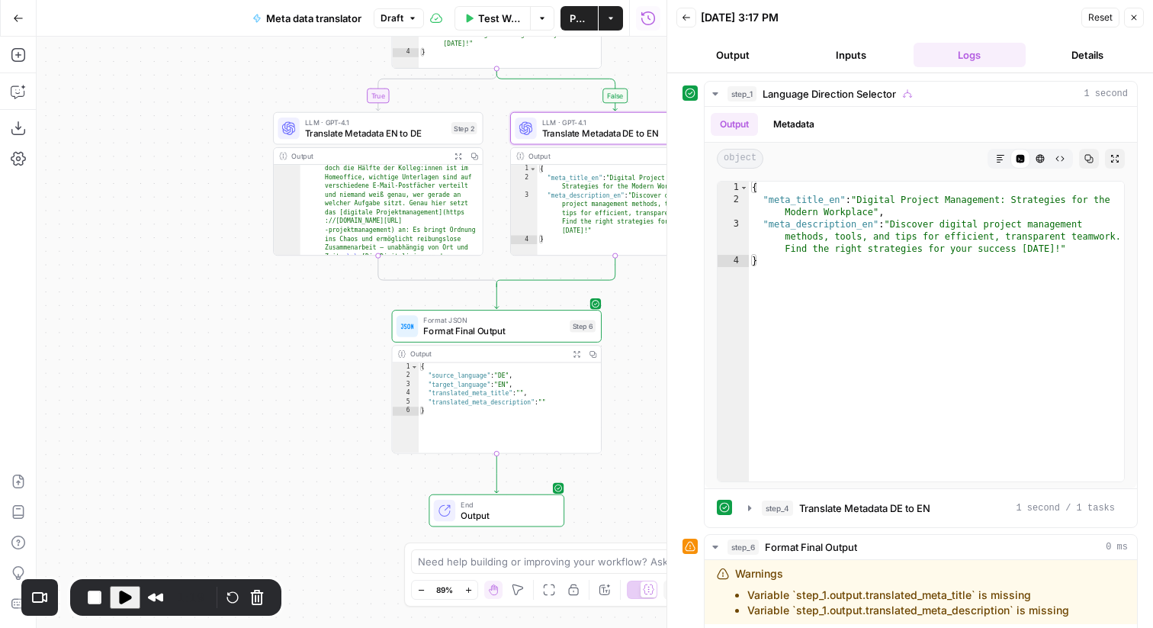
click at [416, 135] on span "Translate Metadata EN to DE" at bounding box center [375, 133] width 141 height 14
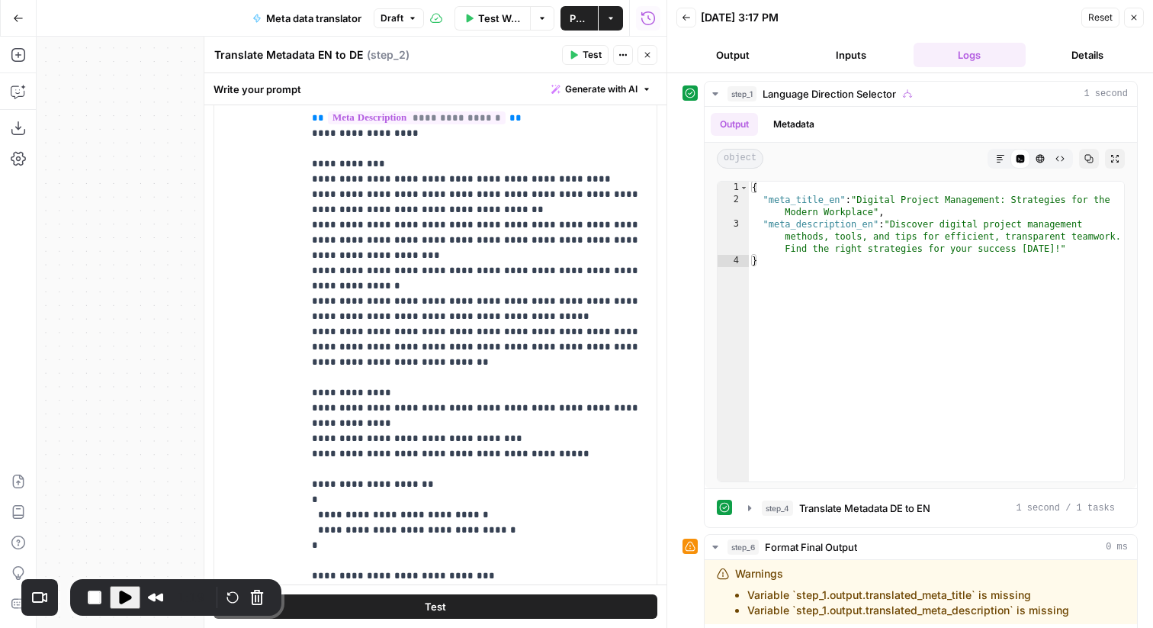
scroll to position [329, 0]
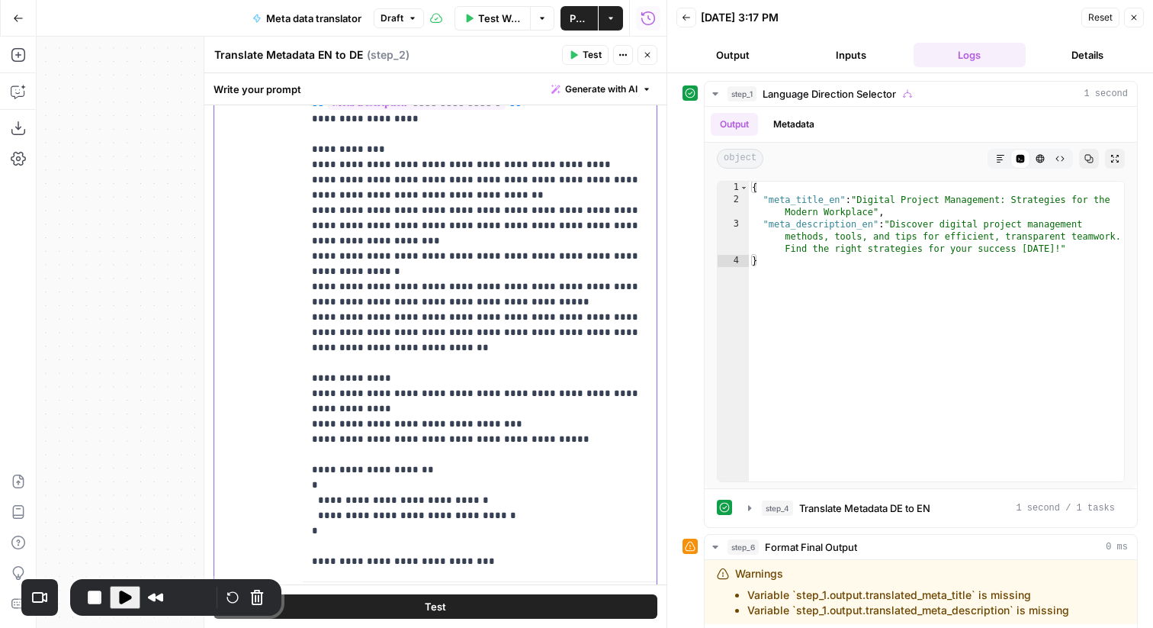
click at [373, 494] on p "**********" at bounding box center [480, 226] width 336 height 686
copy p "**********"
click at [640, 45] on button "Close" at bounding box center [648, 55] width 20 height 20
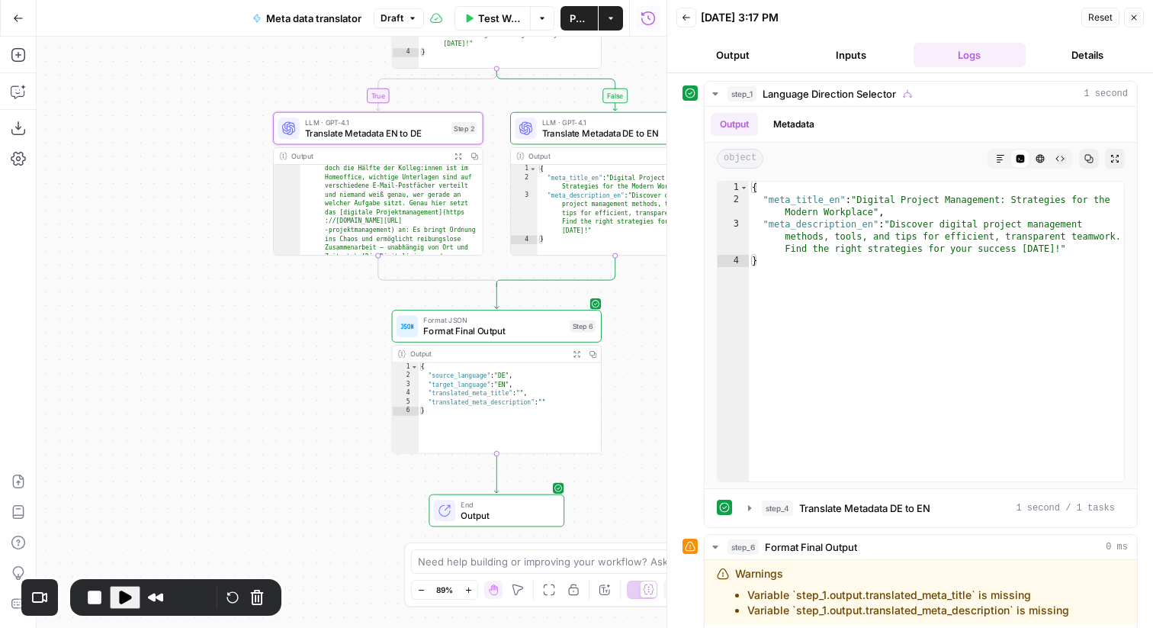
click at [567, 140] on div "LLM · GPT-4.1 Translate Metadata DE to EN Step 4 Copy step Delete step Add Note…" at bounding box center [615, 128] width 210 height 33
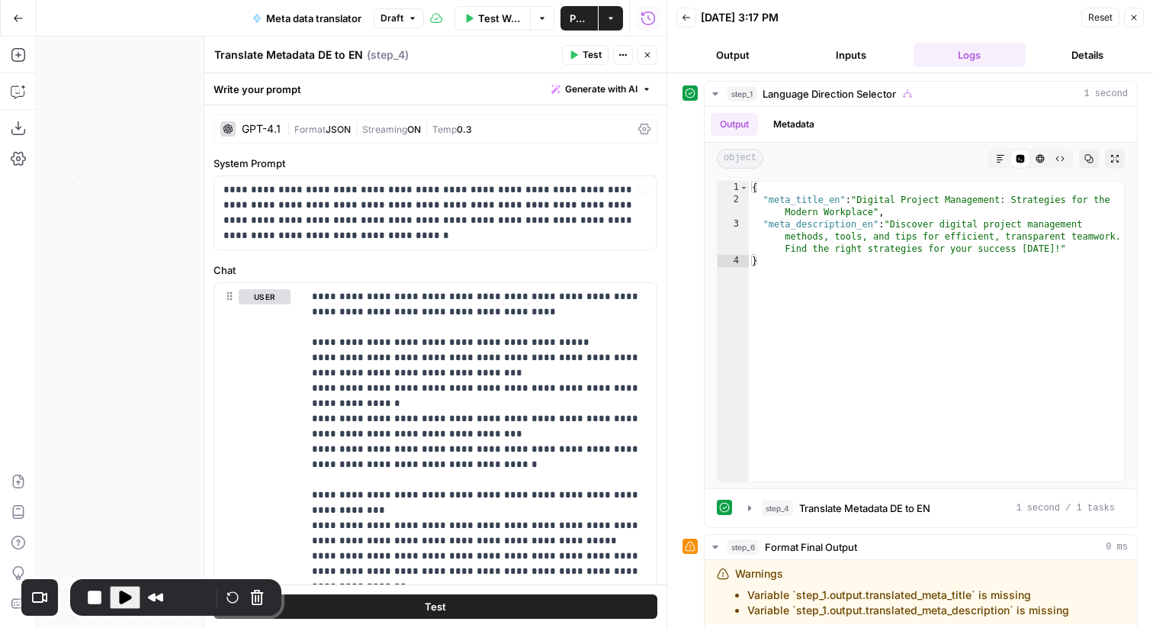
scroll to position [265, 0]
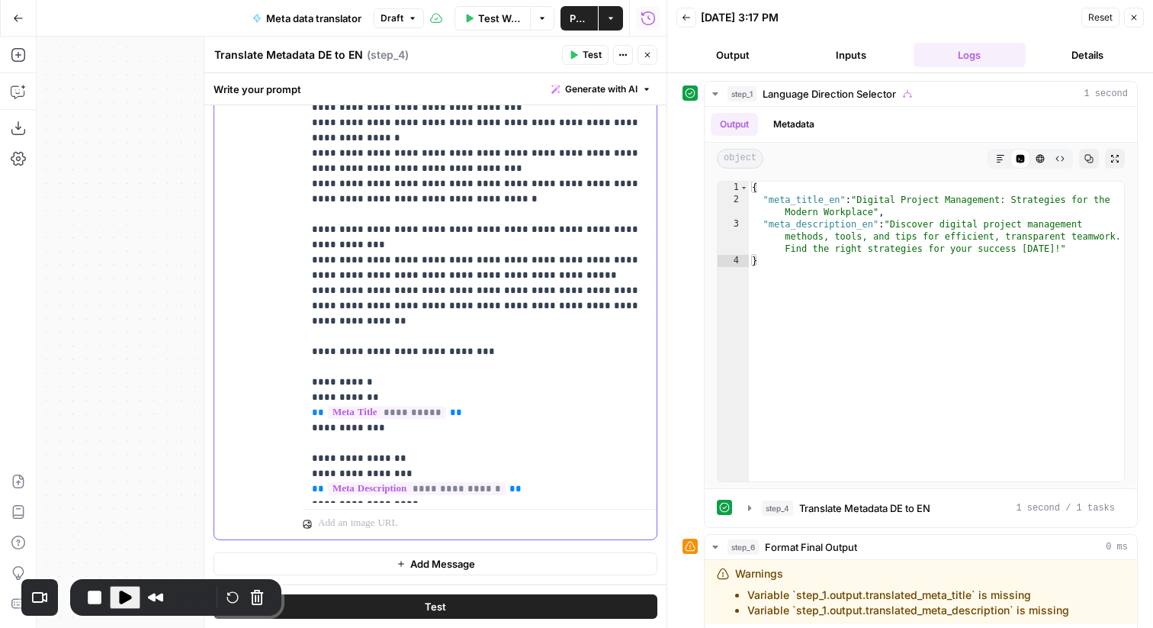
click at [358, 260] on p "**********" at bounding box center [480, 260] width 336 height 473
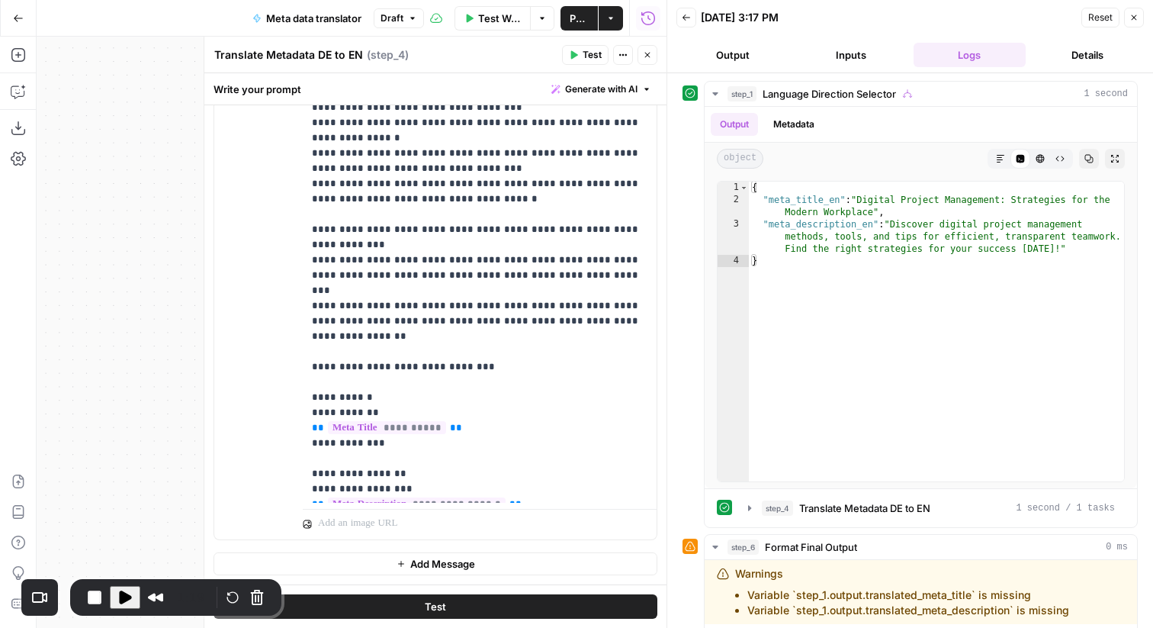
click at [641, 47] on button "Close" at bounding box center [648, 55] width 20 height 20
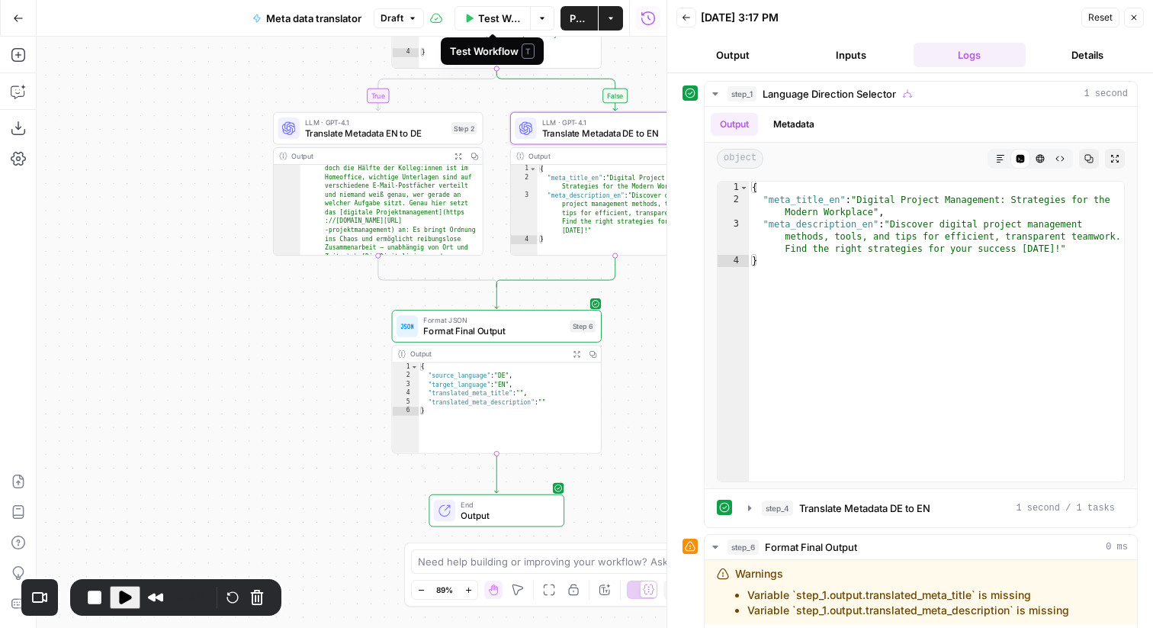
click at [493, 14] on span "Test Workflow" at bounding box center [499, 18] width 43 height 15
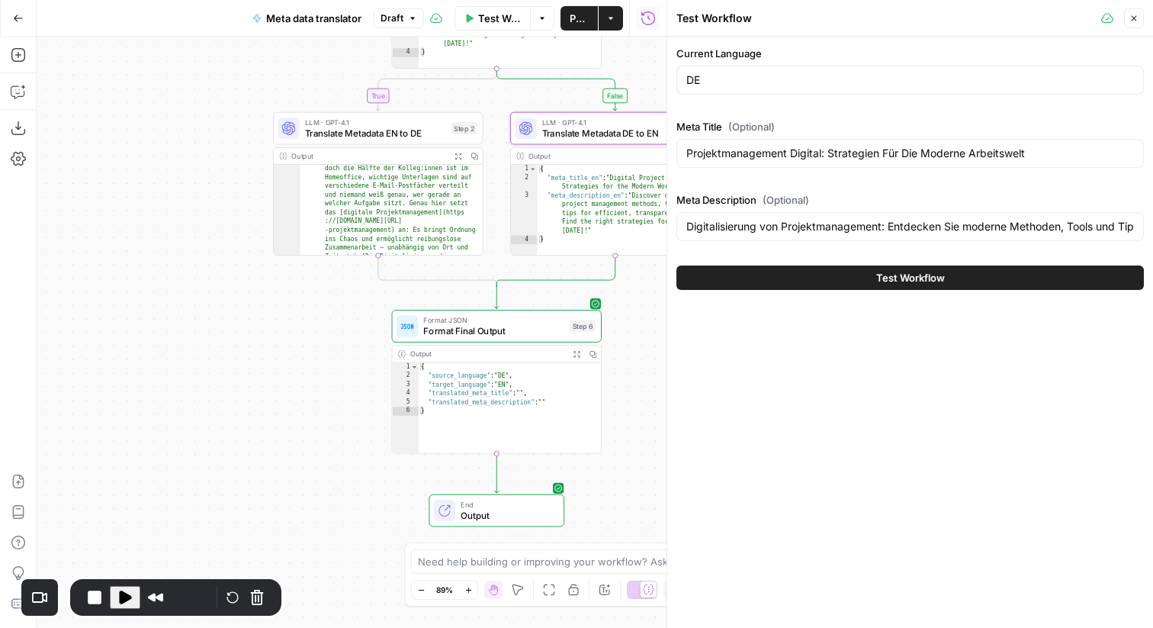
click at [799, 276] on button "Test Workflow" at bounding box center [911, 277] width 468 height 24
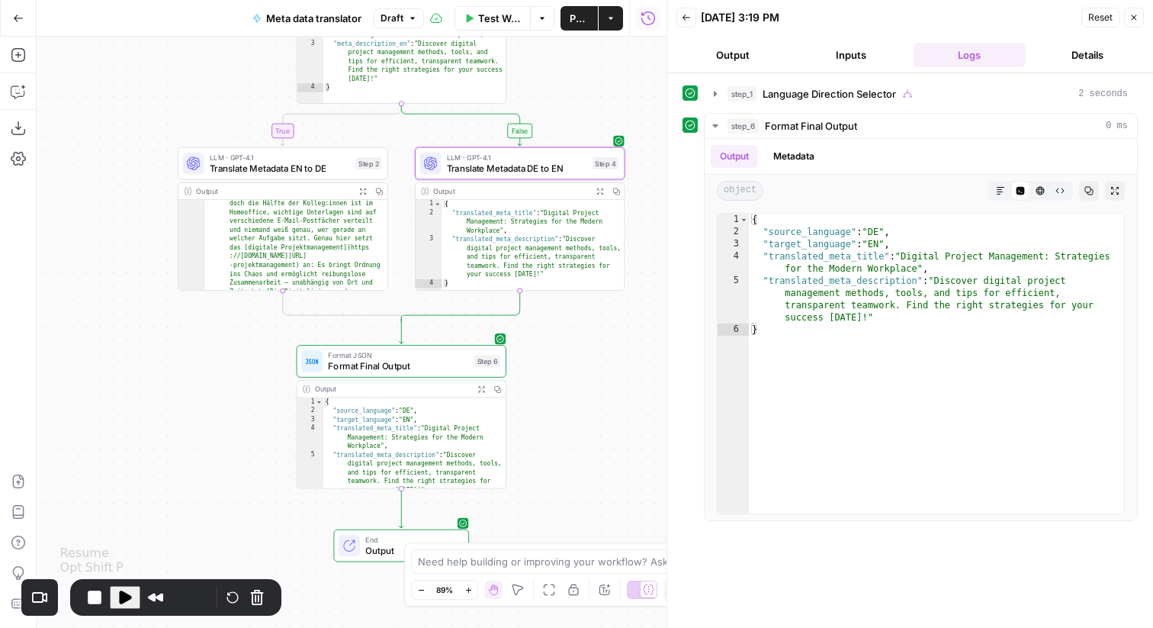
click at [132, 593] on span "Play Recording" at bounding box center [125, 597] width 18 height 18
click at [857, 58] on button "Inputs" at bounding box center [851, 55] width 112 height 24
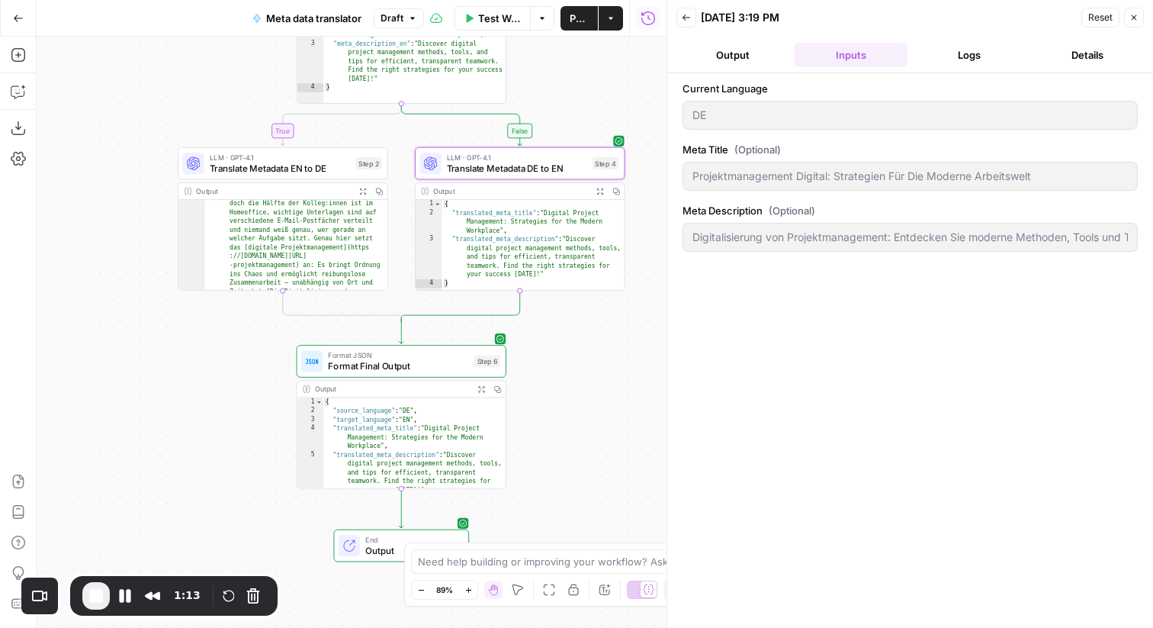
click at [936, 49] on button "Logs" at bounding box center [970, 55] width 112 height 24
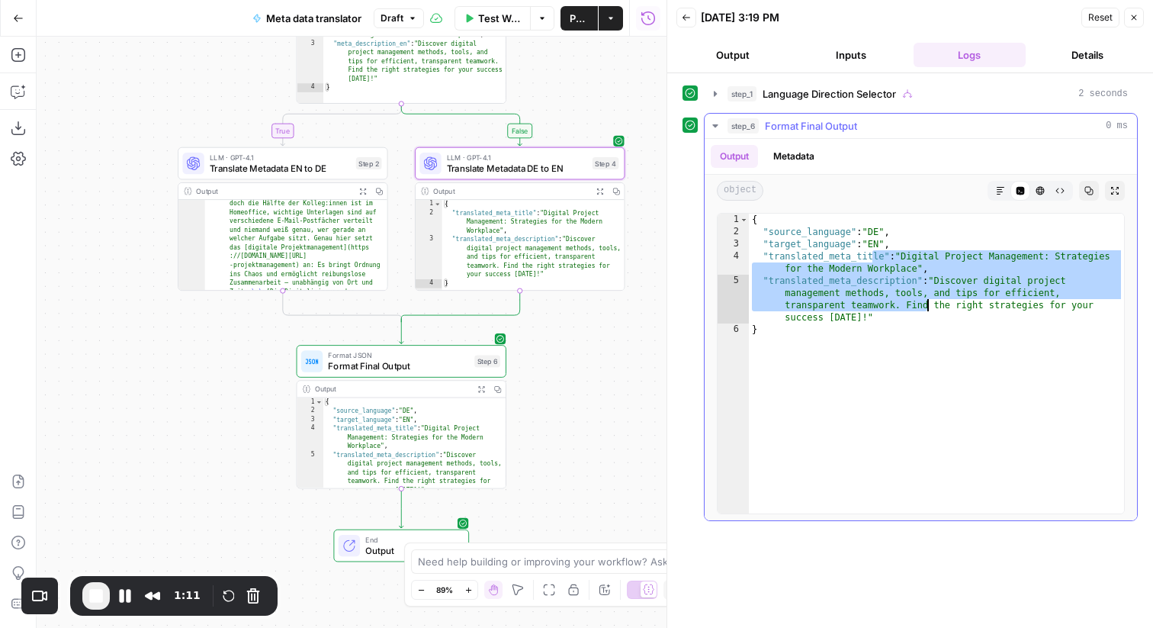
drag, startPoint x: 874, startPoint y: 250, endPoint x: 922, endPoint y: 304, distance: 71.8
click at [924, 301] on div "{ "source_language" : "DE" , "target_language" : "EN" , "translated_meta_title"…" at bounding box center [936, 376] width 375 height 324
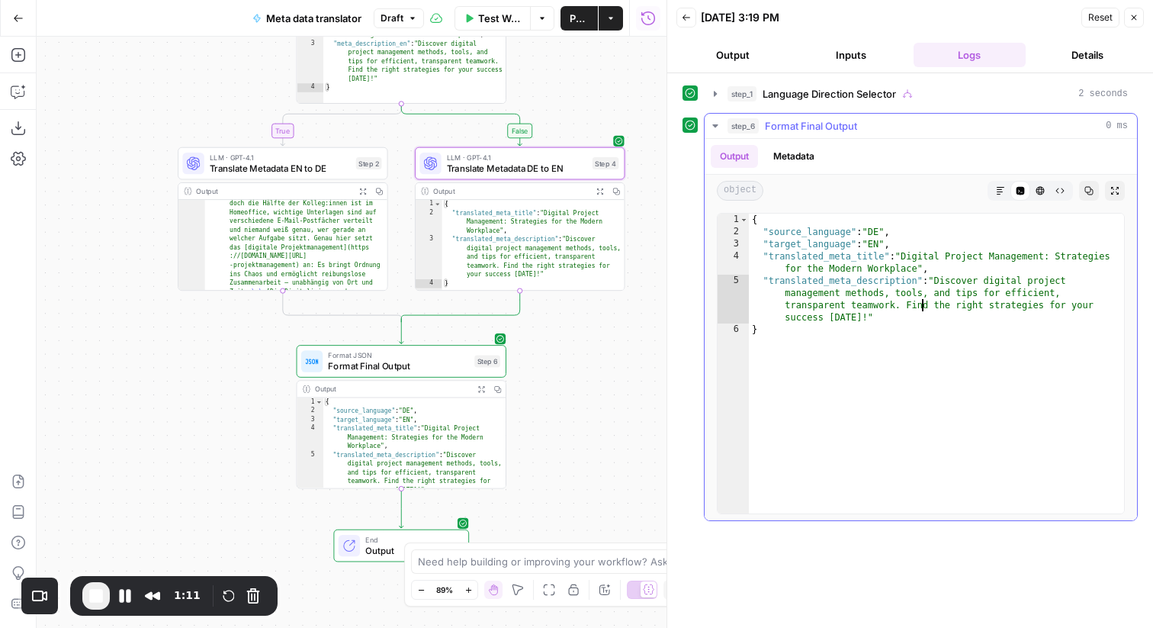
click at [921, 306] on div "{ "source_language" : "DE" , "target_language" : "EN" , "translated_meta_title"…" at bounding box center [936, 376] width 375 height 324
type textarea "**********"
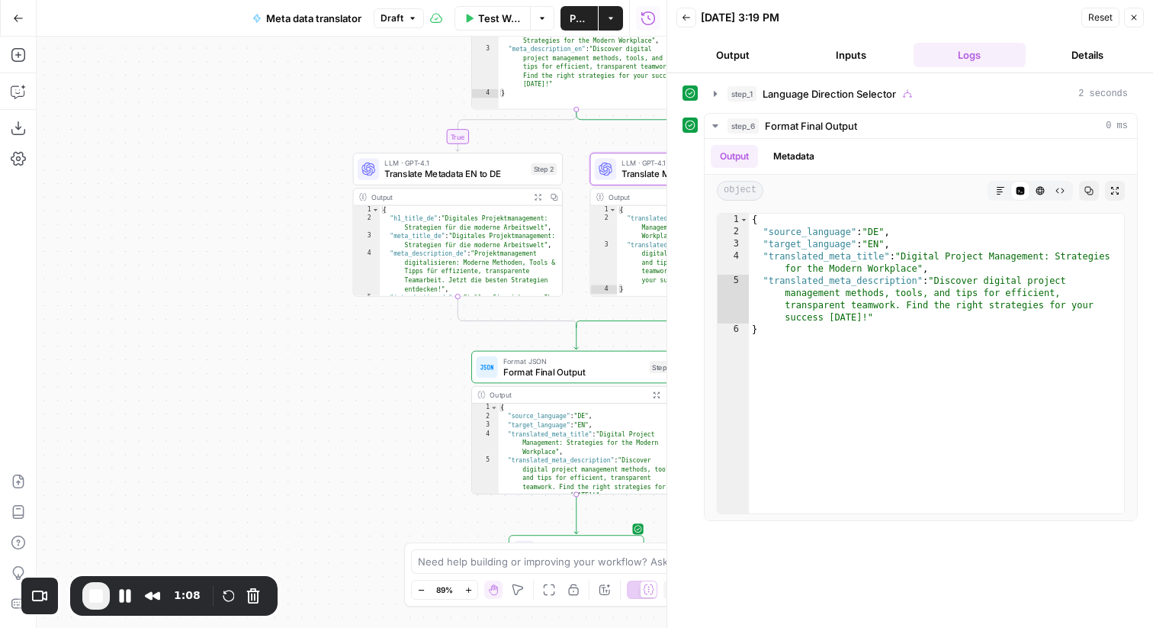
click at [417, 177] on span "Translate Metadata EN to DE" at bounding box center [454, 174] width 141 height 14
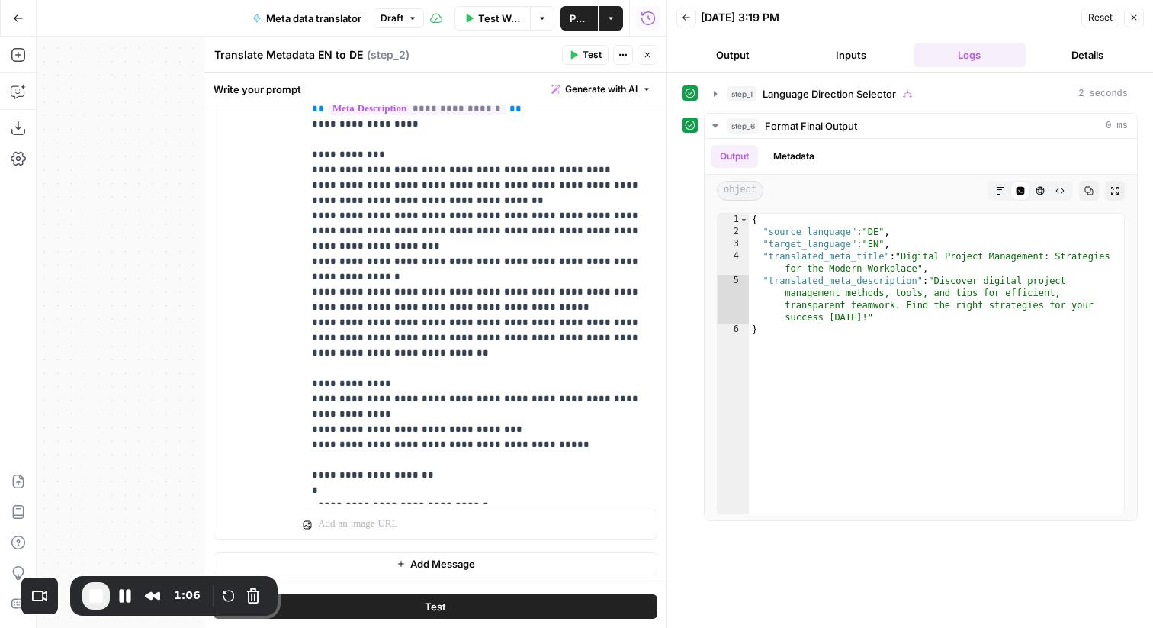
scroll to position [77, 0]
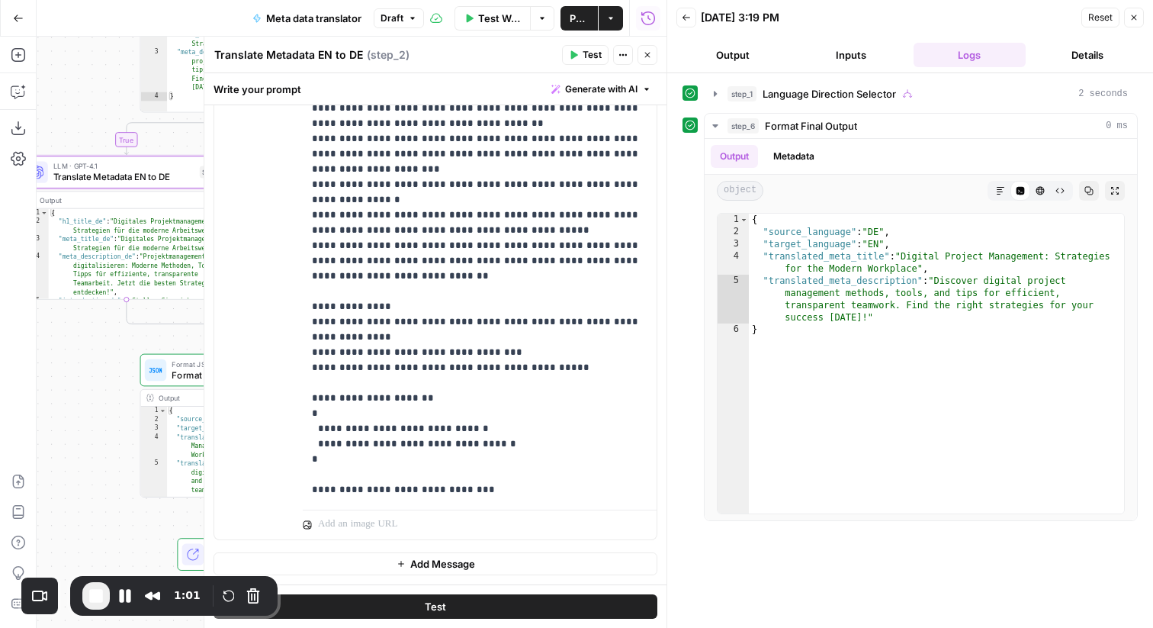
click at [650, 43] on header "Translate Metadata EN to DE Translate Metadata EN to DE ( step_2 ) Test Actions…" at bounding box center [435, 55] width 462 height 37
click at [643, 58] on icon "button" at bounding box center [647, 54] width 9 height 9
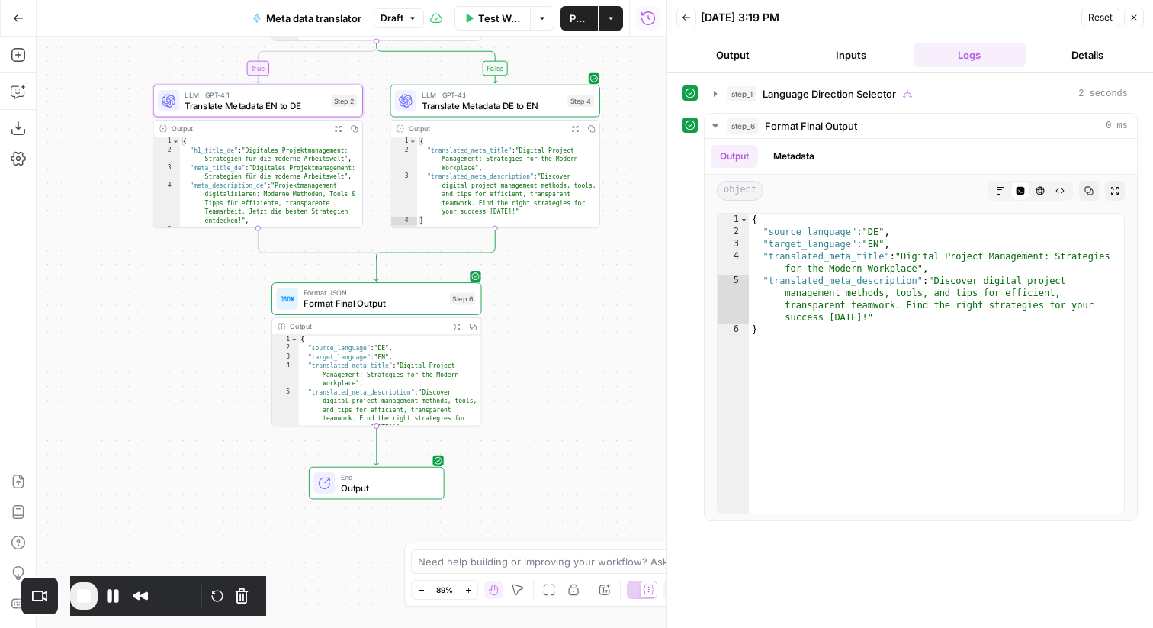
click at [266, 104] on span "Translate Metadata EN to DE" at bounding box center [255, 105] width 141 height 14
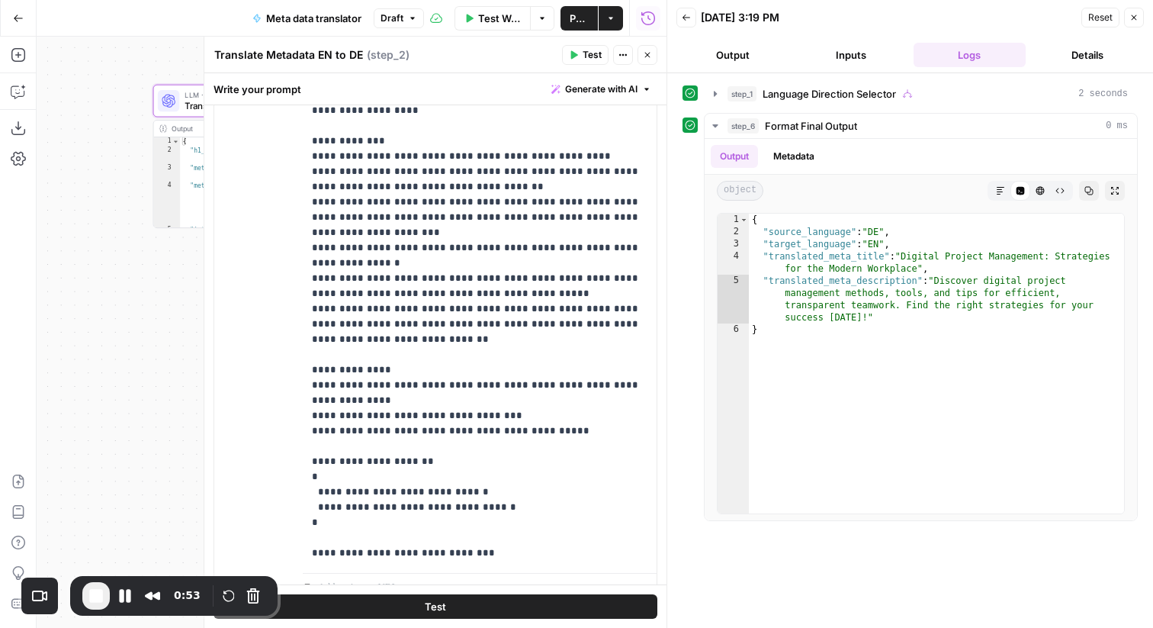
scroll to position [401, 0]
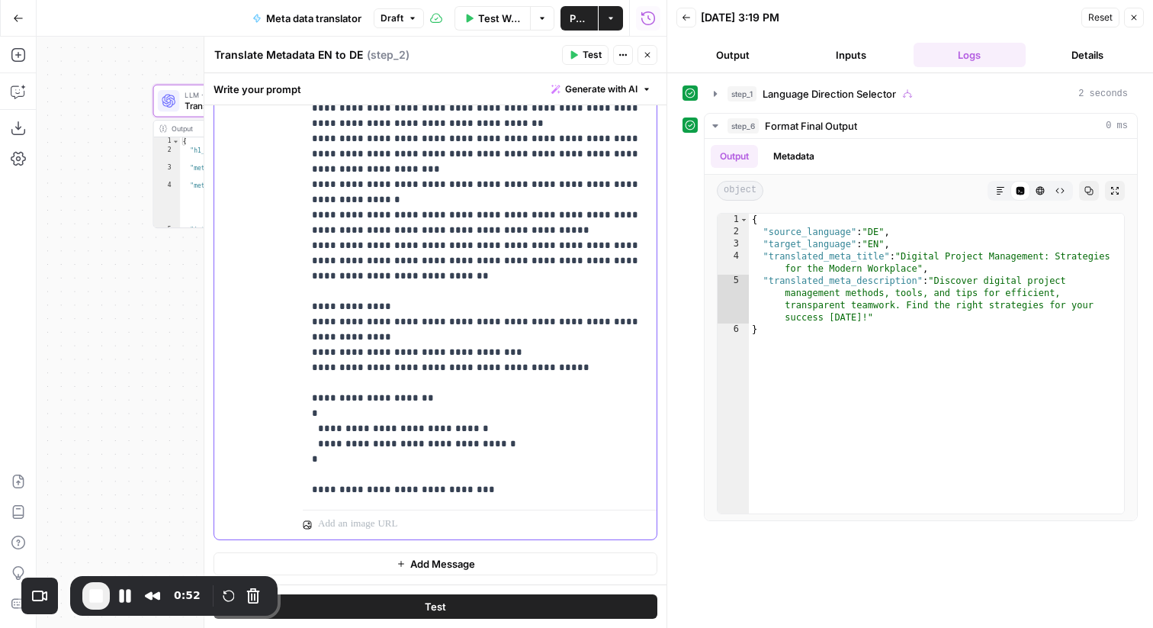
click at [355, 428] on p "**********" at bounding box center [480, 154] width 336 height 686
click at [393, 443] on p "**********" at bounding box center [480, 154] width 336 height 686
click at [413, 433] on p "**********" at bounding box center [480, 154] width 336 height 686
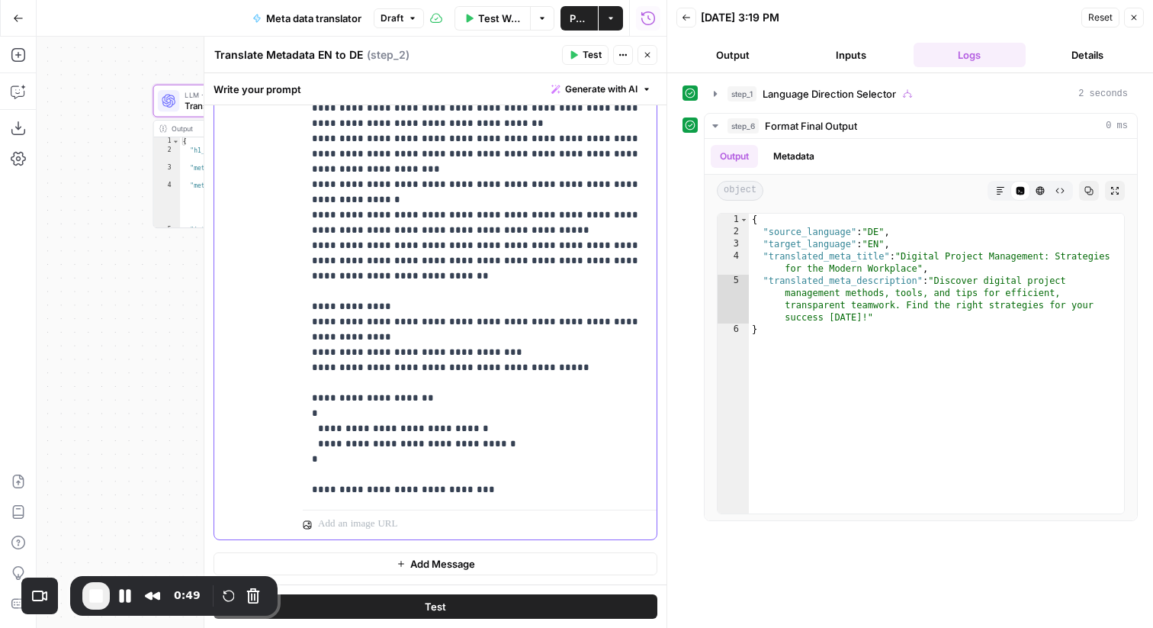
click at [413, 433] on p "**********" at bounding box center [480, 154] width 336 height 686
click at [638, 59] on button "Close" at bounding box center [648, 55] width 20 height 20
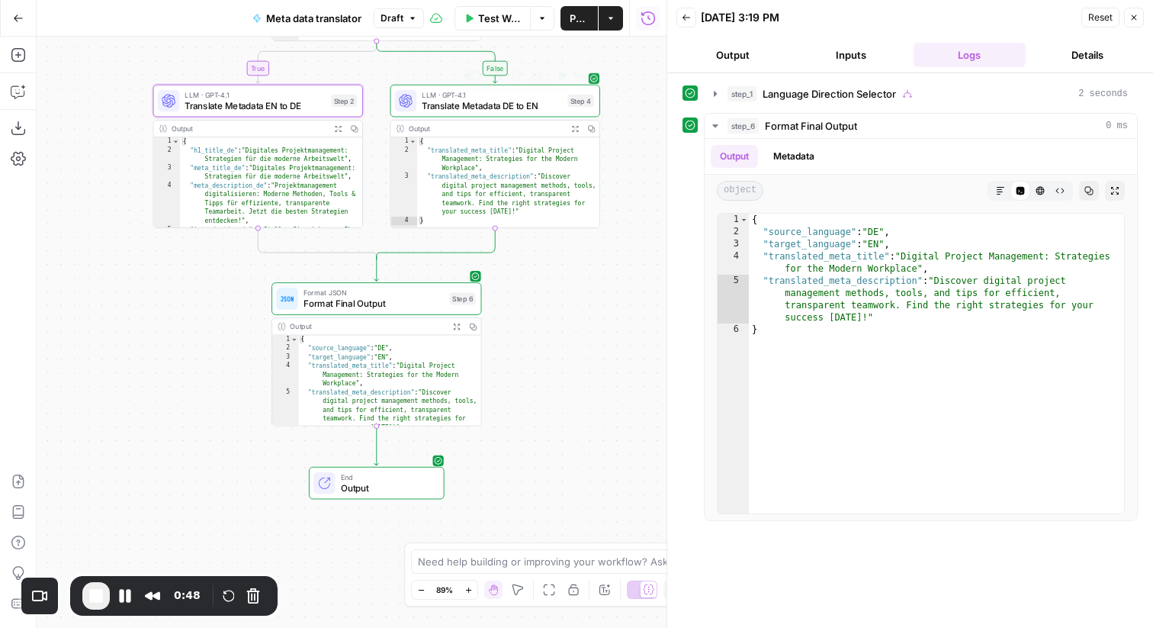
click at [362, 291] on span "Format JSON" at bounding box center [374, 292] width 141 height 11
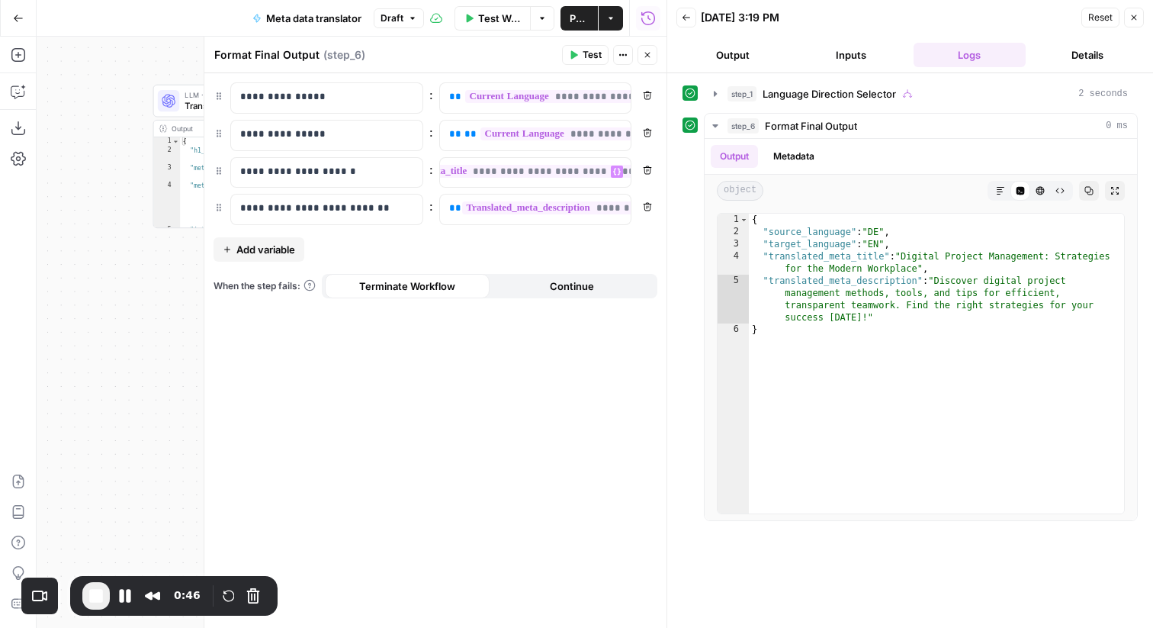
scroll to position [0, 121]
click at [644, 54] on icon "button" at bounding box center [647, 54] width 9 height 9
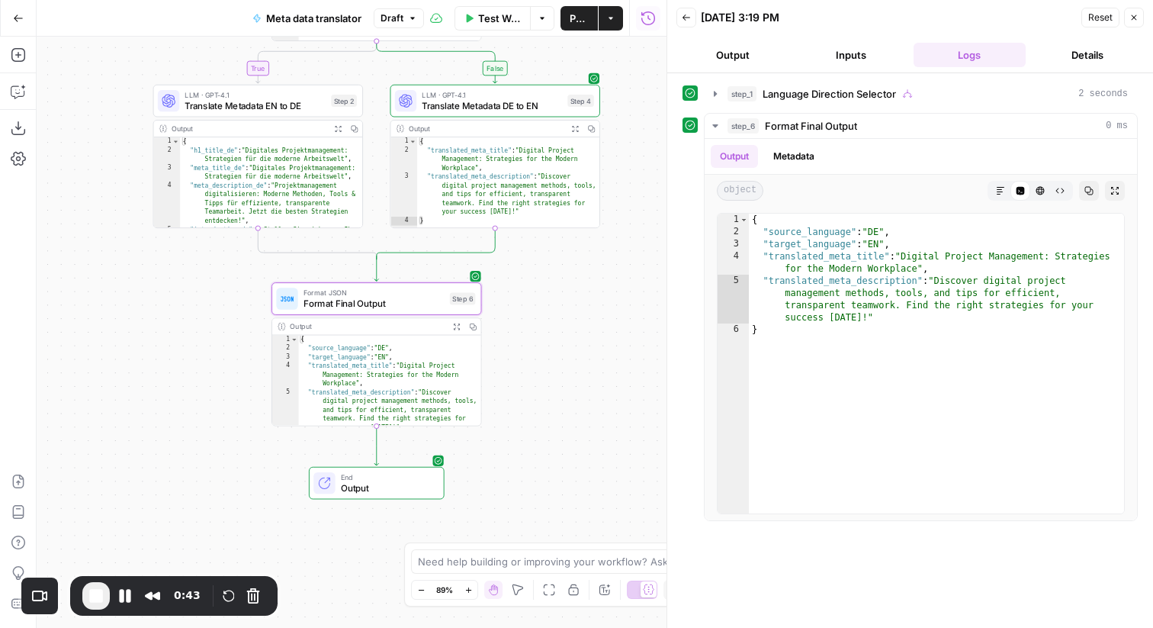
click at [570, 15] on span "Publish" at bounding box center [579, 18] width 19 height 15
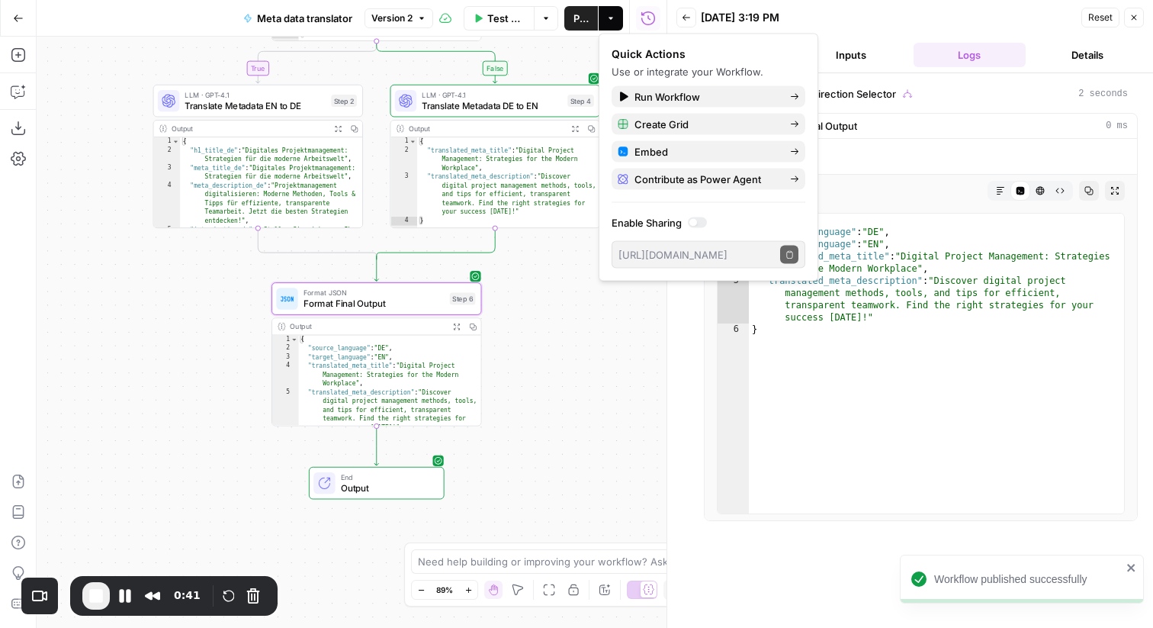
click at [1134, 13] on icon "button" at bounding box center [1134, 17] width 9 height 9
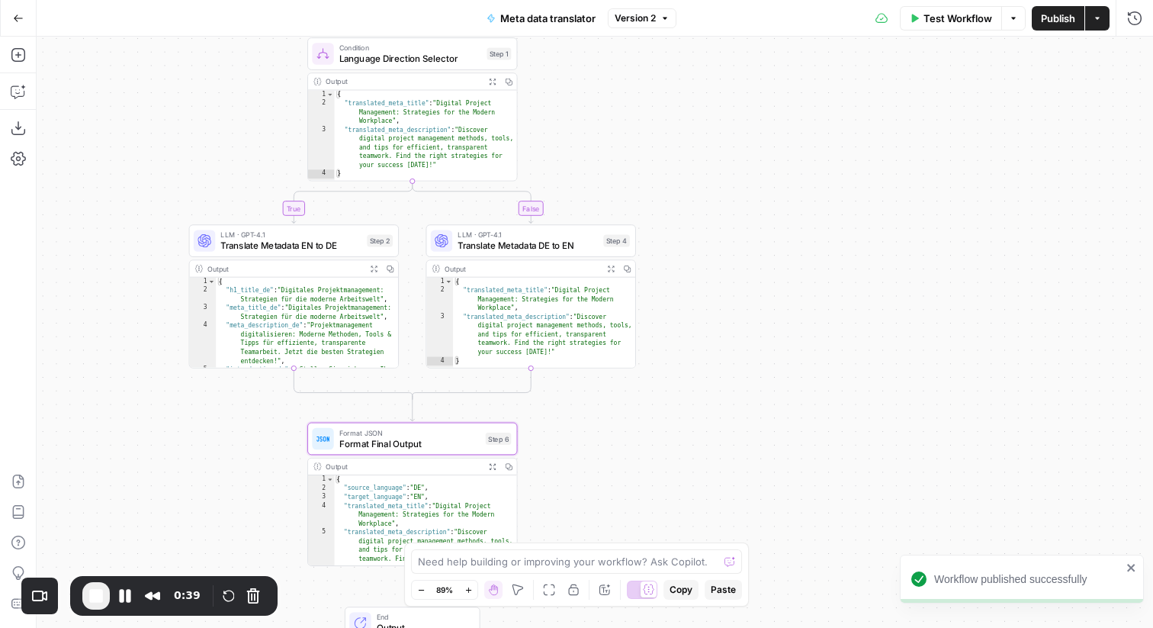
click at [662, 15] on icon "button" at bounding box center [665, 18] width 9 height 9
click at [666, 98] on div "2 days ago by Daan Dagevos" at bounding box center [737, 105] width 232 height 14
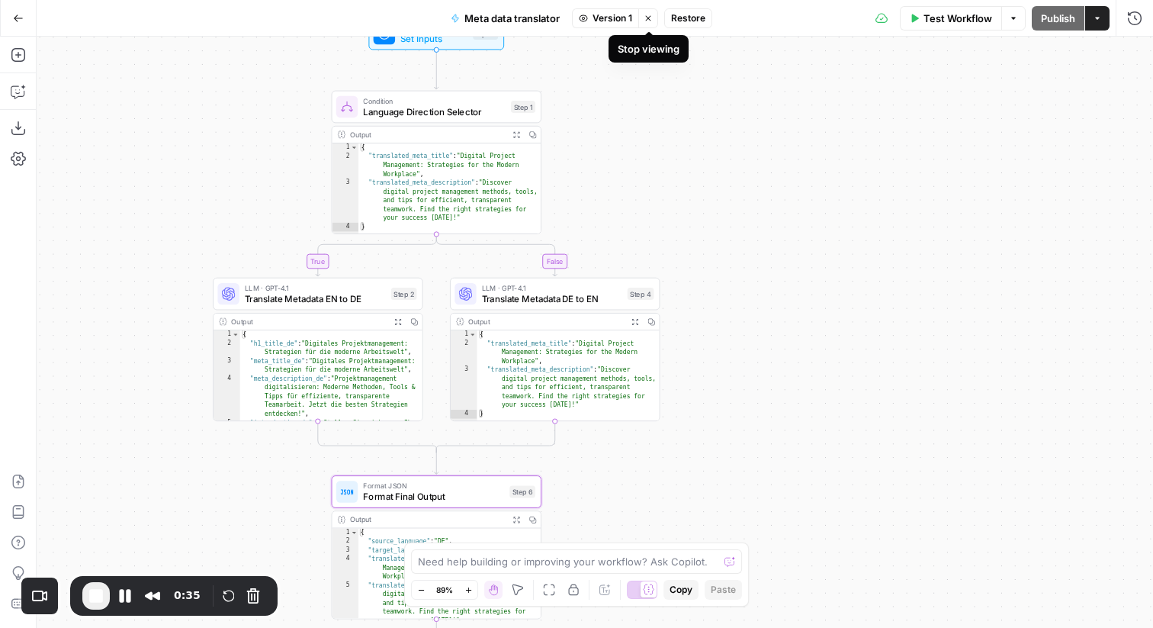
click at [650, 18] on icon "button" at bounding box center [647, 17] width 5 height 5
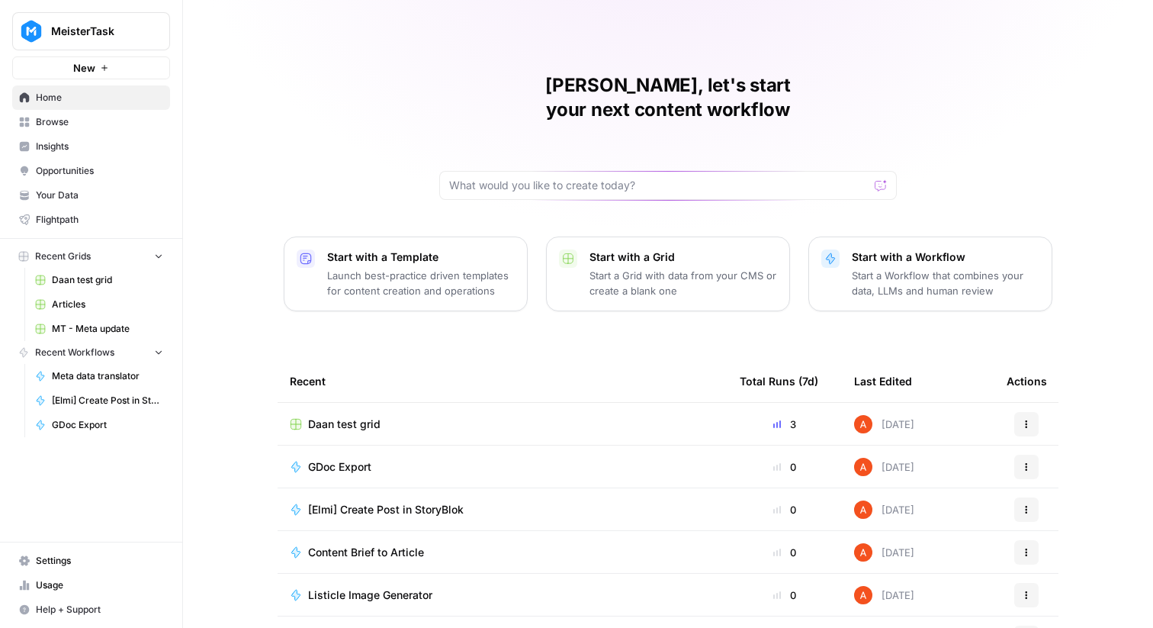
click at [106, 113] on link "Browse" at bounding box center [91, 122] width 158 height 24
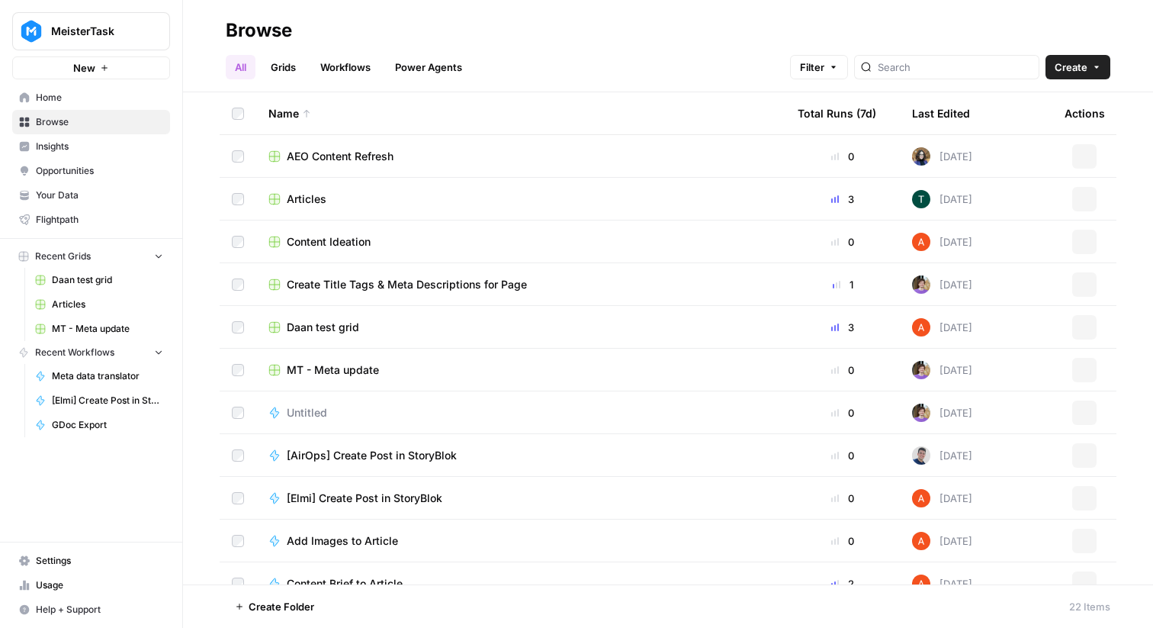
click at [283, 72] on link "Grids" at bounding box center [283, 67] width 43 height 24
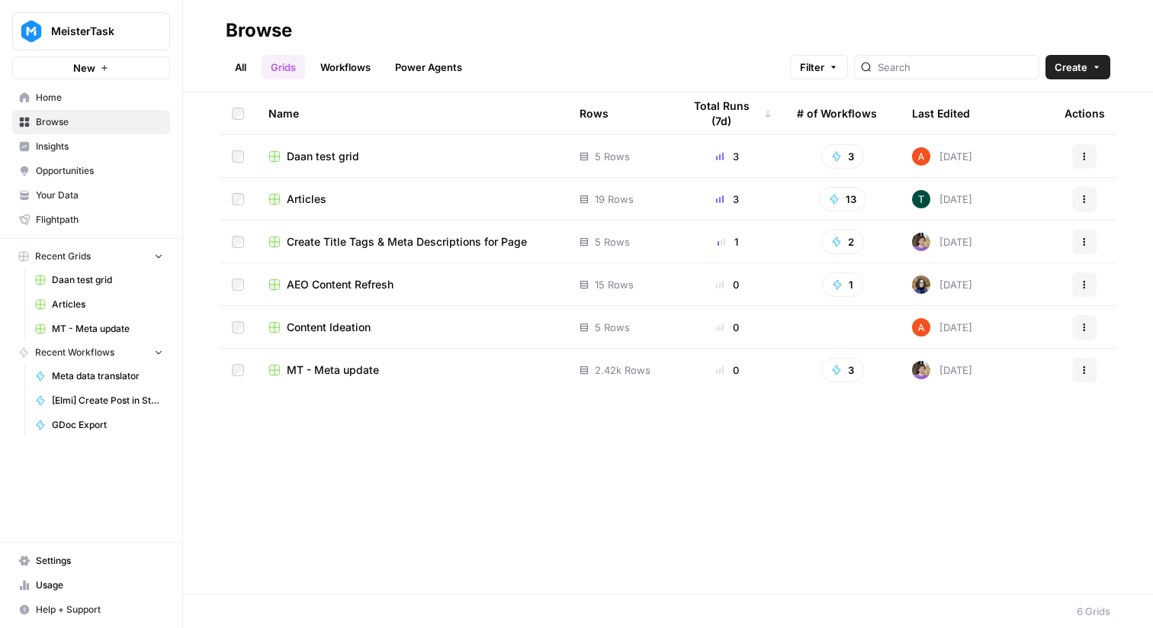
click at [304, 200] on span "Articles" at bounding box center [307, 198] width 40 height 15
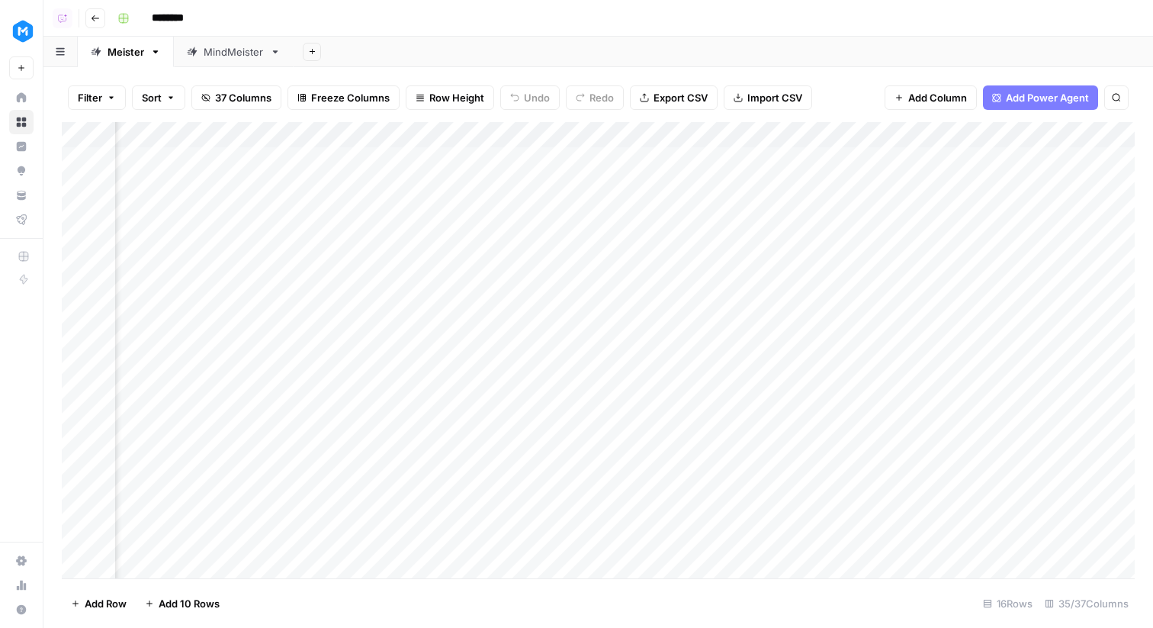
scroll to position [0, 3065]
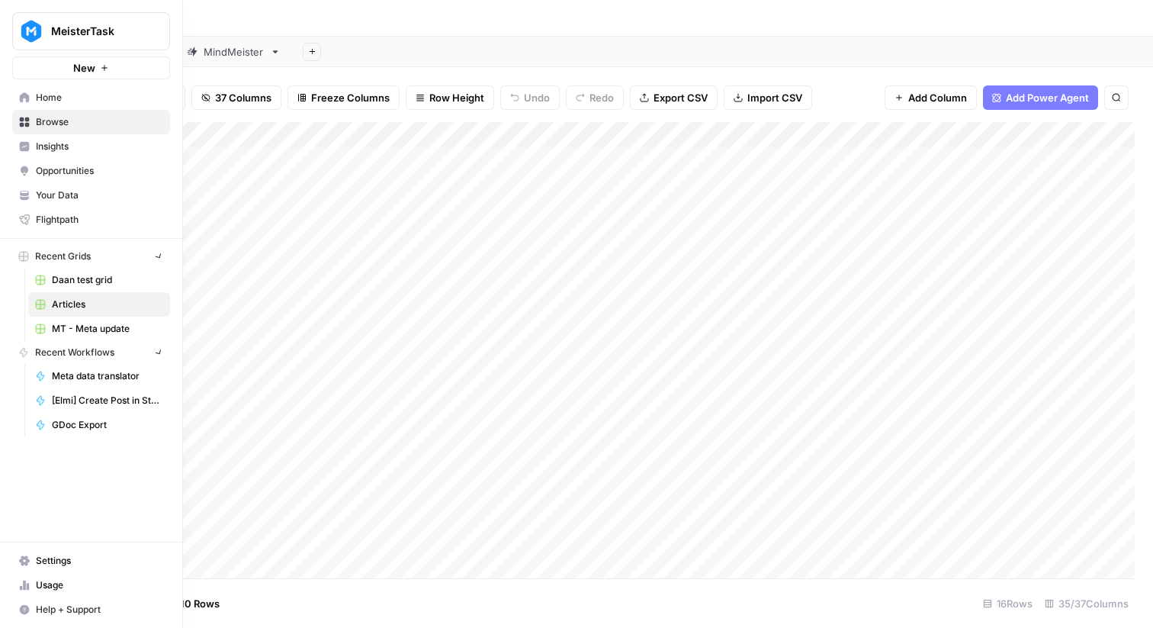
click at [14, 104] on link "Home" at bounding box center [91, 97] width 158 height 24
